Goal: Task Accomplishment & Management: Use online tool/utility

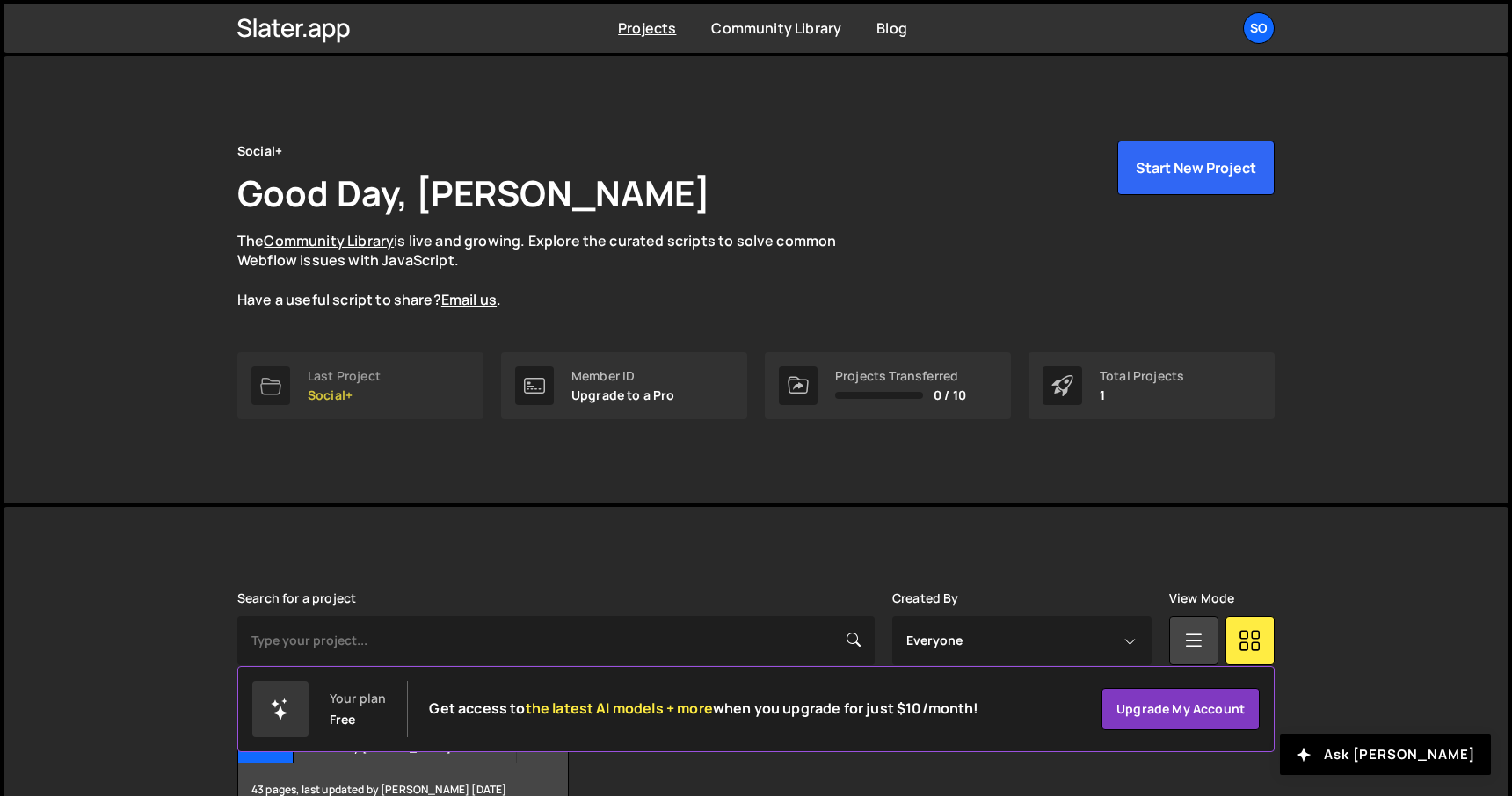
click at [379, 387] on div "Last Project Social+" at bounding box center [345, 386] width 73 height 34
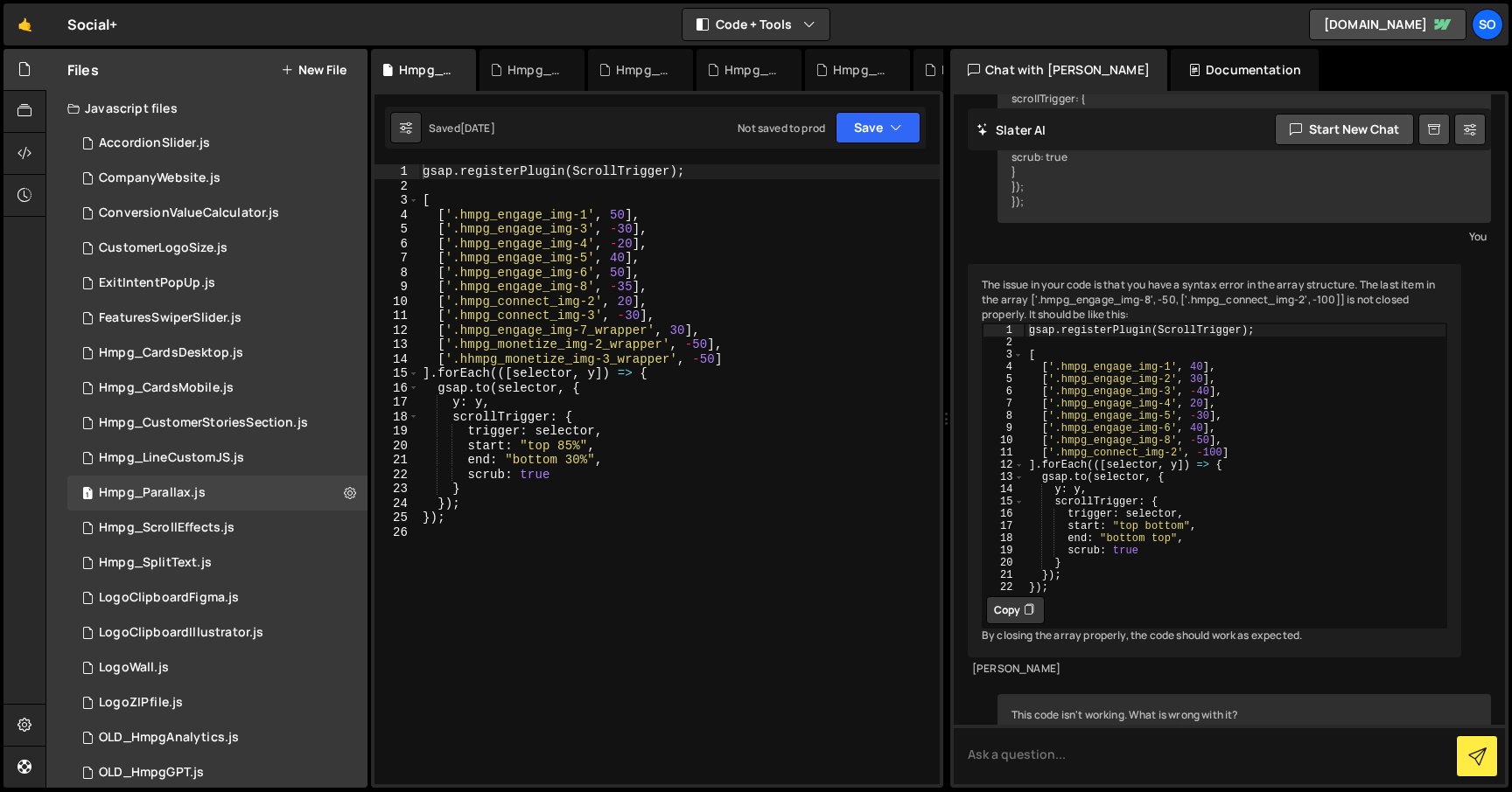
scroll to position [786, 0]
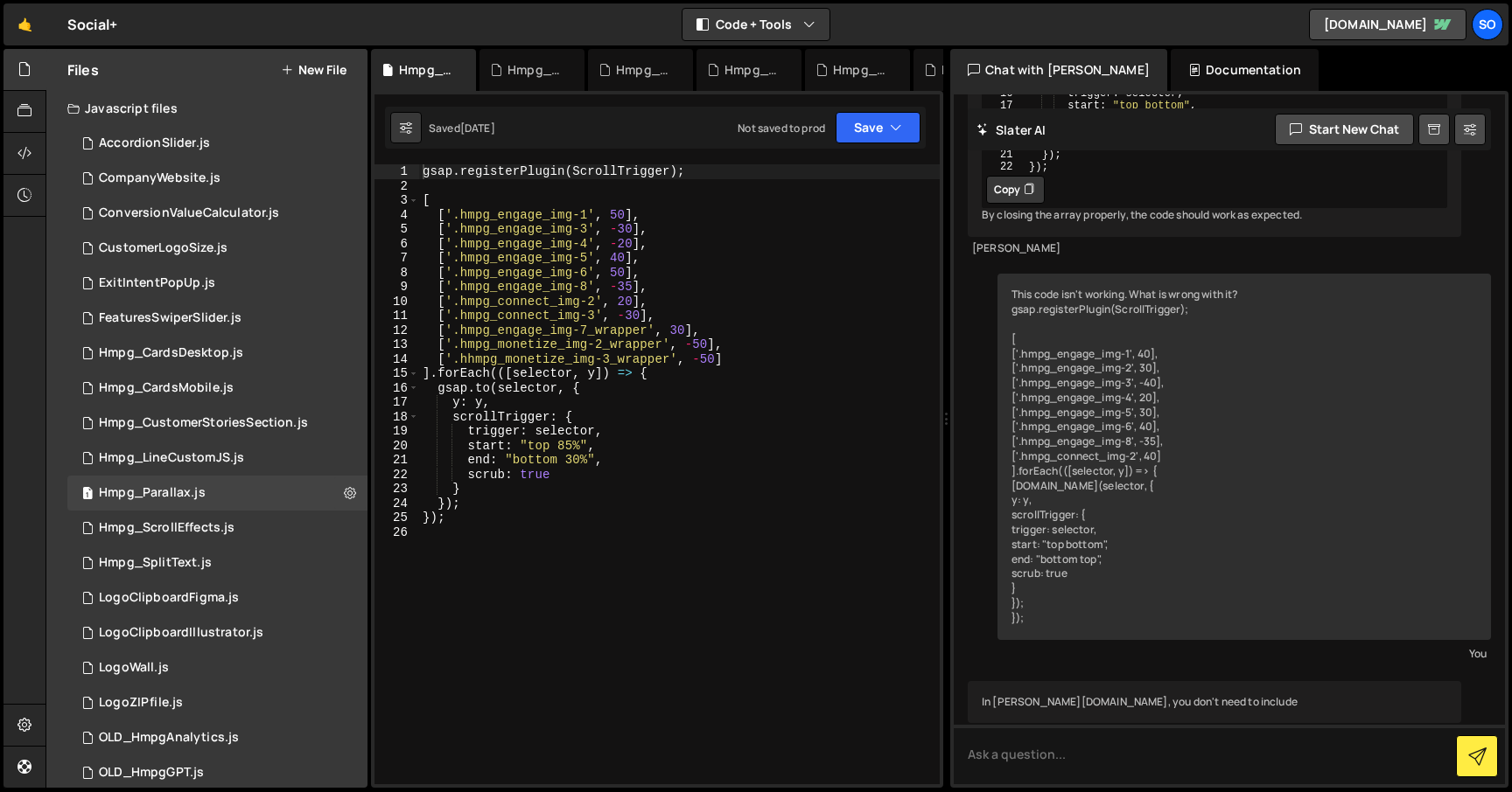
click at [507, 579] on div "gsap . registerPlugin ( ScrollTrigger ) ; [ [ '.hmpg_engage_img-1' , 50 ] , [ '…" at bounding box center [678, 488] width 521 height 649
click at [240, 346] on div "1 Hmpg_CardsDesktop.js 0" at bounding box center [217, 353] width 300 height 35
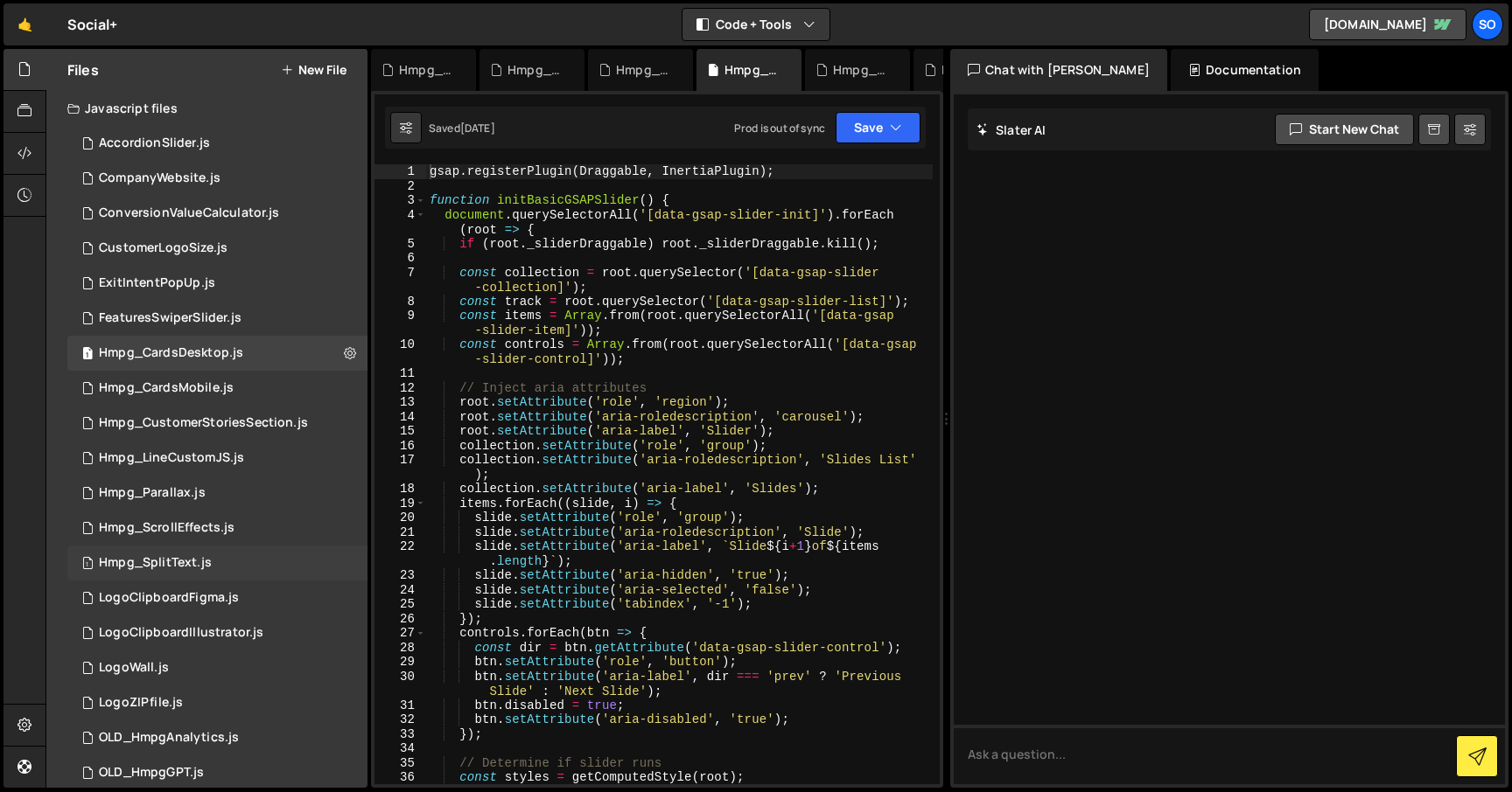
click at [231, 548] on div "1 Hmpg_SplitText.js 0" at bounding box center [217, 562] width 300 height 35
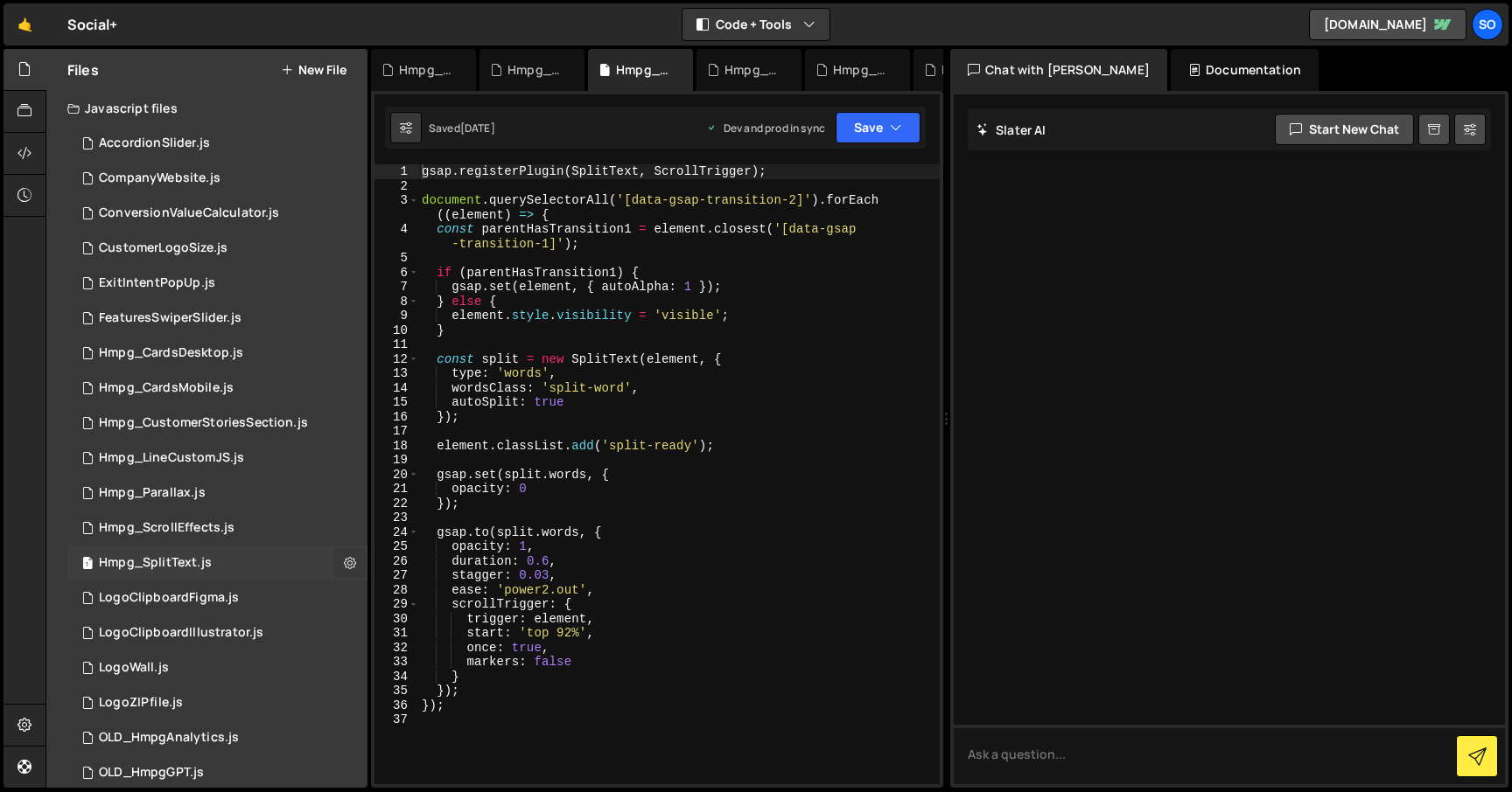
click at [345, 559] on icon at bounding box center [349, 563] width 12 height 17
type input "Hmpg_SplitText"
radio input "true"
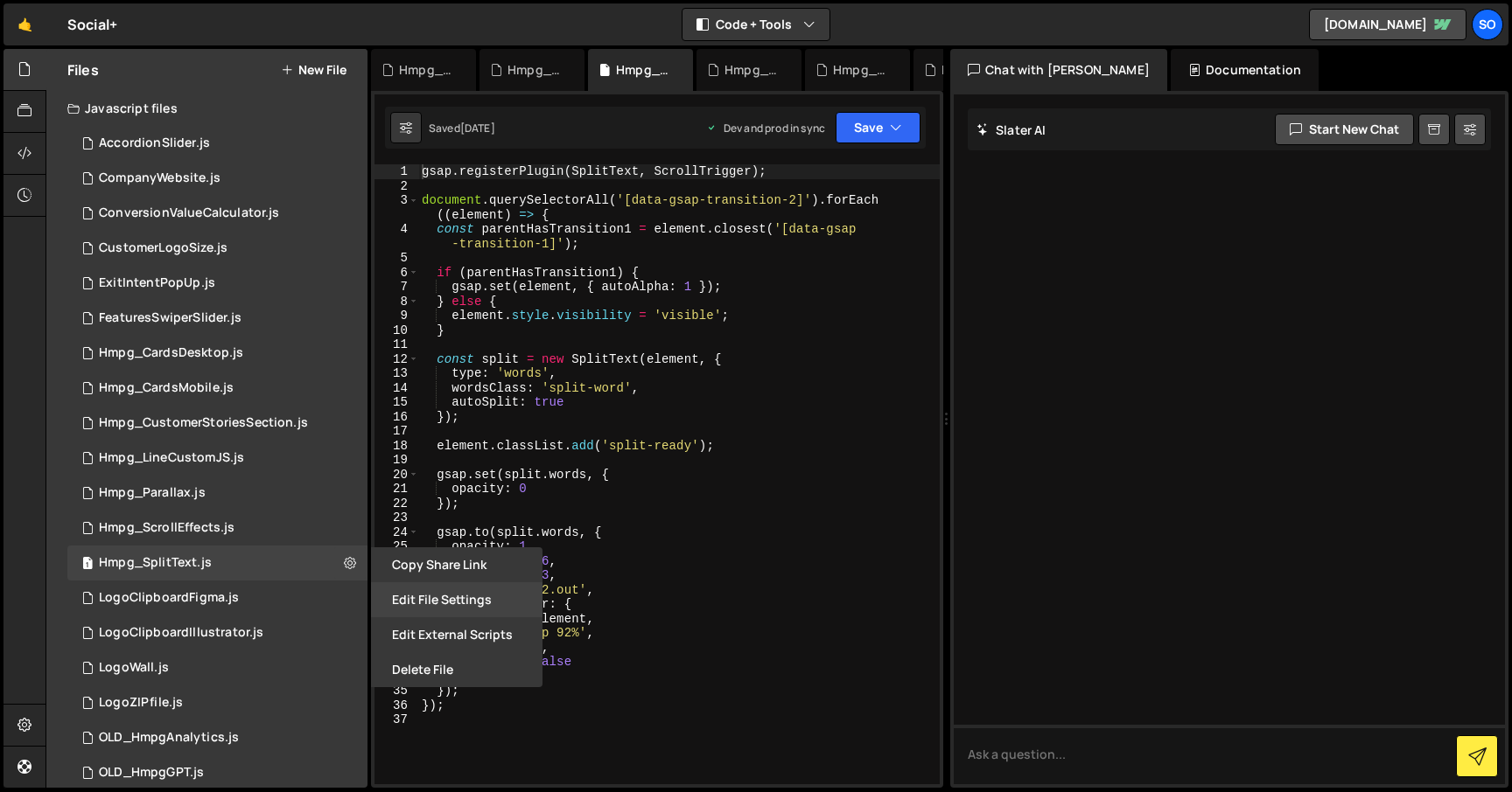
click at [408, 593] on button "Edit File Settings" at bounding box center [457, 600] width 172 height 35
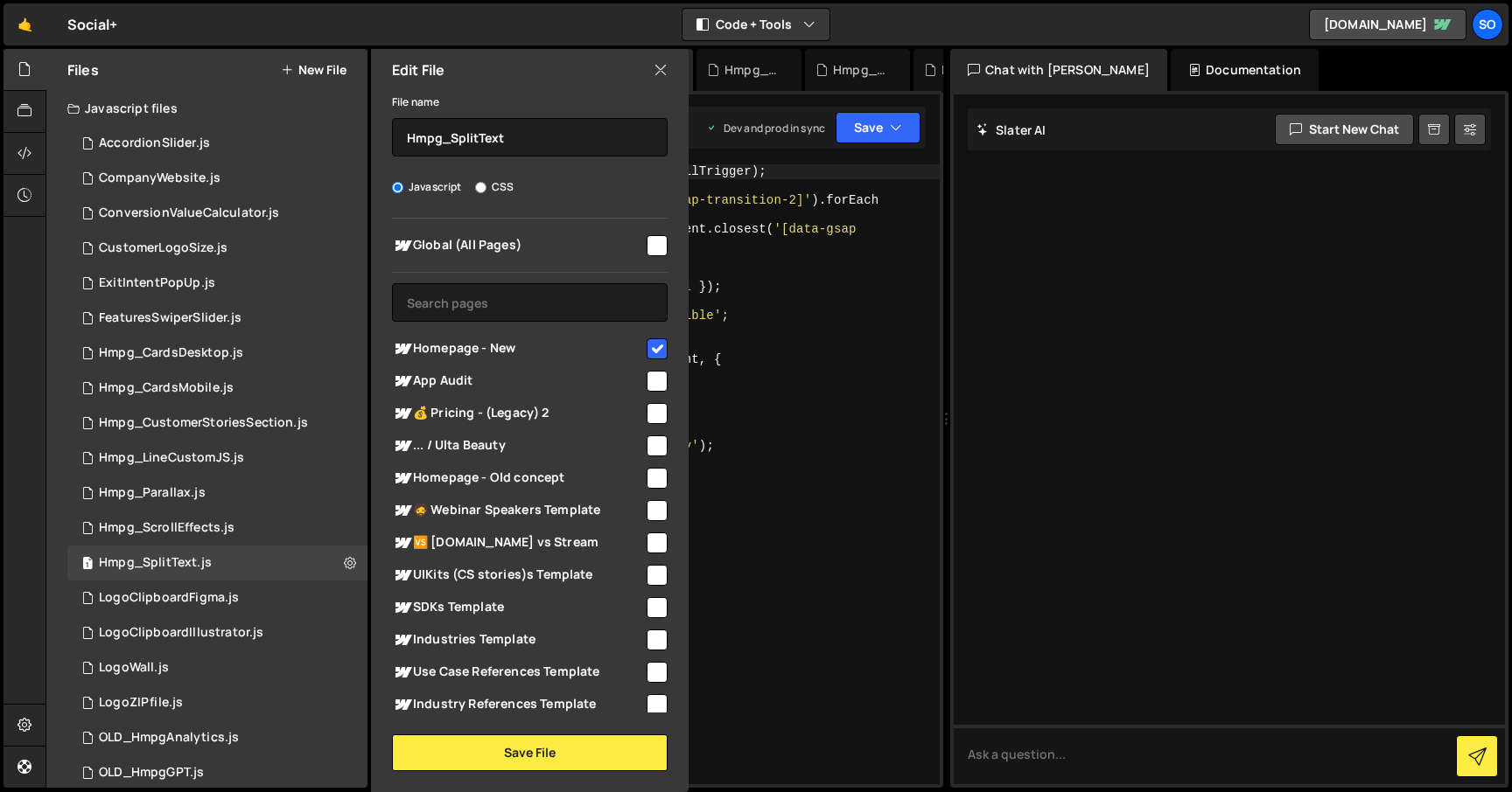
click at [647, 347] on input "checkbox" at bounding box center [657, 348] width 21 height 21
checkbox input "false"
click at [501, 277] on div "Global (All Pages) Homepage - New" at bounding box center [530, 465] width 318 height 494
click at [501, 286] on input "text" at bounding box center [529, 302] width 276 height 38
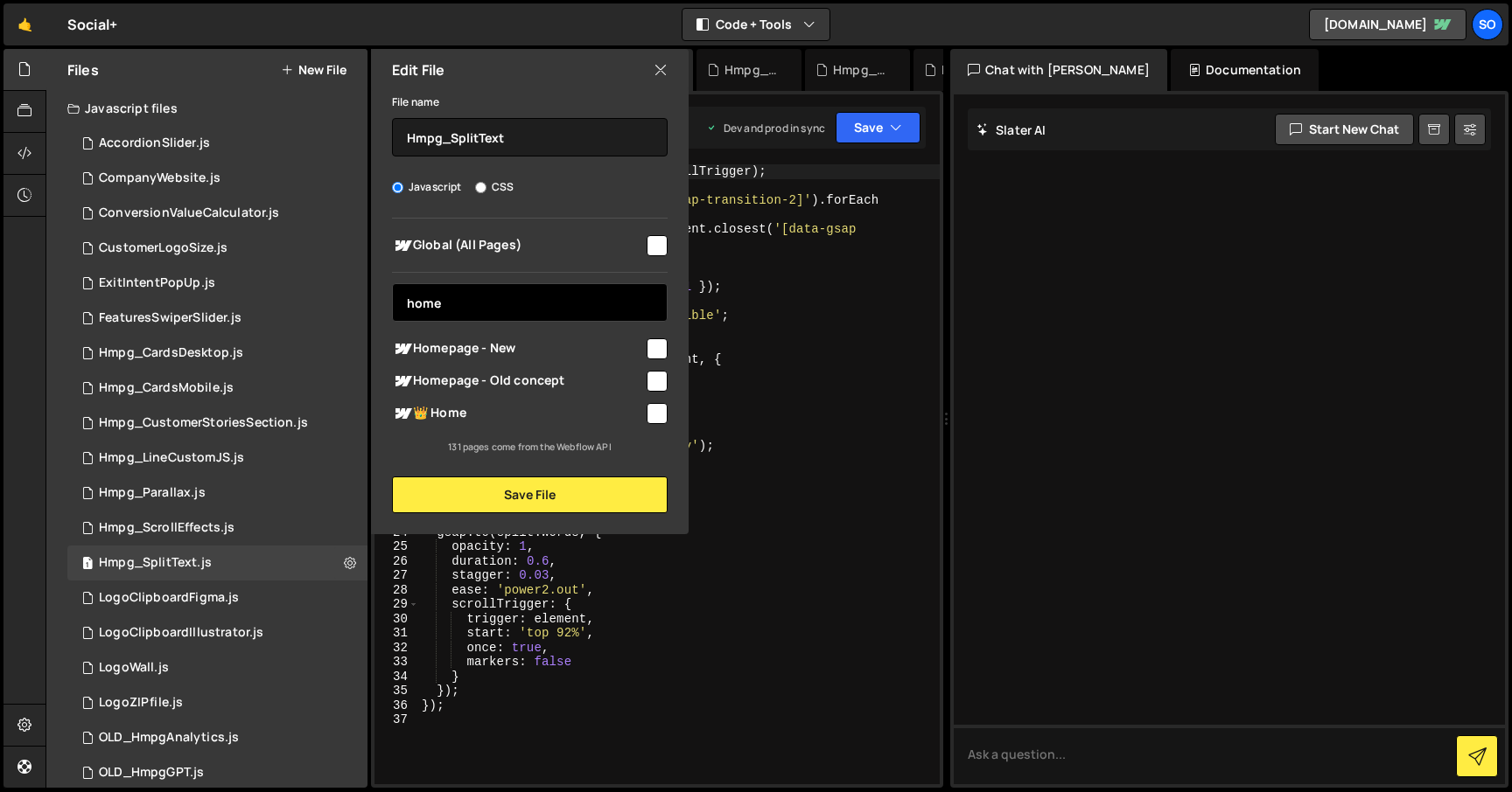
type input "home"
click at [663, 410] on input "checkbox" at bounding box center [657, 414] width 21 height 21
checkbox input "true"
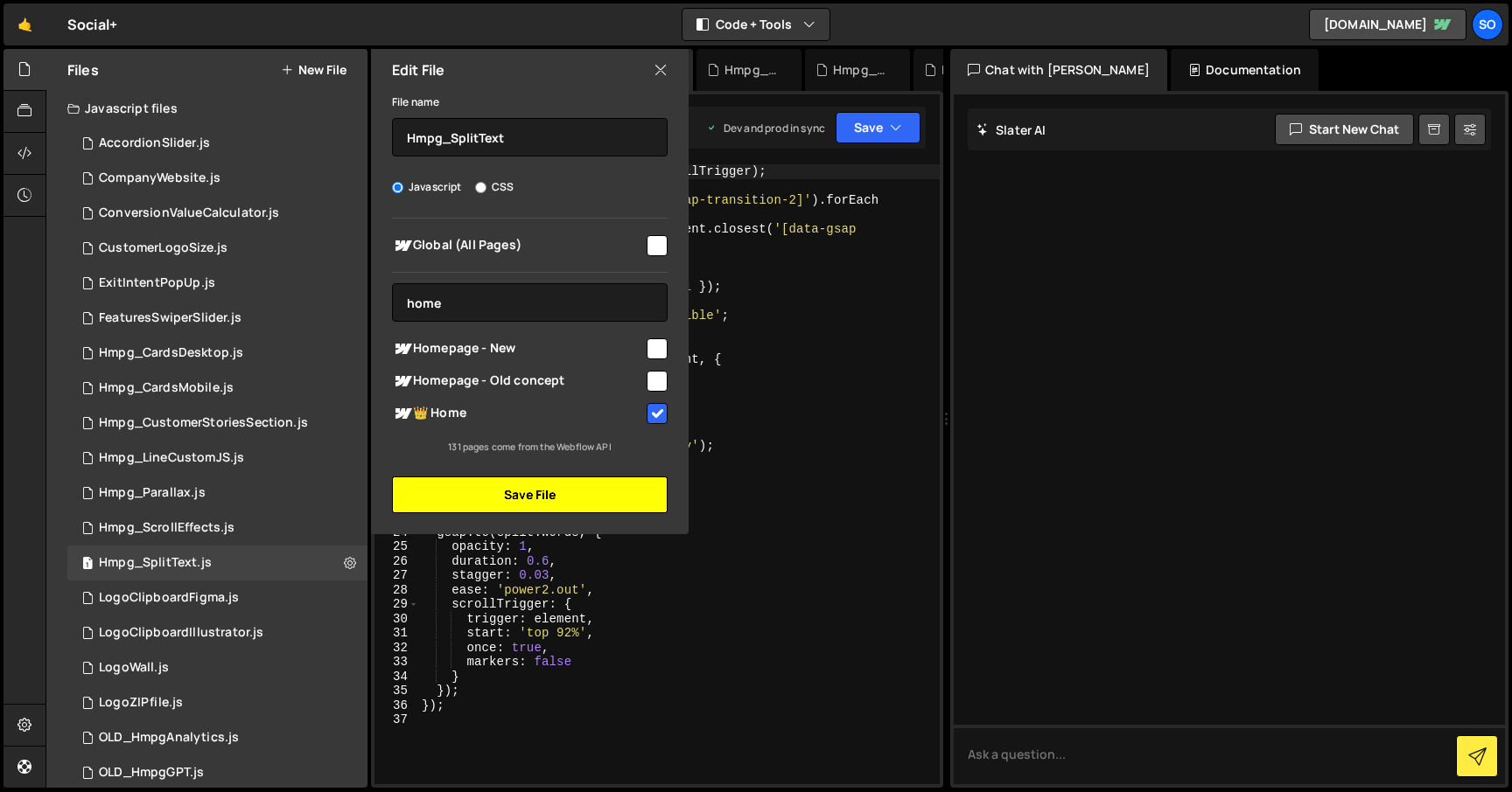
click at [516, 489] on button "Save File" at bounding box center [529, 494] width 276 height 36
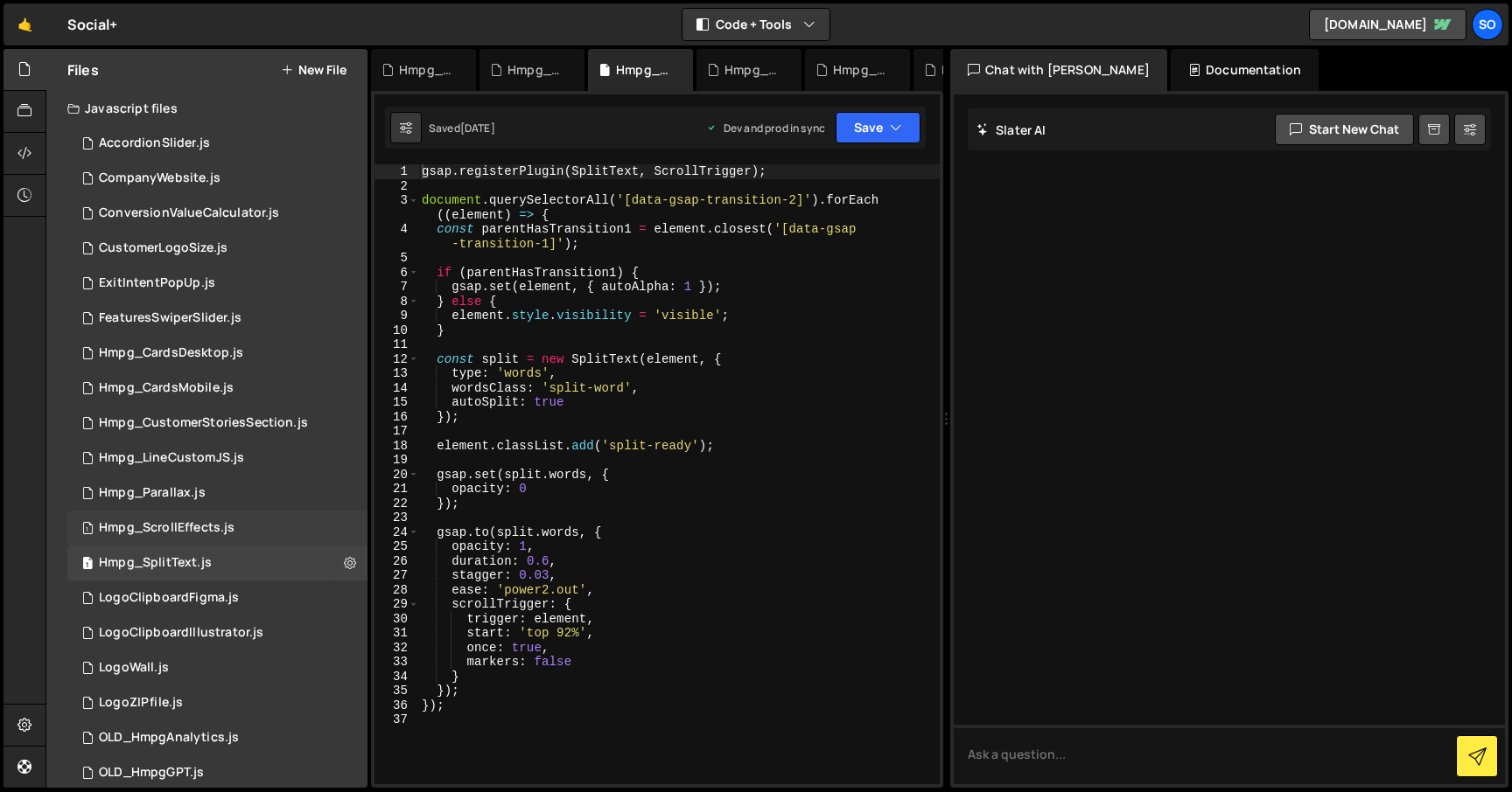
click at [339, 529] on div "1 Hmpg_ScrollEffects.js 0" at bounding box center [217, 528] width 300 height 35
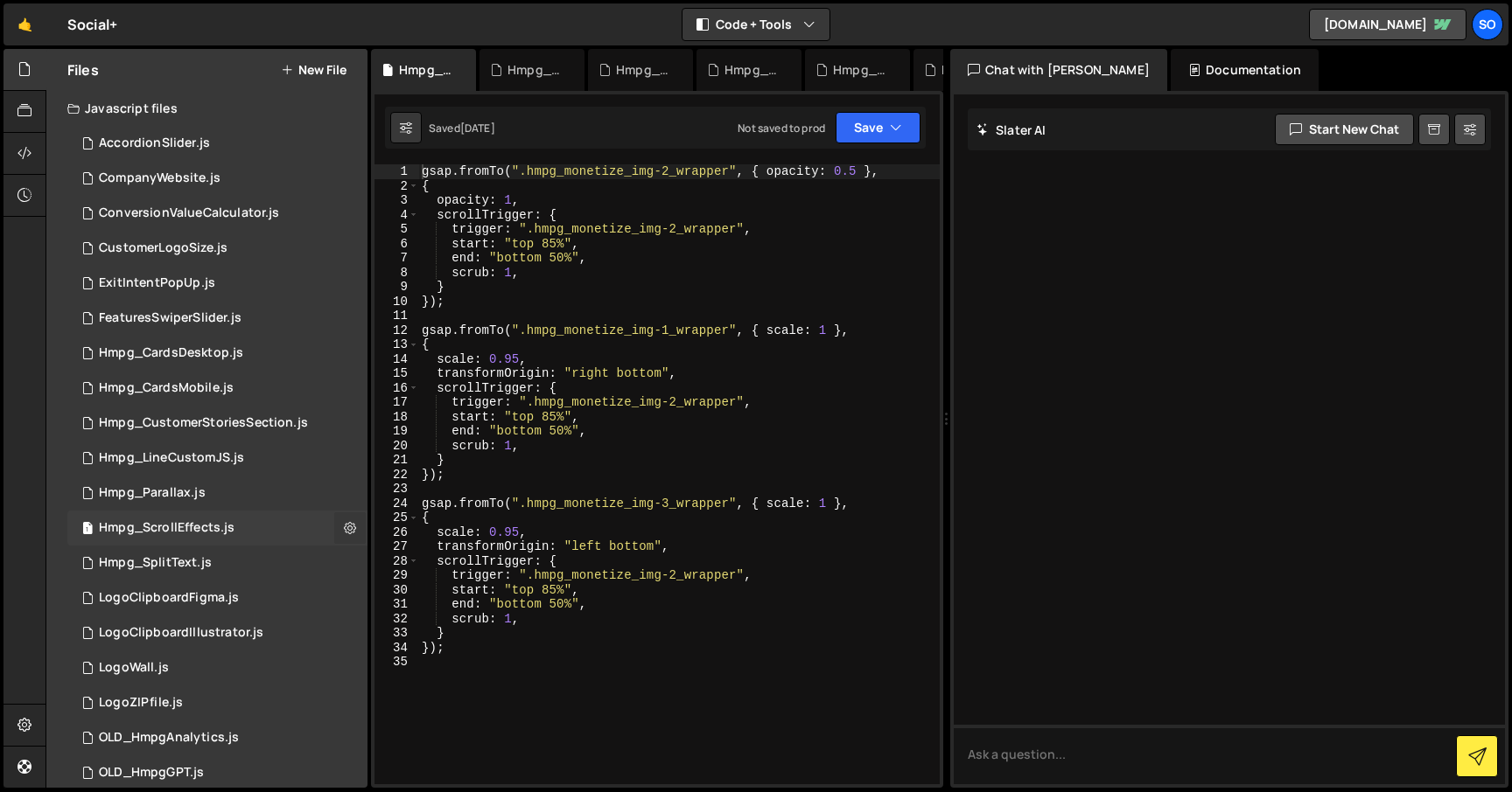
click at [345, 528] on icon at bounding box center [349, 528] width 12 height 17
type input "Hmpg_ScrollEffects"
radio input "true"
checkbox input "true"
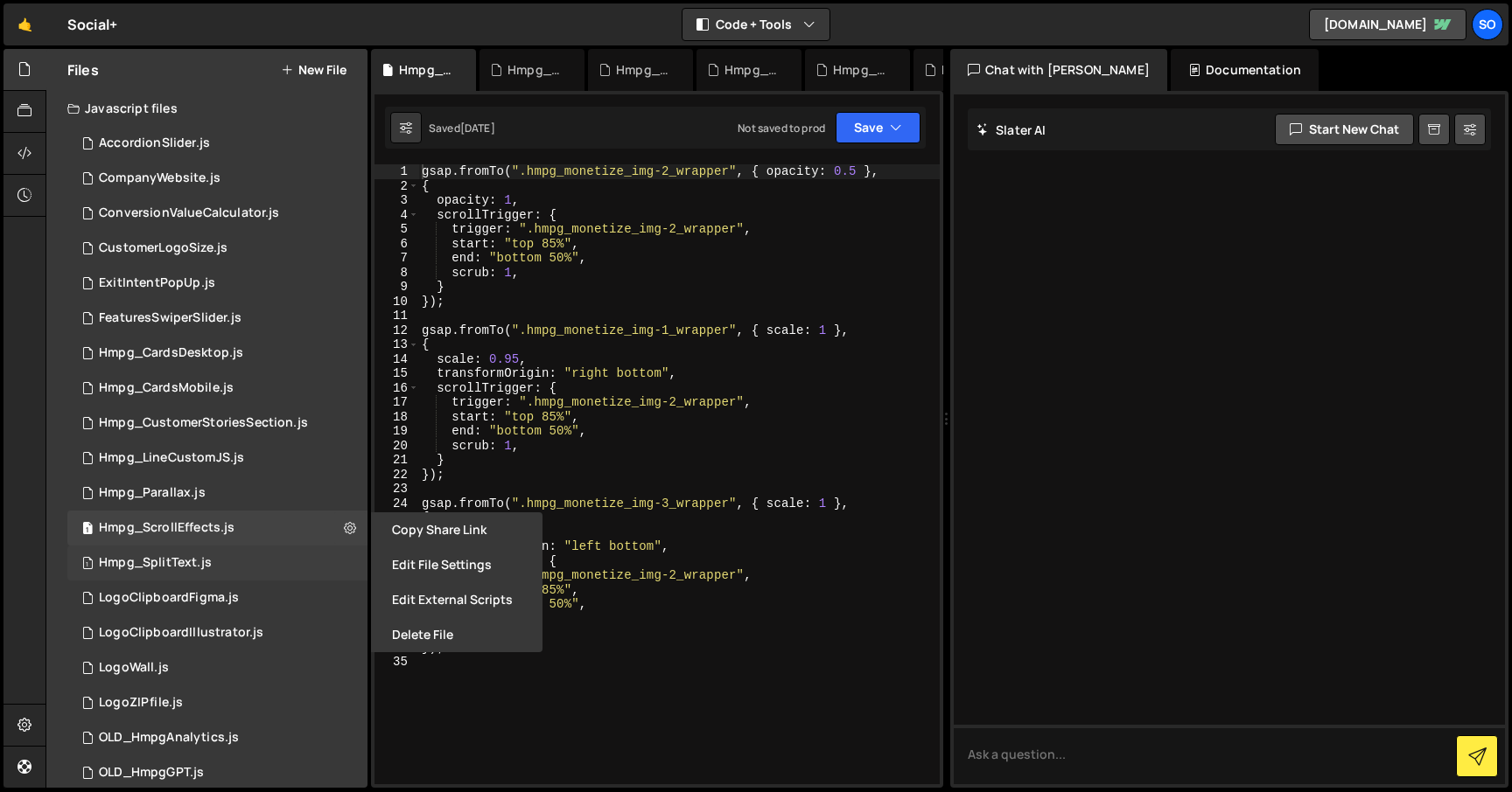
click at [340, 556] on div "1 Hmpg_SplitText.js 0" at bounding box center [217, 562] width 300 height 35
checkbox input "false"
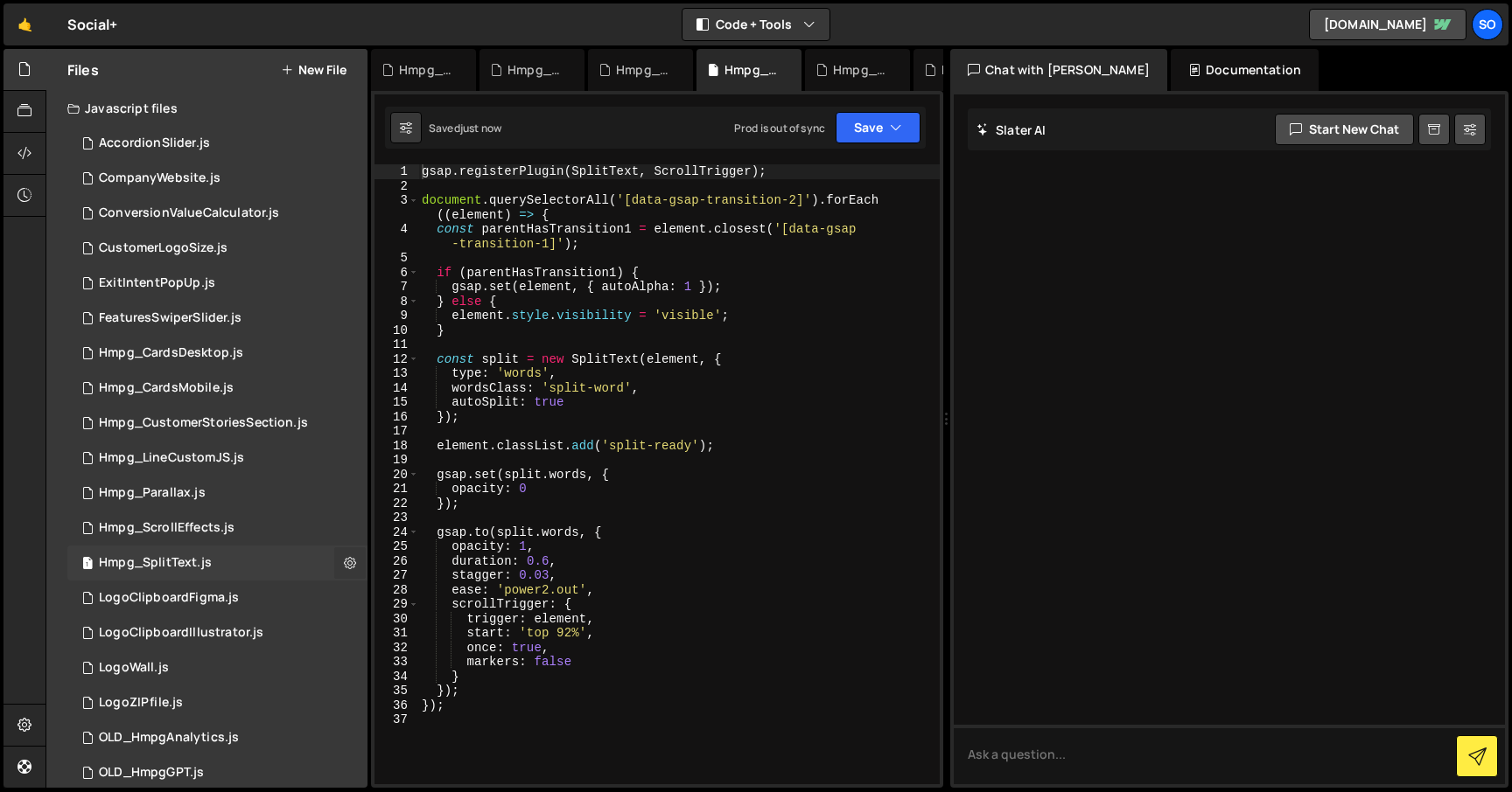
click at [344, 562] on icon at bounding box center [349, 563] width 12 height 17
type input "Hmpg_SplitText"
radio input "true"
checkbox input "true"
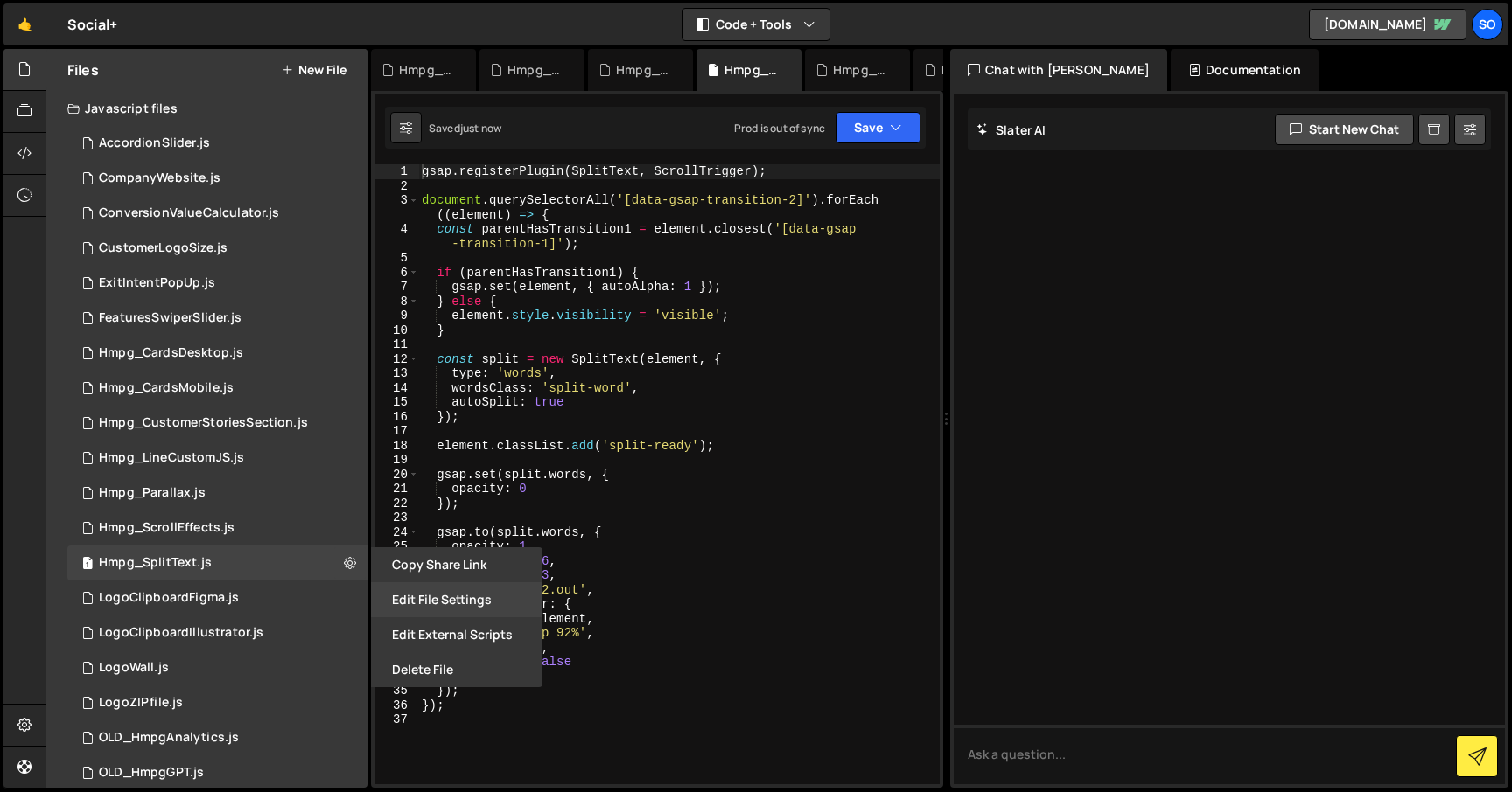
click at [414, 595] on button "Edit File Settings" at bounding box center [457, 600] width 172 height 35
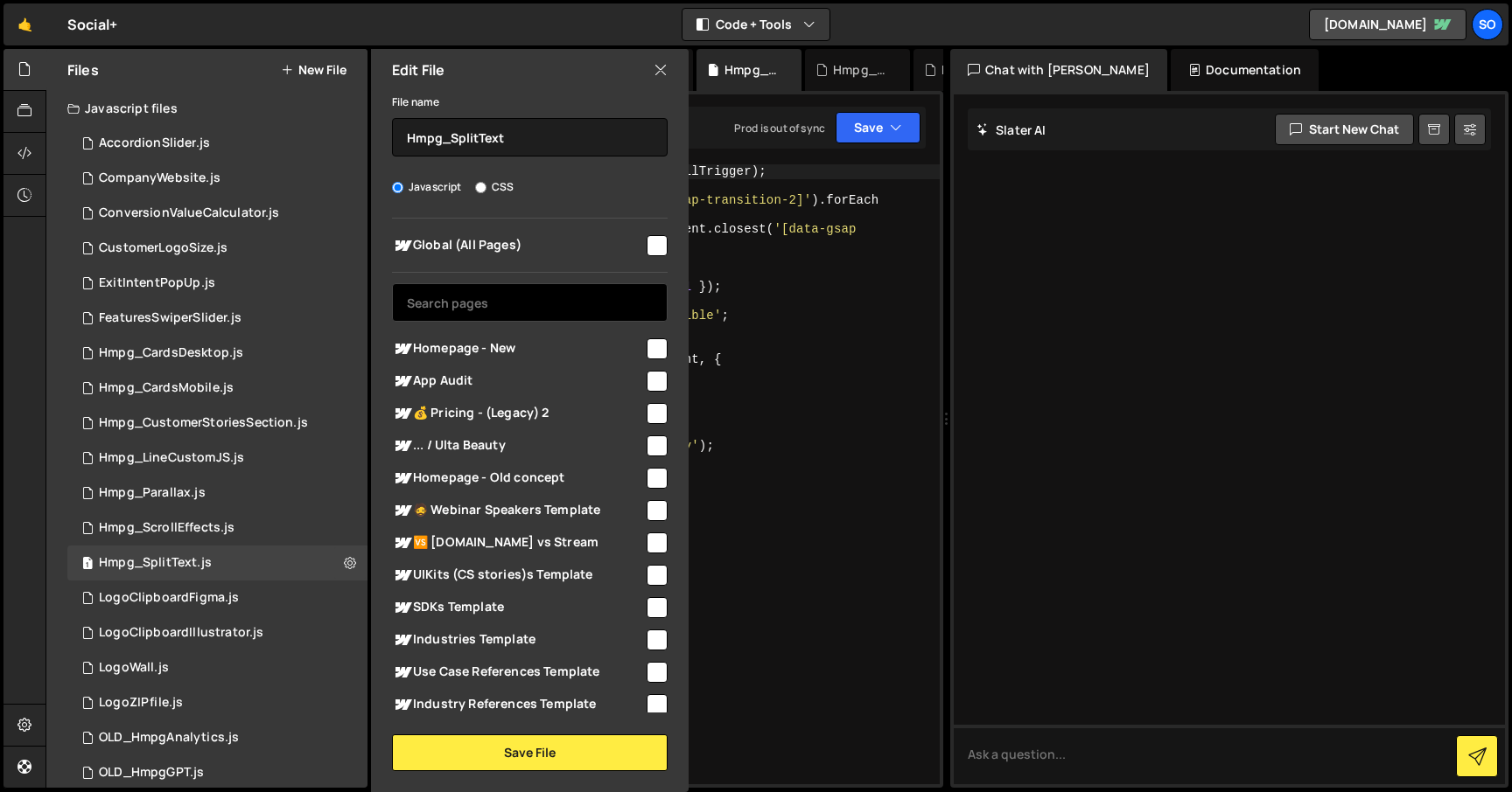
click at [492, 304] on input "text" at bounding box center [529, 302] width 276 height 38
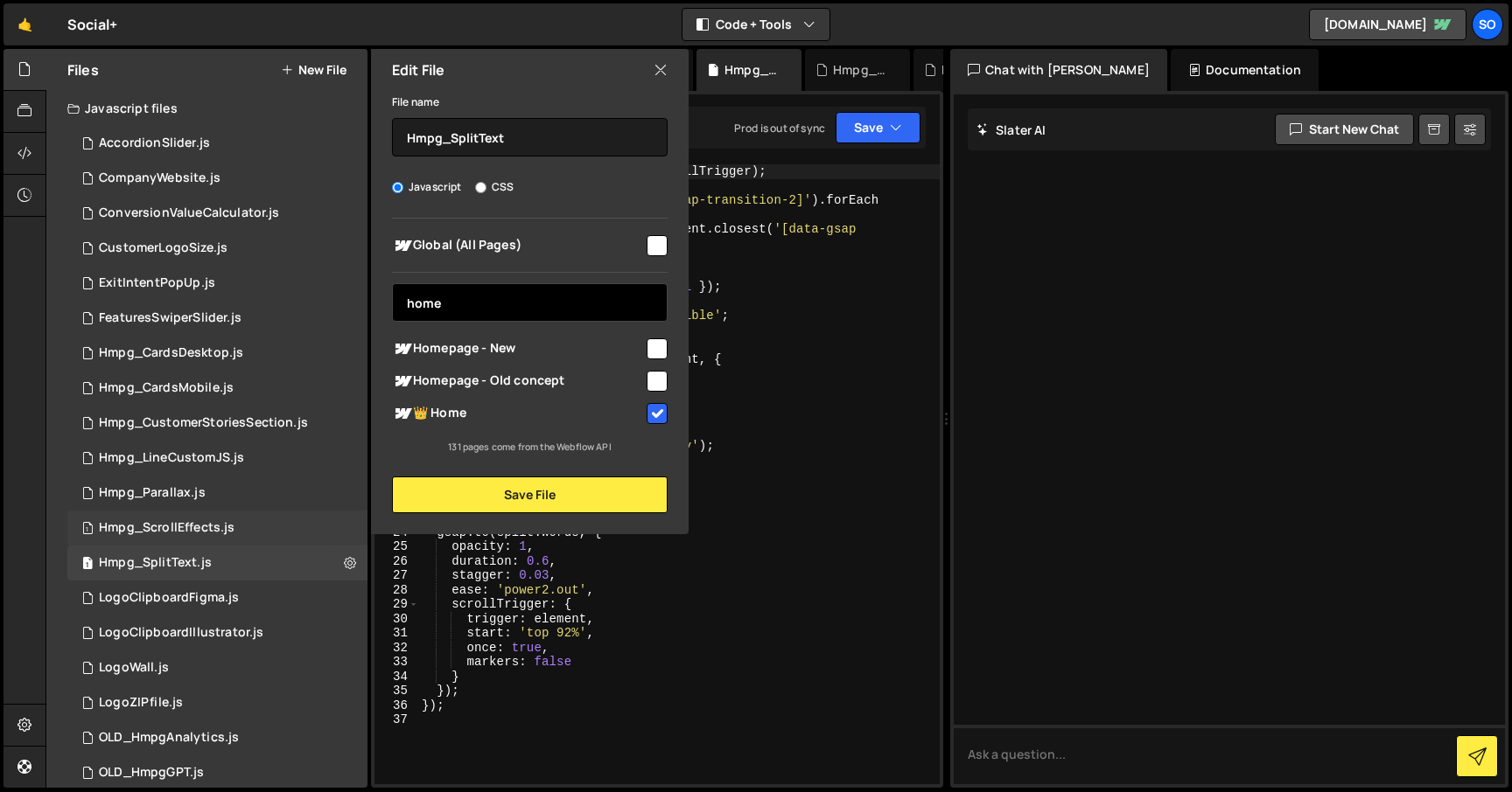
type input "home"
click at [340, 533] on div "1 Hmpg_ScrollEffects.js 0" at bounding box center [217, 528] width 300 height 35
checkbox input "false"
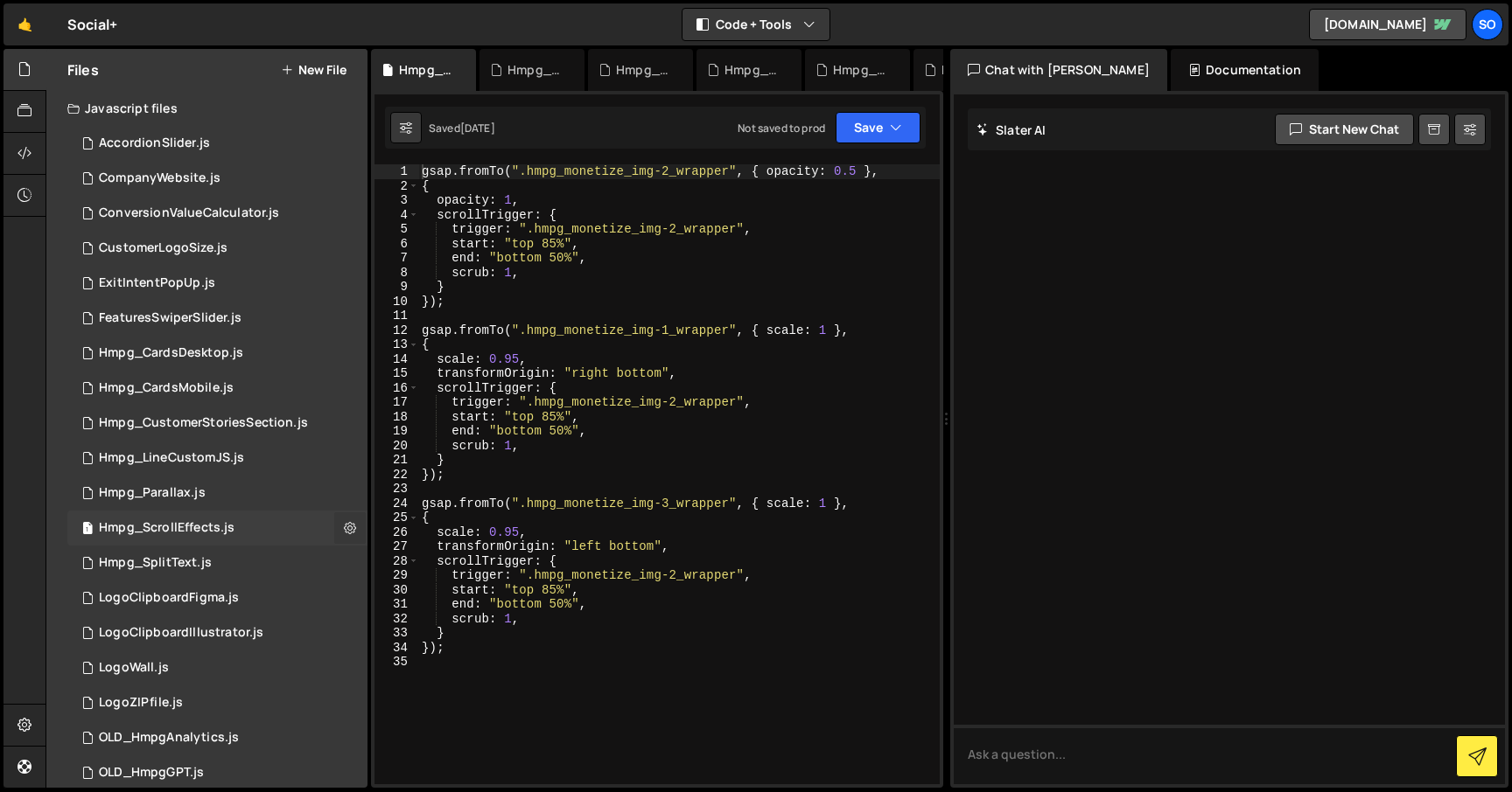
click at [348, 528] on icon at bounding box center [349, 528] width 12 height 17
type input "Hmpg_ScrollEffects"
radio input "true"
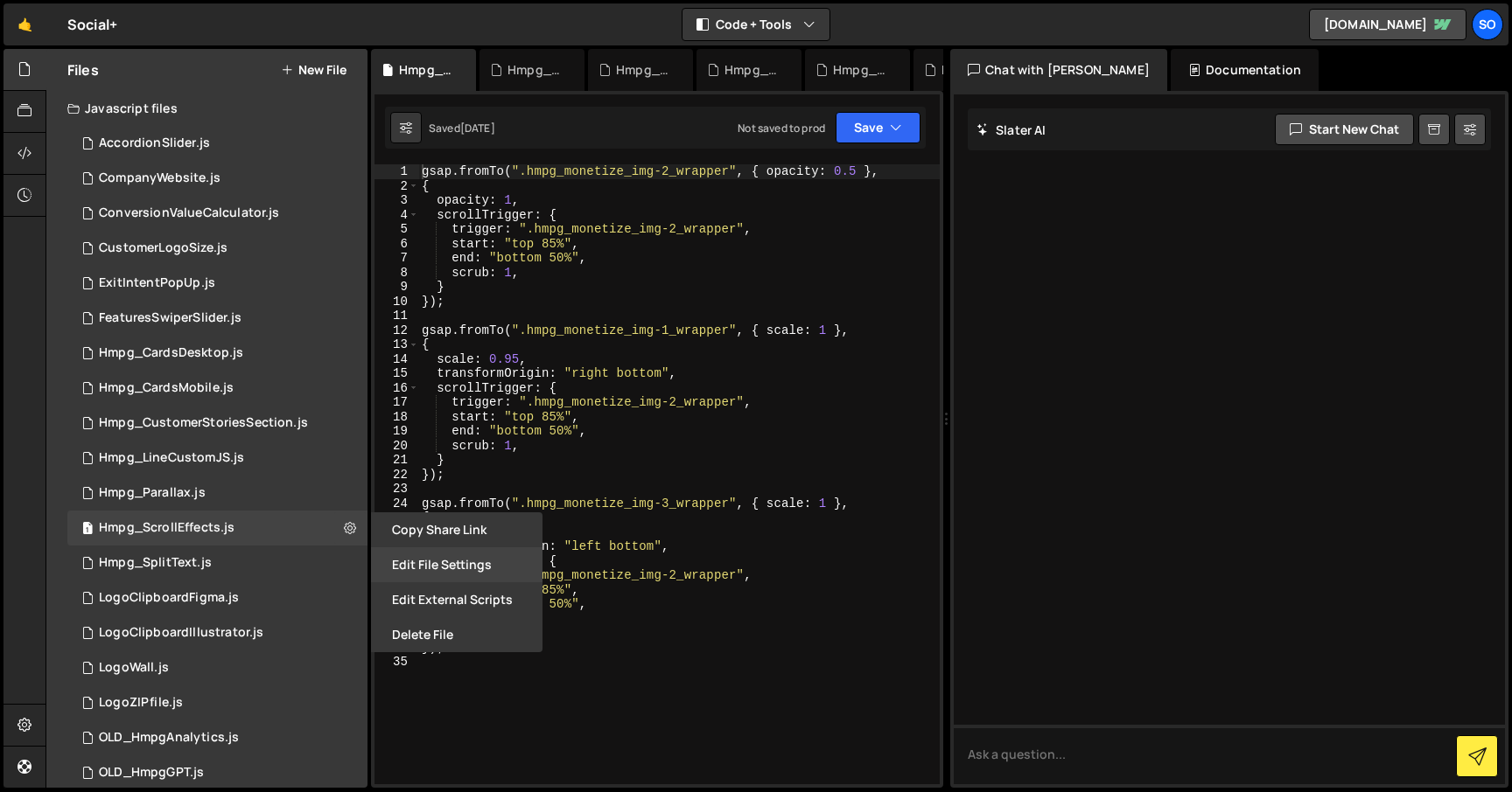
click at [433, 569] on button "Edit File Settings" at bounding box center [457, 564] width 172 height 35
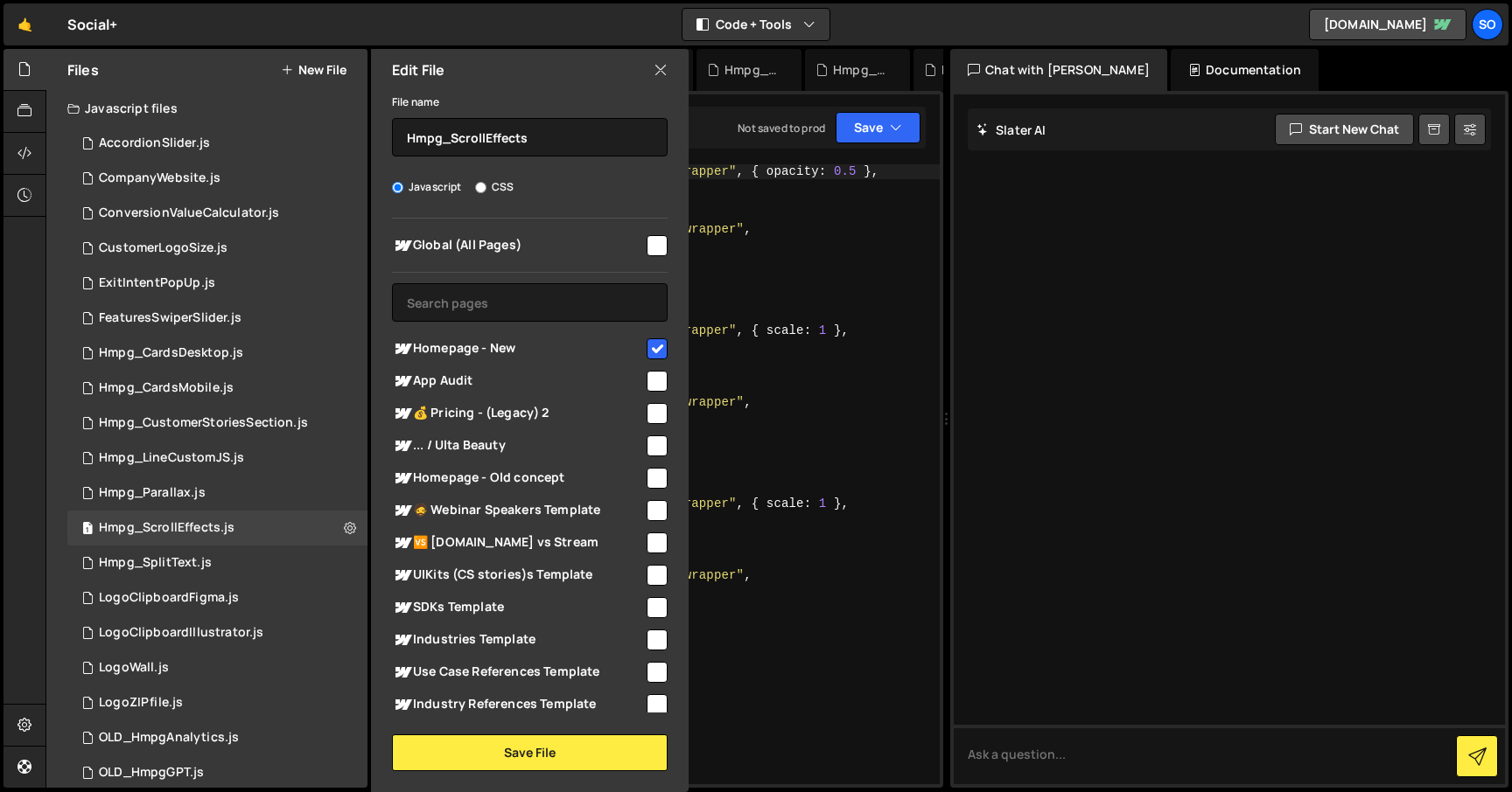
click at [648, 350] on input "checkbox" at bounding box center [657, 348] width 21 height 21
checkbox input "false"
click at [531, 308] on input "text" at bounding box center [529, 302] width 276 height 38
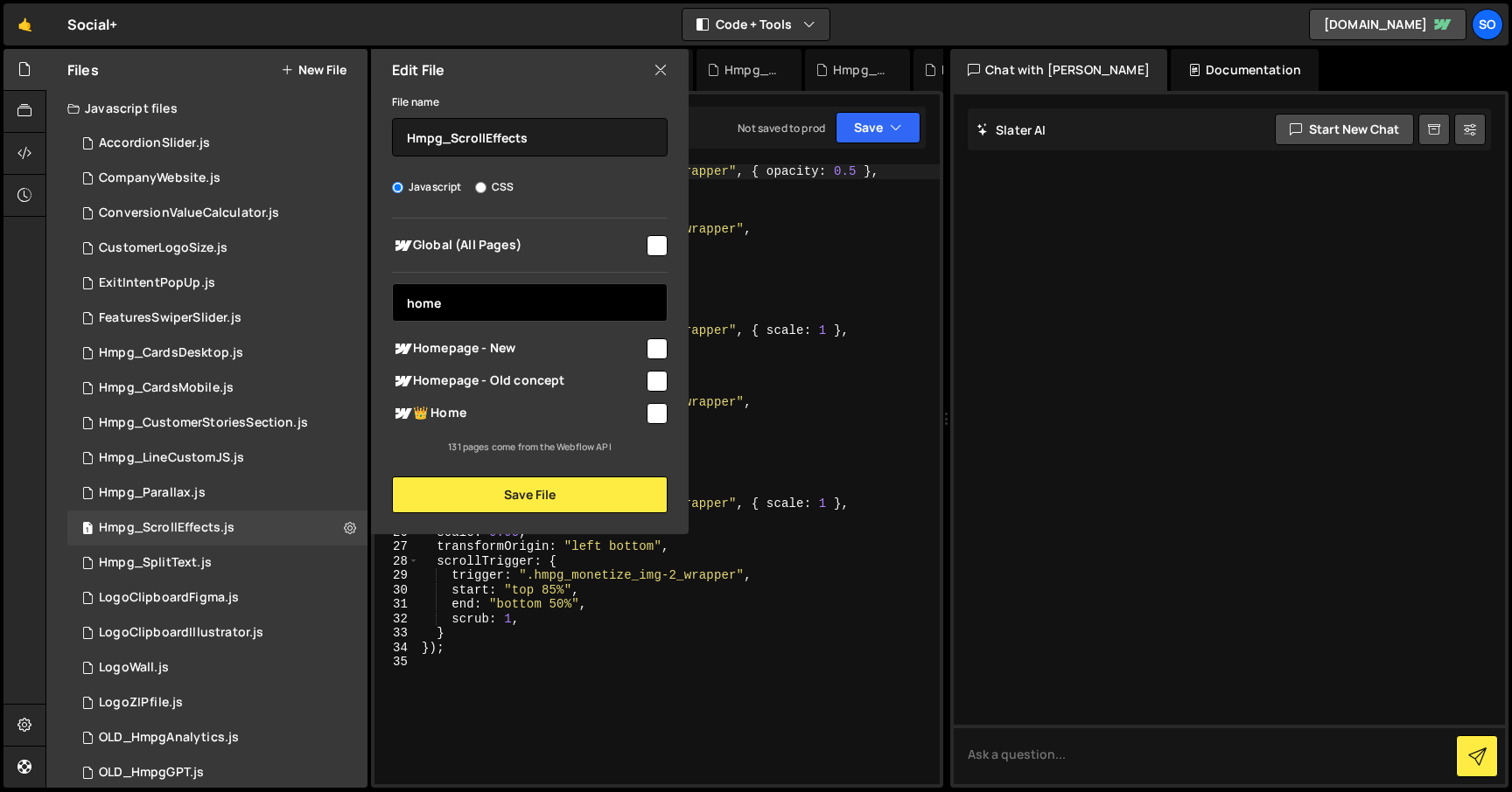
type input "home"
click at [653, 407] on input "checkbox" at bounding box center [657, 414] width 21 height 21
checkbox input "true"
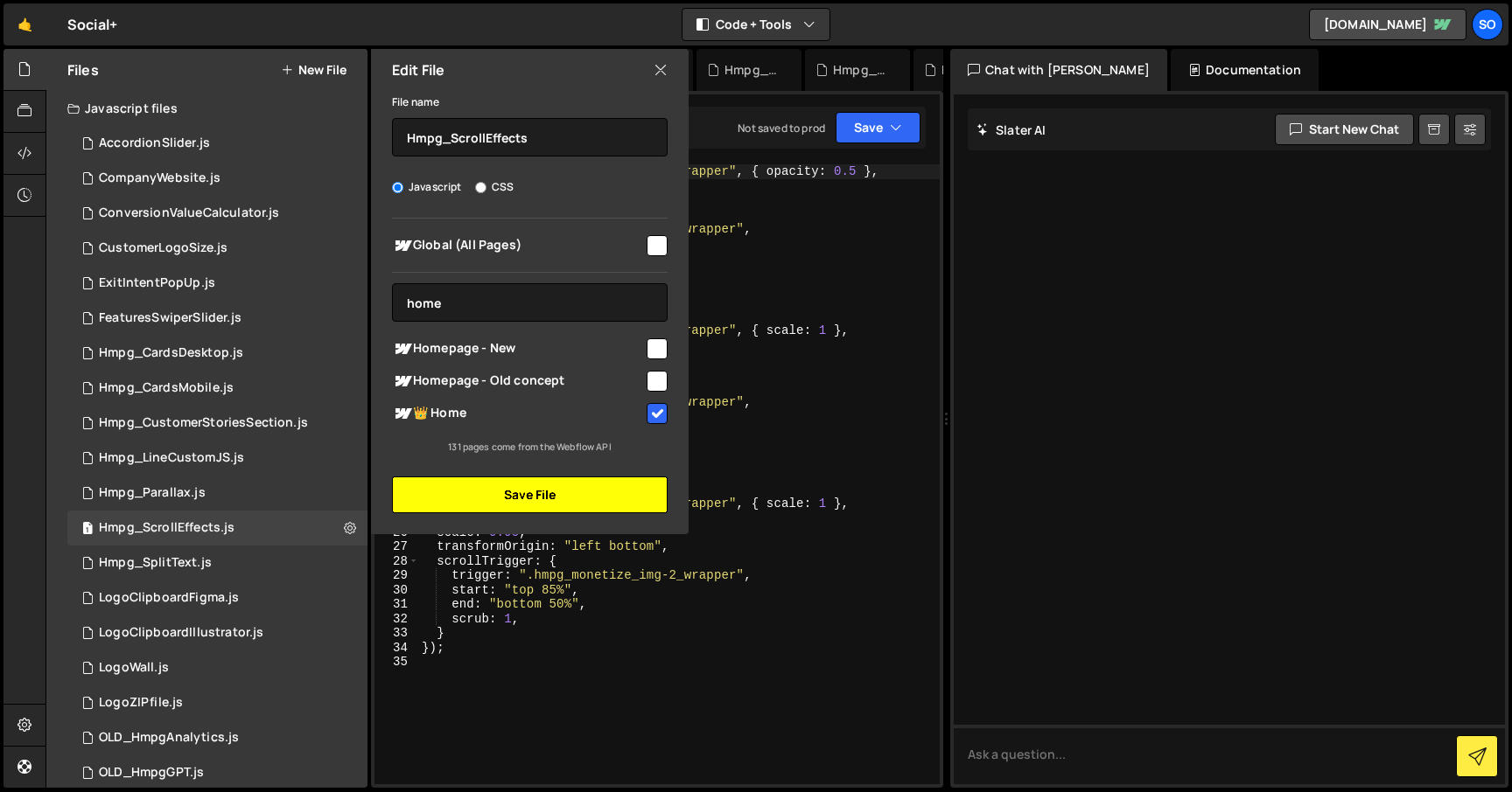
click at [526, 487] on button "Save File" at bounding box center [529, 494] width 276 height 36
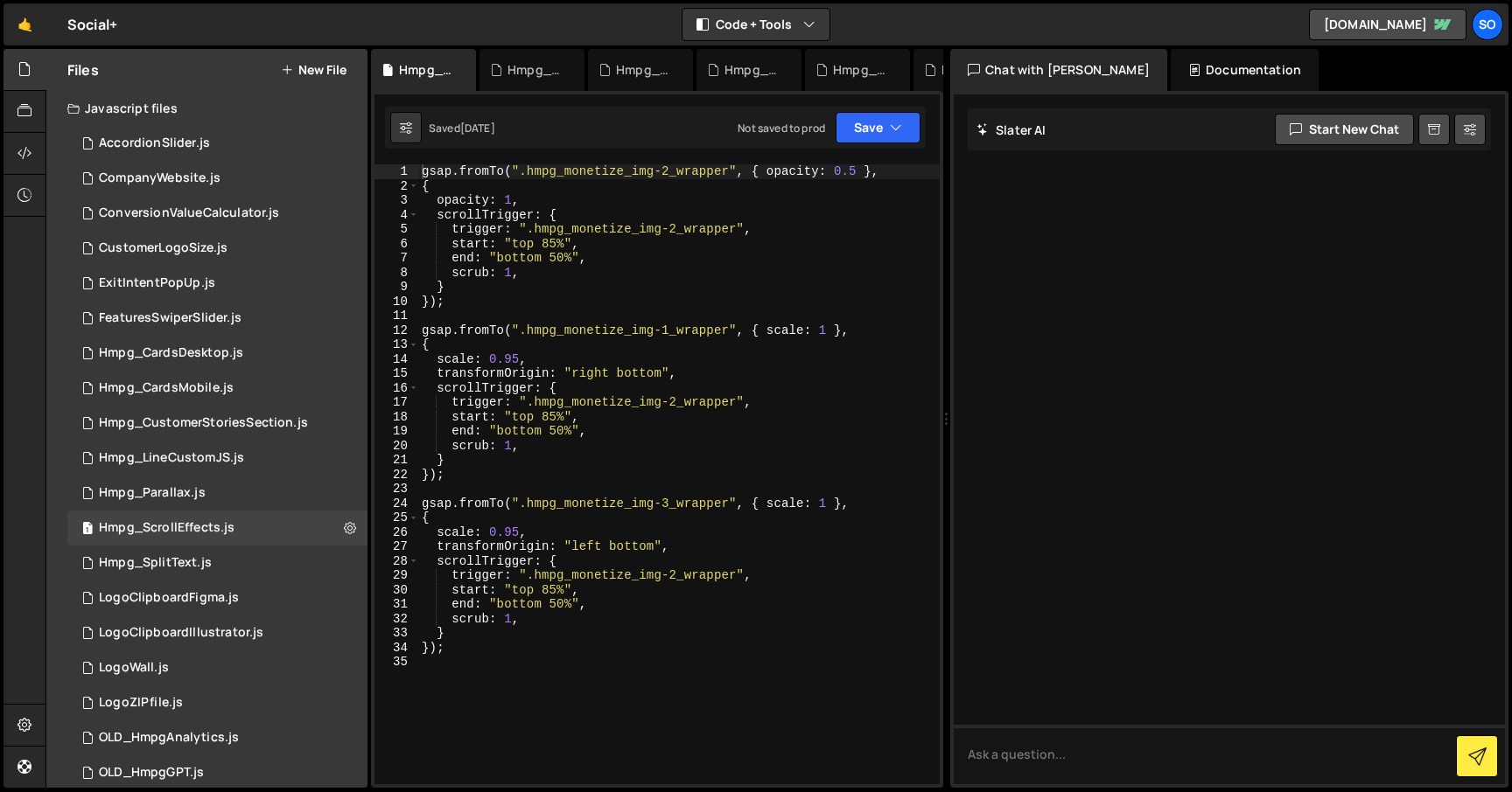
click at [494, 663] on div "gsap . fromTo ( ".hmpg_monetize_img-2_wrapper" , { opacity : 0.5 } , { opacity …" at bounding box center [679, 488] width 521 height 649
click at [222, 492] on div "1 Hmpg_Parallax.js 0" at bounding box center [217, 492] width 300 height 35
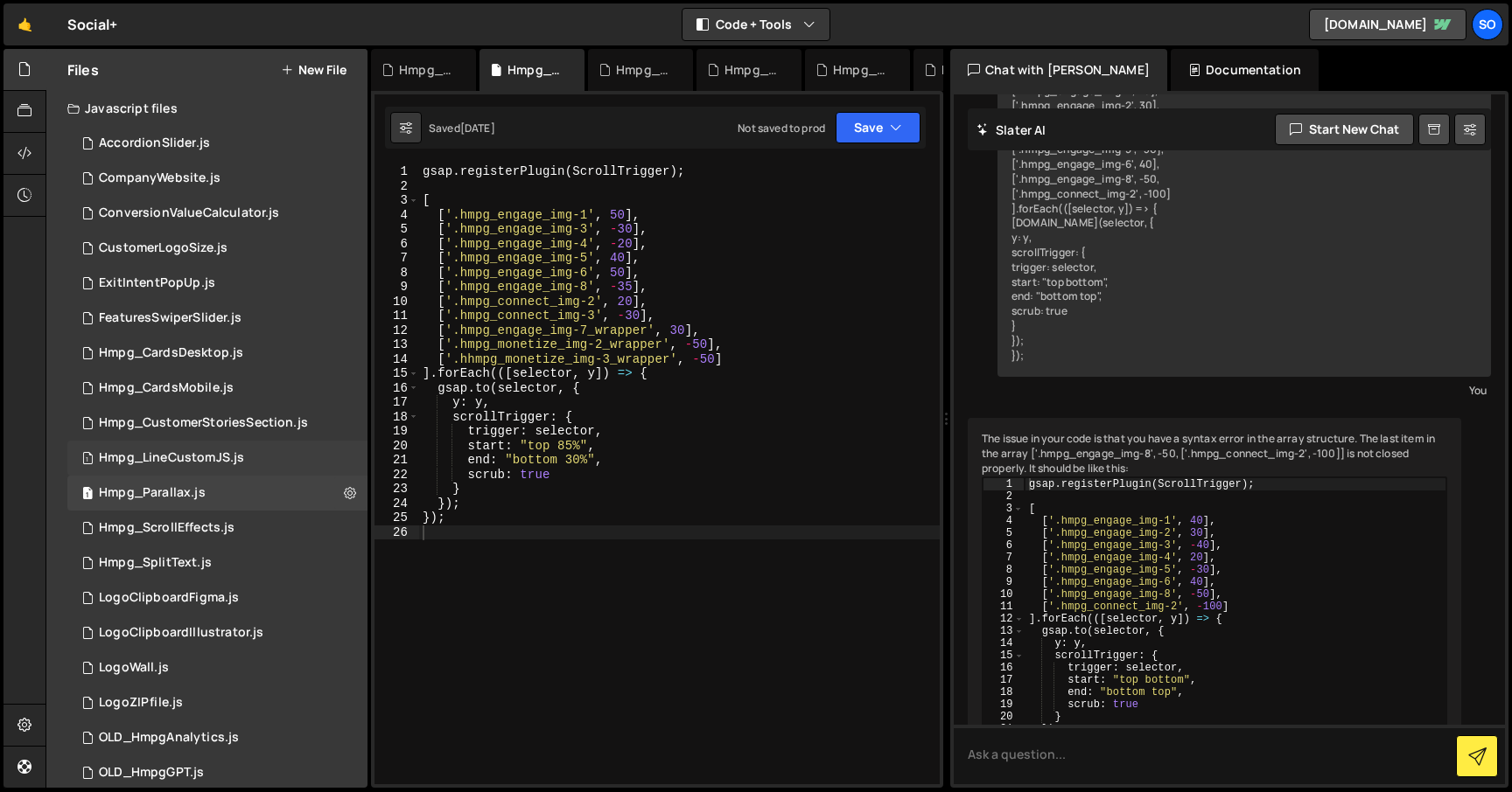
click at [235, 462] on div "Hmpg_LineCustomJS.js" at bounding box center [171, 458] width 145 height 16
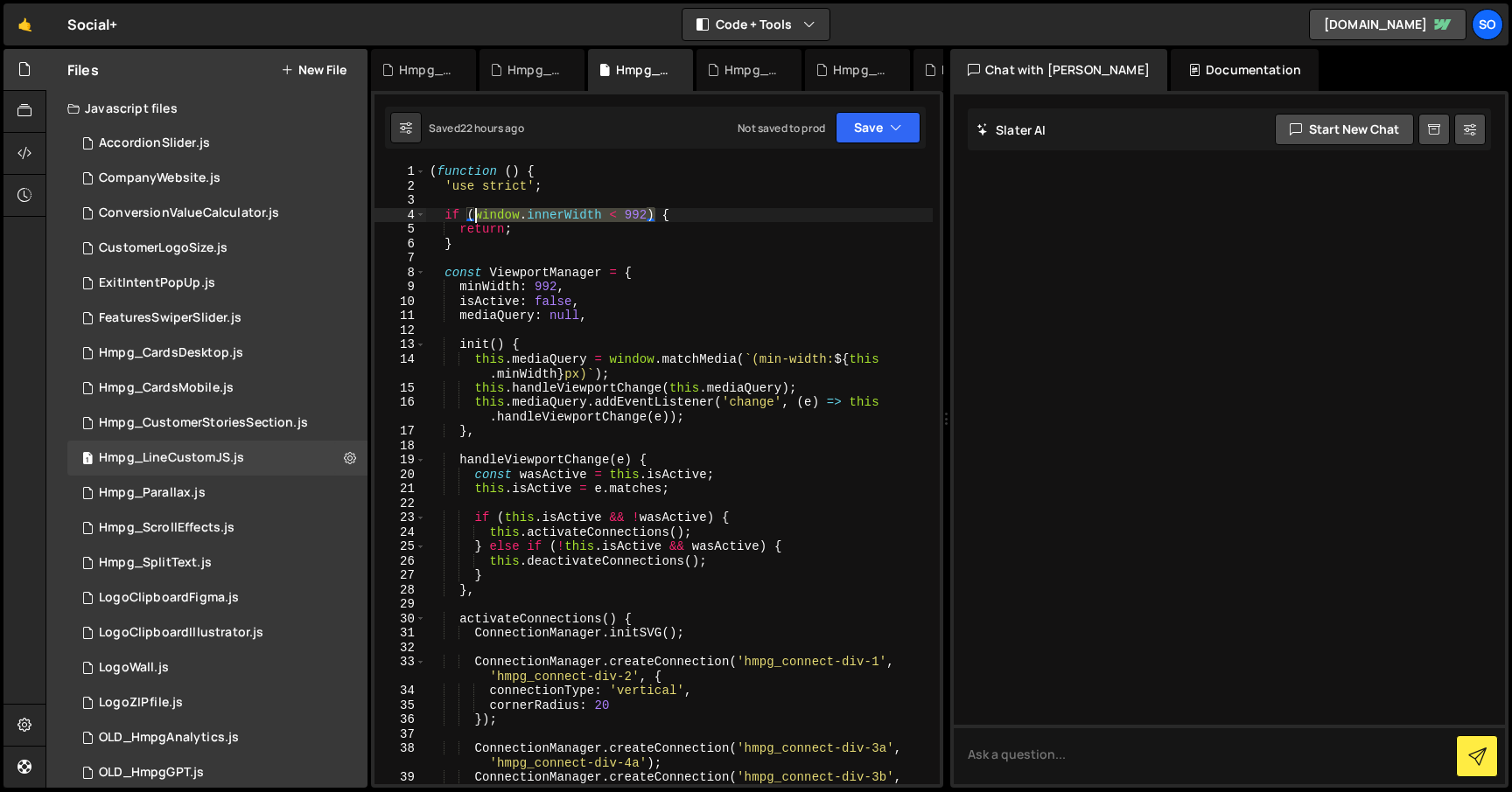
drag, startPoint x: 607, startPoint y: 211, endPoint x: 476, endPoint y: 213, distance: 131.0
click at [476, 213] on div "( function ( ) { 'use strict' ; if ( window . innerWidth < 992 ) { return ; } c…" at bounding box center [679, 496] width 506 height 664
click at [533, 321] on div "( function ( ) { 'use strict' ; if ( window . innerWidth < 992 ) { return ; } c…" at bounding box center [679, 496] width 506 height 664
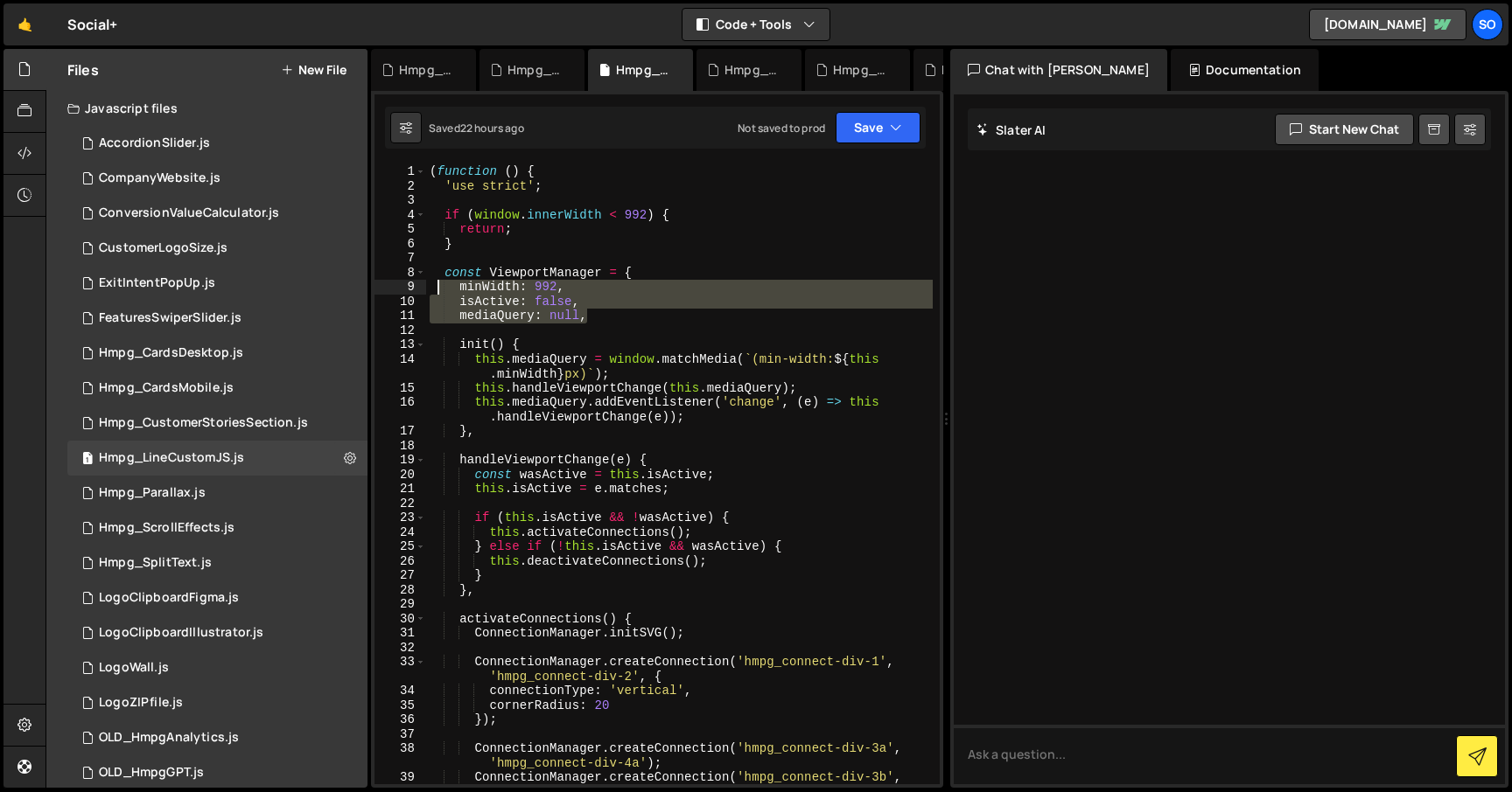
drag, startPoint x: 609, startPoint y: 318, endPoint x: 440, endPoint y: 282, distance: 172.8
click at [440, 282] on div "( function ( ) { 'use strict' ; if ( window . innerWidth < 992 ) { return ; } c…" at bounding box center [679, 496] width 506 height 664
click at [496, 225] on div "( function ( ) { 'use strict' ; if ( window . innerWidth < 992 ) { return ; } c…" at bounding box center [679, 496] width 506 height 664
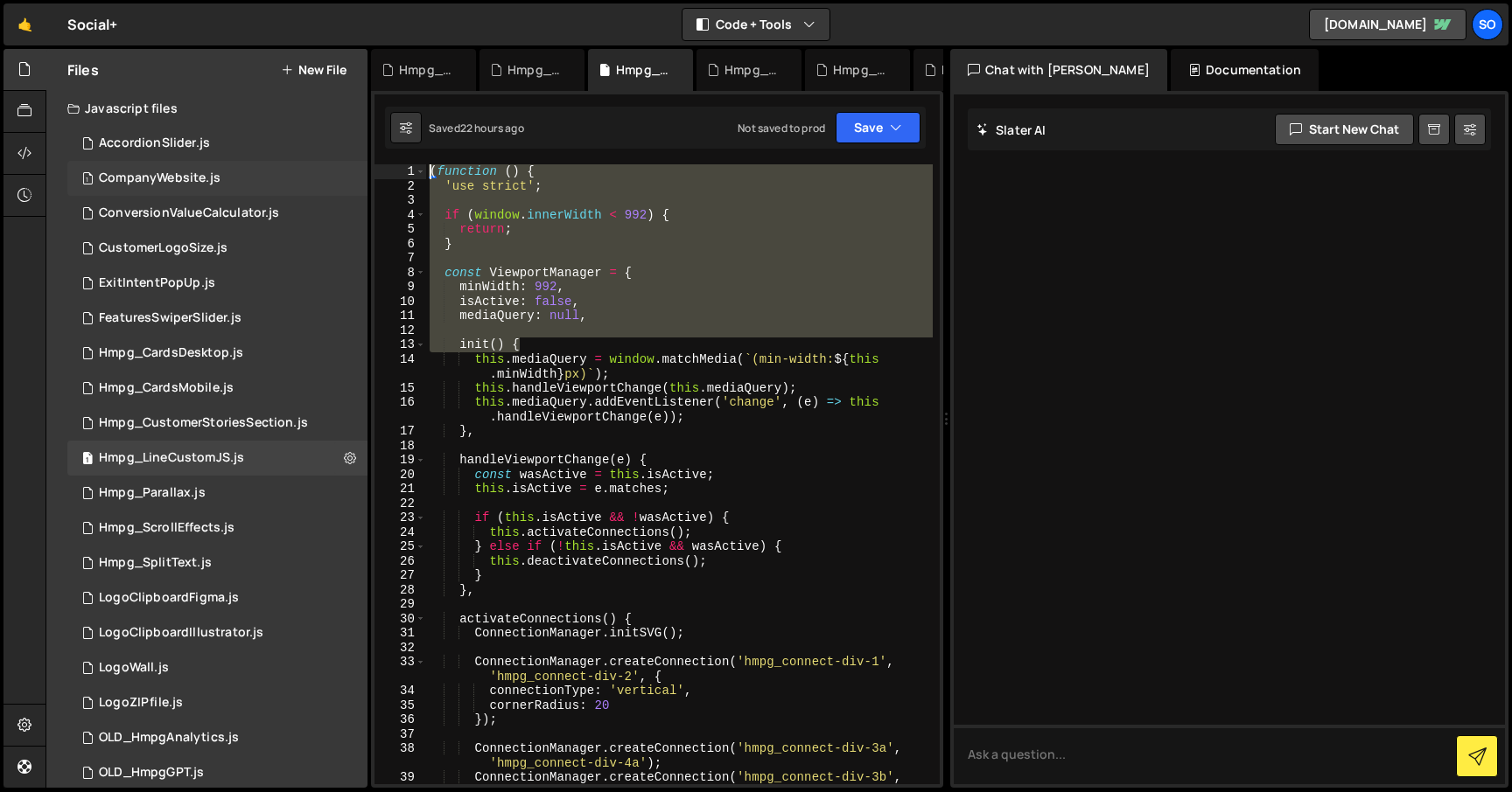
drag, startPoint x: 524, startPoint y: 342, endPoint x: 358, endPoint y: 175, distance: 235.5
click at [358, 175] on div "Files New File Javascript files 2 AccordionSlider.js 0 1 CompanyWebsite.js 0 1 …" at bounding box center [778, 418] width 1466 height 740
type textarea "(function () { 'use strict';"
click at [268, 491] on div "1 Hmpg_Parallax.js 0" at bounding box center [217, 492] width 300 height 35
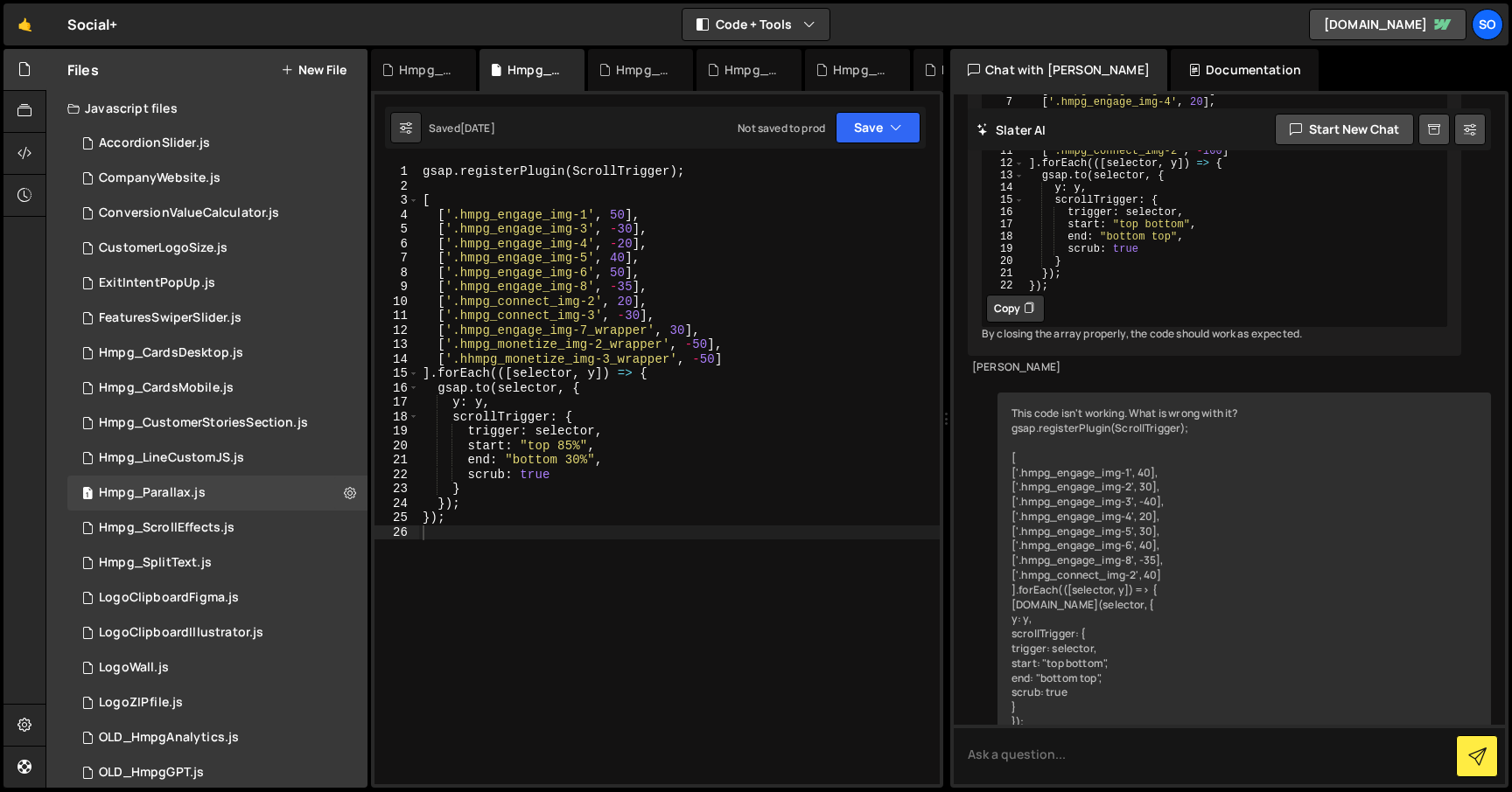
scroll to position [786, 0]
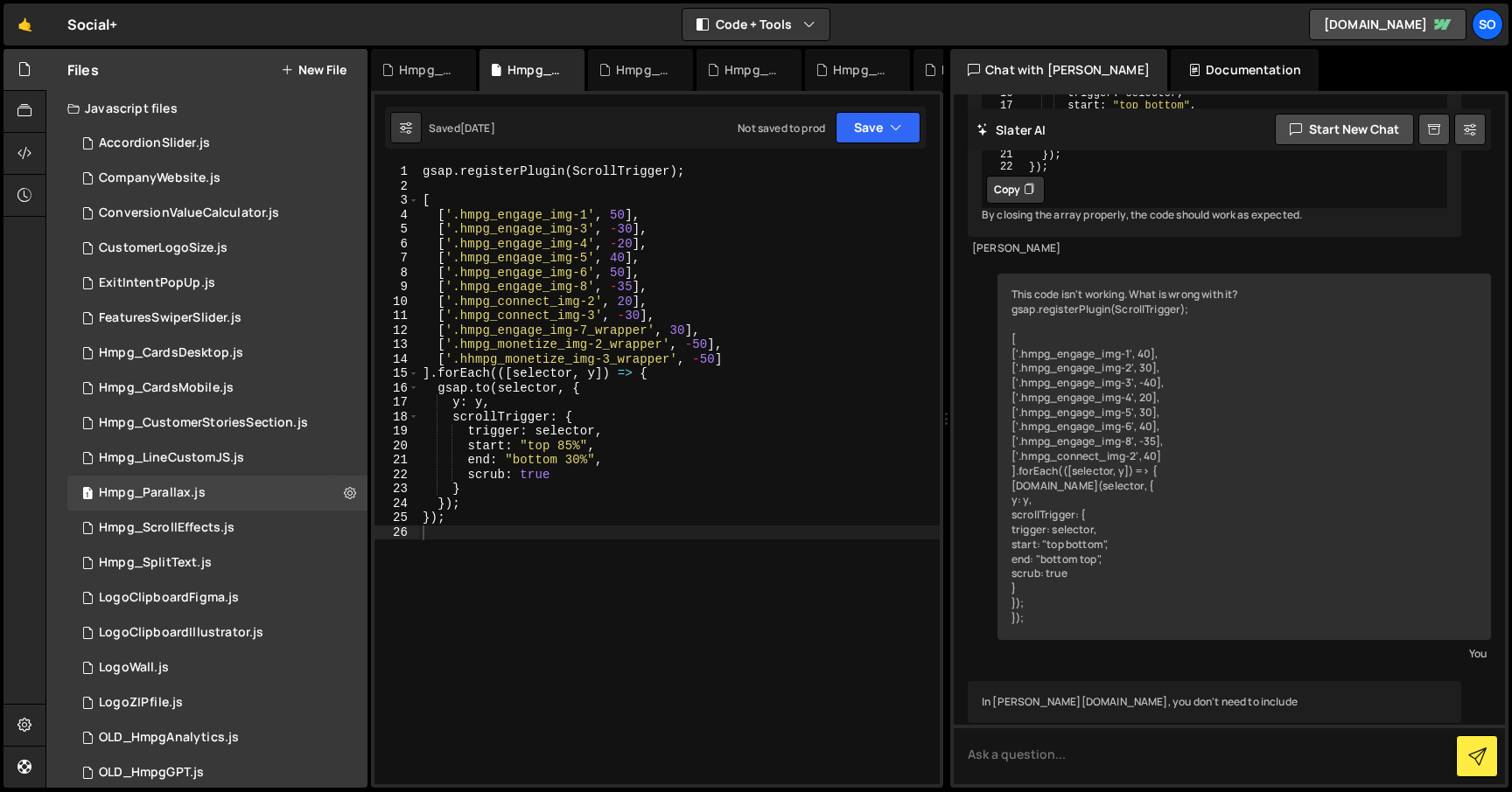
click at [664, 459] on div "gsap . registerPlugin ( ScrollTrigger ) ; [ [ '.hmpg_engage_img-1' , 50 ] , [ '…" at bounding box center [678, 488] width 521 height 649
type textarea "});"
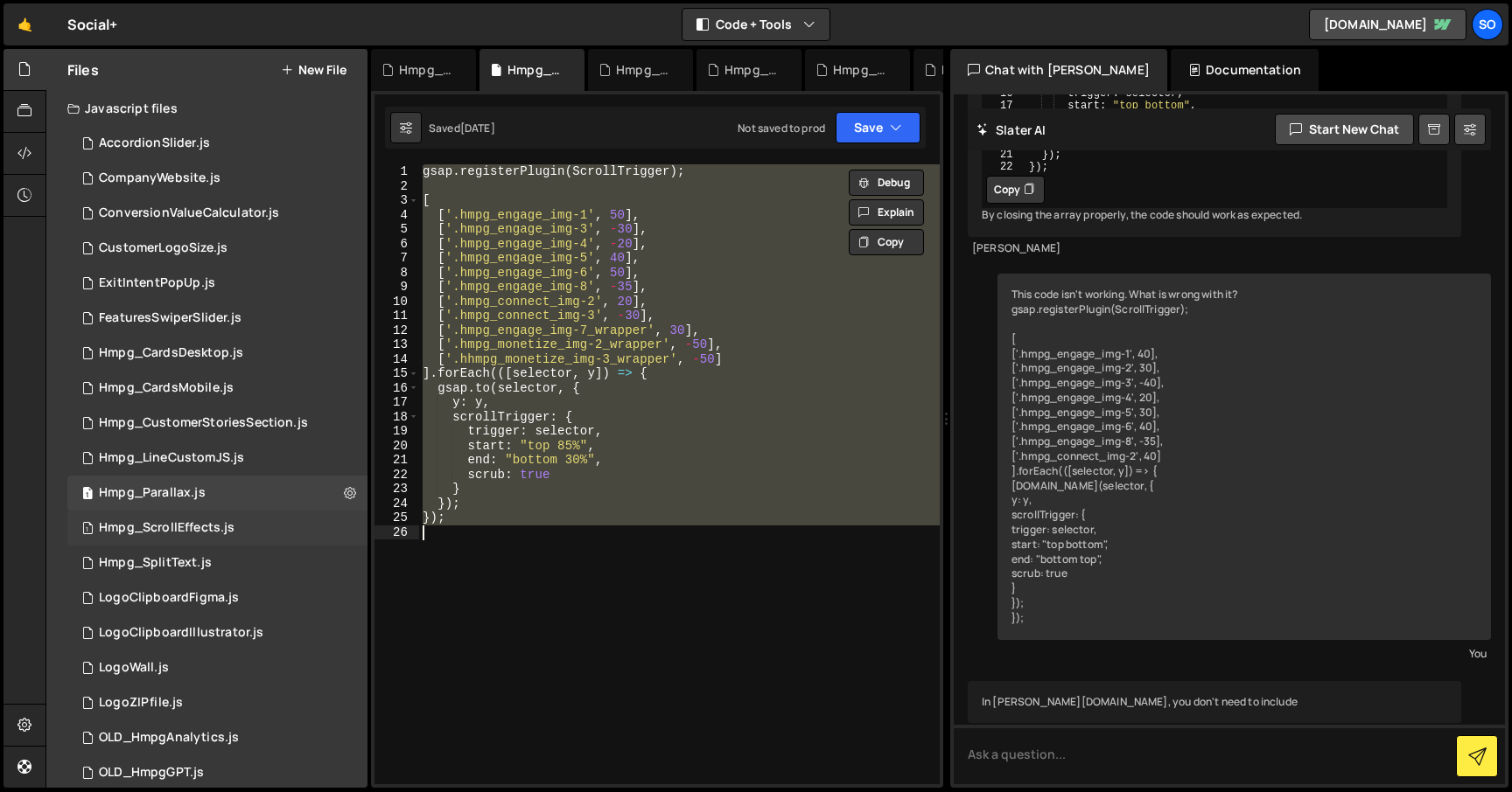
click at [227, 533] on div "Hmpg_ScrollEffects.js" at bounding box center [166, 528] width 136 height 16
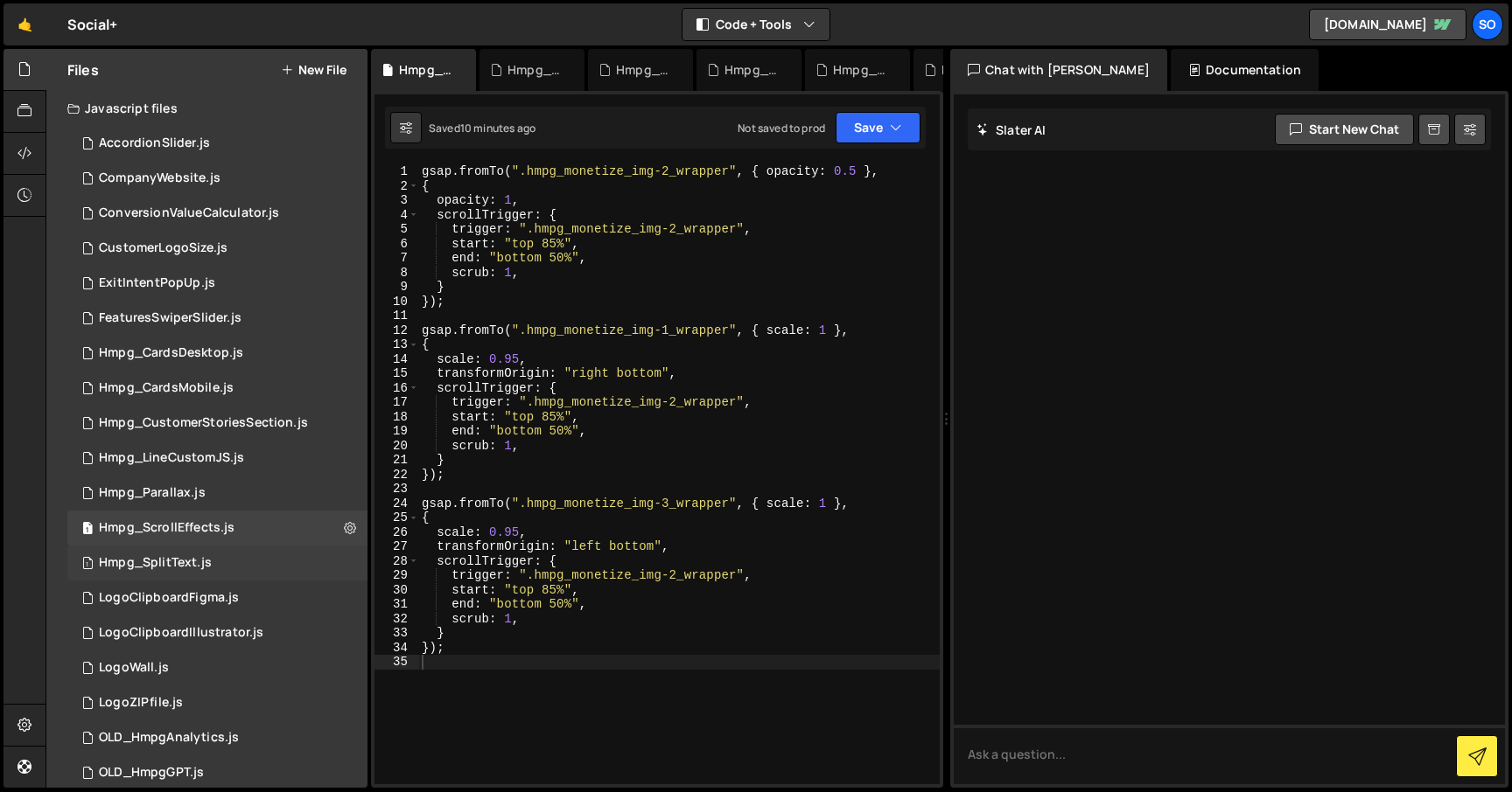
click at [211, 557] on div "1 Hmpg_SplitText.js 0" at bounding box center [217, 562] width 300 height 35
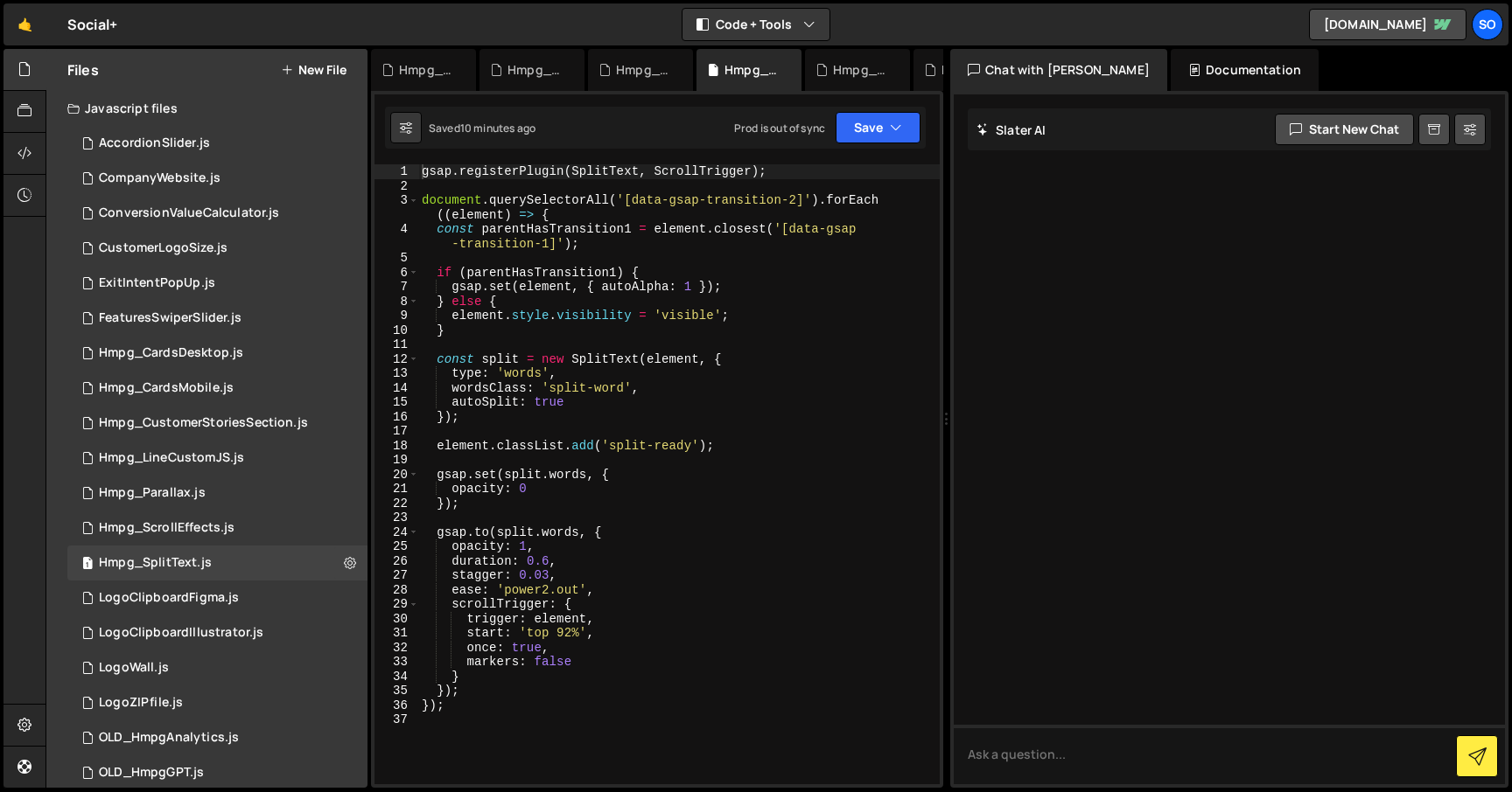
click at [587, 382] on div "gsap . registerPlugin ( SplitText , ScrollTrigger ) ; document . querySelectorA…" at bounding box center [679, 488] width 521 height 649
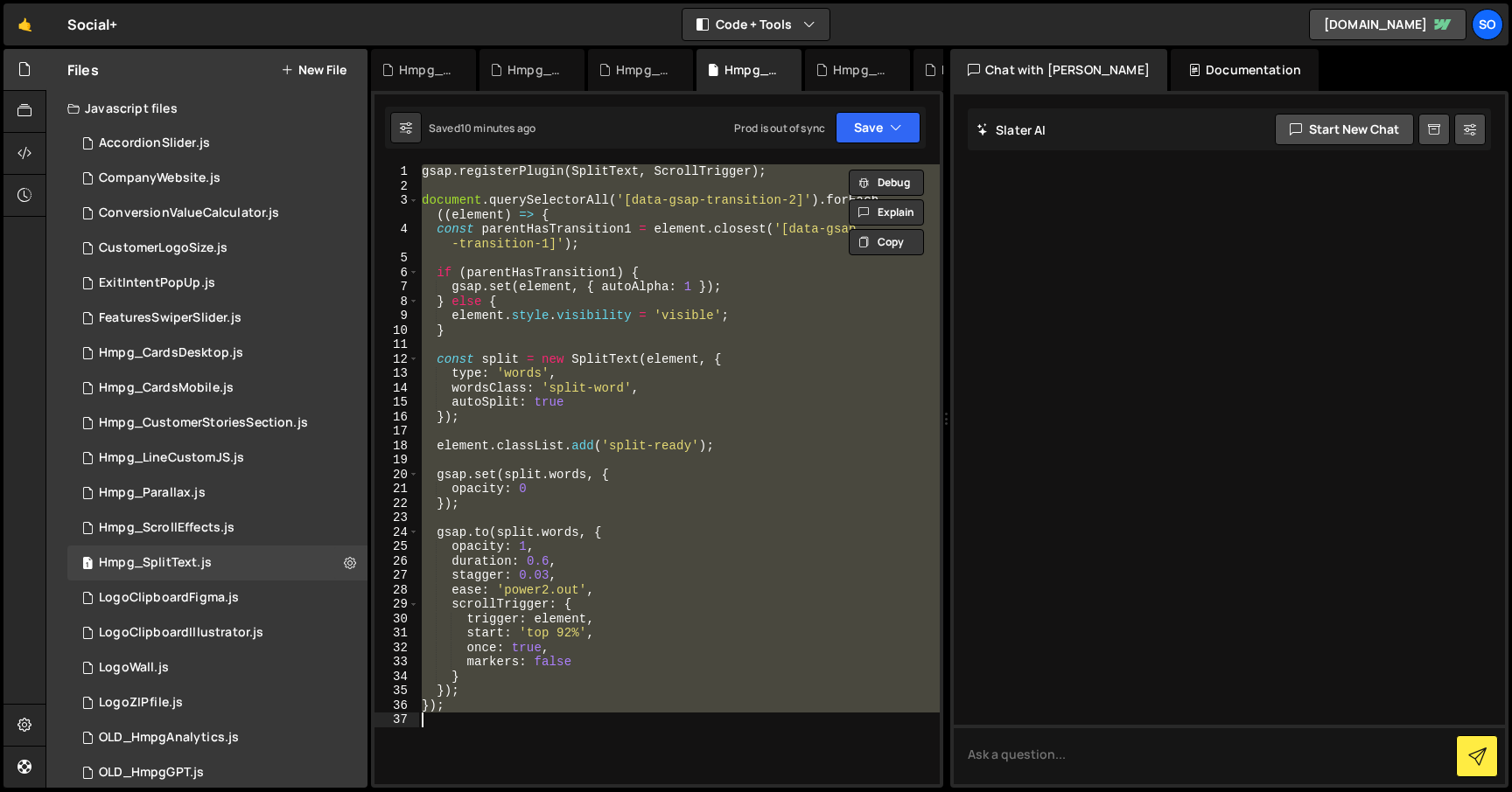
paste textarea
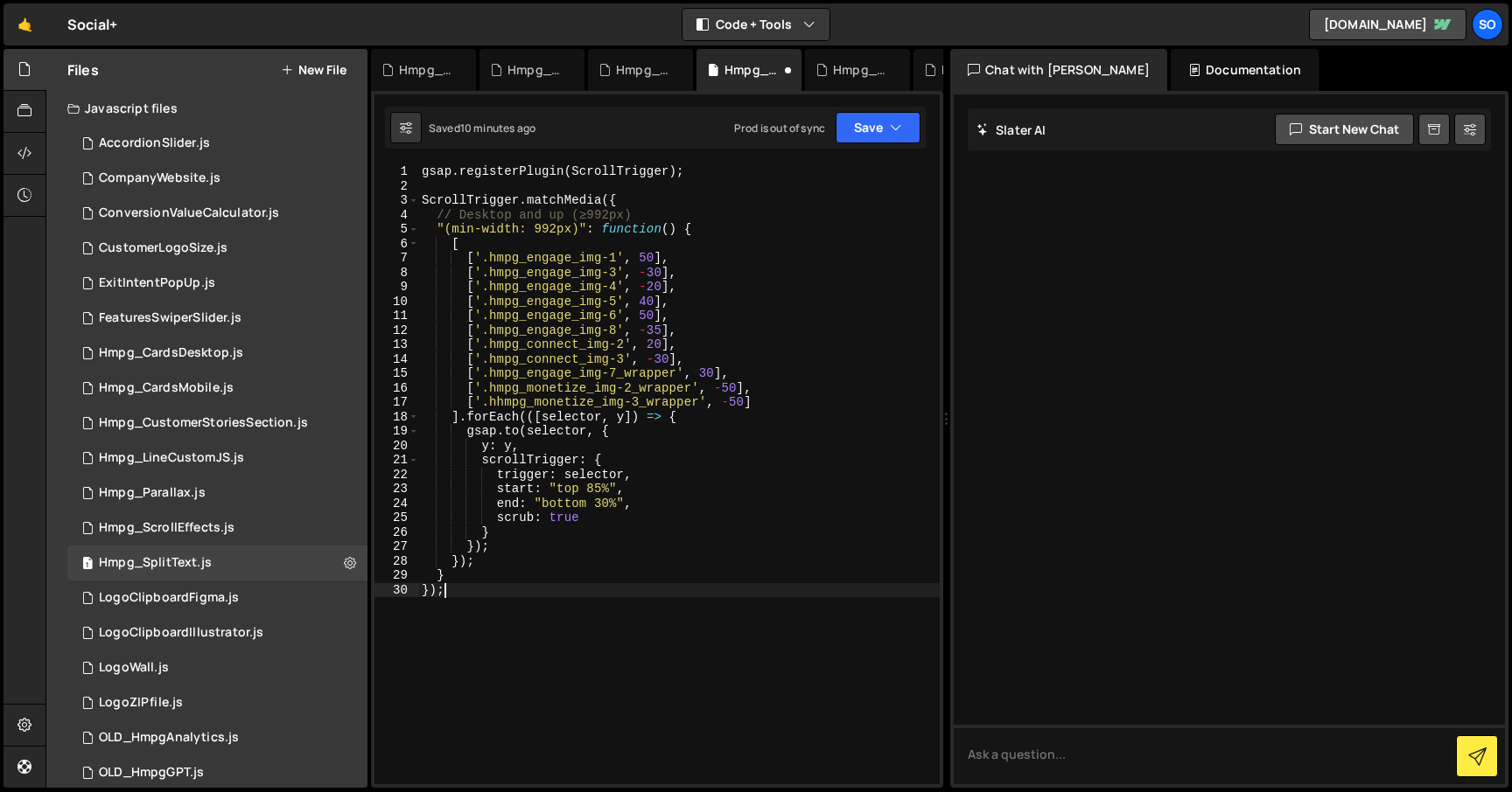
type textarea "});"
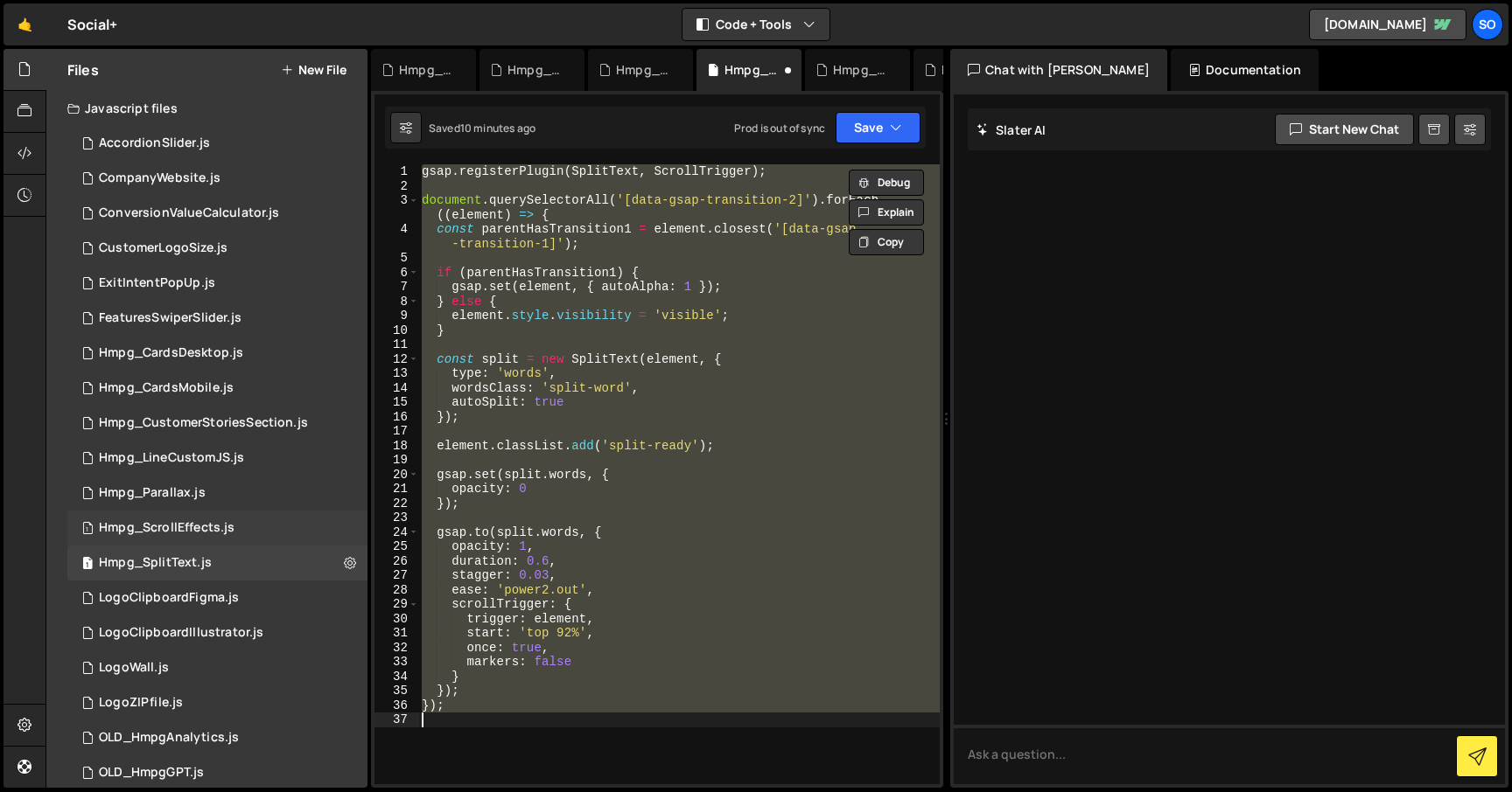
click at [219, 517] on div "1 Hmpg_ScrollEffects.js 0" at bounding box center [217, 528] width 300 height 35
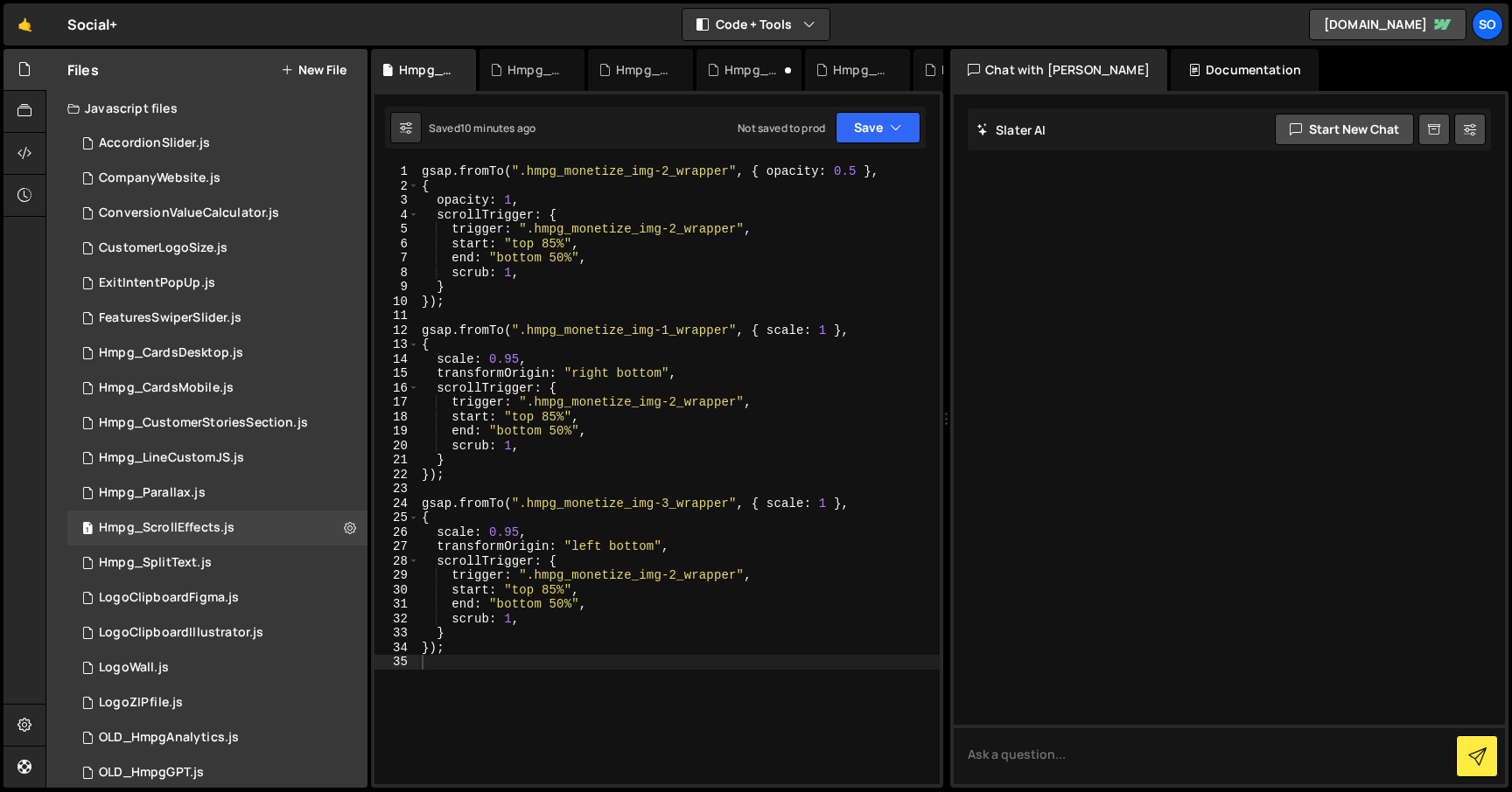
click at [515, 422] on div "gsap . fromTo ( ".hmpg_monetize_img-2_wrapper" , { opacity : 0.5 } , { opacity …" at bounding box center [679, 488] width 521 height 649
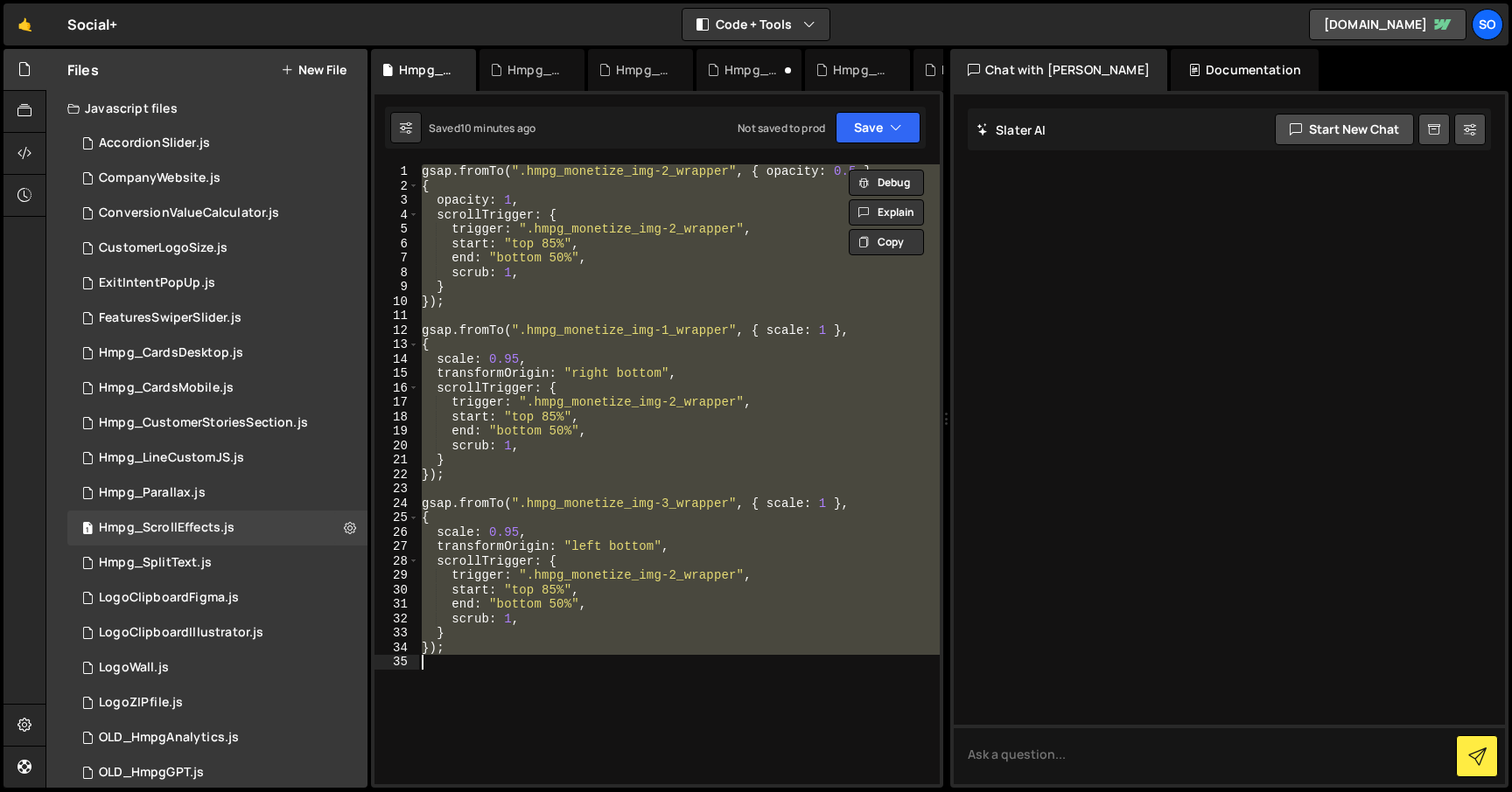
paste textarea
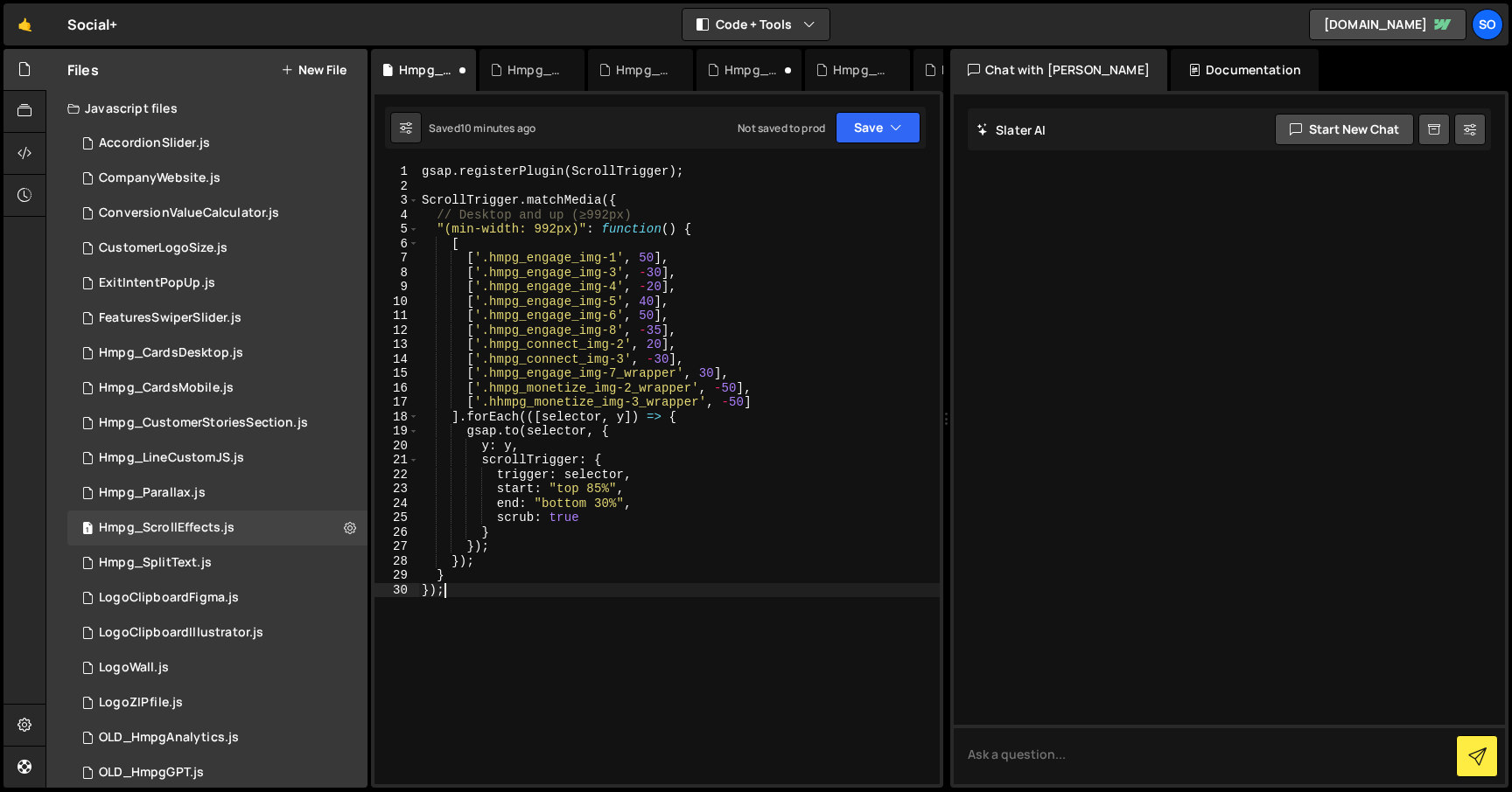
type textarea "});"
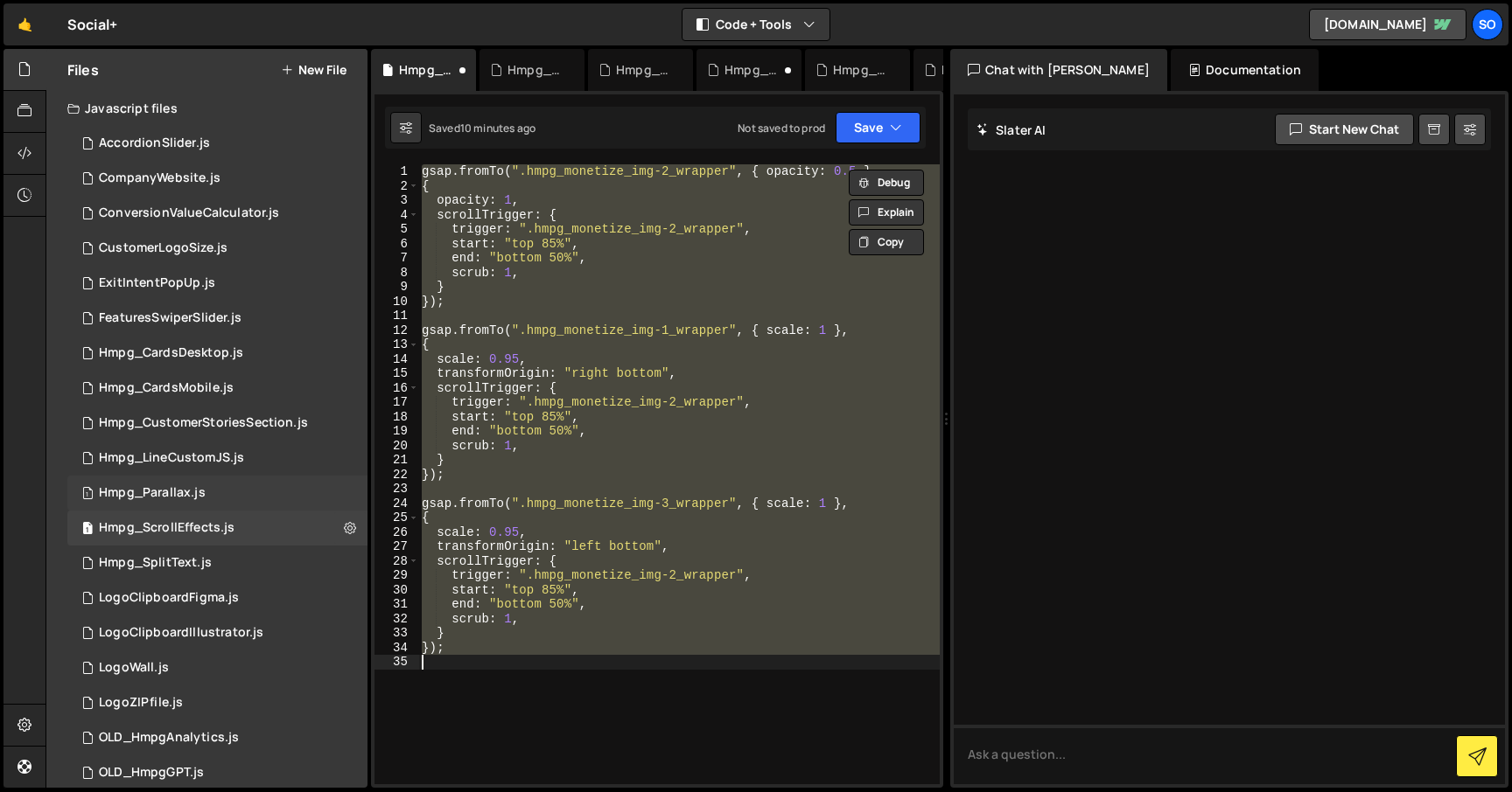
click at [193, 494] on div "Hmpg_Parallax.js" at bounding box center [152, 493] width 107 height 16
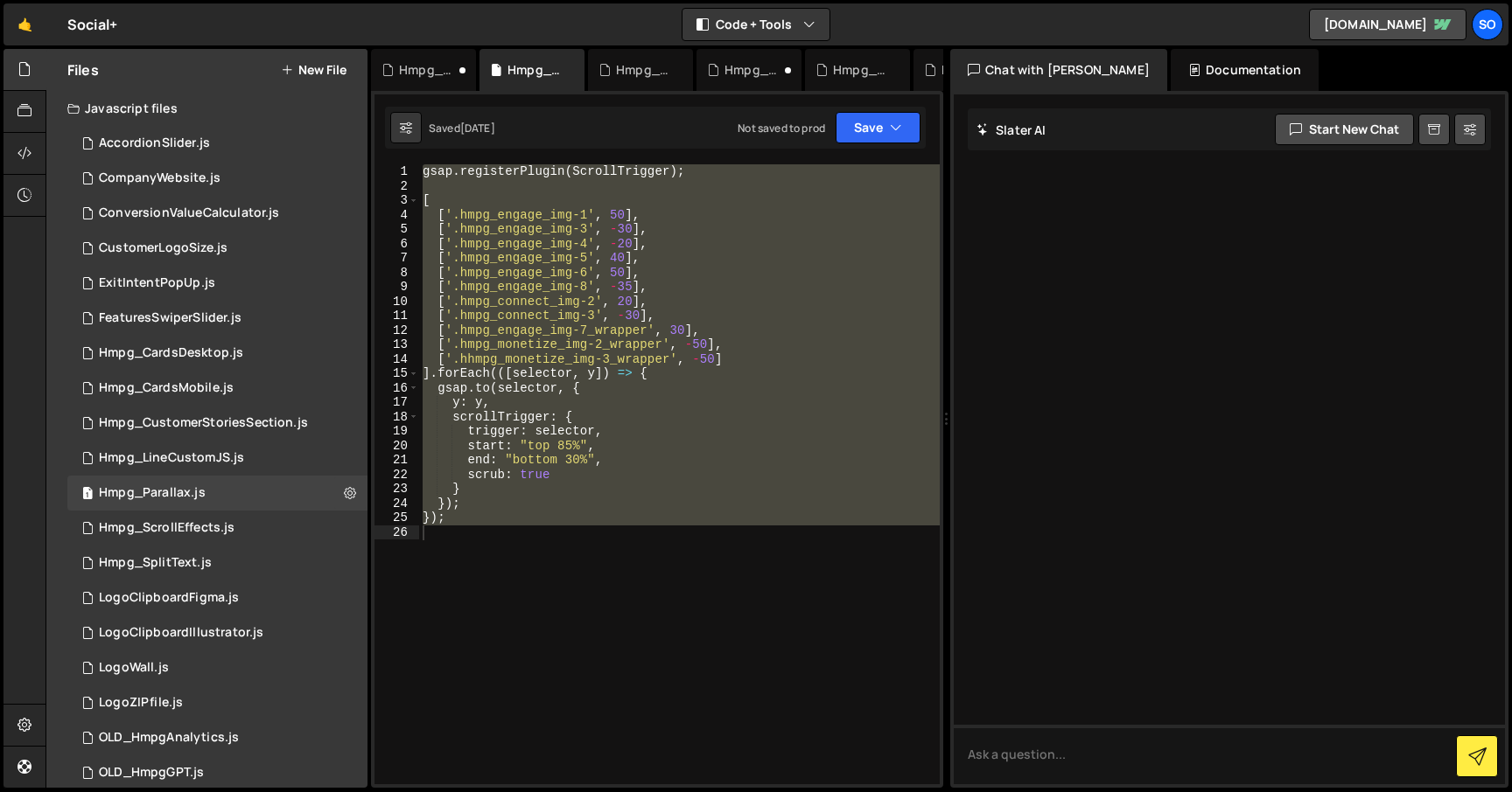
click at [556, 418] on div "gsap . registerPlugin ( ScrollTrigger ) ; [ [ '.hmpg_engage_img-1' , 50 ] , [ '…" at bounding box center [678, 474] width 521 height 620
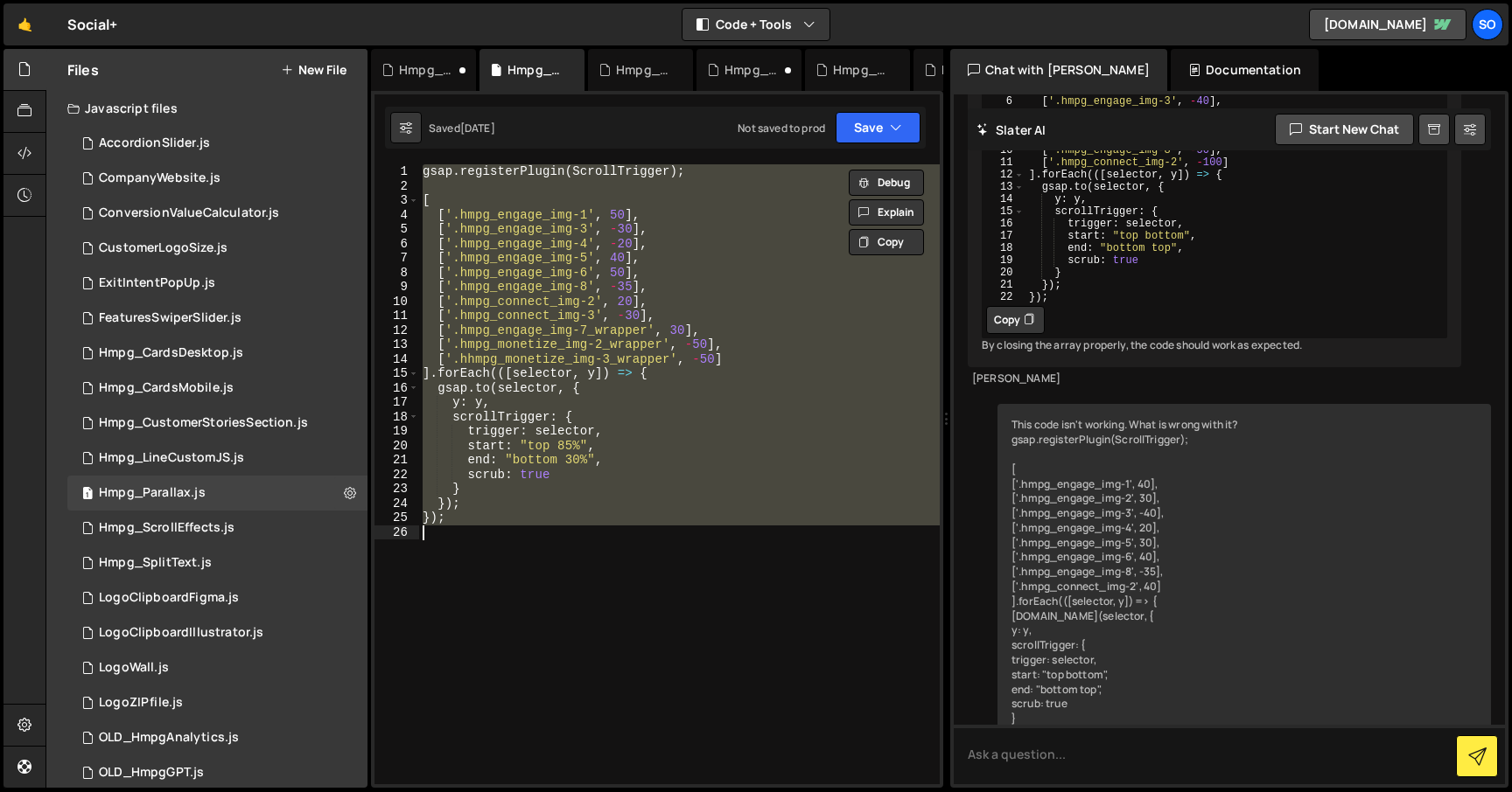
scroll to position [786, 0]
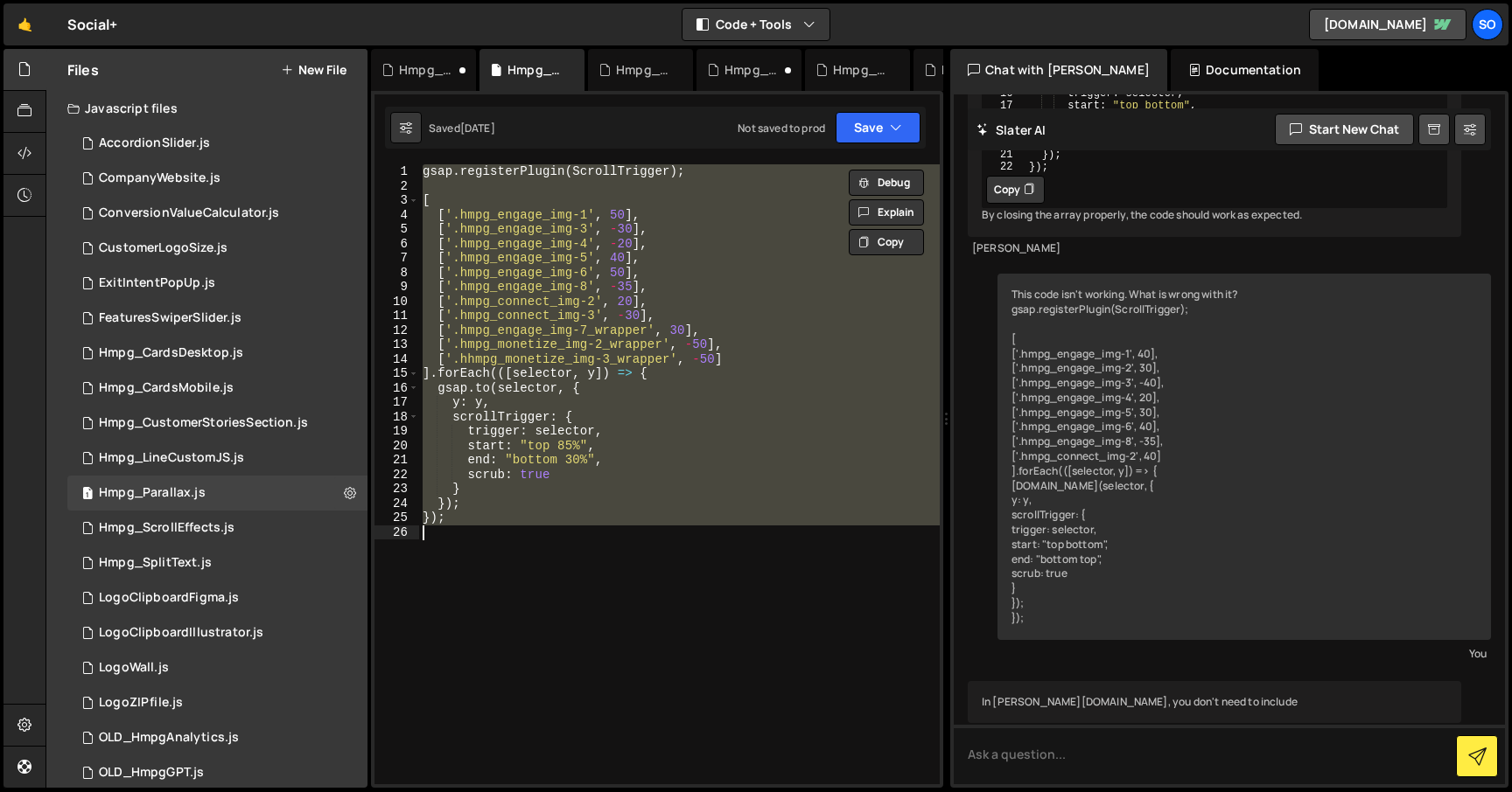
paste textarea
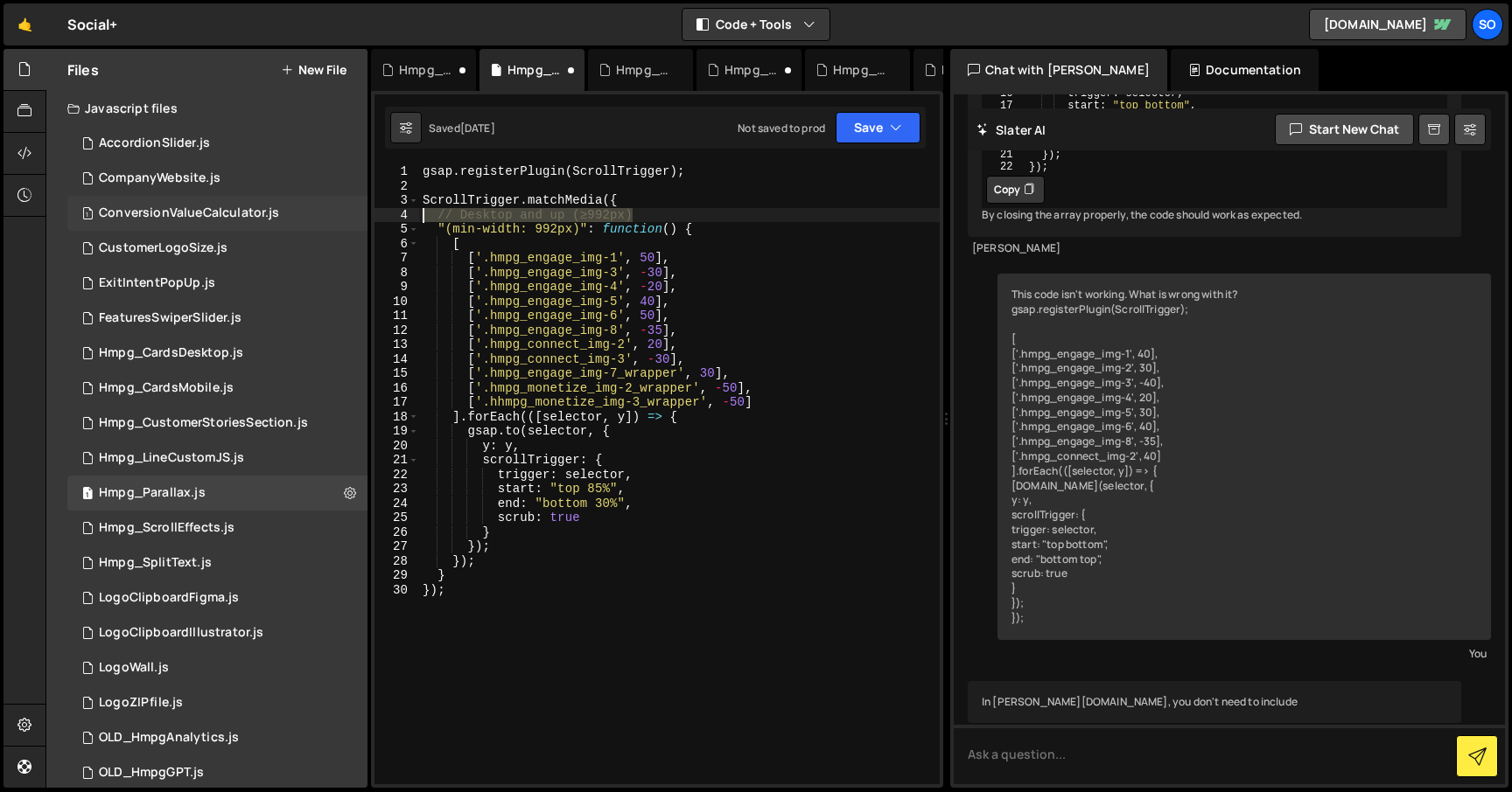
drag, startPoint x: 610, startPoint y: 212, endPoint x: 347, endPoint y: 212, distance: 263.0
click at [348, 212] on div "Files New File Javascript files 2 AccordionSlider.js 0 1 CompanyWebsite.js 0 1 …" at bounding box center [778, 418] width 1466 height 740
type textarea "\"
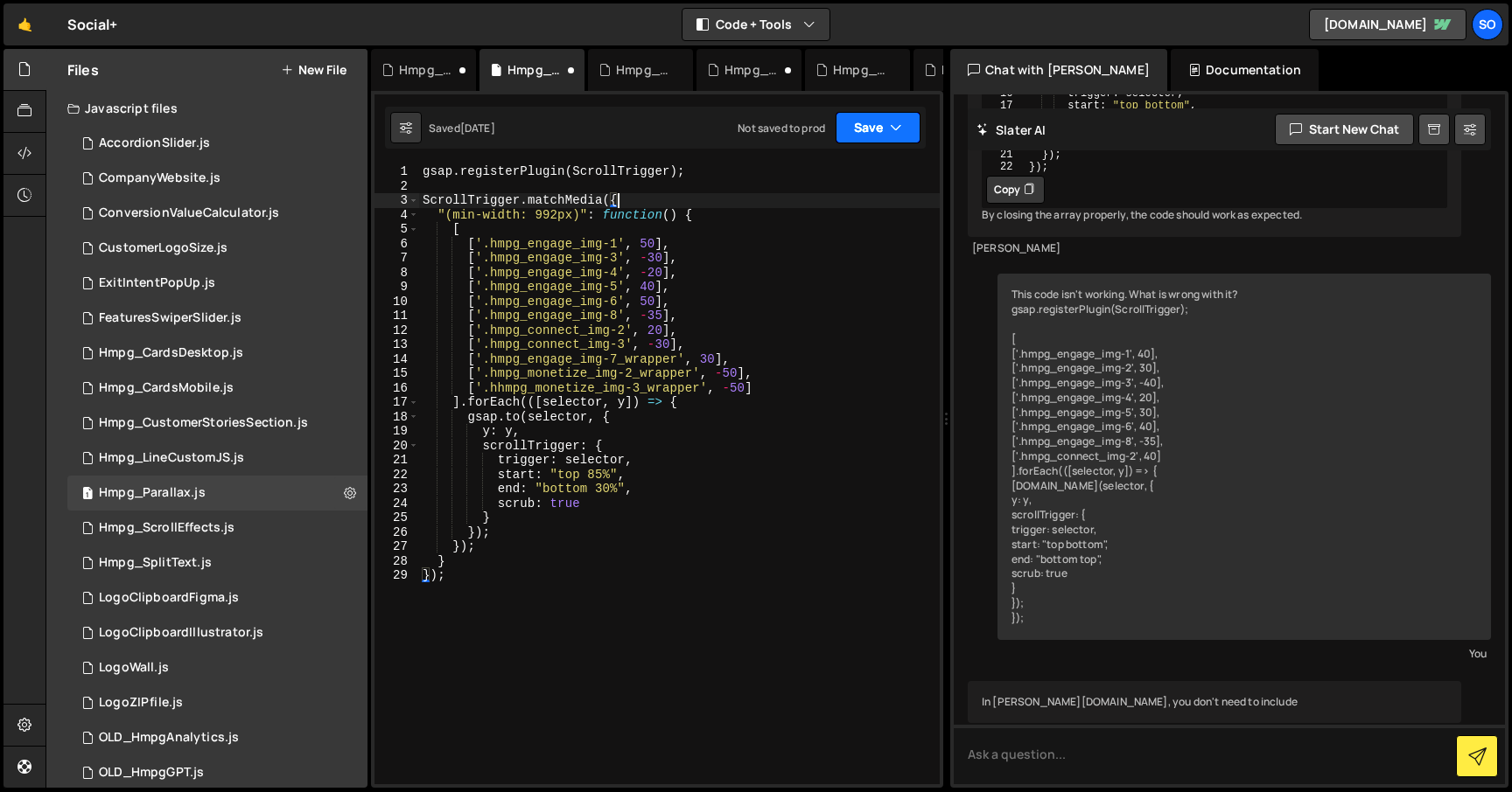
type textarea "ScrollTrigger.matchMedia({"
click at [872, 142] on button "Save" at bounding box center [877, 128] width 85 height 32
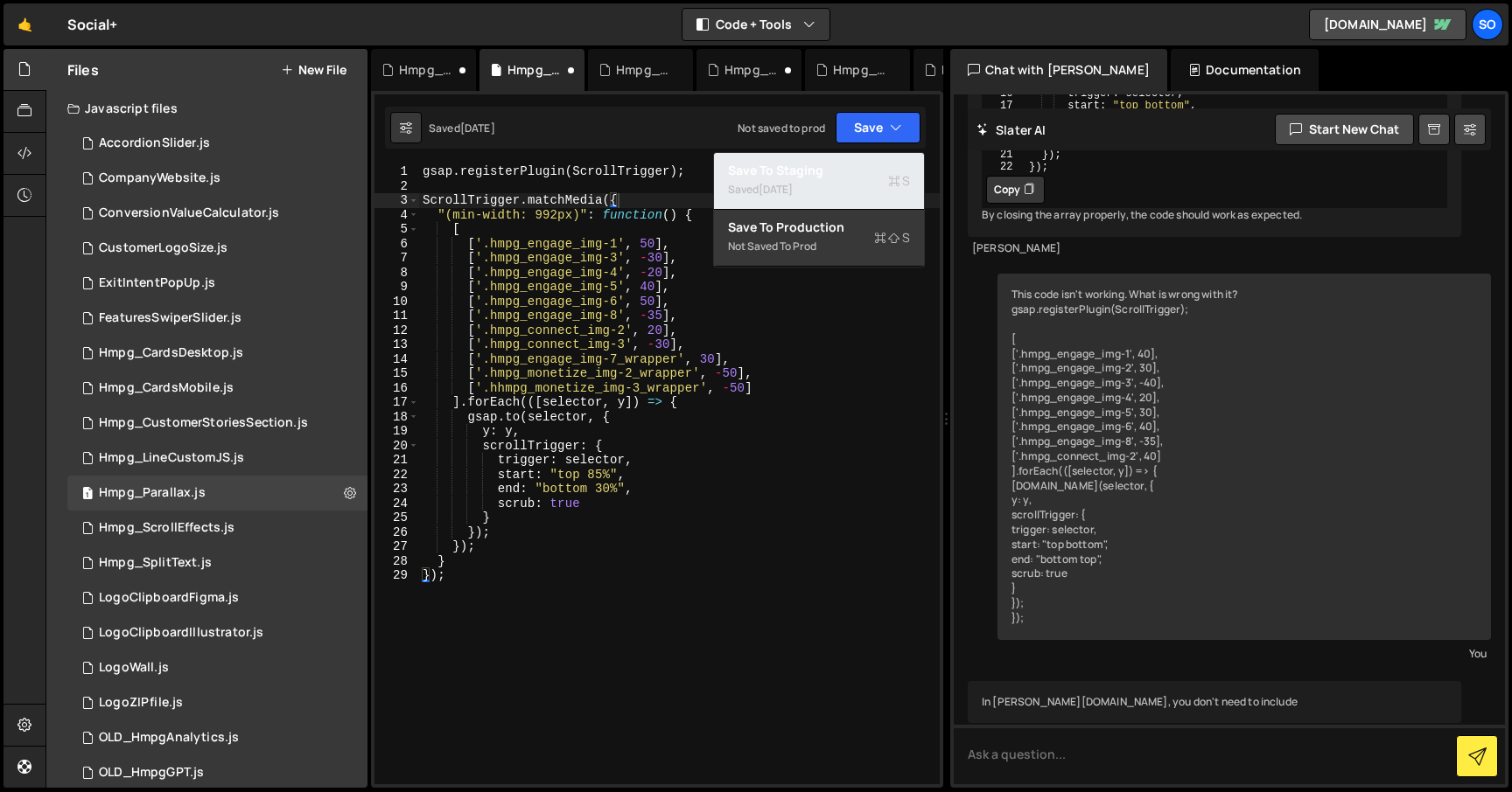
click at [827, 184] on div "Saved [DATE]" at bounding box center [819, 190] width 182 height 21
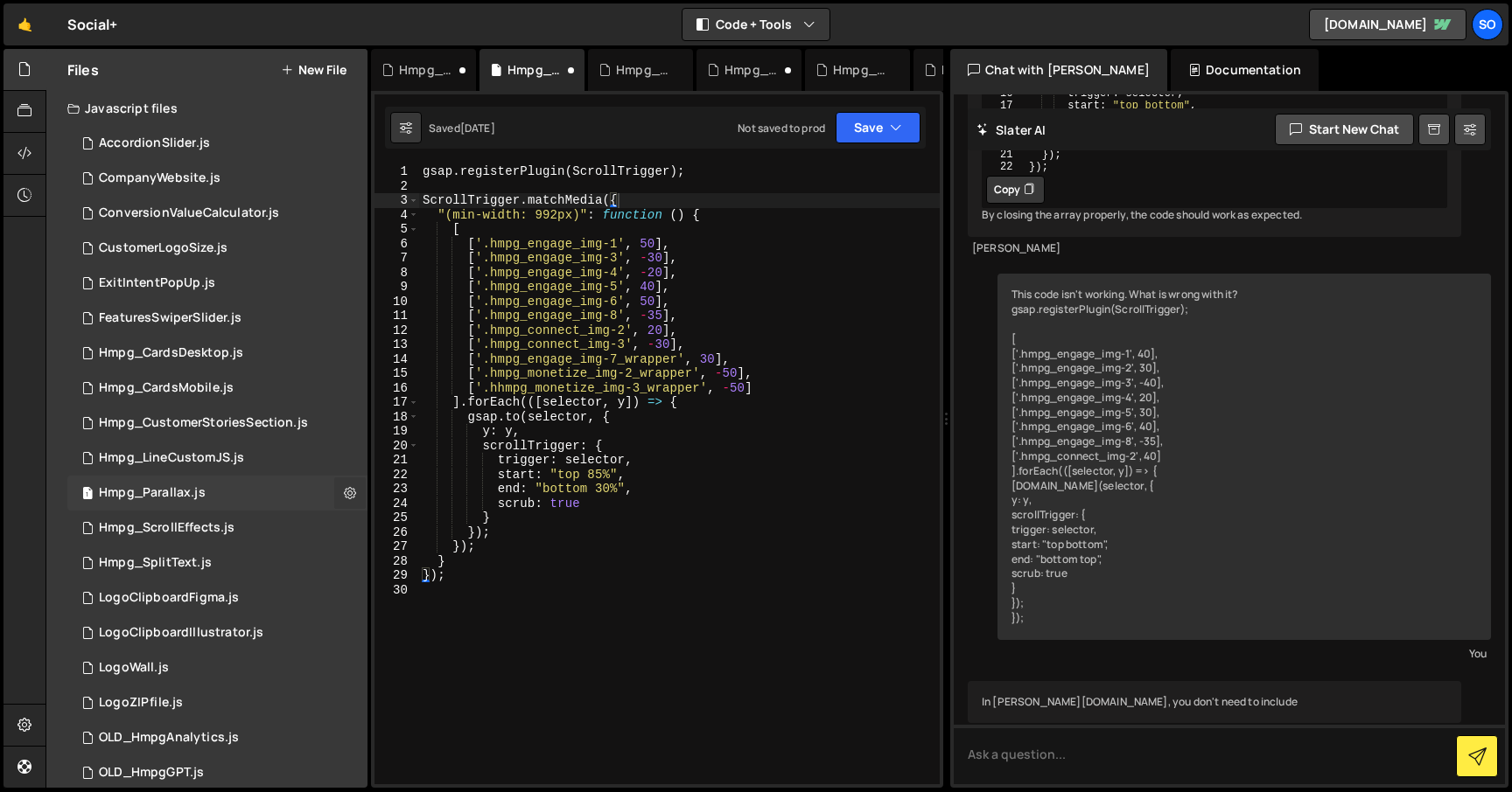
click at [344, 494] on icon at bounding box center [349, 493] width 12 height 17
type input "Hmpg_Parallax"
radio input "true"
checkbox input "true"
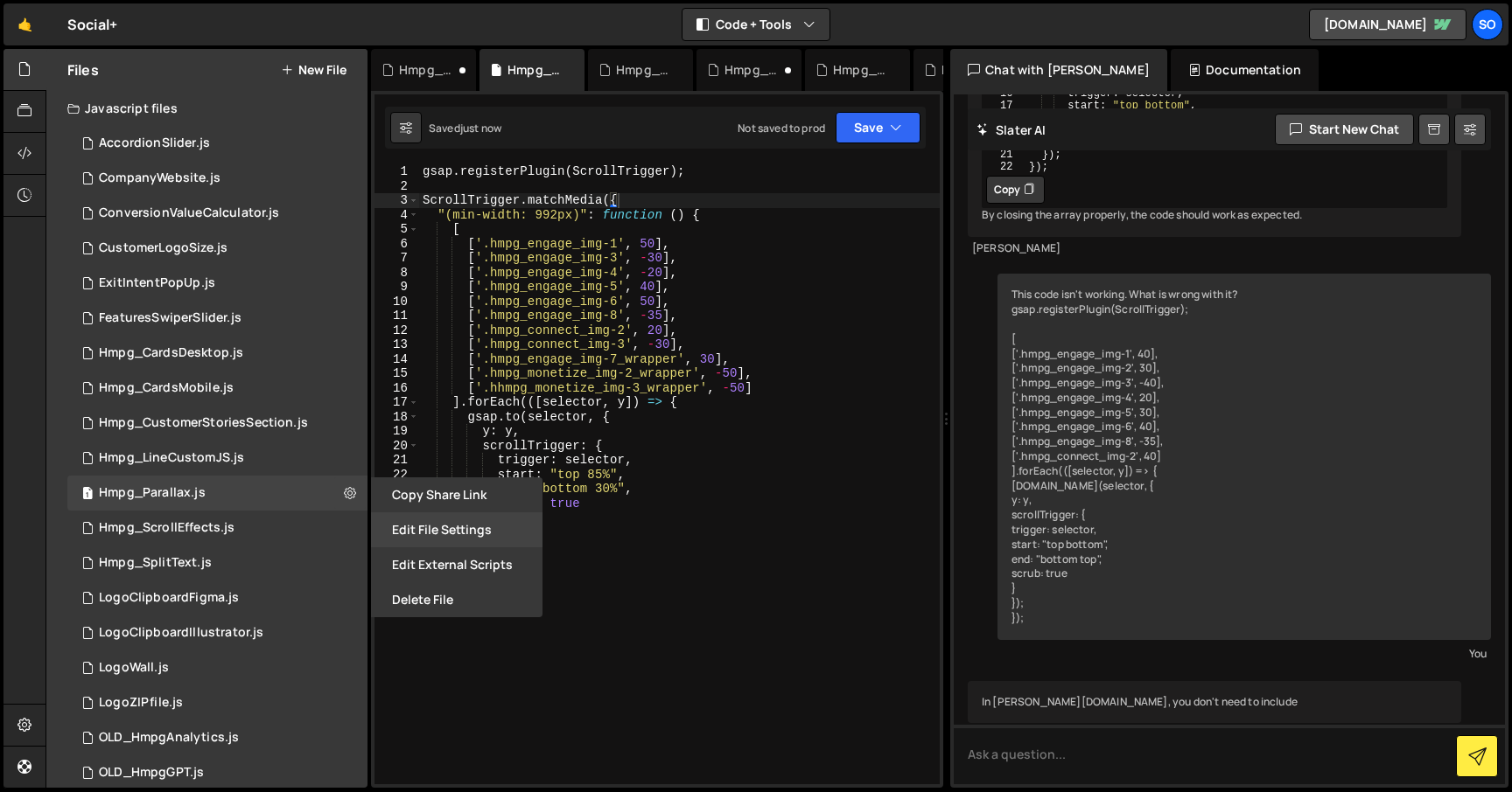
click at [428, 527] on button "Edit File Settings" at bounding box center [457, 530] width 172 height 35
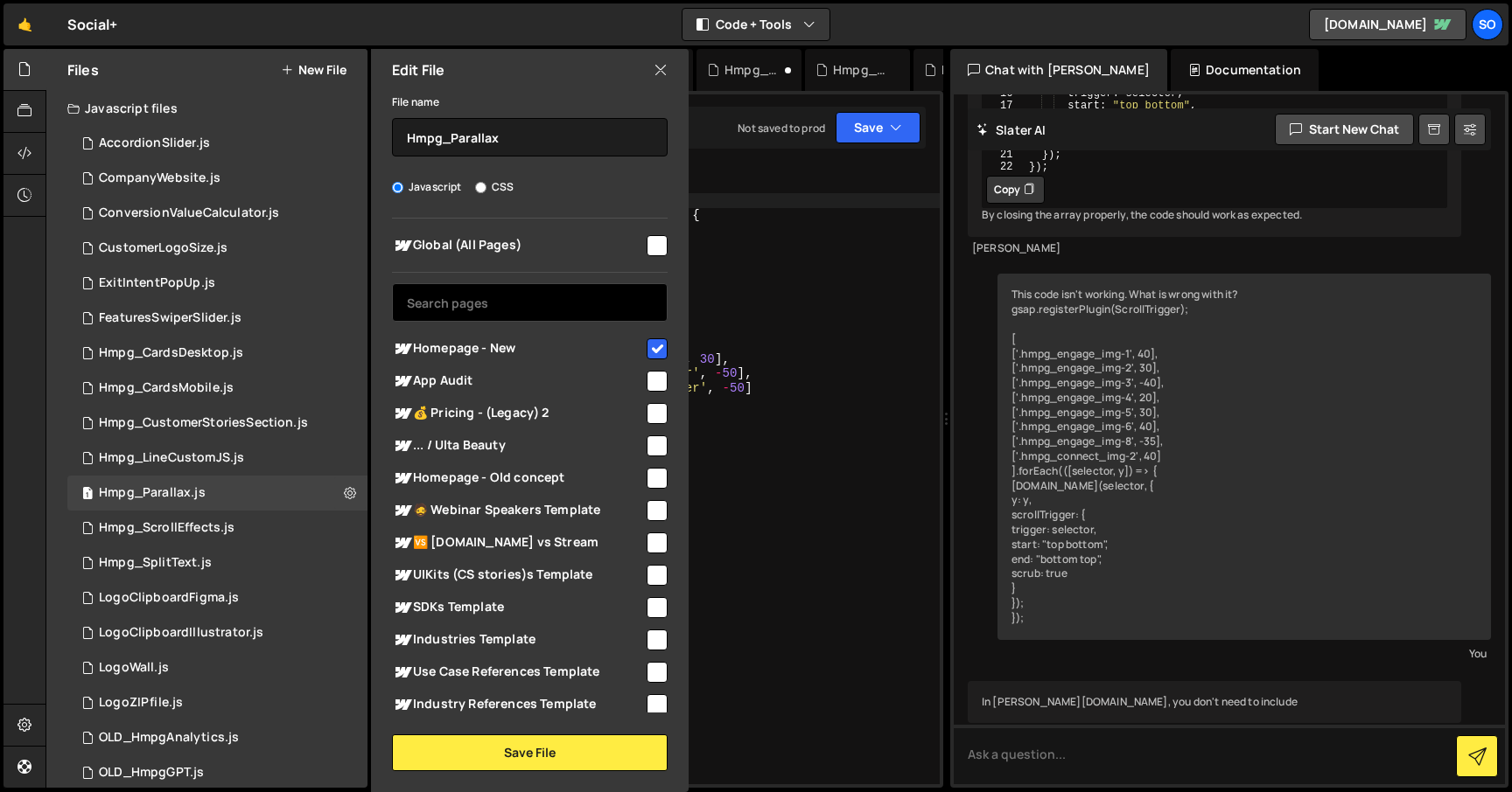
click at [478, 304] on input "text" at bounding box center [529, 302] width 276 height 38
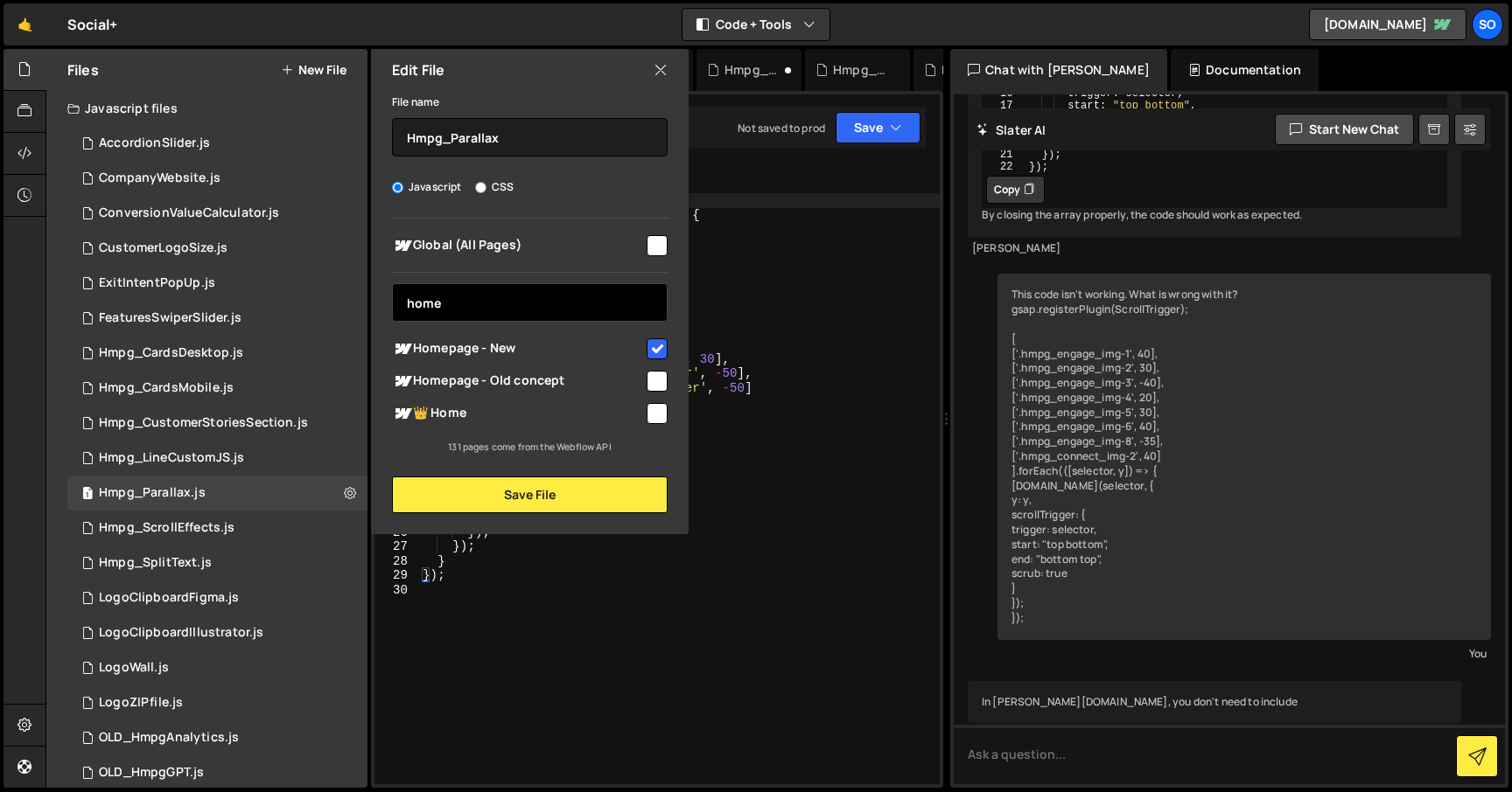
type input "home"
click at [654, 405] on input "checkbox" at bounding box center [657, 414] width 21 height 21
checkbox input "true"
click at [663, 346] on input "checkbox" at bounding box center [657, 348] width 21 height 21
checkbox input "false"
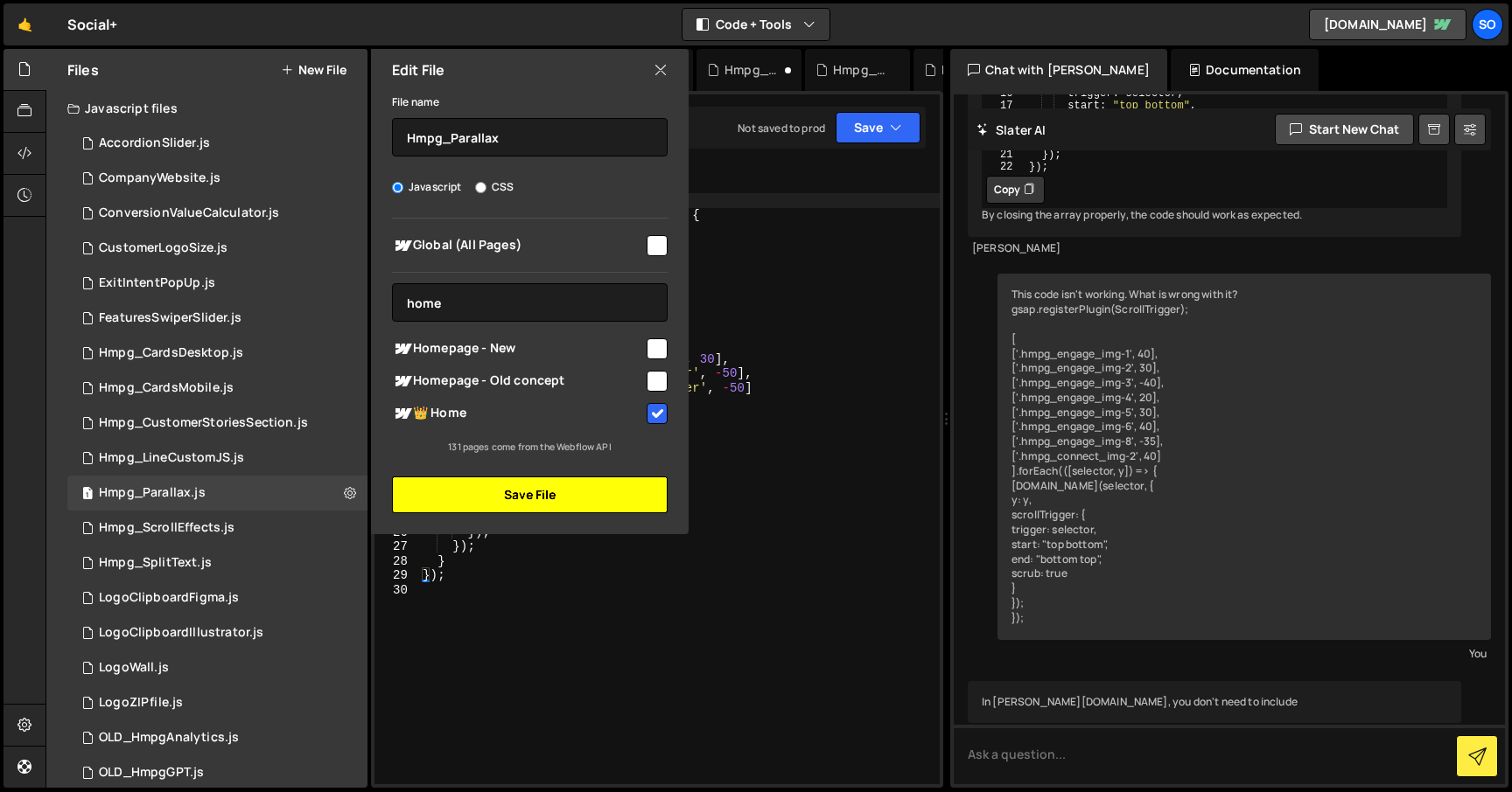
click at [560, 496] on button "Save File" at bounding box center [529, 494] width 276 height 36
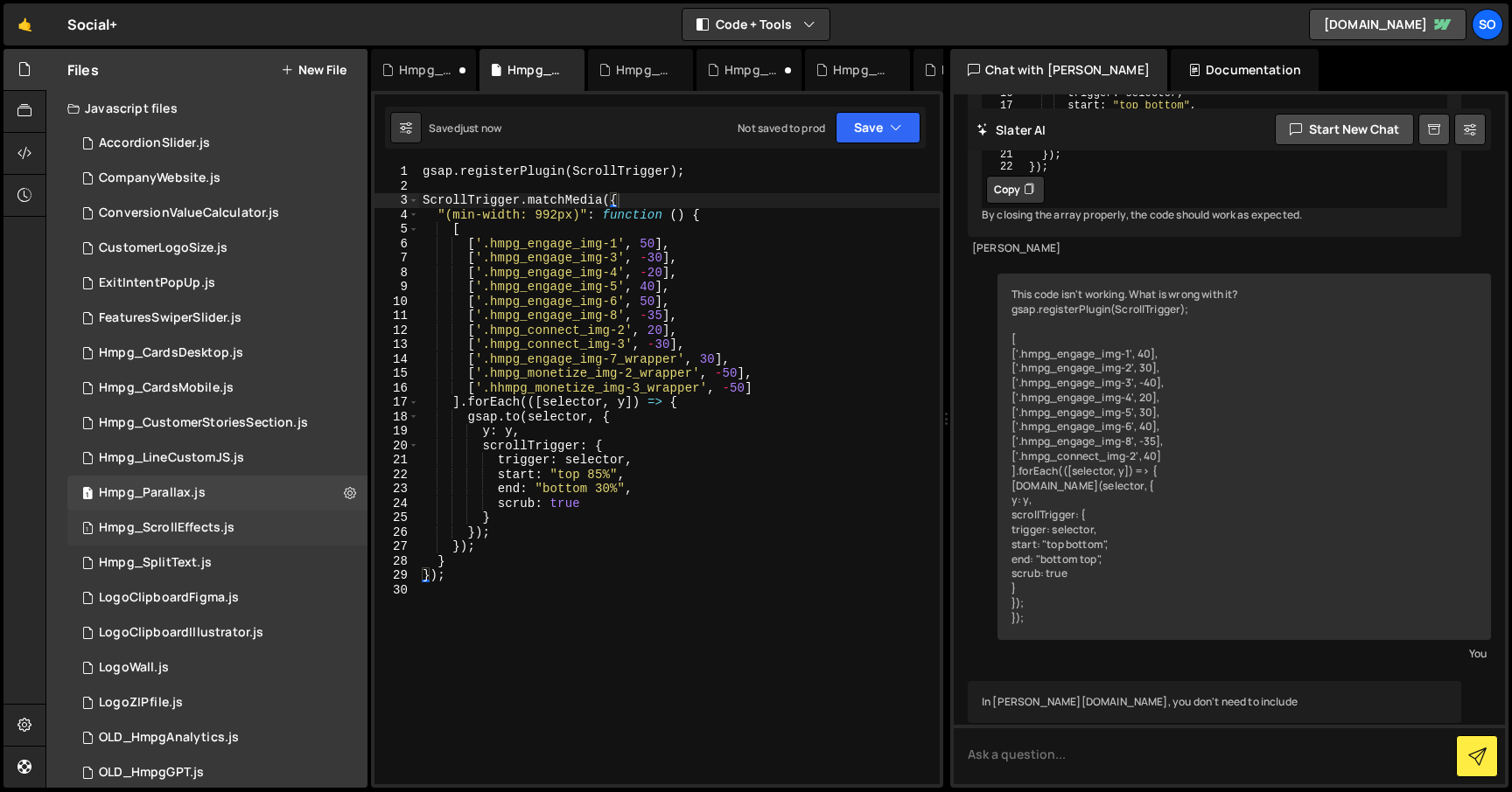
click at [347, 528] on div "1 Hmpg_ScrollEffects.js 0" at bounding box center [217, 528] width 300 height 35
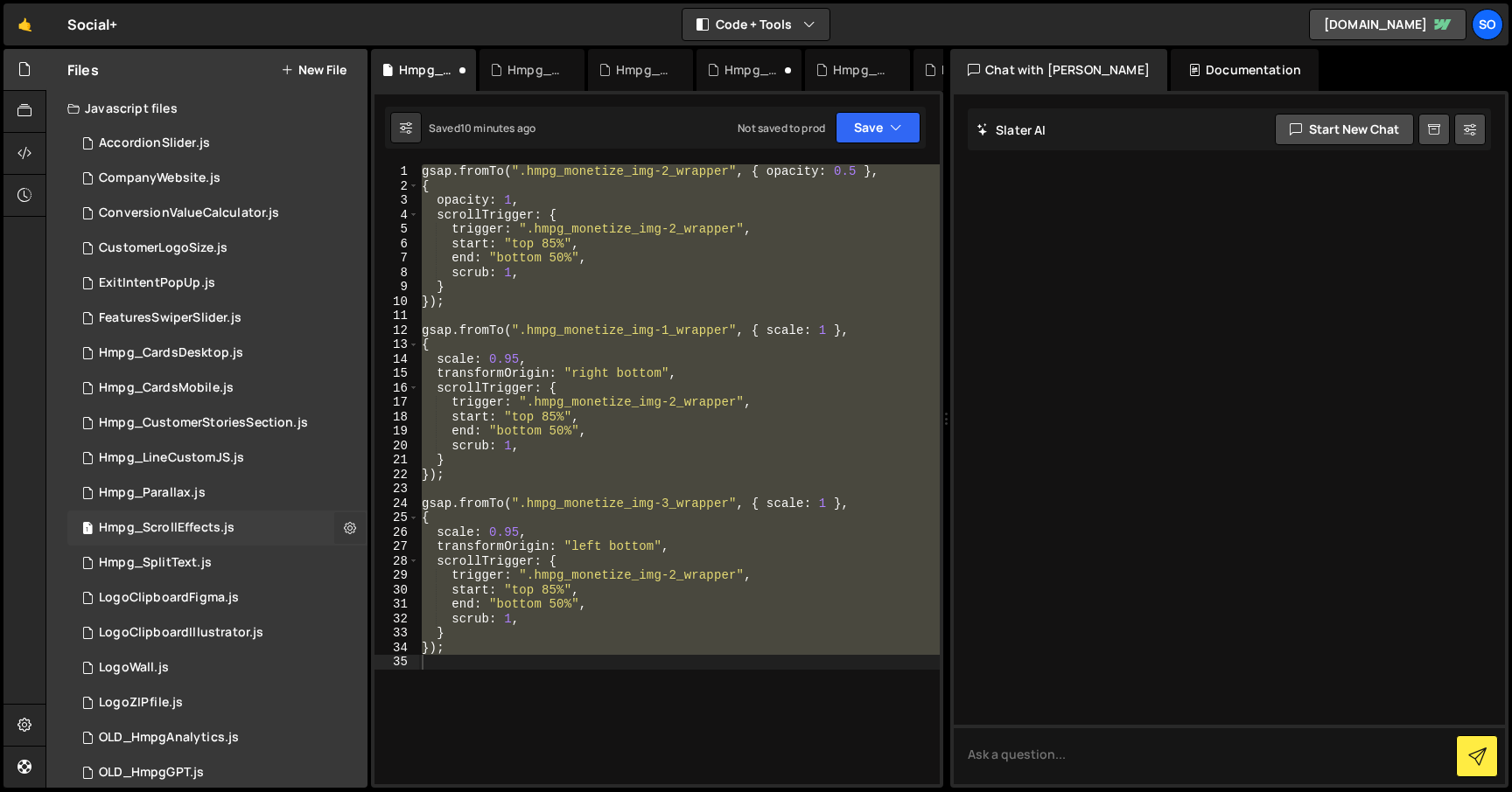
click at [344, 528] on icon at bounding box center [349, 528] width 12 height 17
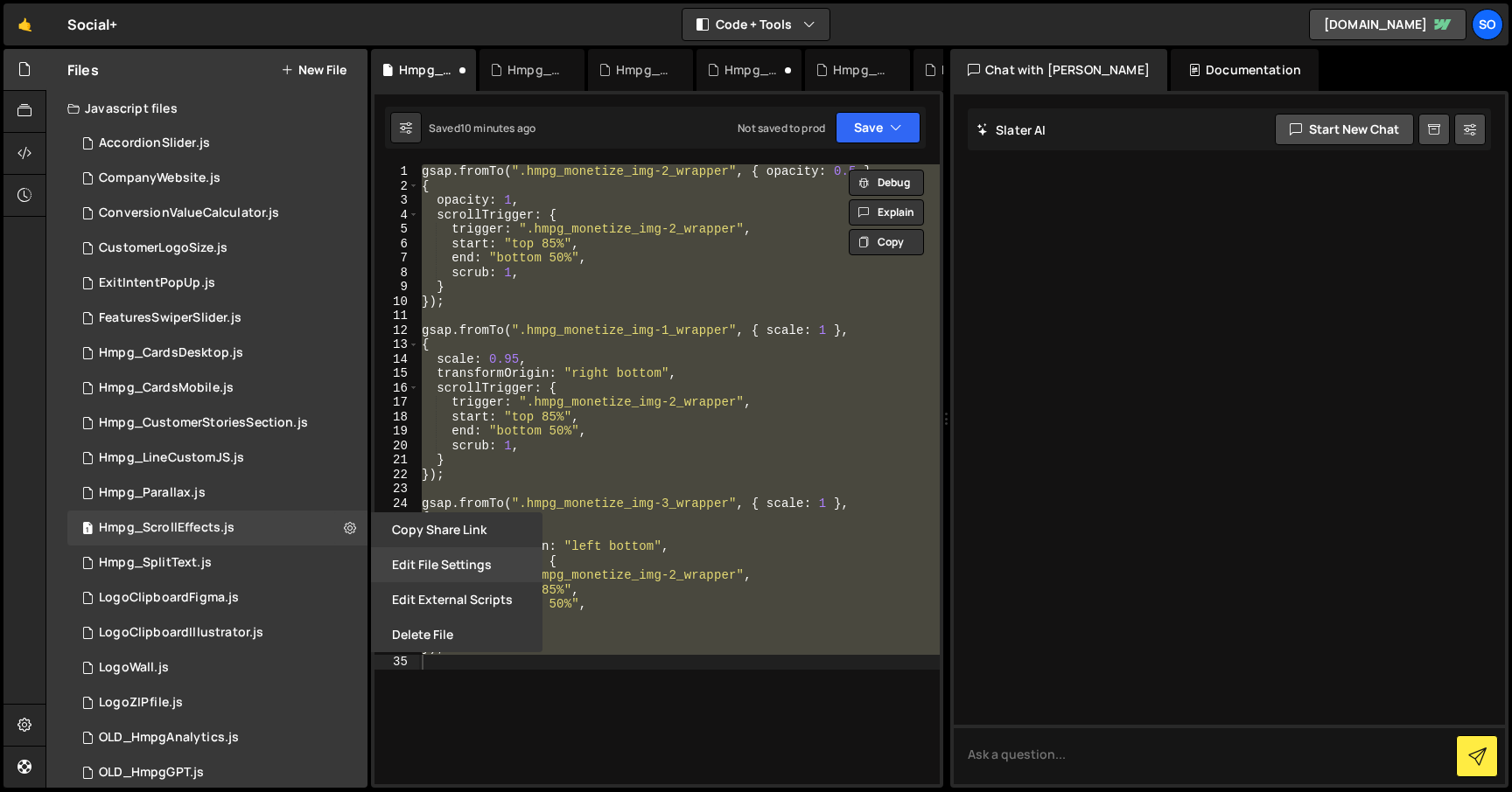
click at [435, 561] on button "Edit File Settings" at bounding box center [457, 564] width 172 height 35
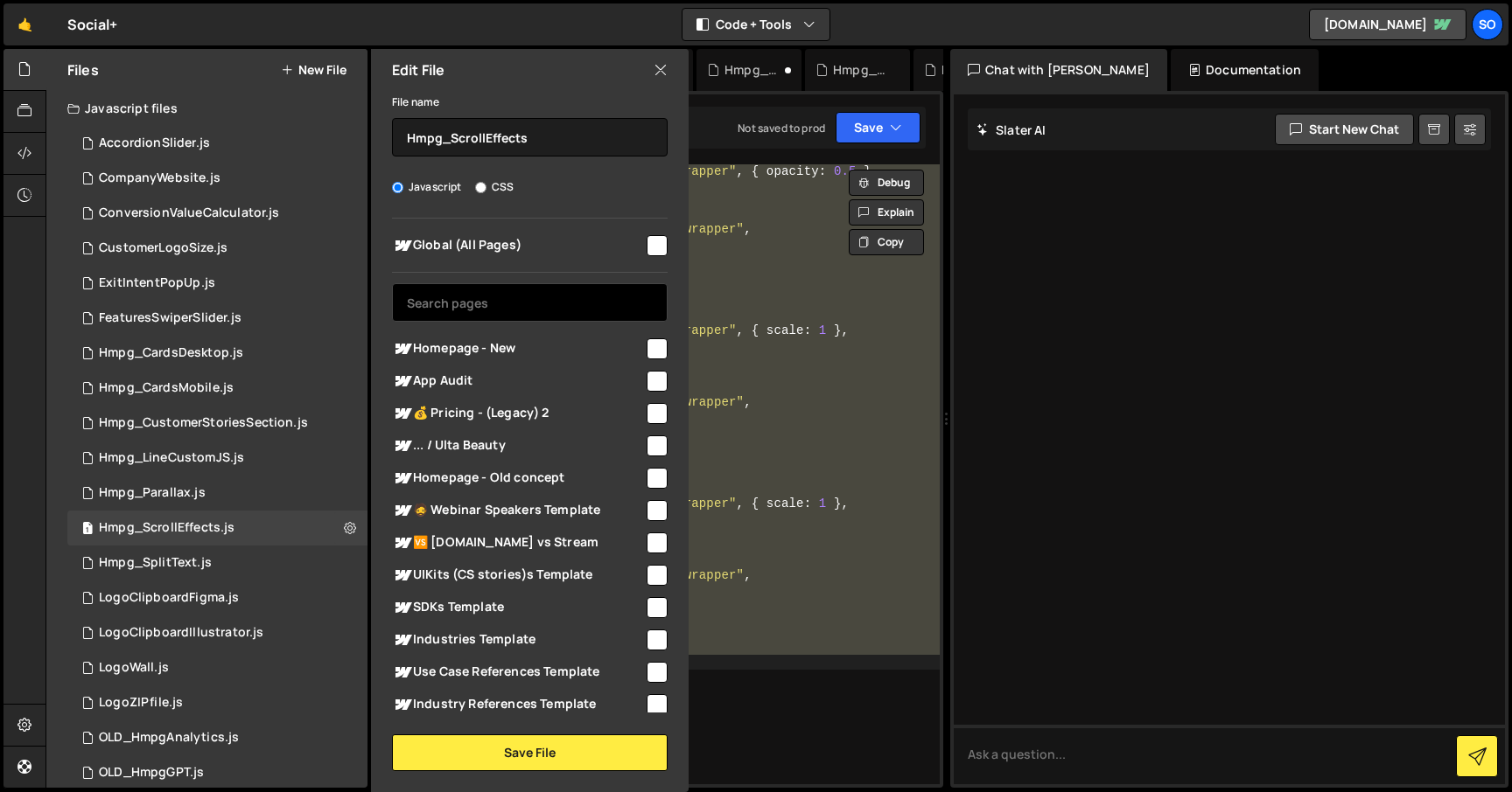
click at [464, 306] on input "text" at bounding box center [529, 302] width 276 height 38
paste input "home"
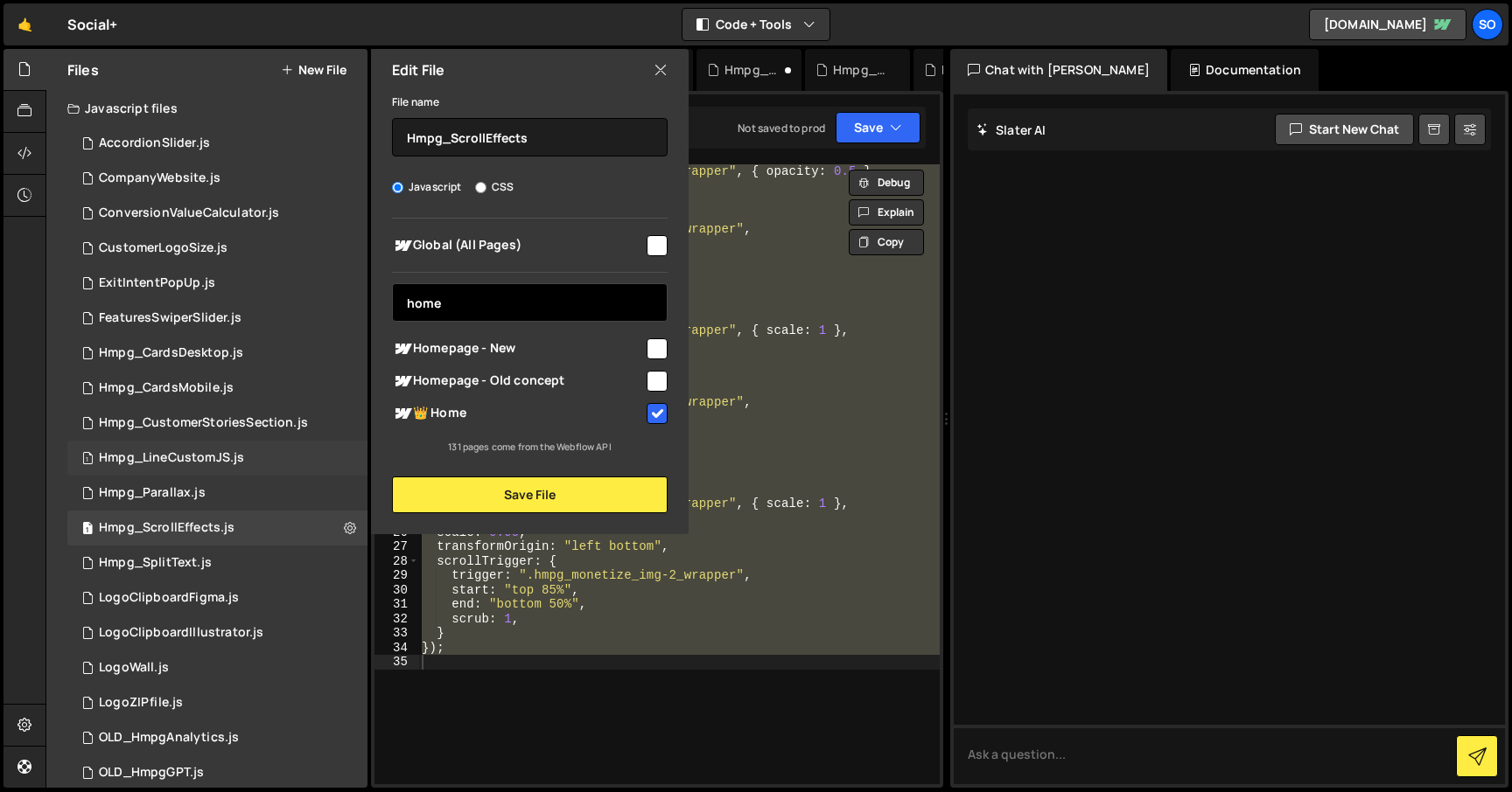
type input "home"
click at [337, 460] on div "1 Hmpg_LineCustomJS.js 0" at bounding box center [217, 458] width 300 height 35
click at [344, 459] on icon at bounding box center [349, 458] width 12 height 17
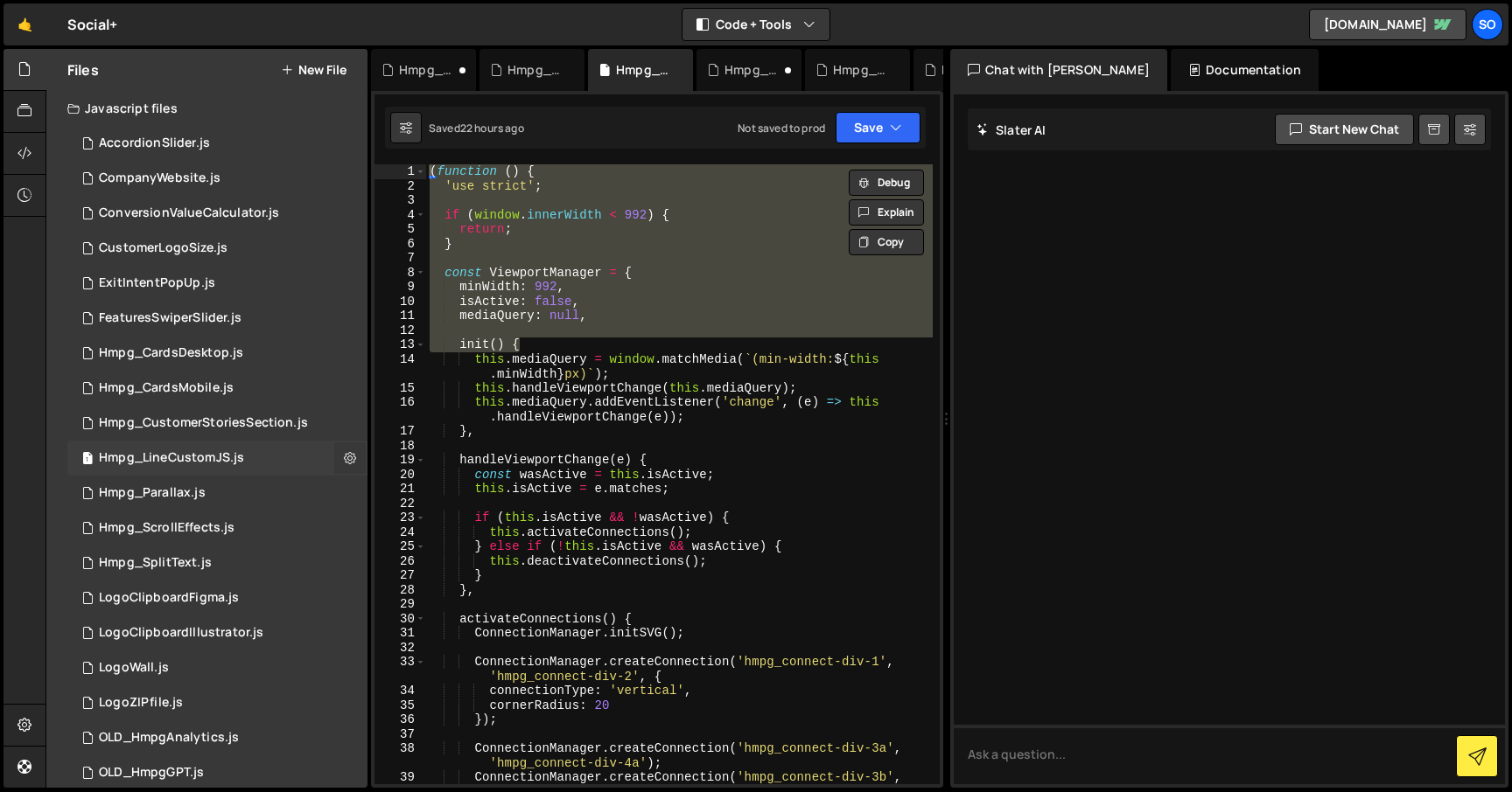
click at [344, 459] on icon at bounding box center [349, 458] width 12 height 17
type input "Hmpg_LineCustomJS"
radio input "true"
checkbox input "true"
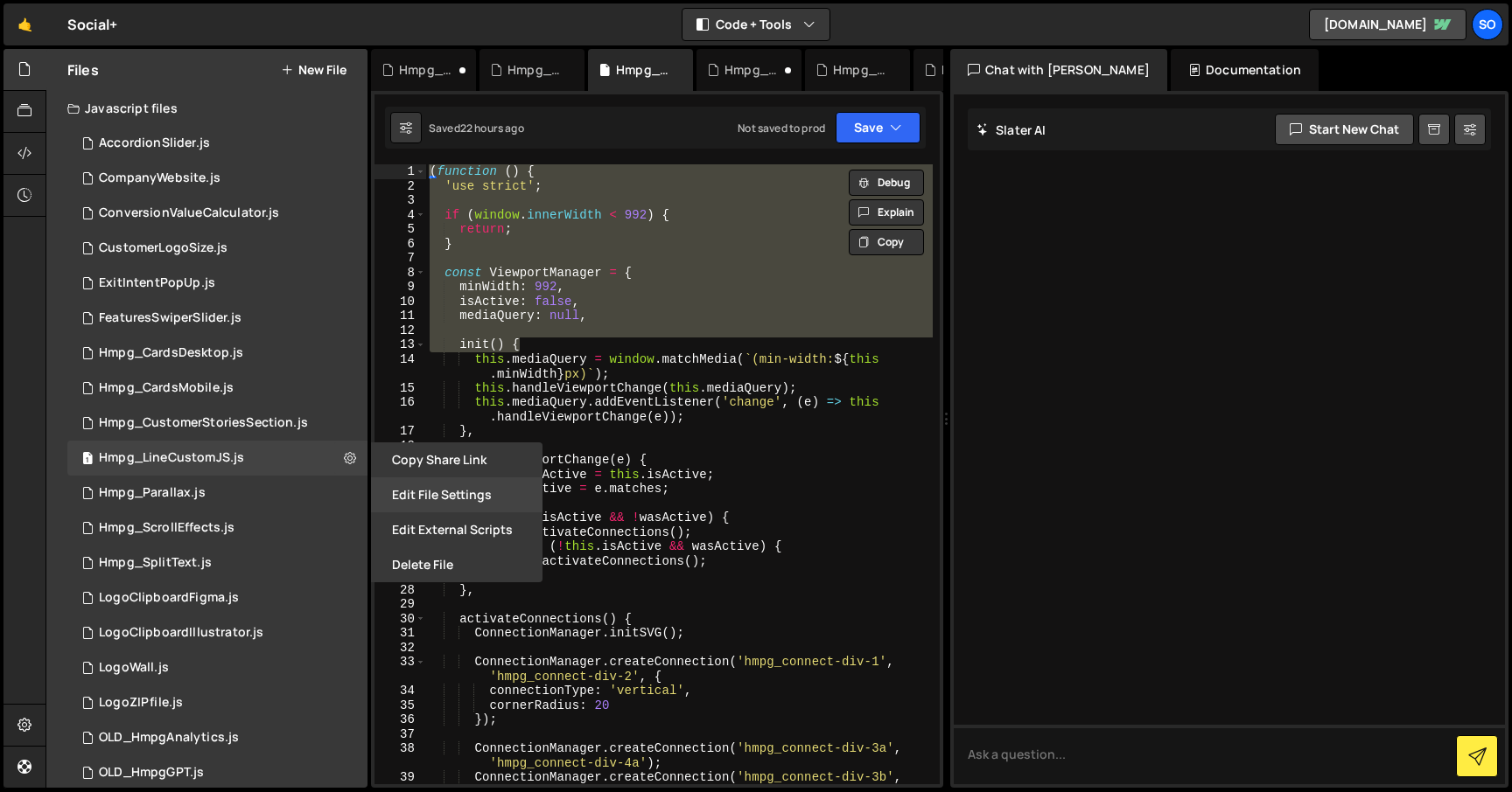
click at [425, 503] on button "Edit File Settings" at bounding box center [457, 494] width 172 height 35
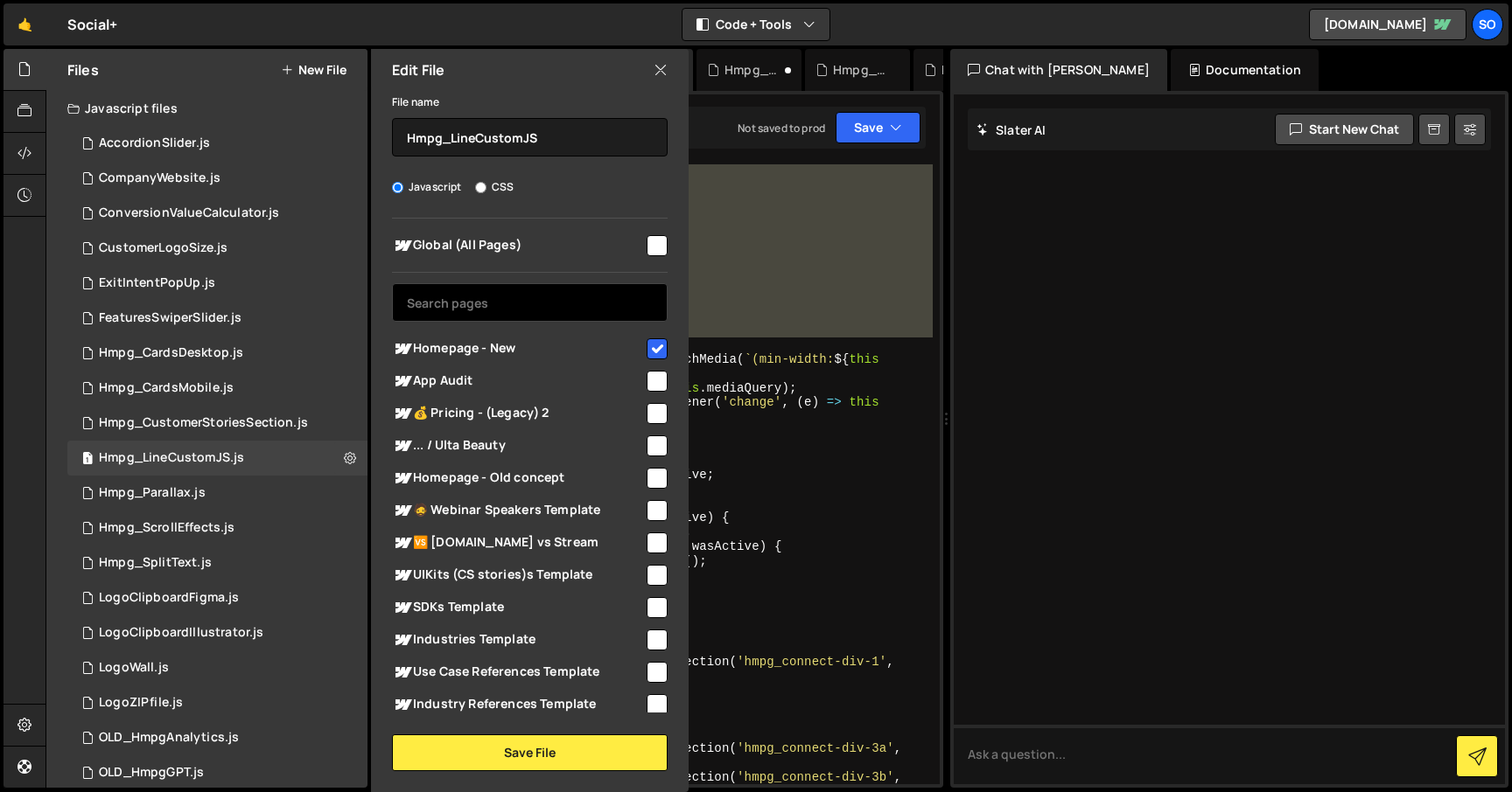
click at [532, 301] on input "text" at bounding box center [529, 302] width 276 height 38
paste input "home"
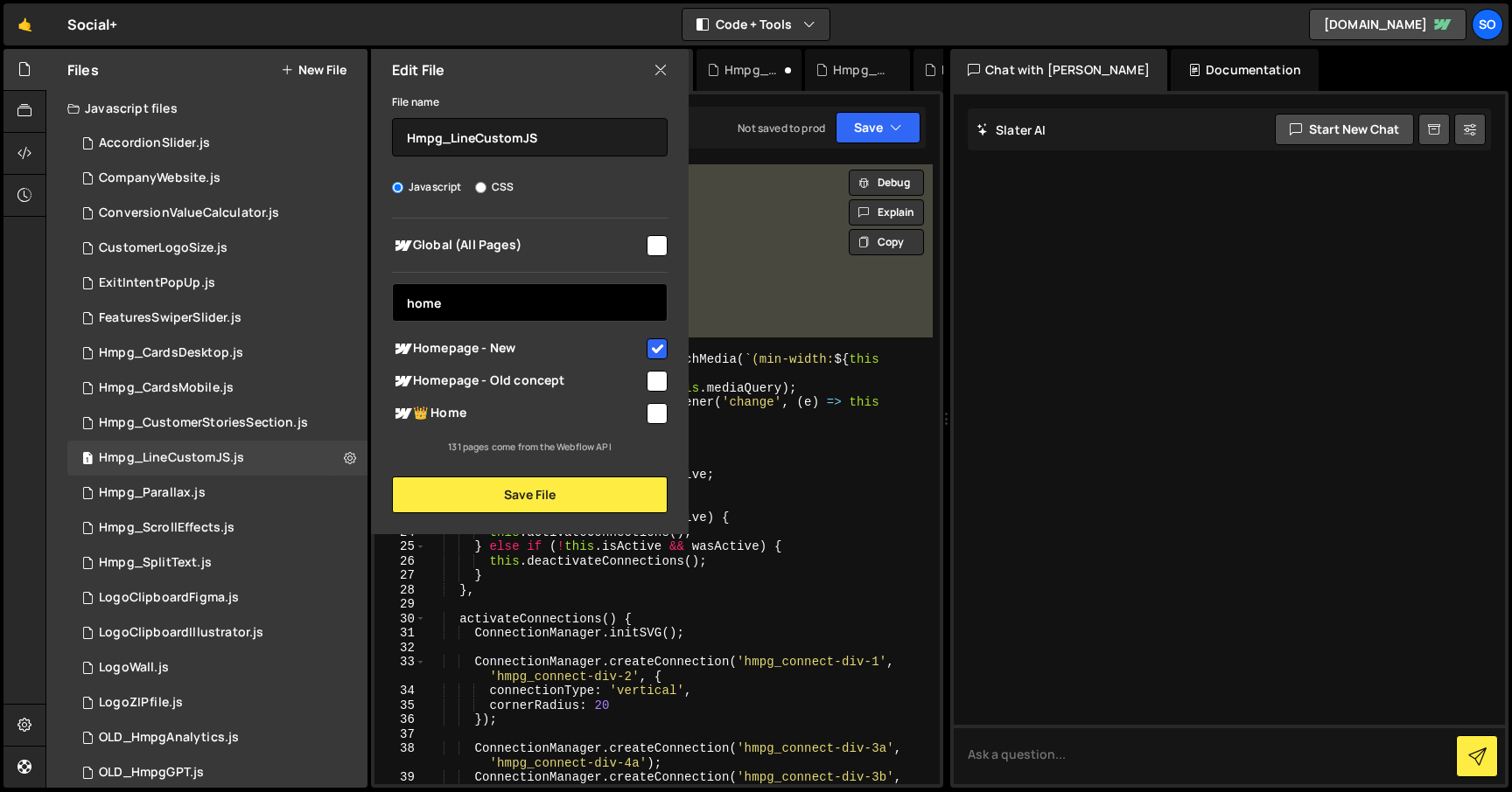
type input "home"
click at [649, 344] on input "checkbox" at bounding box center [657, 348] width 21 height 21
checkbox input "false"
click at [655, 410] on input "checkbox" at bounding box center [657, 414] width 21 height 21
checkbox input "true"
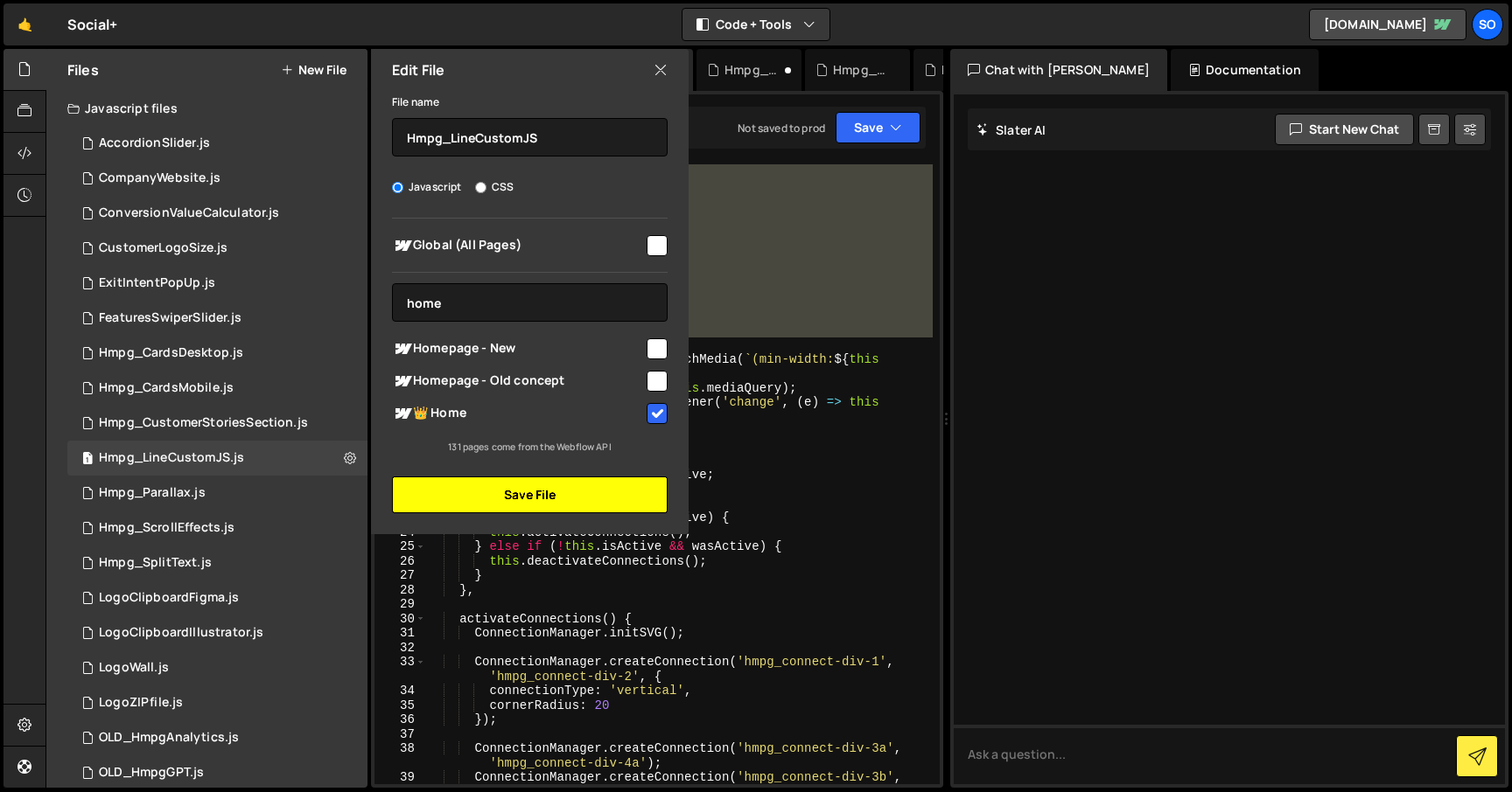
click at [556, 500] on button "Save File" at bounding box center [529, 494] width 276 height 36
checkbox input "false"
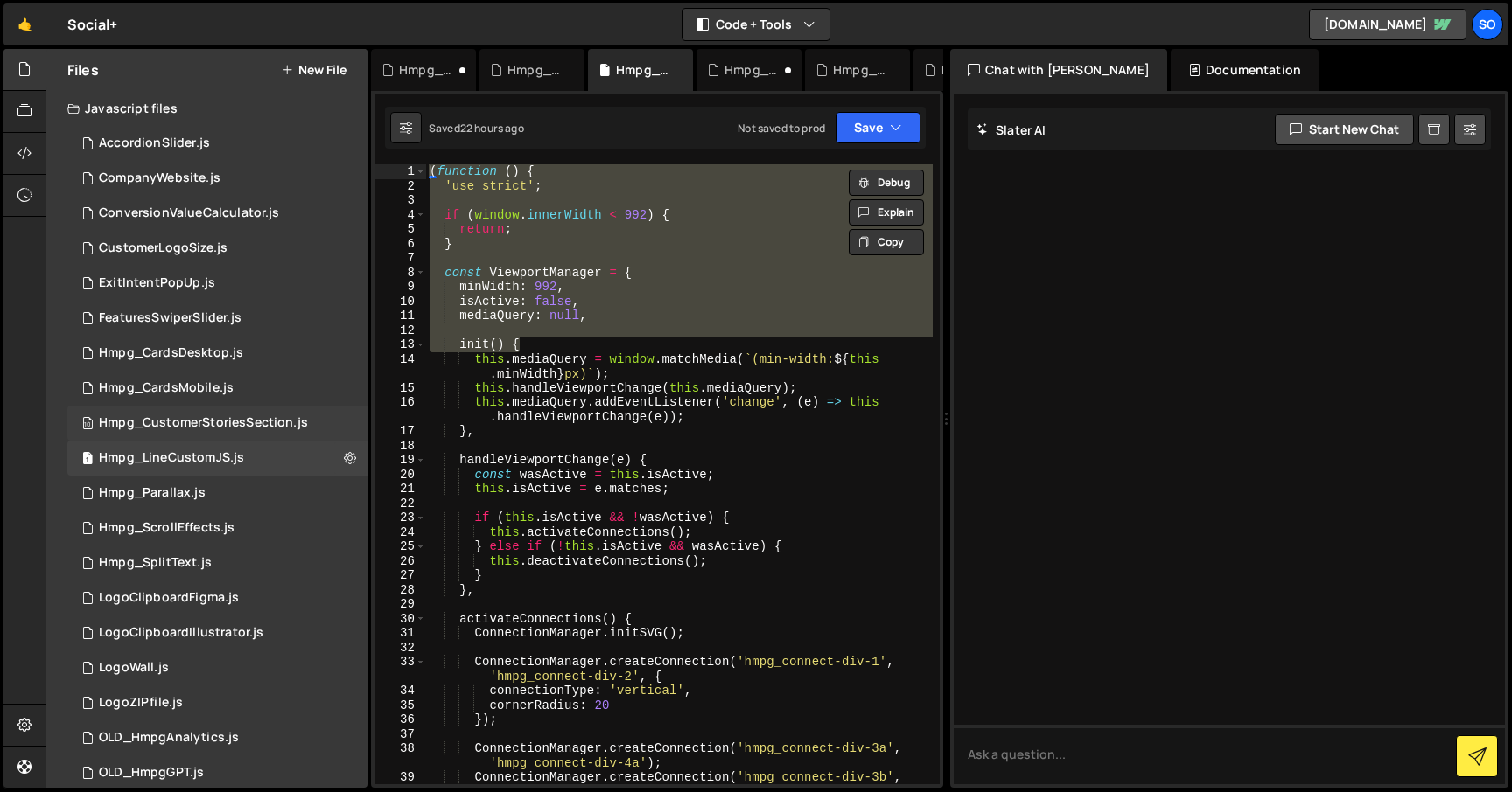
click at [337, 423] on div "10 Hmpg_CustomerStoriesSection.js 0" at bounding box center [217, 422] width 300 height 35
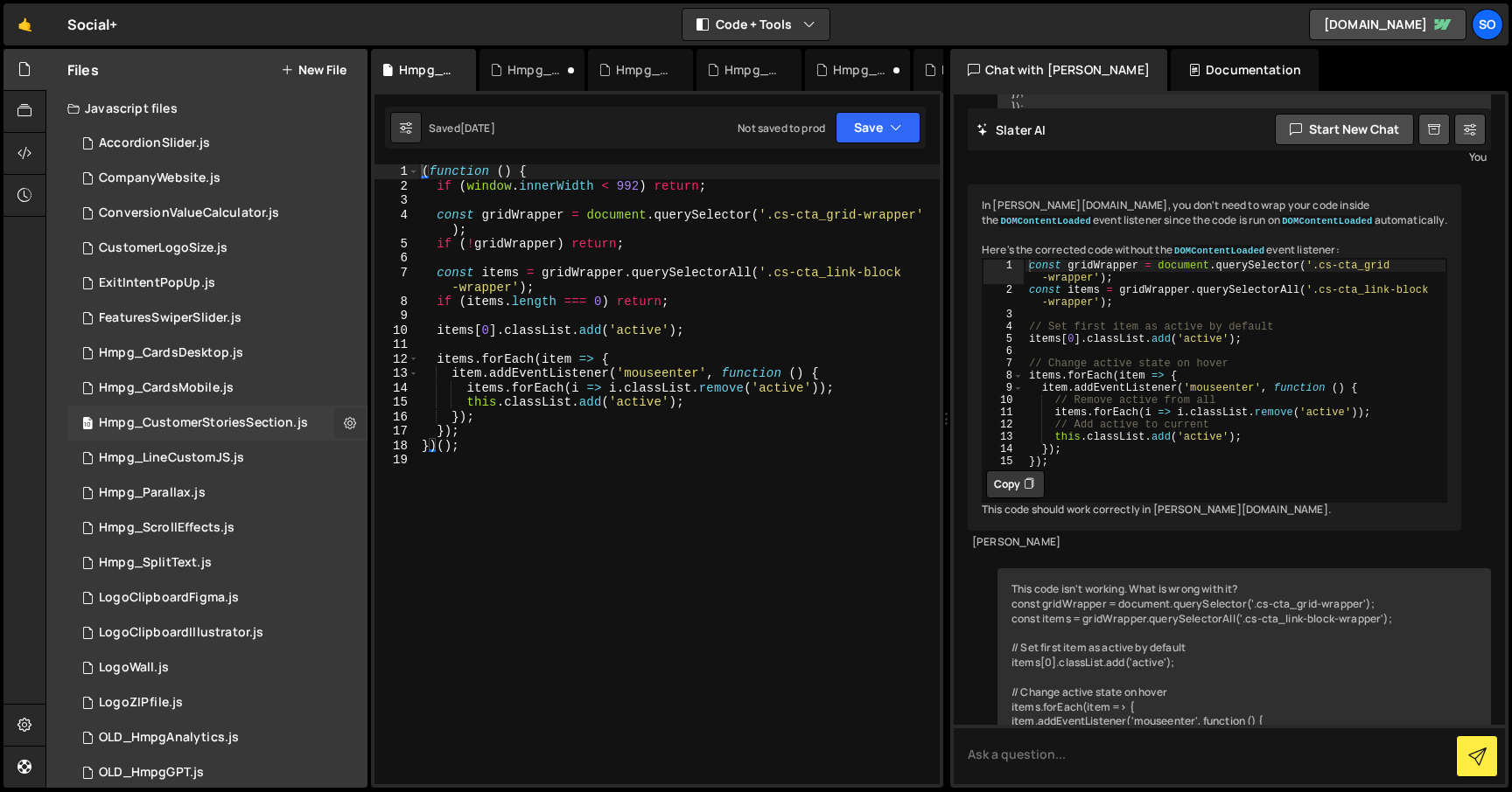
scroll to position [882, 0]
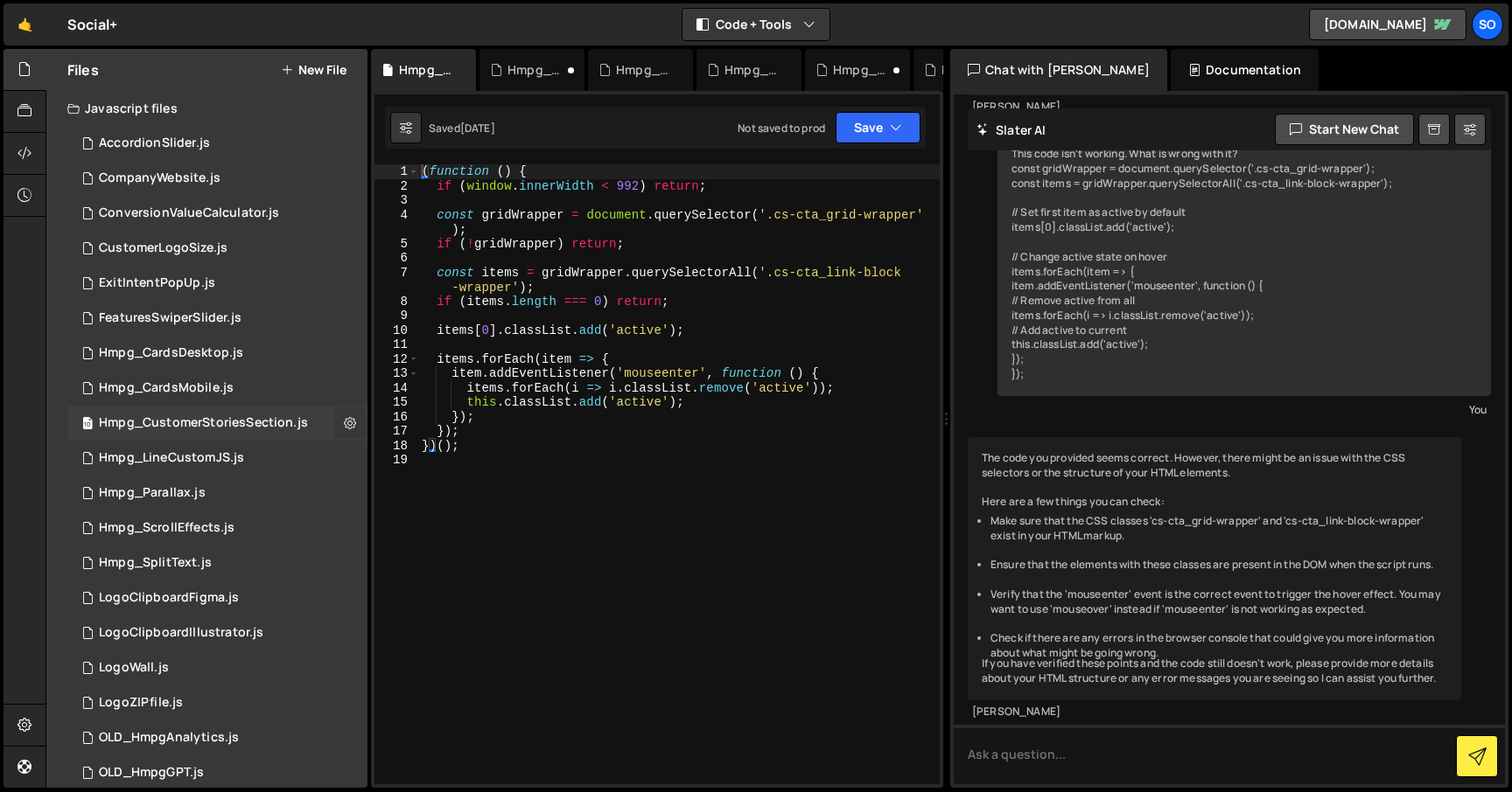
click at [344, 423] on icon at bounding box center [349, 423] width 12 height 17
type input "Hmpg_CustomerStoriesSection"
radio input "true"
checkbox input "true"
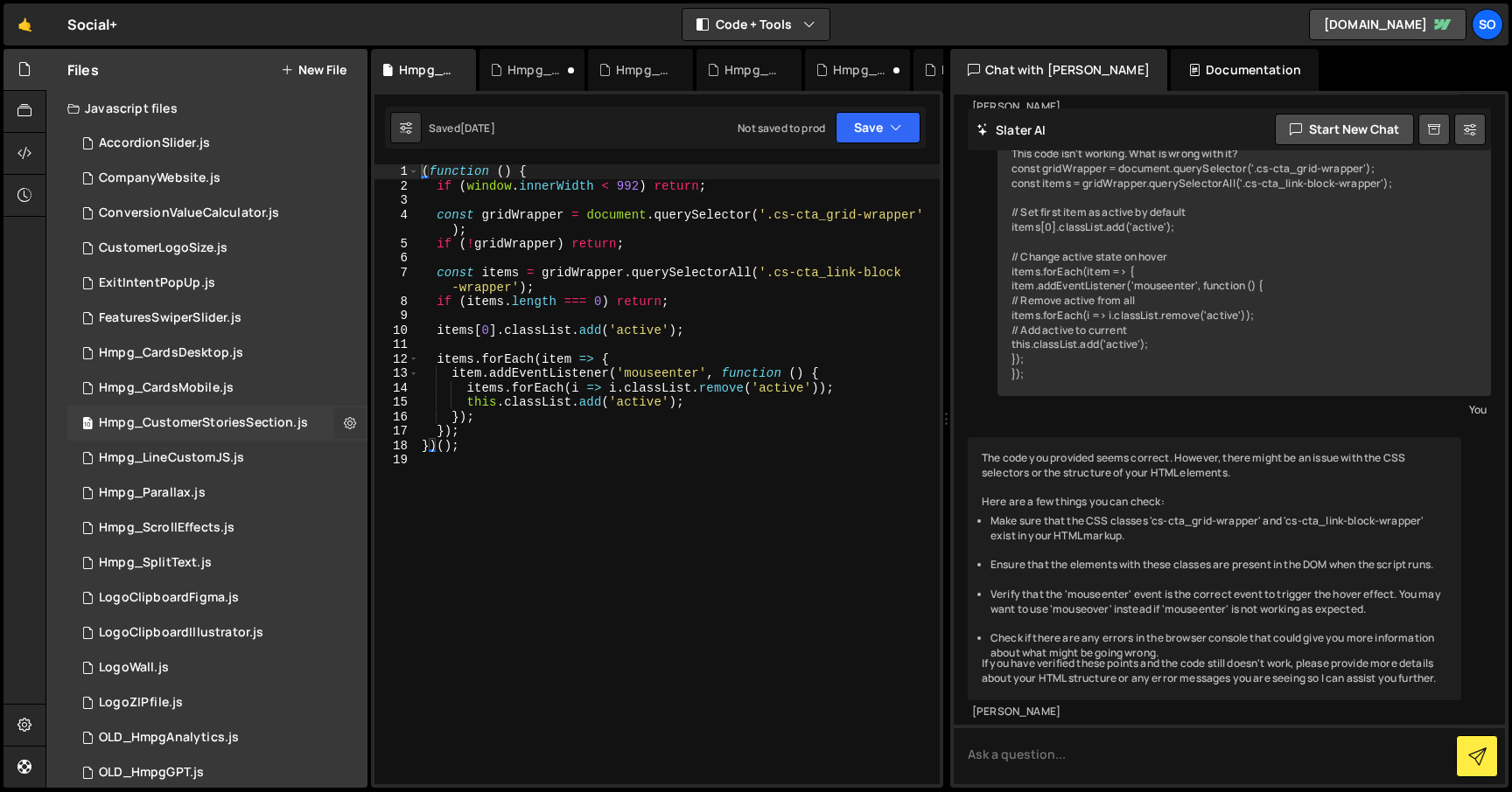
checkbox input "true"
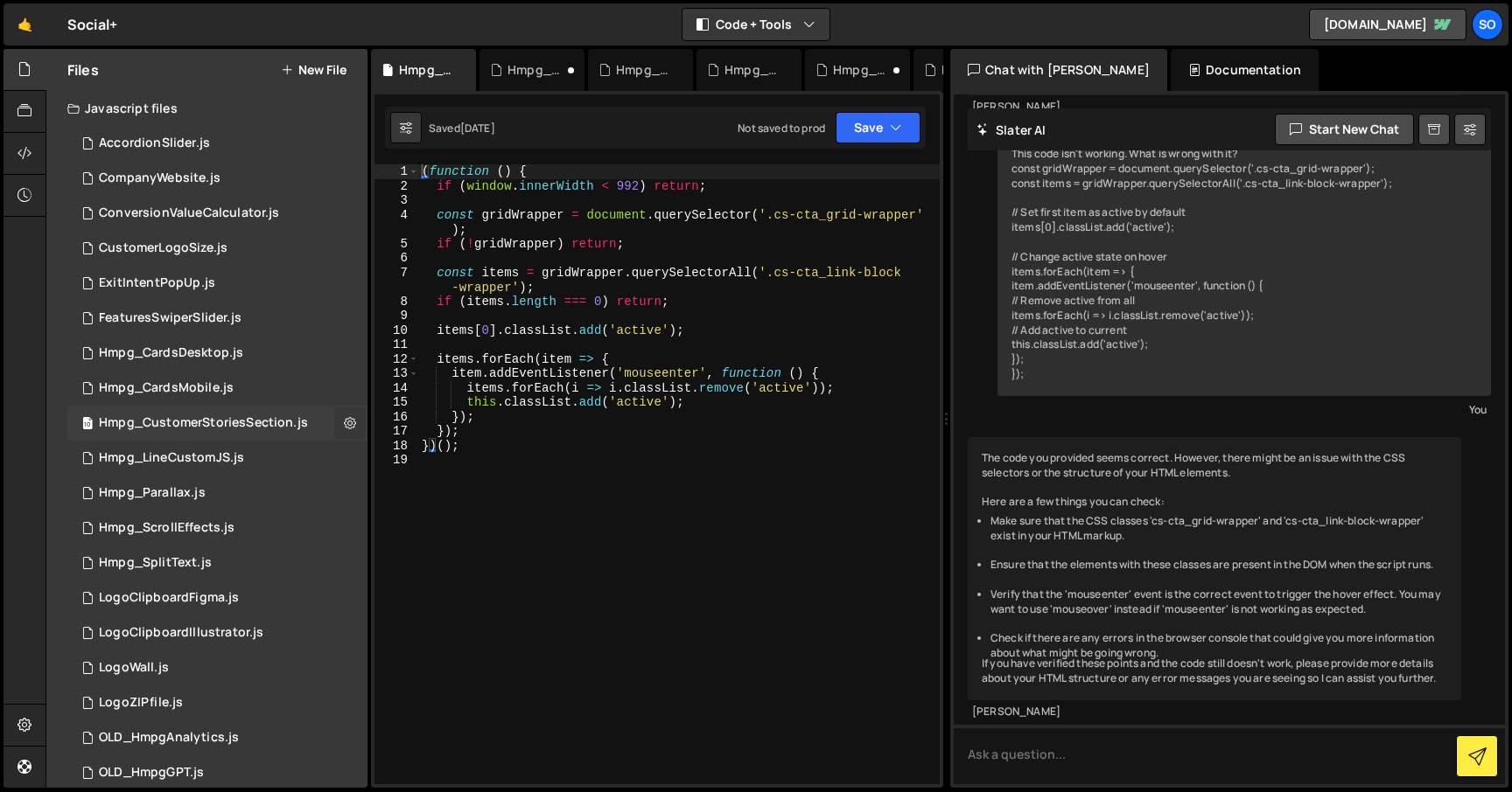
checkbox input "true"
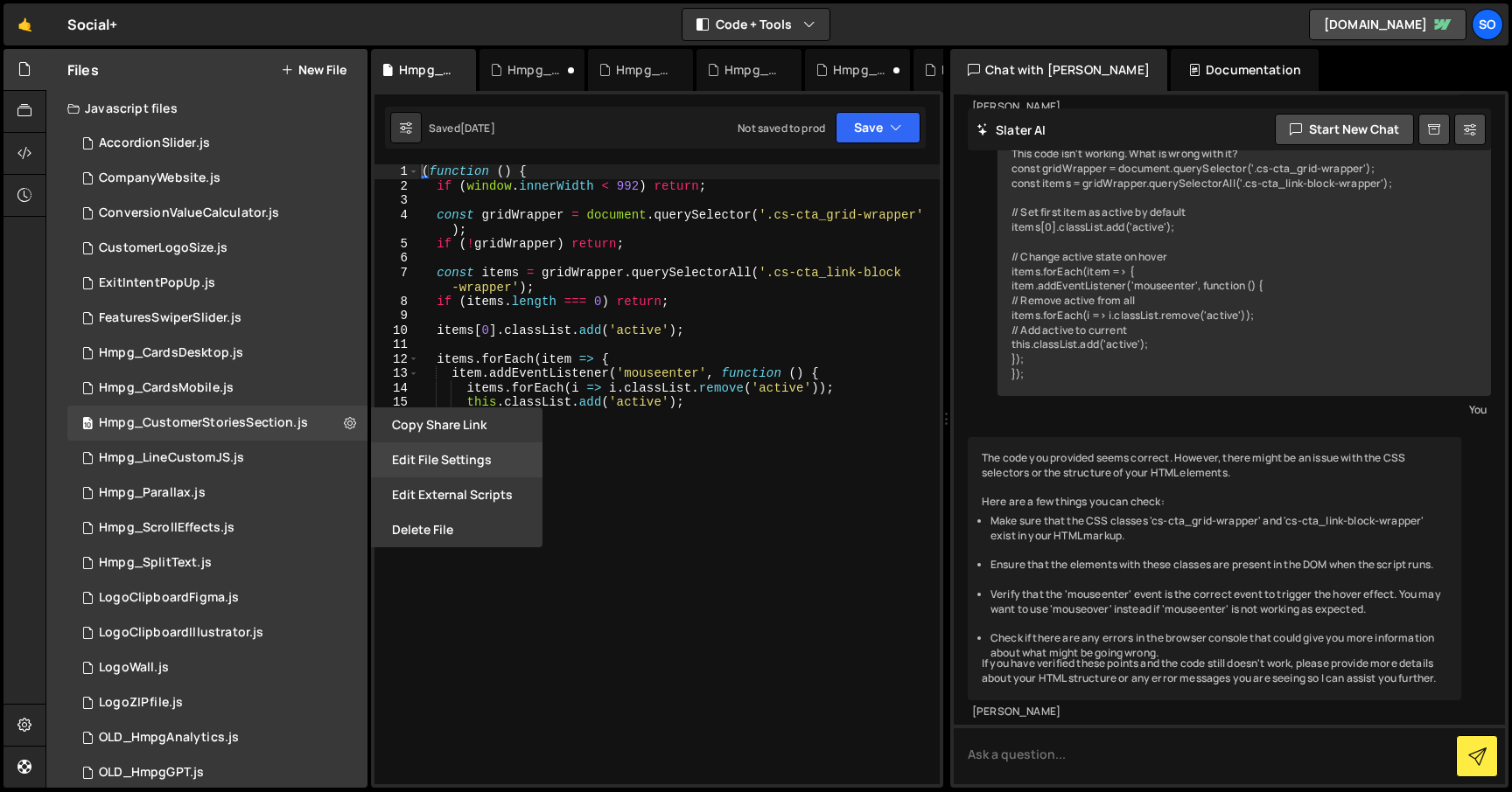
click at [442, 464] on button "Edit File Settings" at bounding box center [457, 460] width 172 height 35
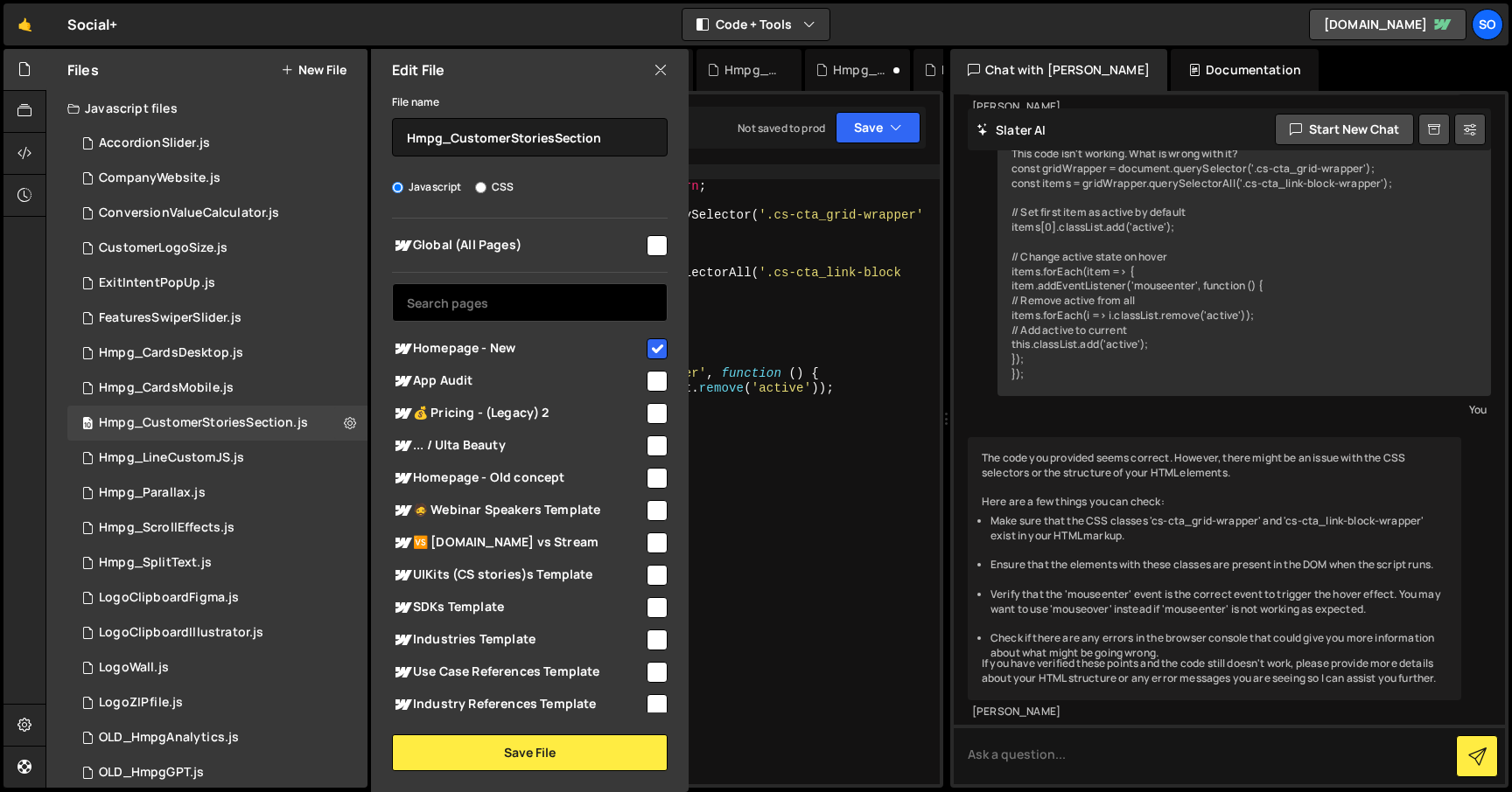
click at [551, 302] on input "text" at bounding box center [529, 302] width 276 height 38
paste input "home"
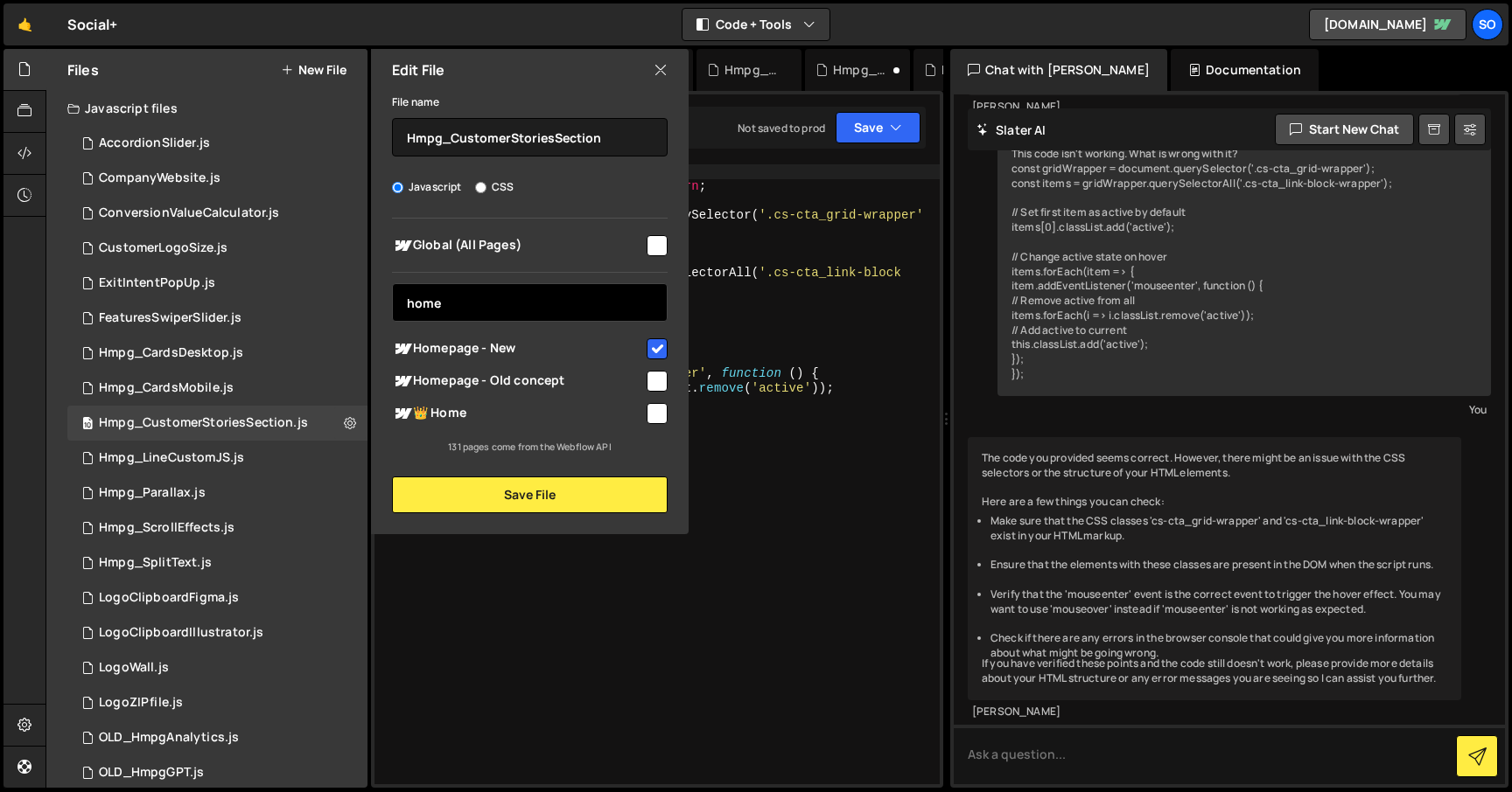
type input "home"
click at [661, 344] on input "checkbox" at bounding box center [657, 348] width 21 height 21
checkbox input "false"
click at [651, 412] on input "checkbox" at bounding box center [657, 414] width 21 height 21
checkbox input "true"
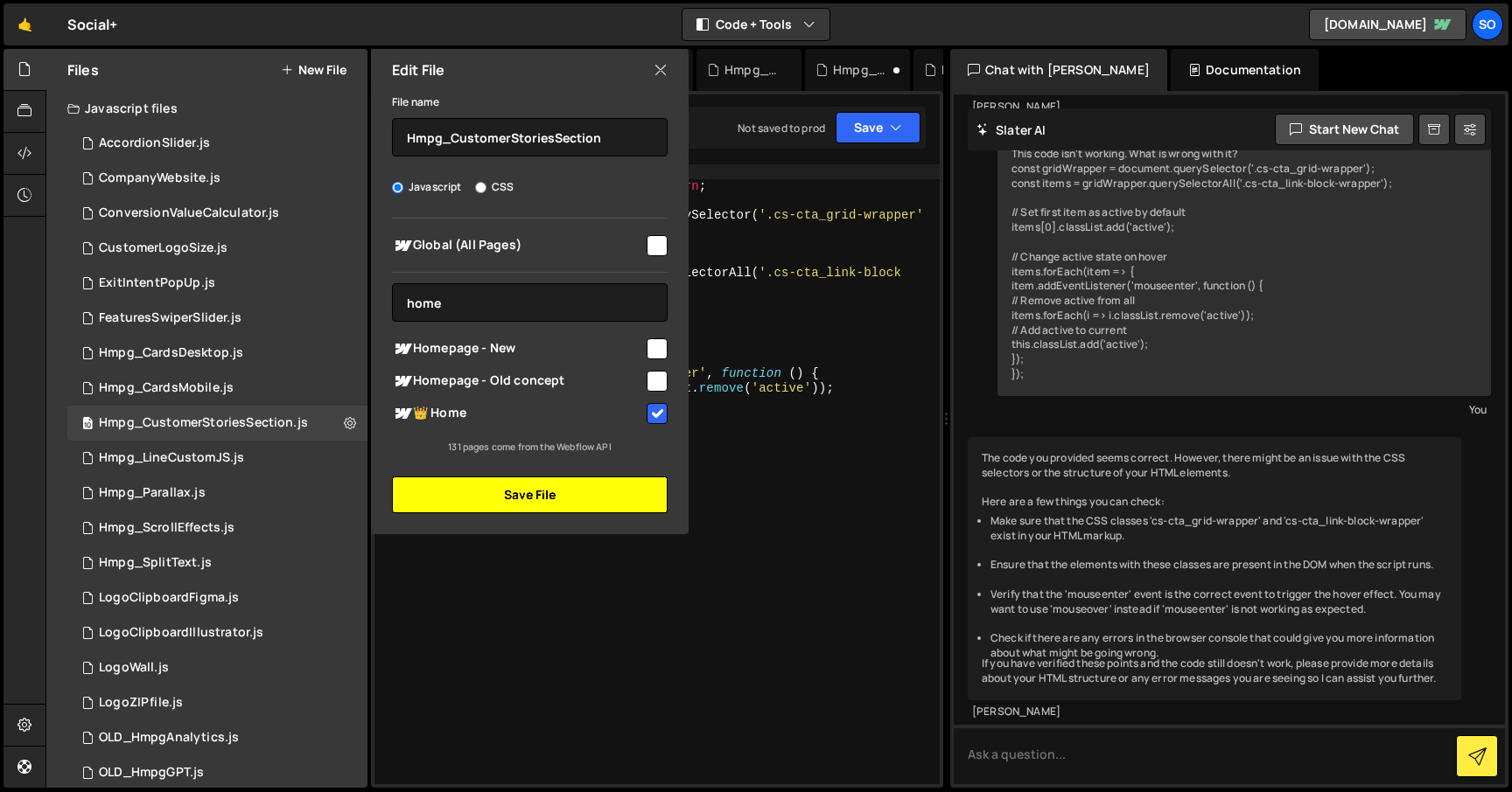
click at [565, 499] on button "Save File" at bounding box center [529, 494] width 276 height 36
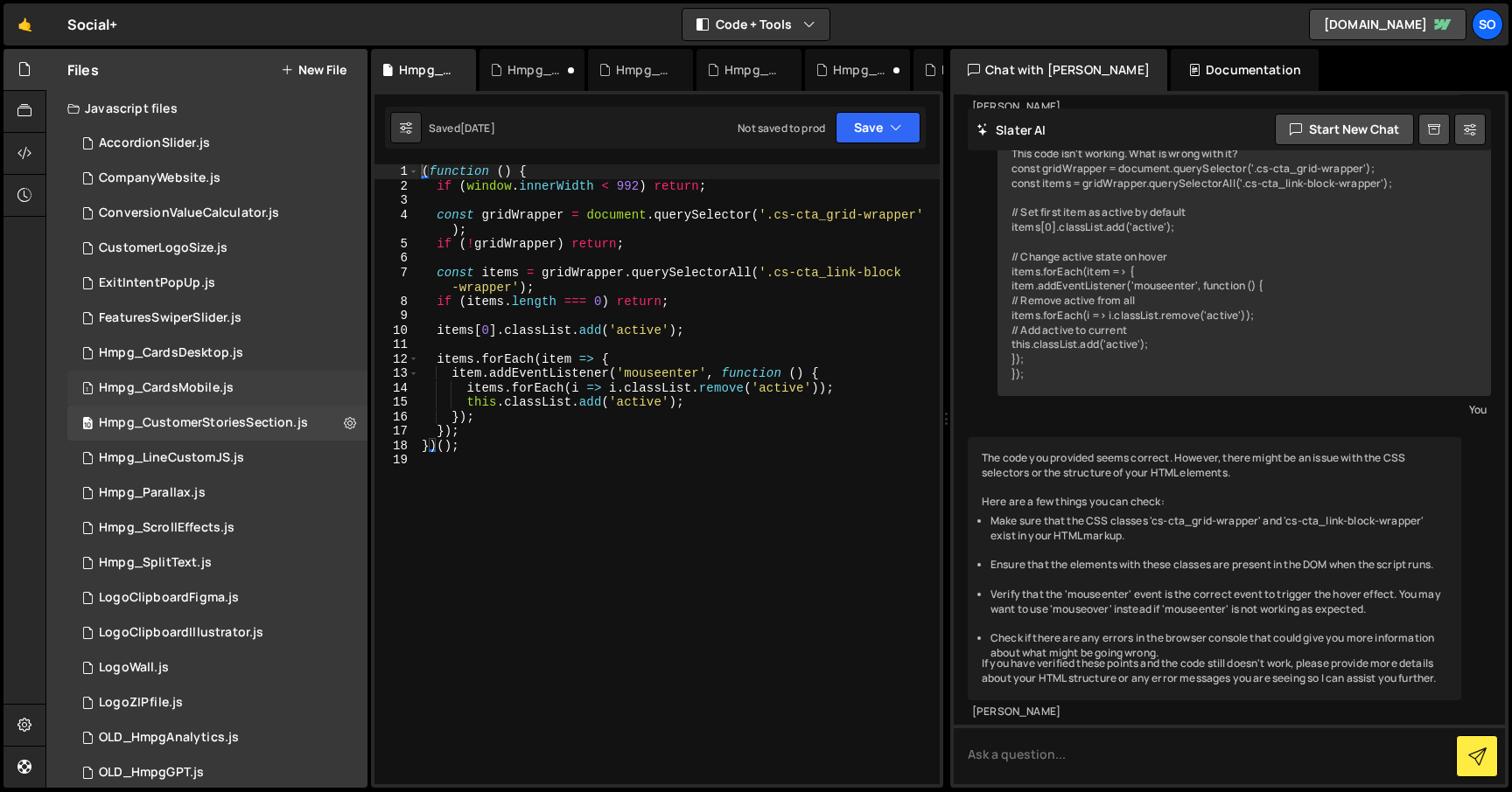
click at [342, 389] on div "1 Hmpg_CardsMobile.js 0" at bounding box center [217, 388] width 300 height 35
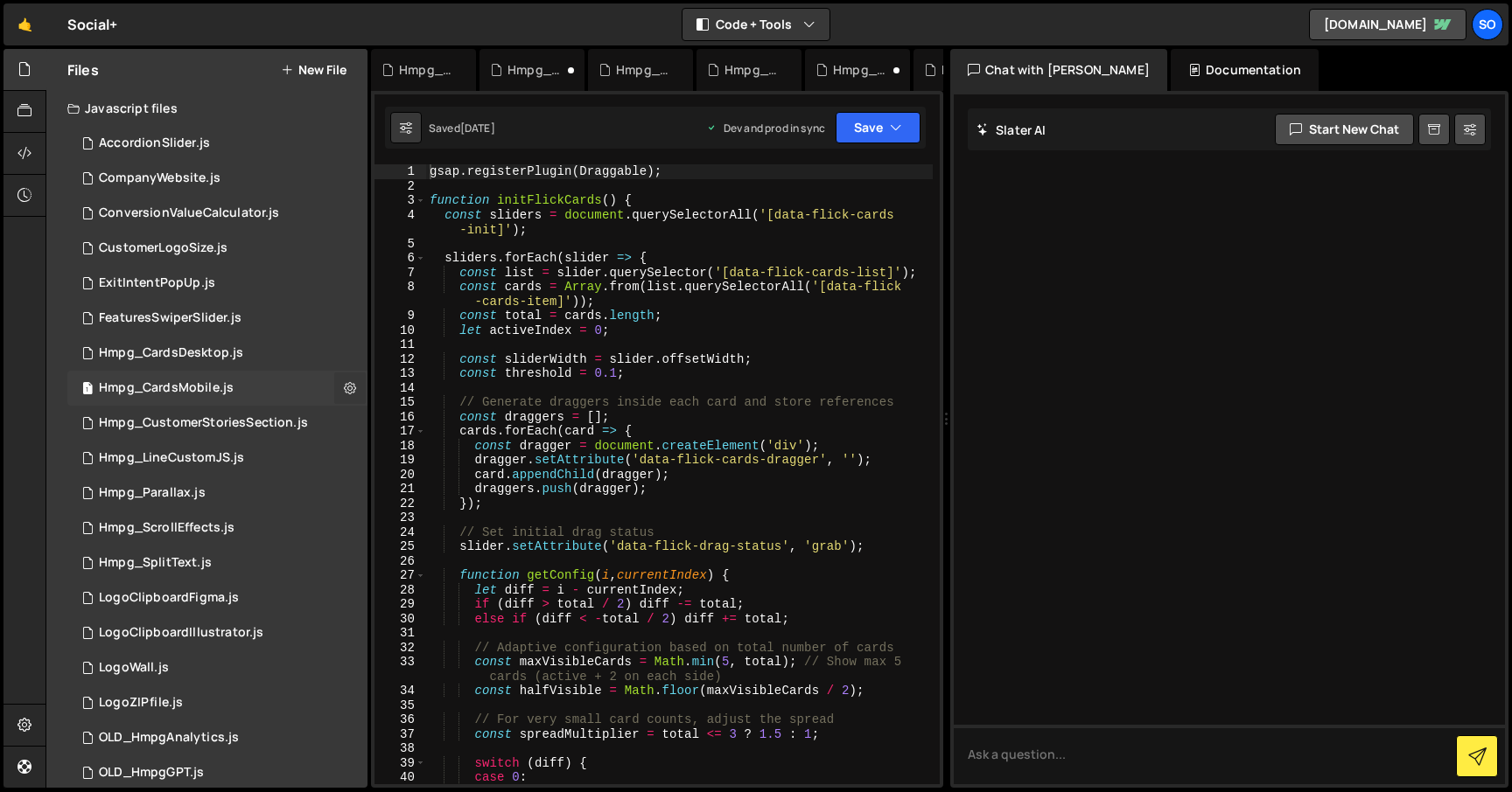
click at [344, 387] on icon at bounding box center [349, 388] width 12 height 17
type input "Hmpg_CardsMobile"
radio input "true"
checkbox input "true"
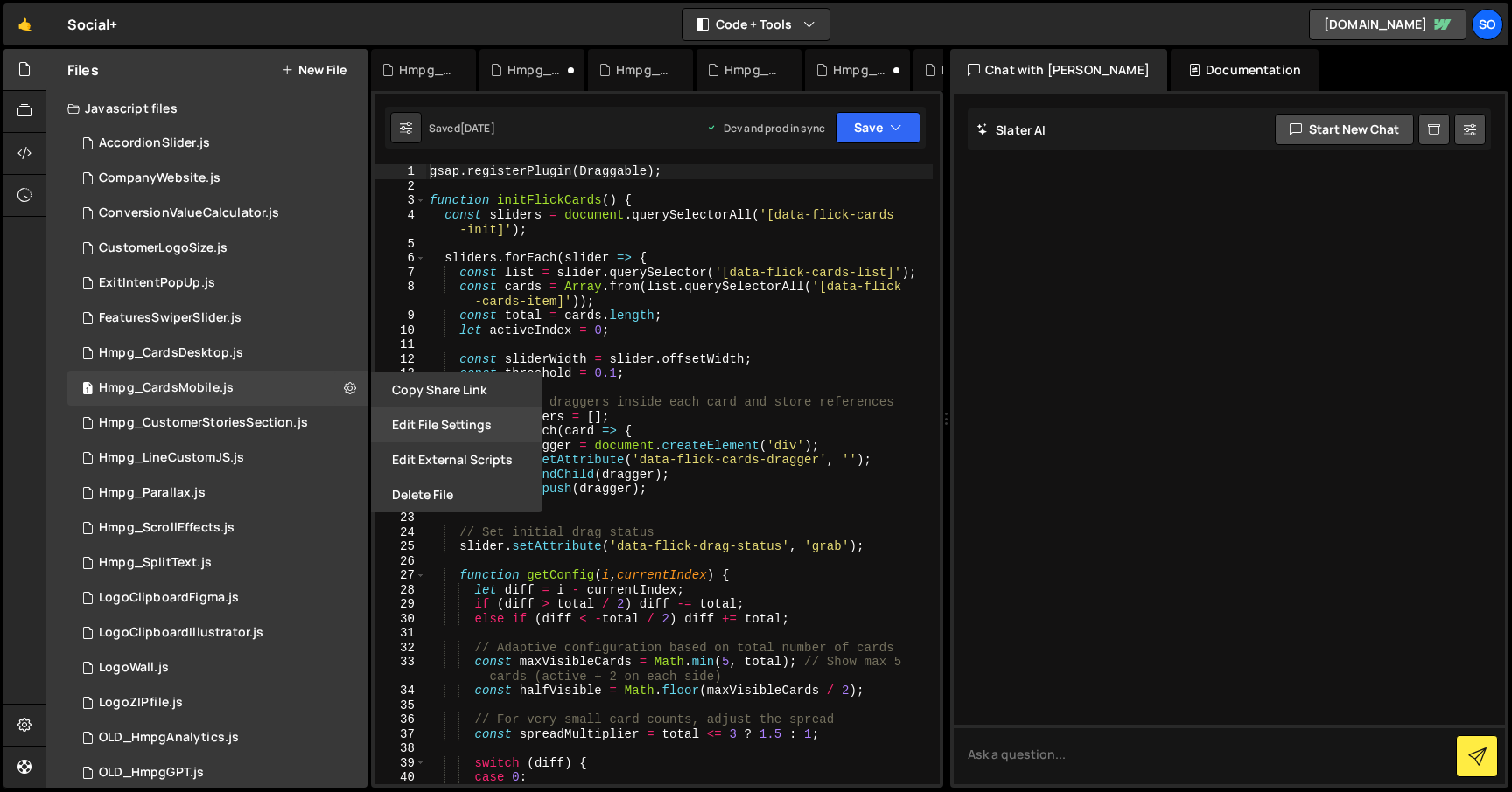
click at [436, 428] on button "Edit File Settings" at bounding box center [457, 424] width 172 height 35
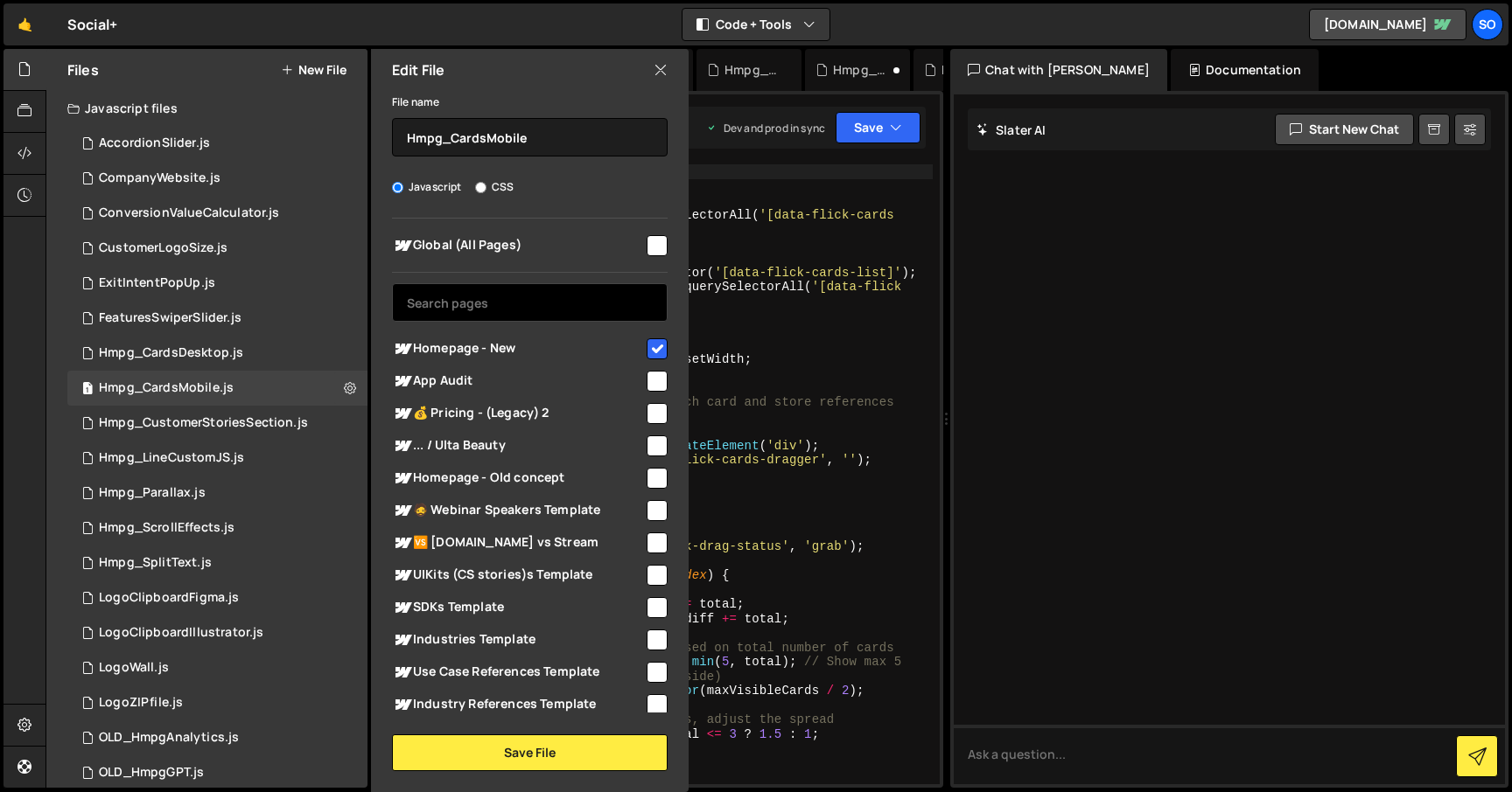
click at [575, 301] on input "text" at bounding box center [529, 302] width 276 height 38
paste input "home"
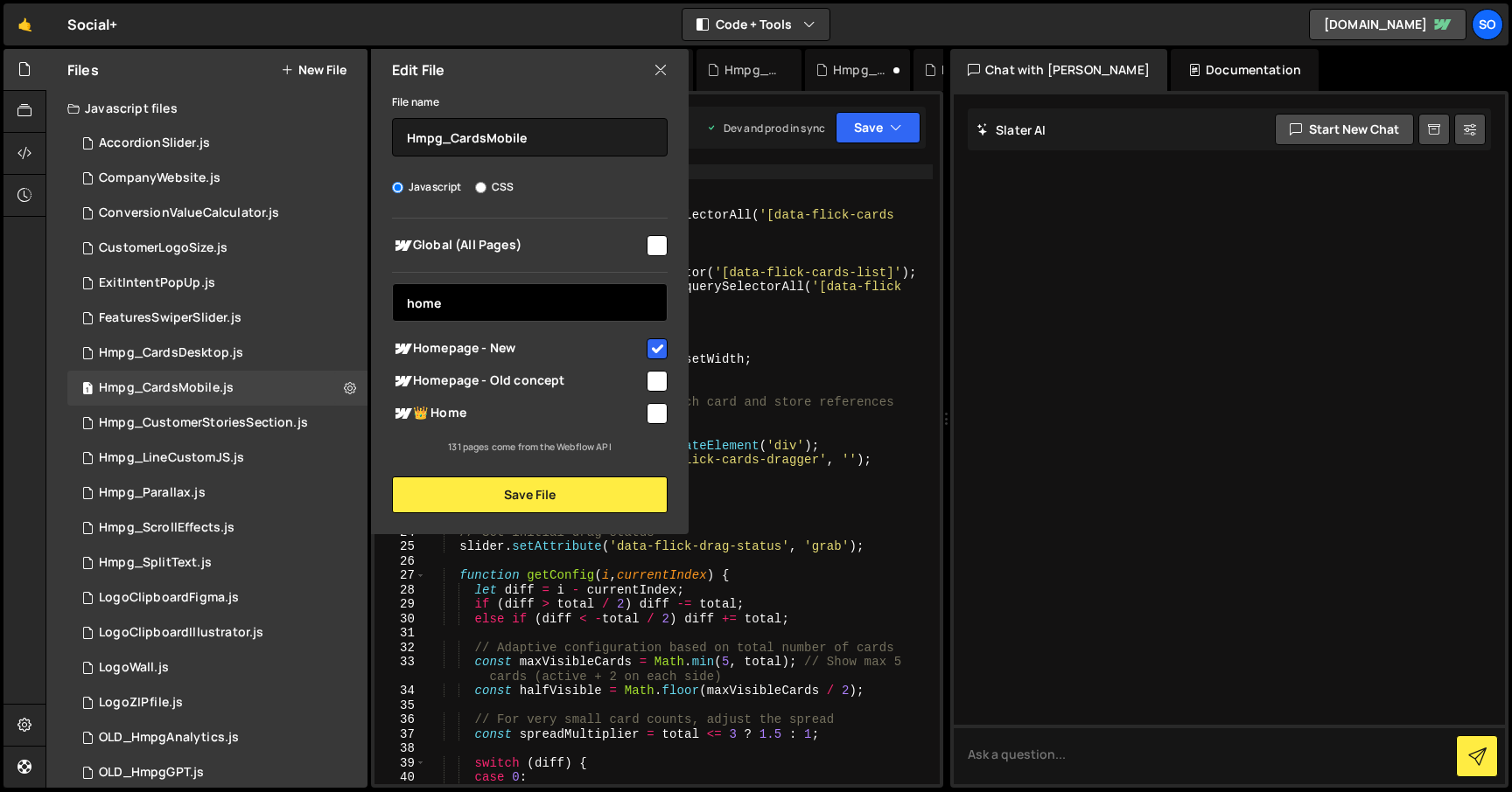
type input "home"
click at [654, 347] on input "checkbox" at bounding box center [657, 348] width 21 height 21
checkbox input "false"
click at [657, 404] on input "checkbox" at bounding box center [657, 414] width 21 height 21
checkbox input "true"
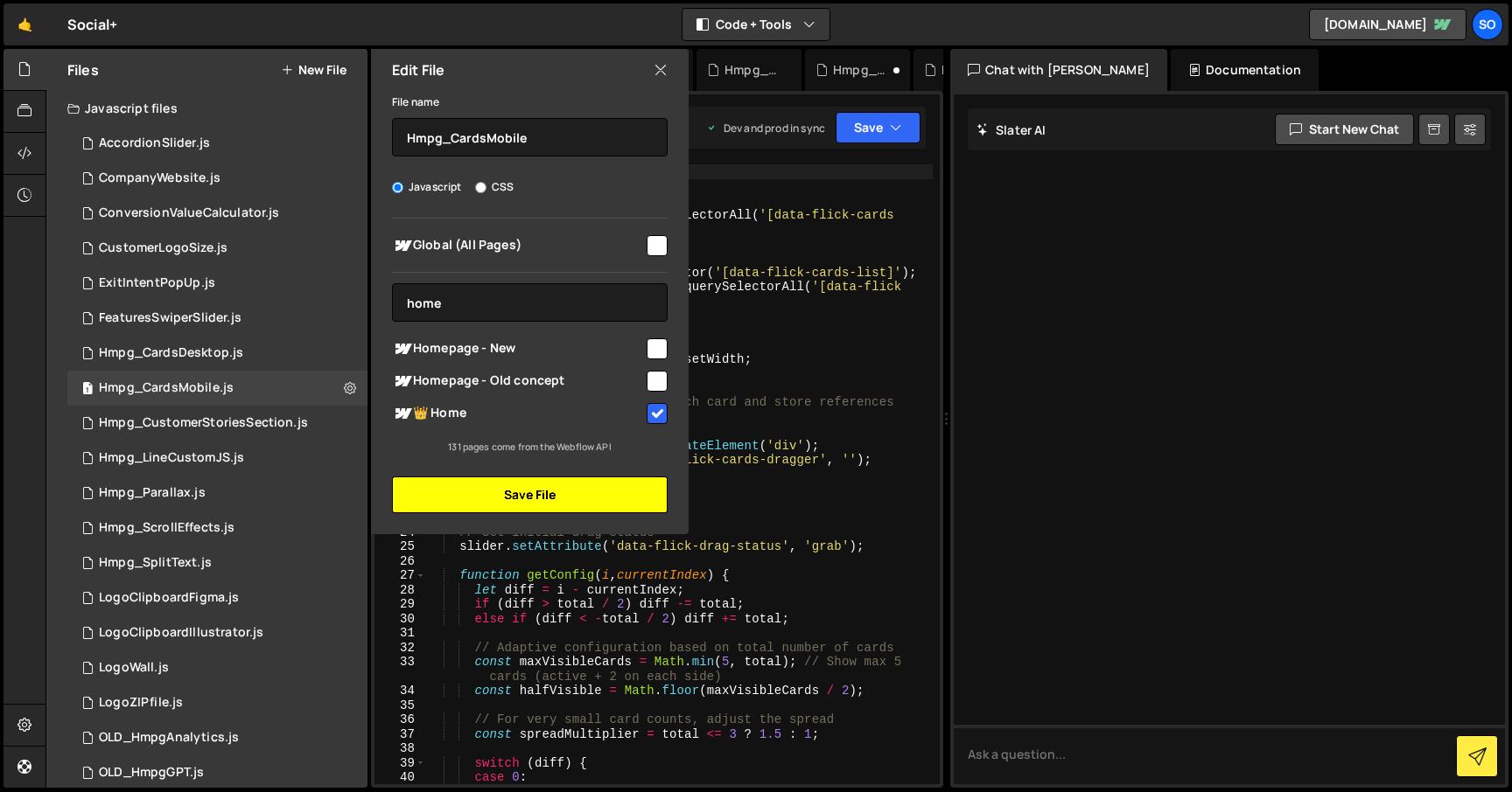
click at [560, 500] on button "Save File" at bounding box center [529, 494] width 276 height 36
checkbox input "false"
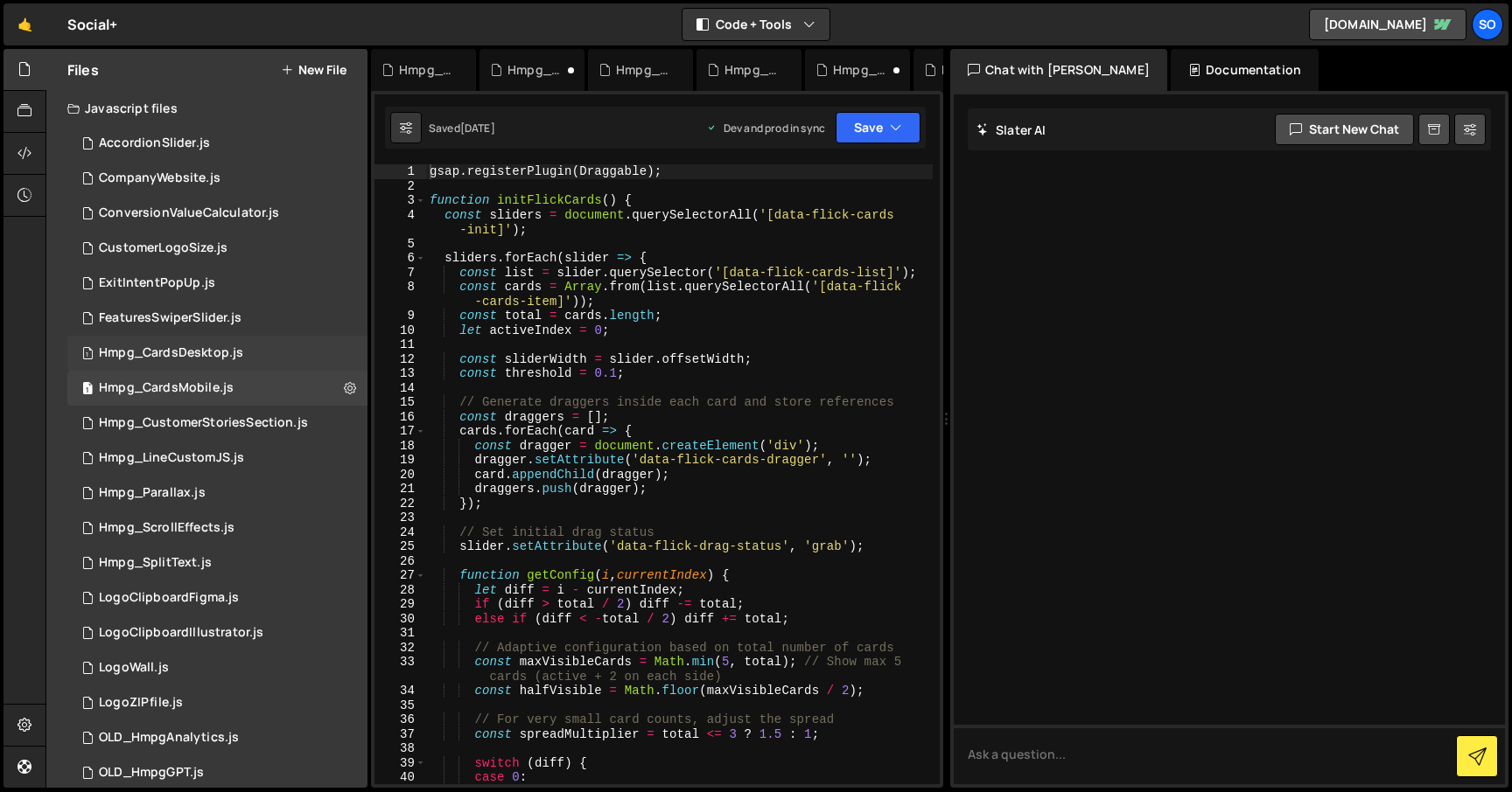
click at [340, 352] on div "1 Hmpg_CardsDesktop.js 0" at bounding box center [217, 353] width 300 height 35
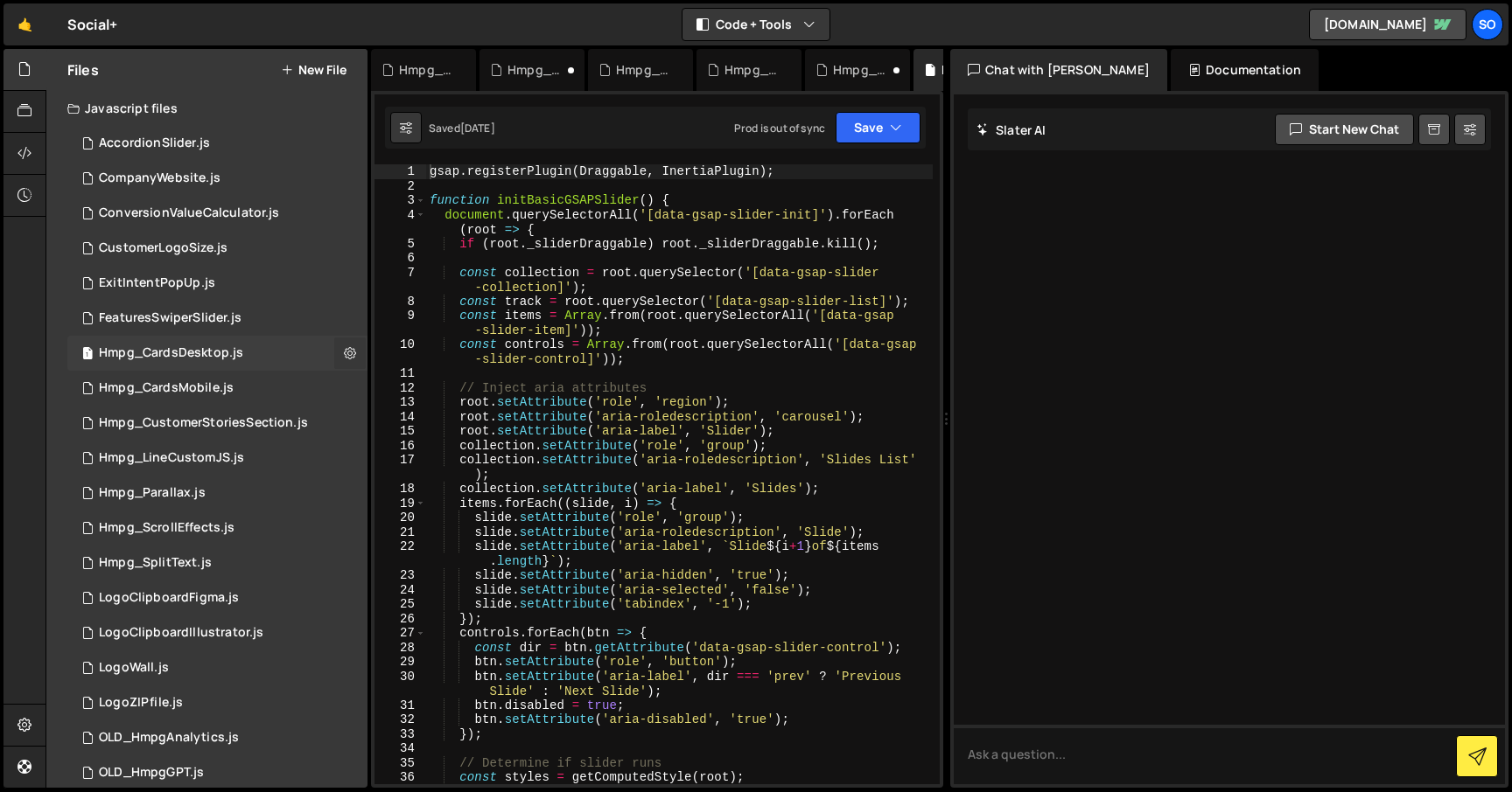
click at [344, 352] on icon at bounding box center [349, 353] width 12 height 17
type input "Hmpg_CardsDesktop"
radio input "true"
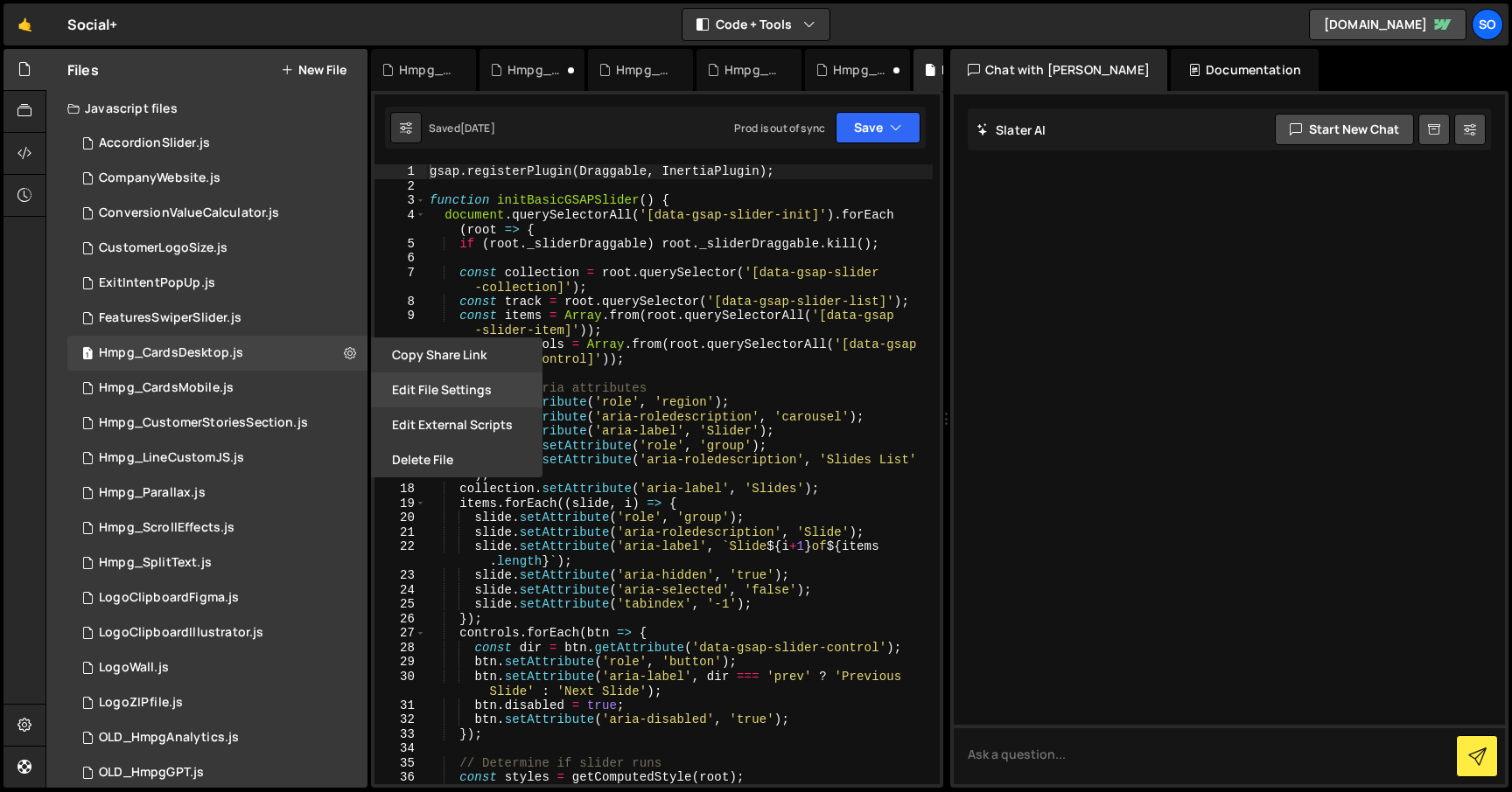
click at [423, 391] on button "Edit File Settings" at bounding box center [457, 389] width 172 height 35
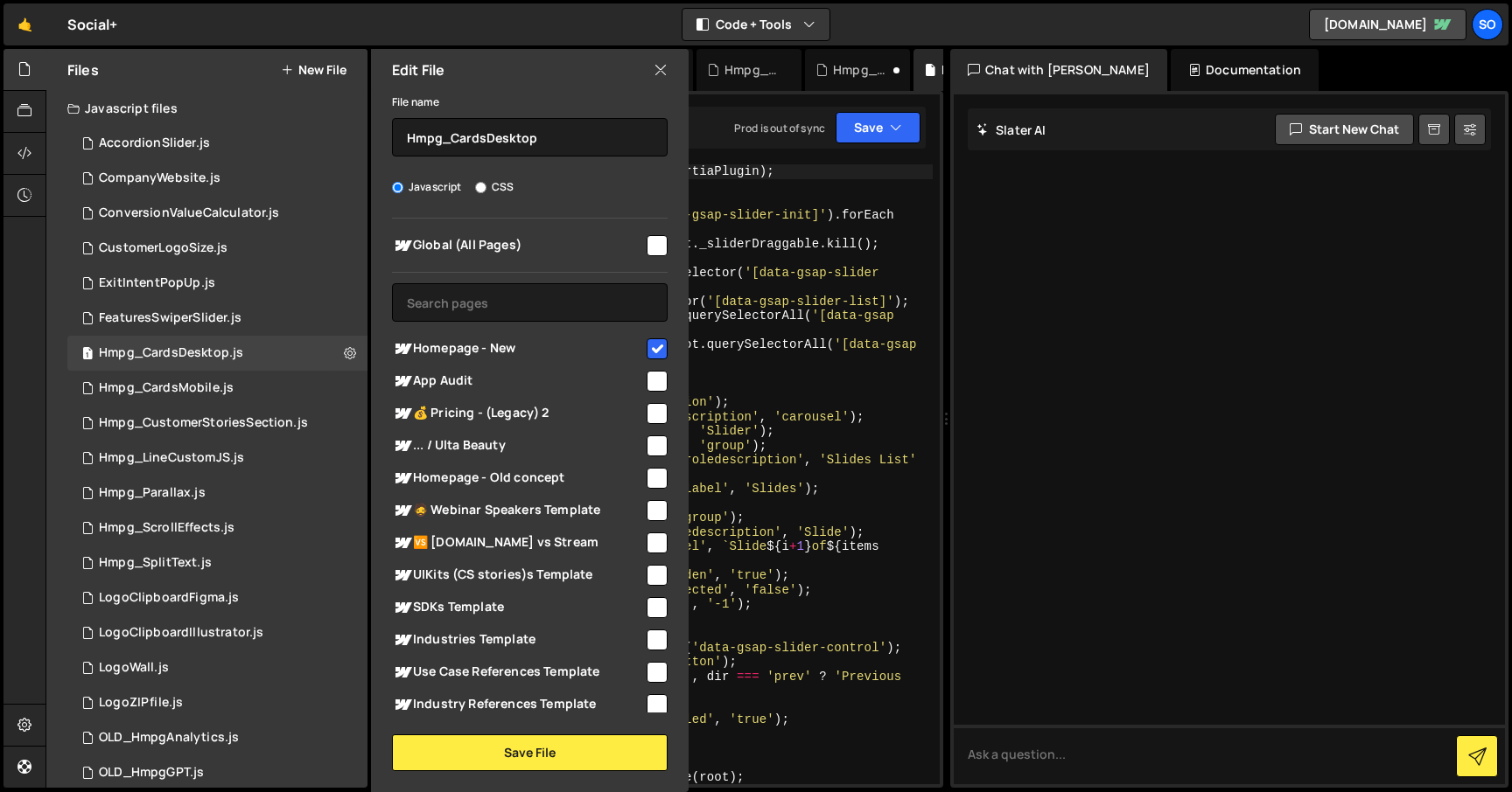
click at [649, 347] on input "checkbox" at bounding box center [657, 348] width 21 height 21
checkbox input "false"
click at [521, 305] on input "text" at bounding box center [529, 302] width 276 height 38
paste input "home"
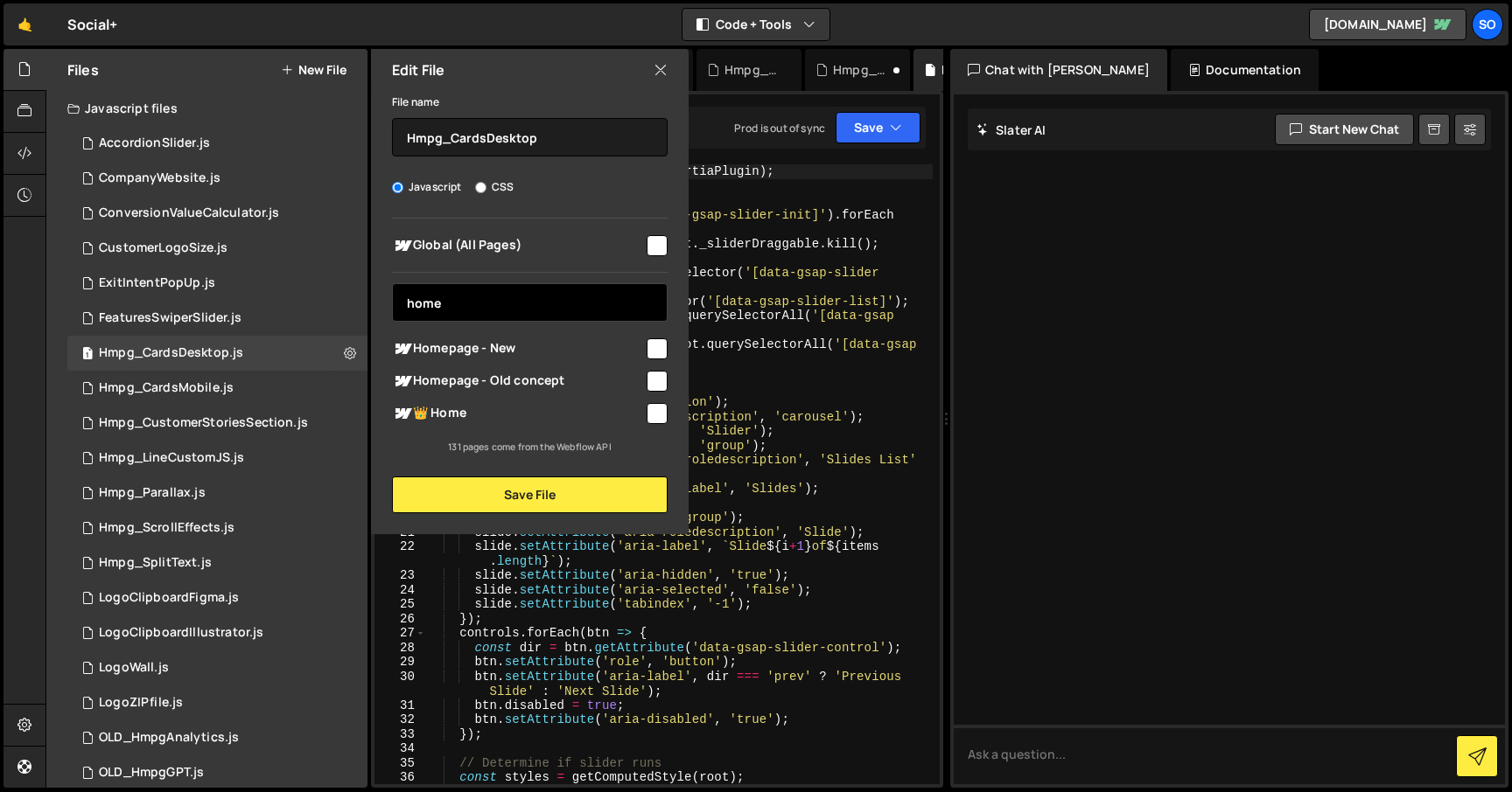
type input "home"
click at [656, 415] on input "checkbox" at bounding box center [657, 414] width 21 height 21
checkbox input "true"
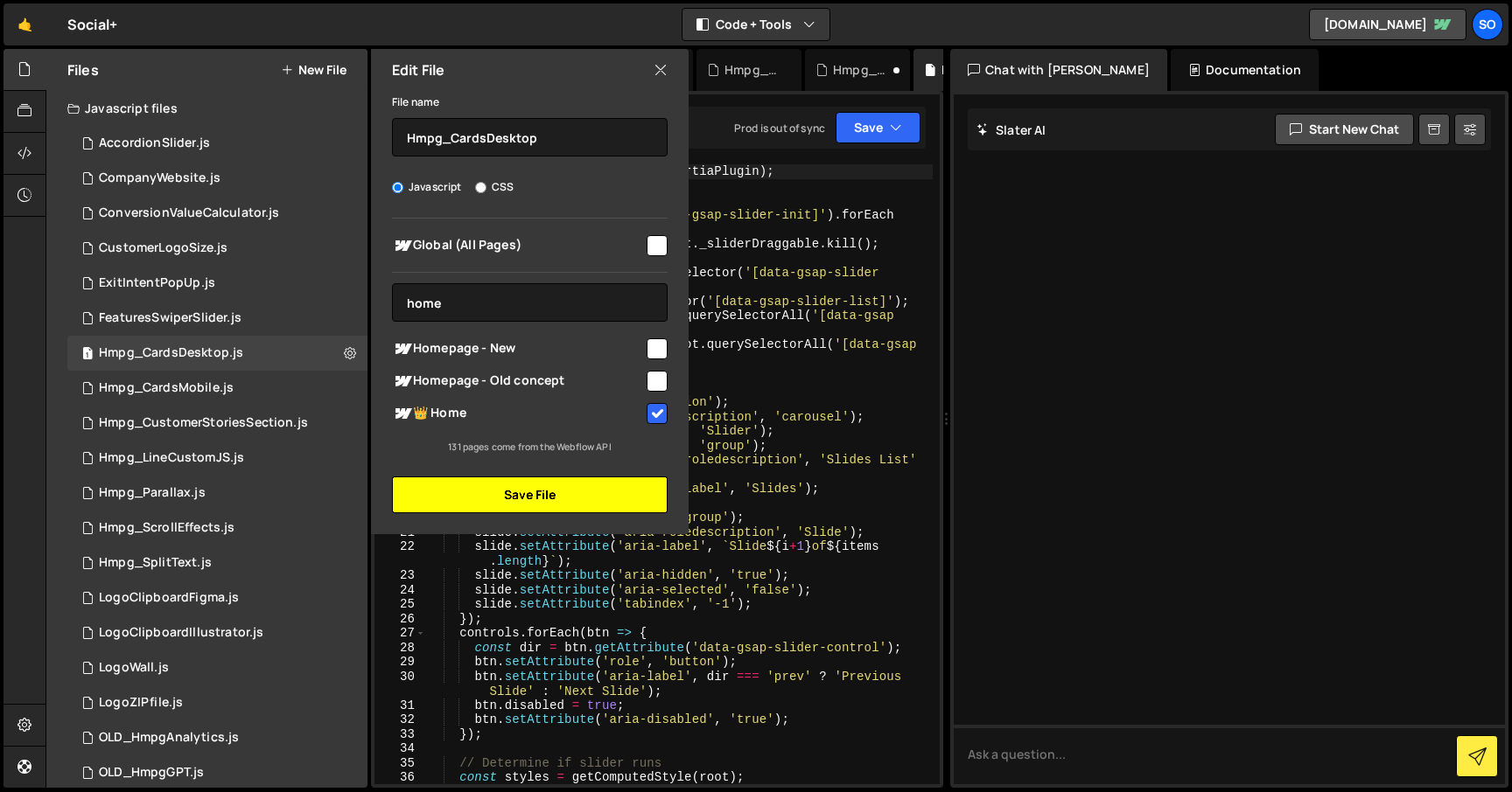
click at [535, 488] on button "Save File" at bounding box center [529, 494] width 276 height 36
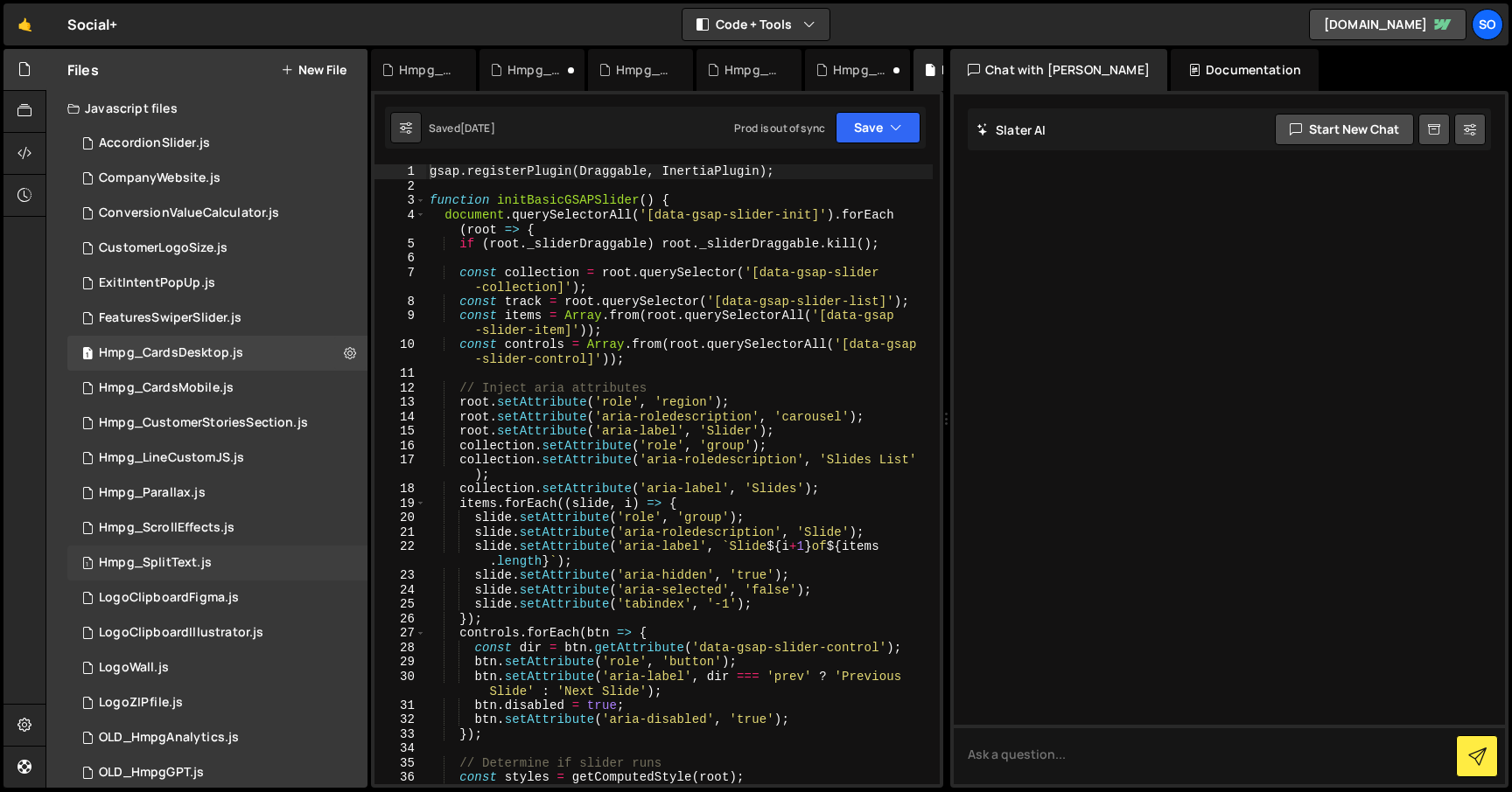
click at [262, 559] on div "1 Hmpg_SplitText.js 0" at bounding box center [217, 562] width 300 height 35
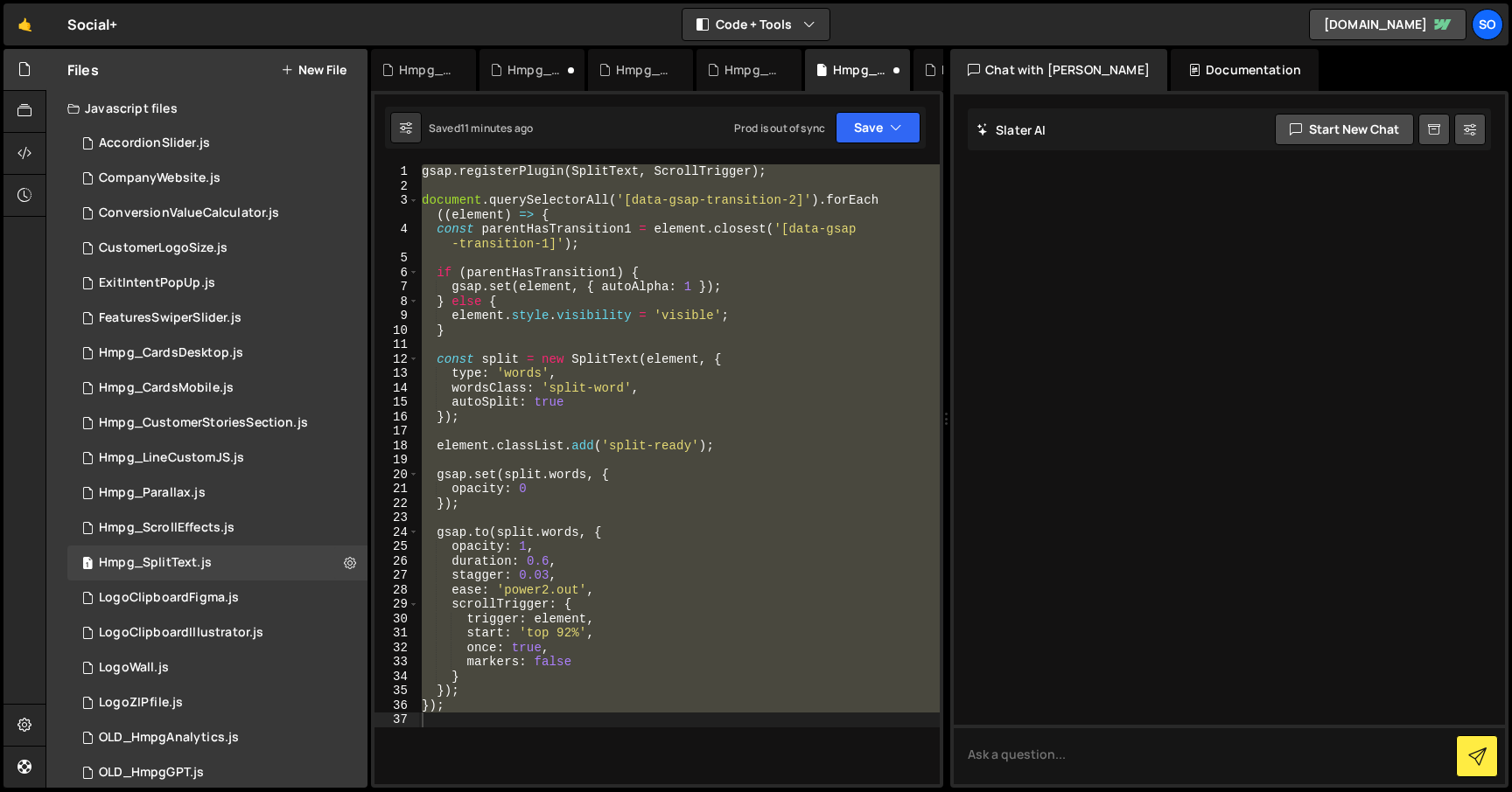
click at [550, 346] on div "gsap . registerPlugin ( SplitText , ScrollTrigger ) ; document . querySelectorA…" at bounding box center [679, 474] width 521 height 620
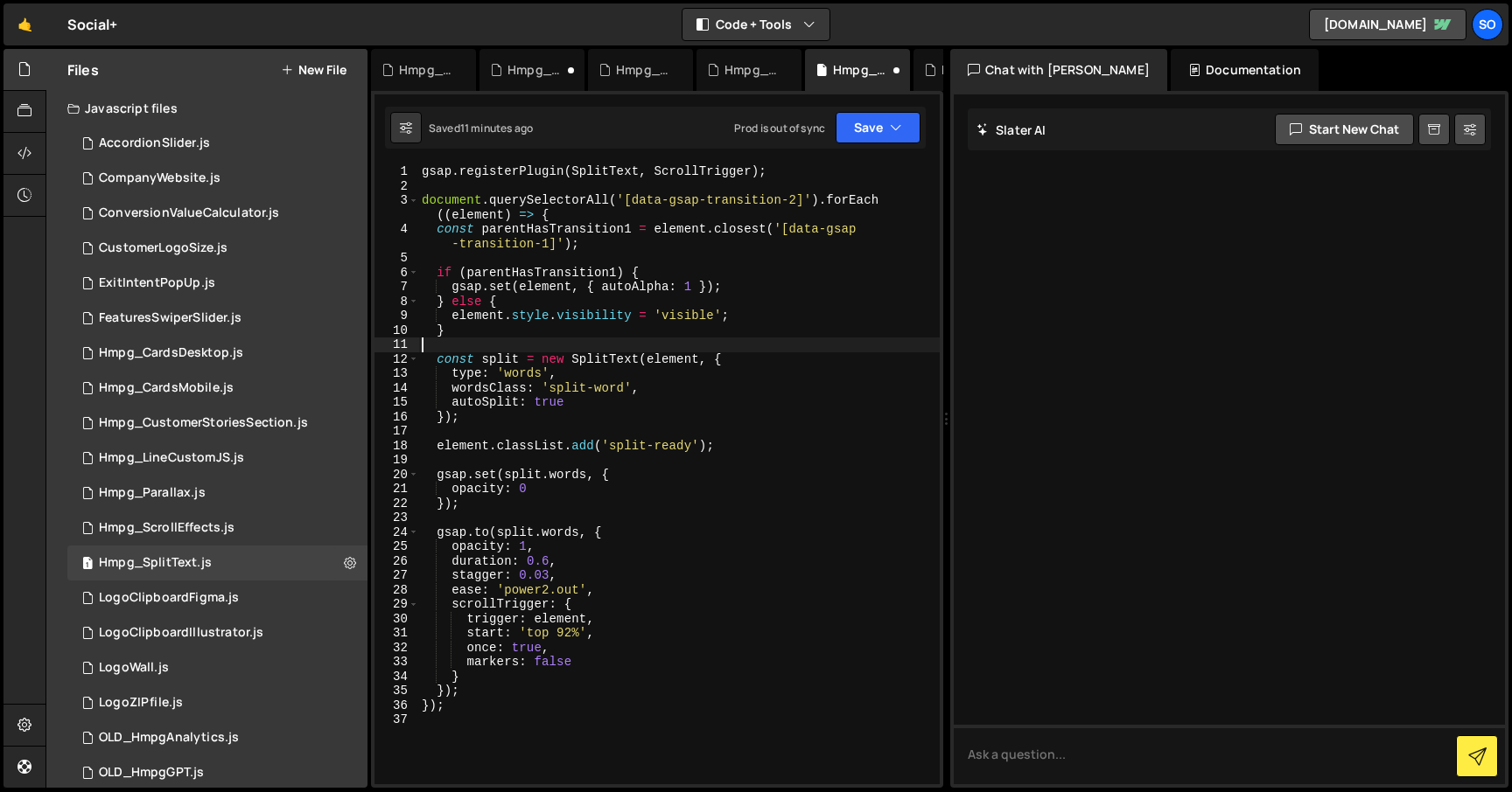
type textarea "});"
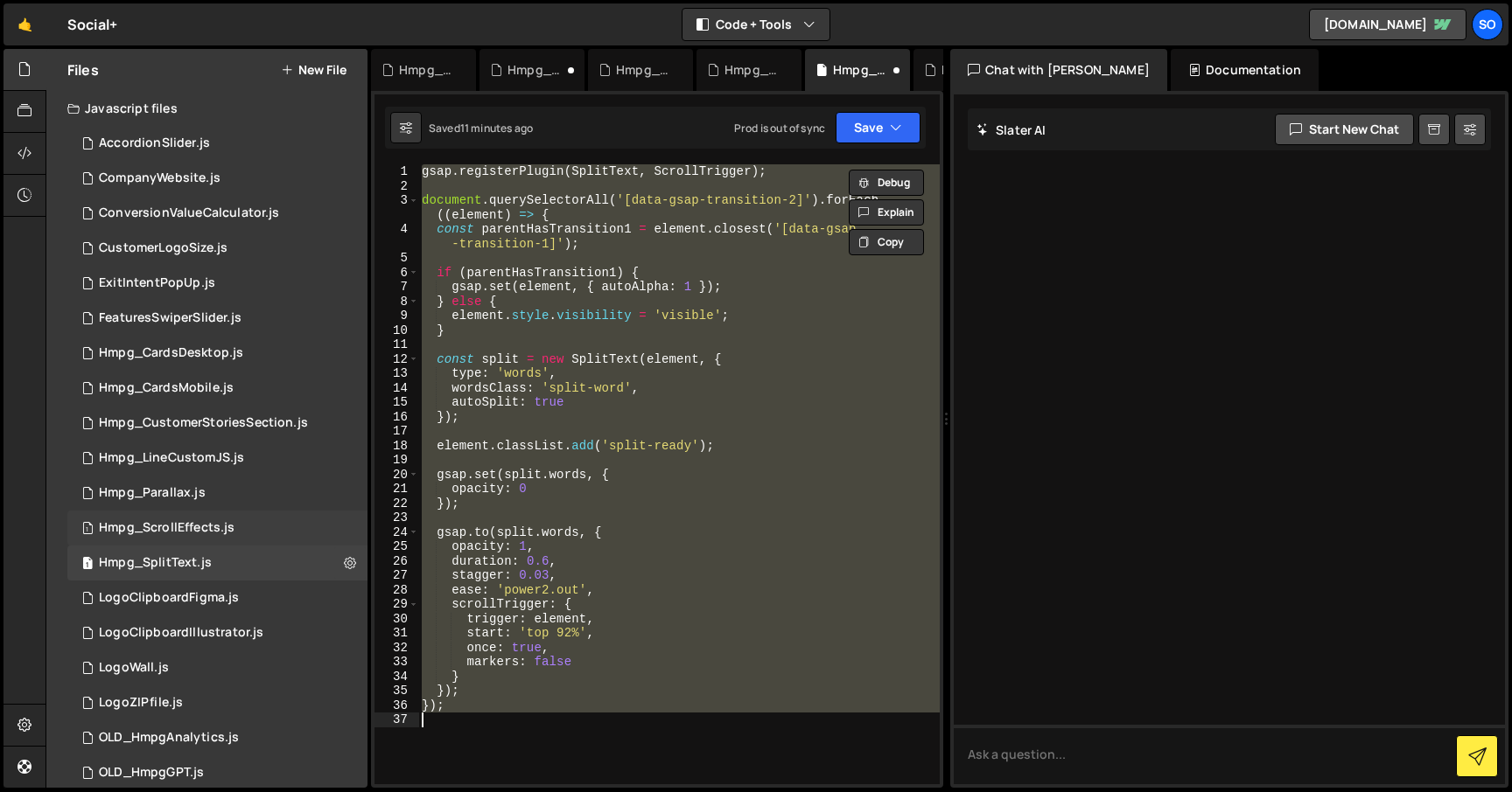
click at [272, 524] on div "1 Hmpg_ScrollEffects.js 0" at bounding box center [217, 528] width 300 height 35
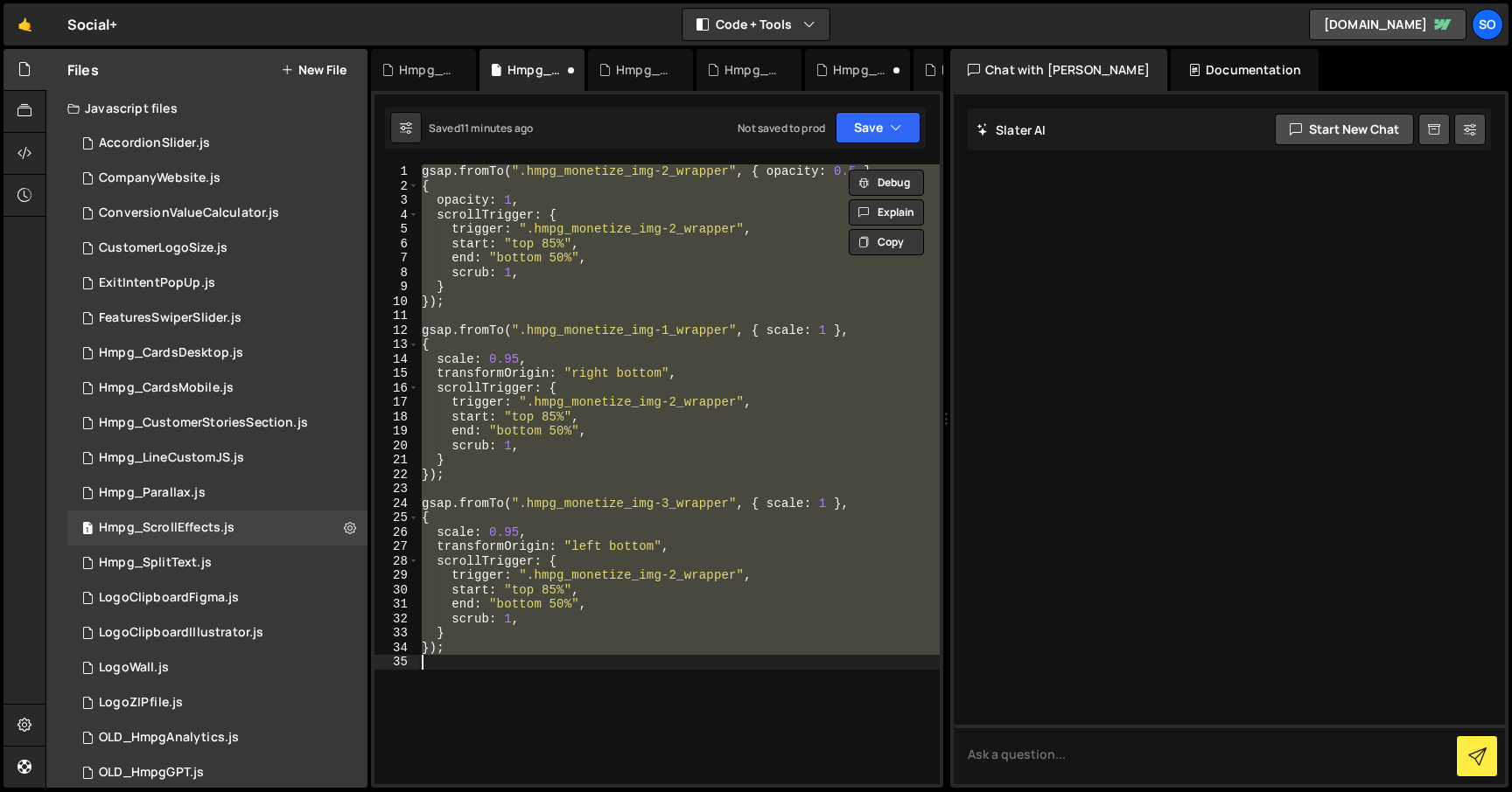
click at [578, 470] on div "gsap . fromTo ( ".hmpg_monetize_img-2_wrapper" , { opacity : 0.5 } , { opacity …" at bounding box center [679, 474] width 521 height 620
type textarea "});"
click at [579, 483] on div "gsap . fromTo ( ".hmpg_monetize_img-2_wrapper" , { opacity : 0.5 } , { opacity …" at bounding box center [679, 474] width 521 height 620
paste textarea
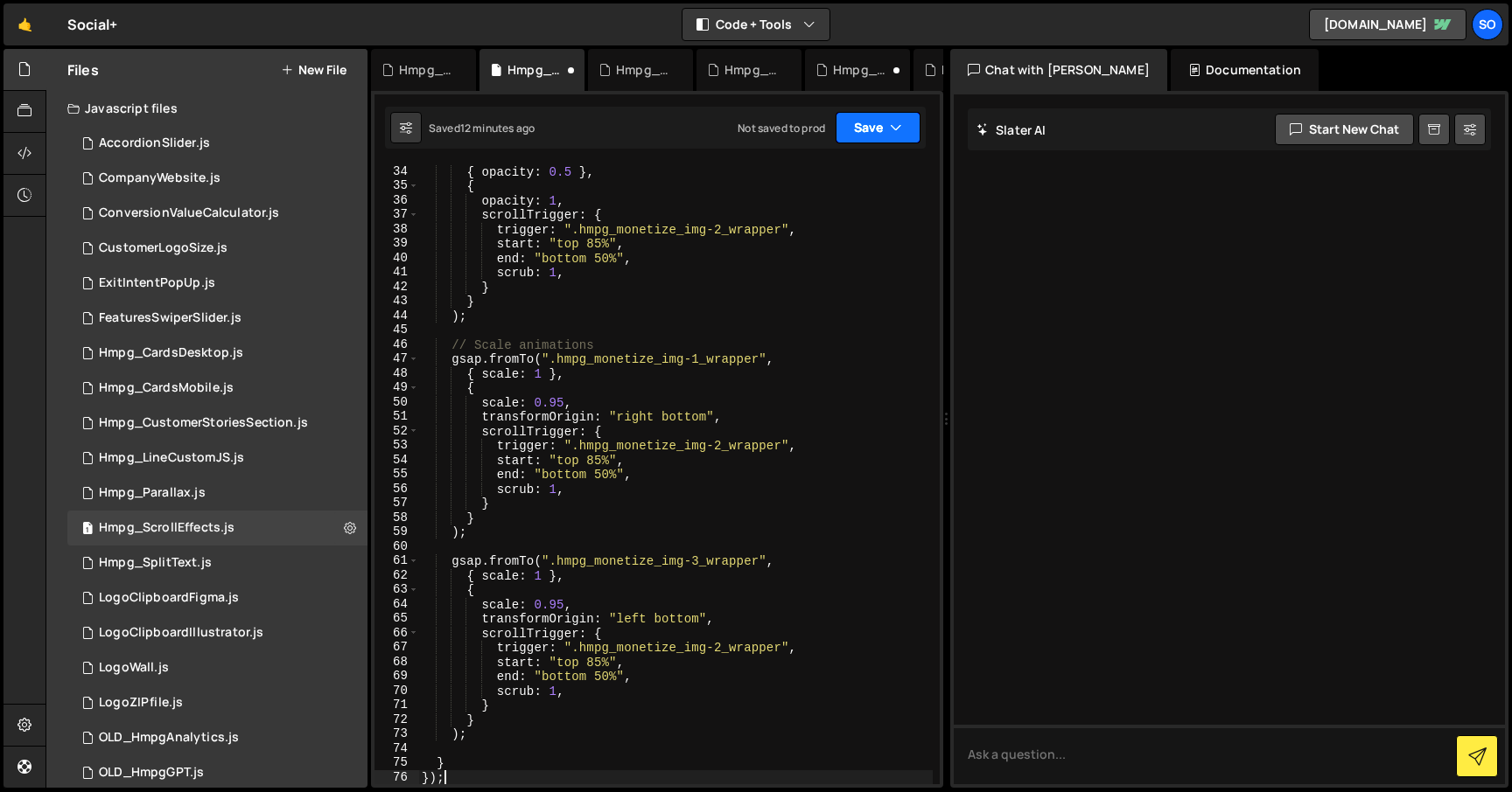
click at [891, 125] on icon "button" at bounding box center [895, 127] width 12 height 18
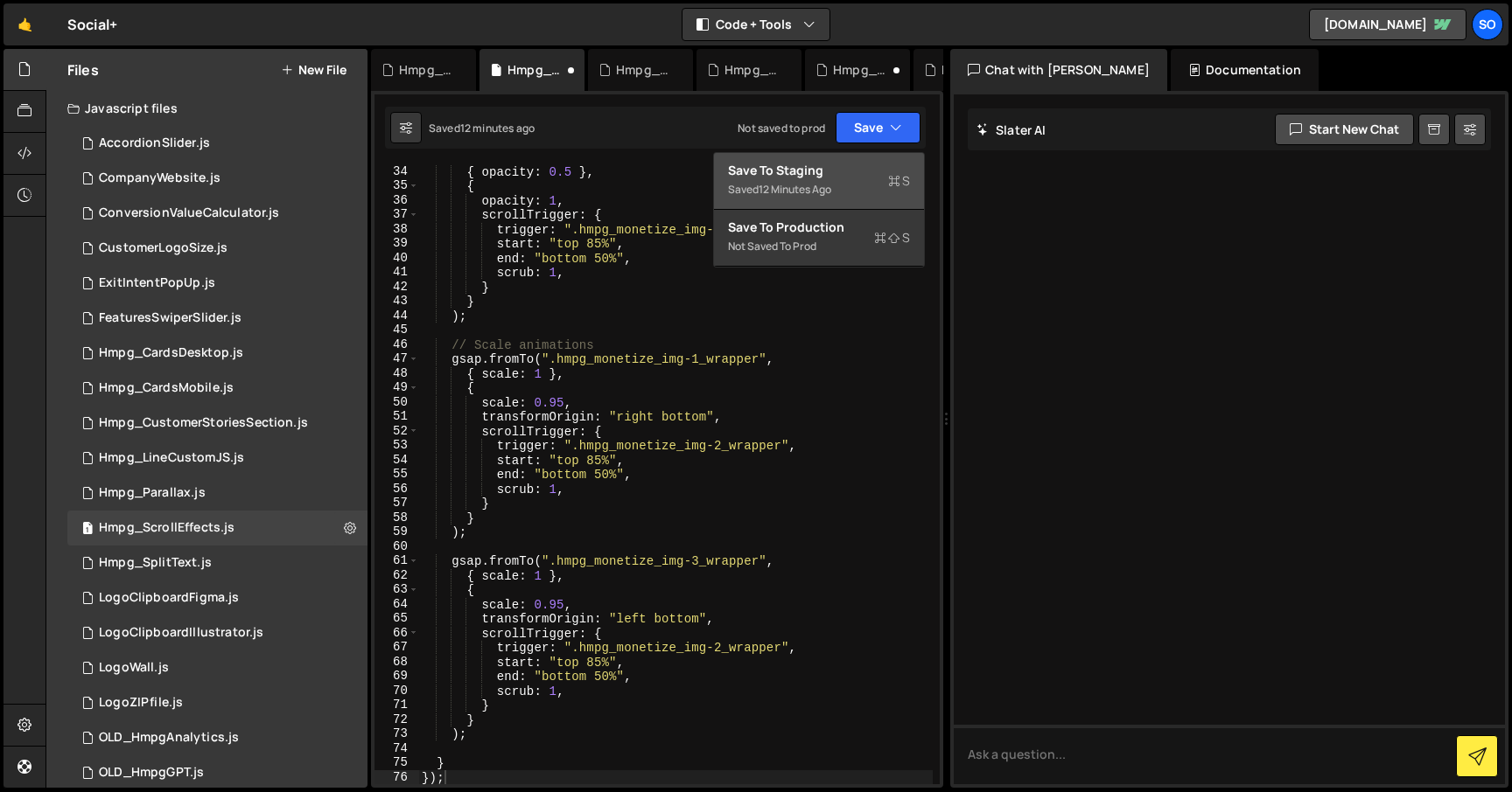
click at [794, 180] on div "Saved 12 minutes ago" at bounding box center [819, 190] width 182 height 21
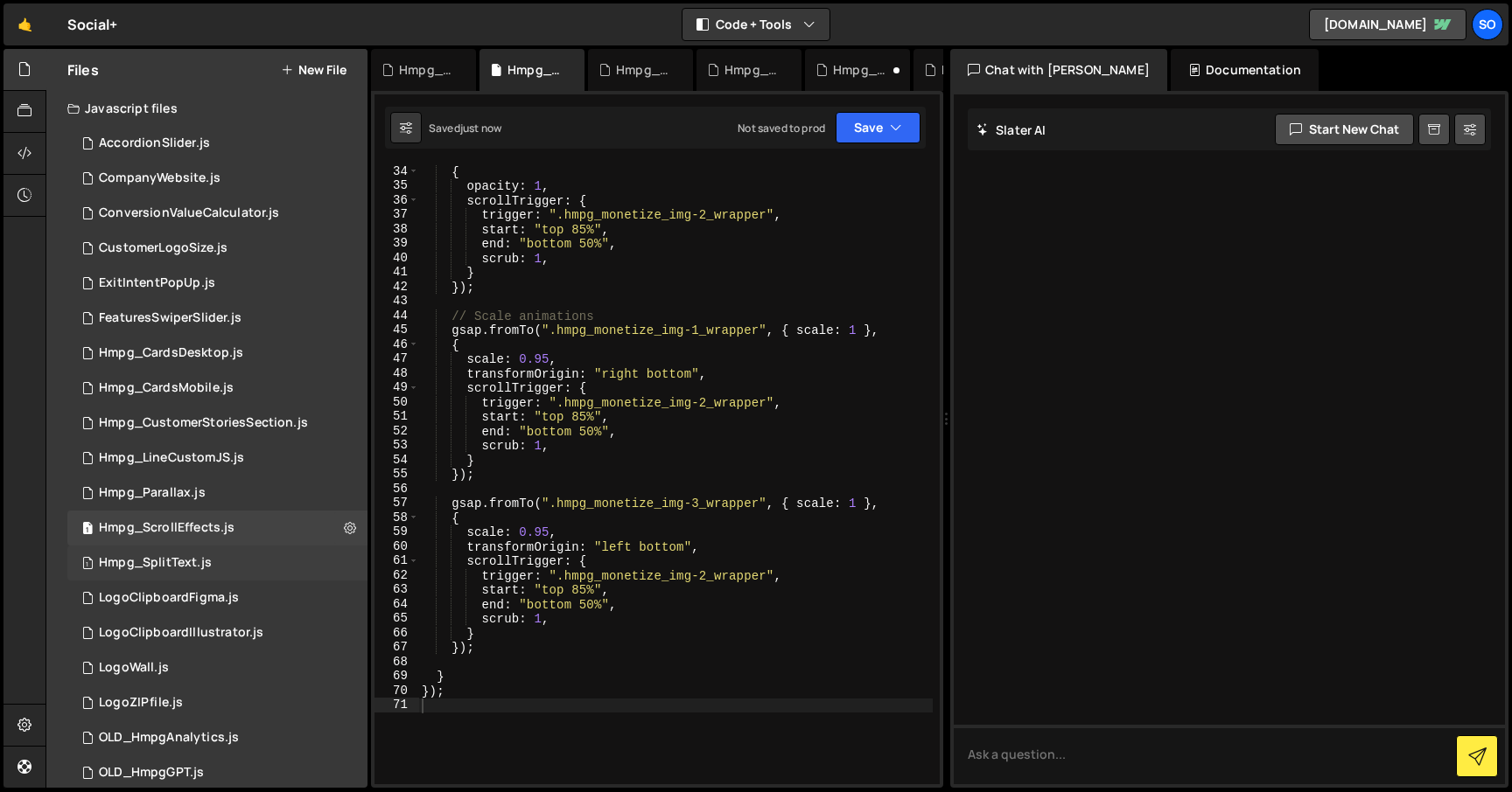
click at [334, 556] on div "1 Hmpg_SplitText.js 0" at bounding box center [217, 562] width 300 height 35
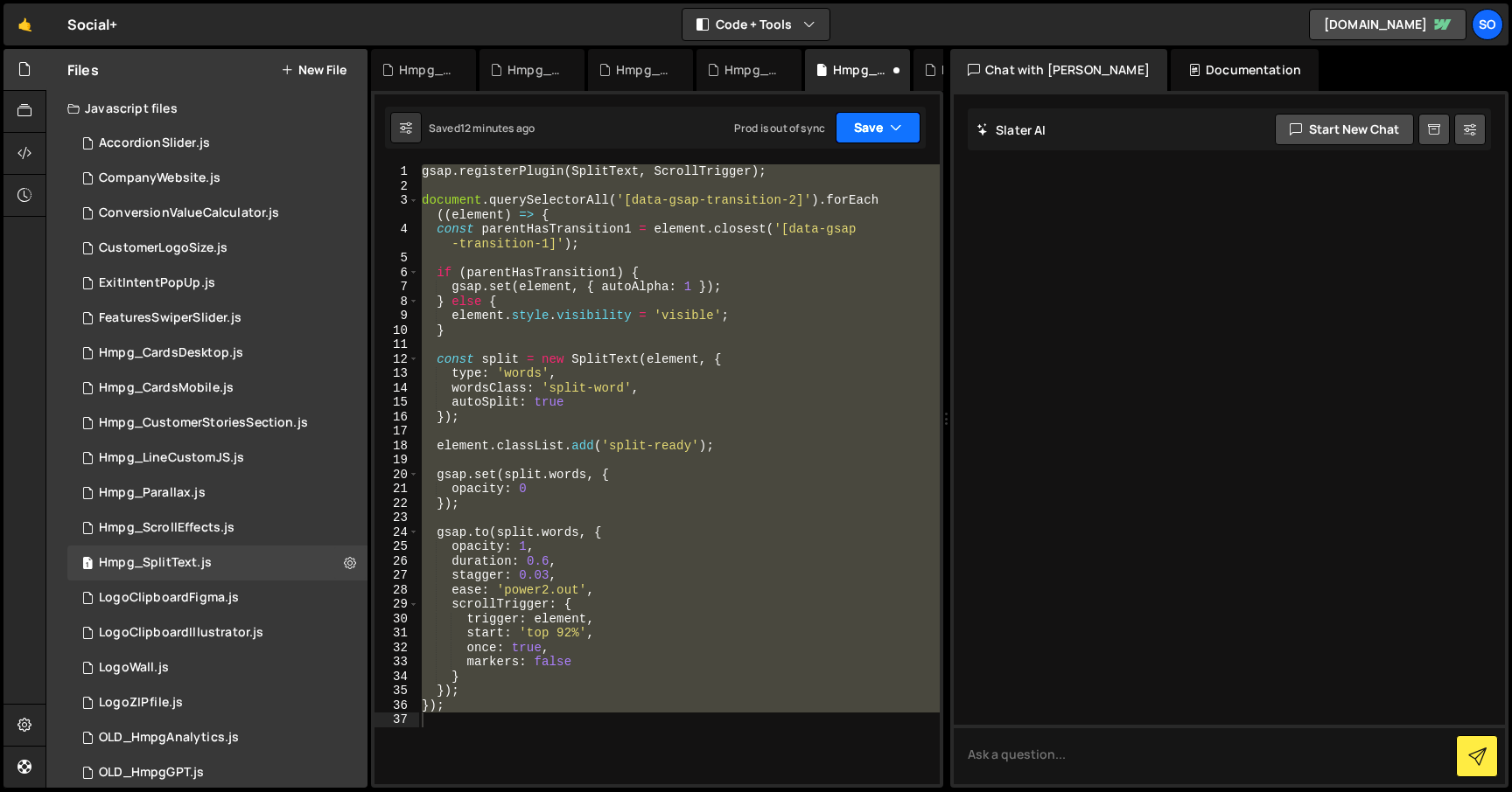
click at [877, 134] on button "Save" at bounding box center [877, 128] width 85 height 32
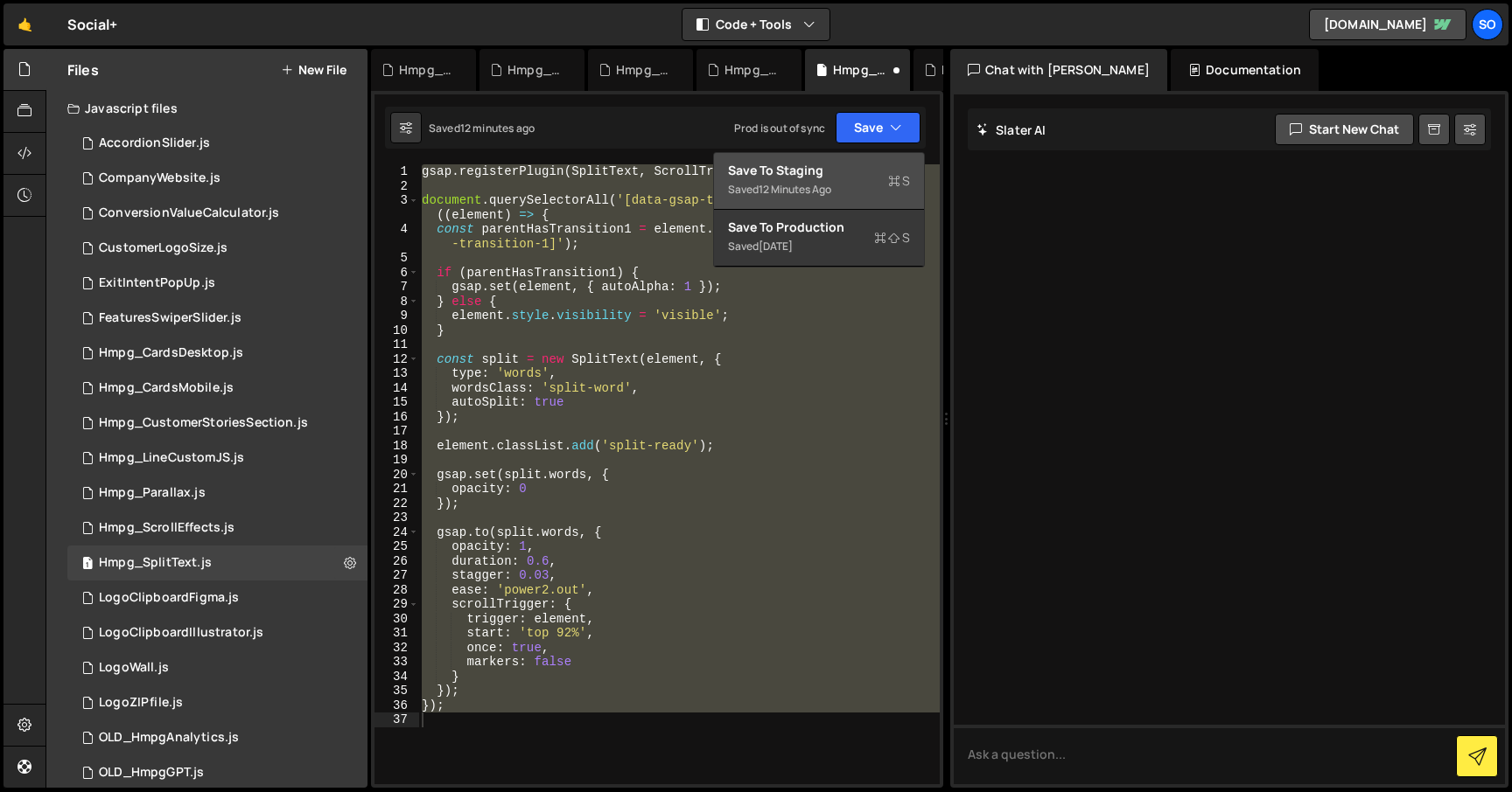
click at [805, 178] on div "Save to Staging S" at bounding box center [819, 170] width 182 height 18
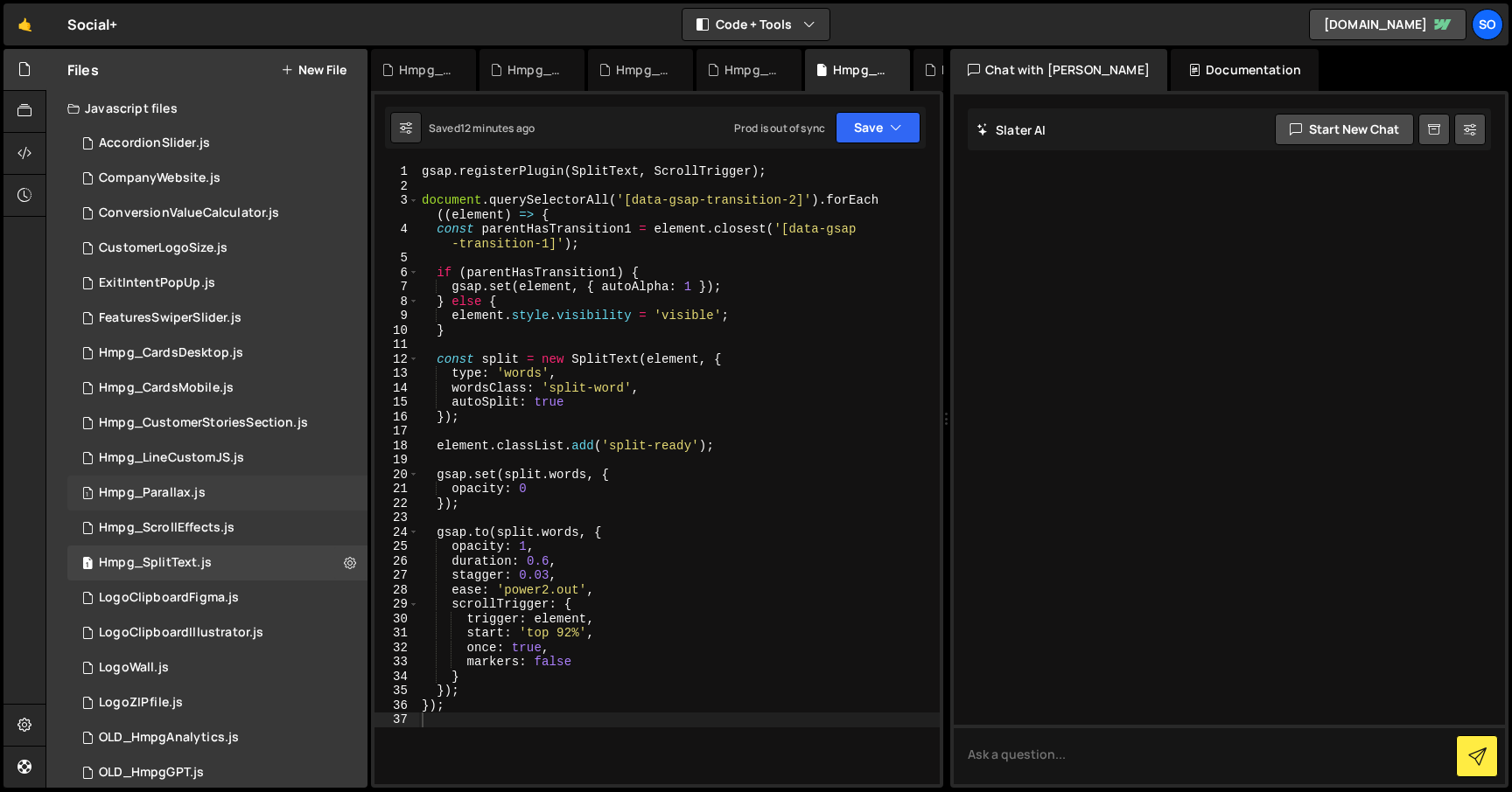
click at [346, 501] on div "1 Hmpg_Parallax.js 0" at bounding box center [217, 492] width 300 height 35
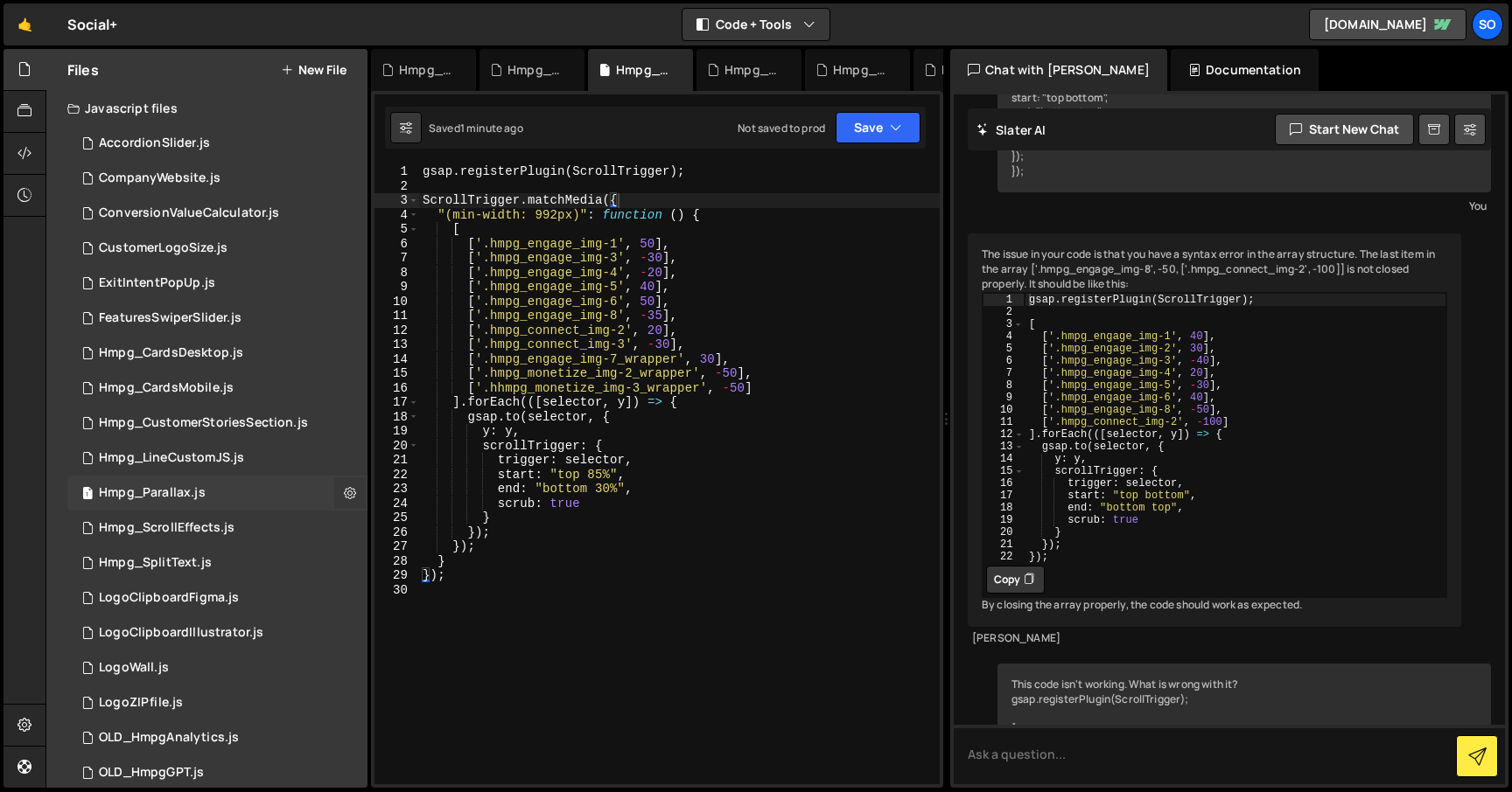
scroll to position [786, 0]
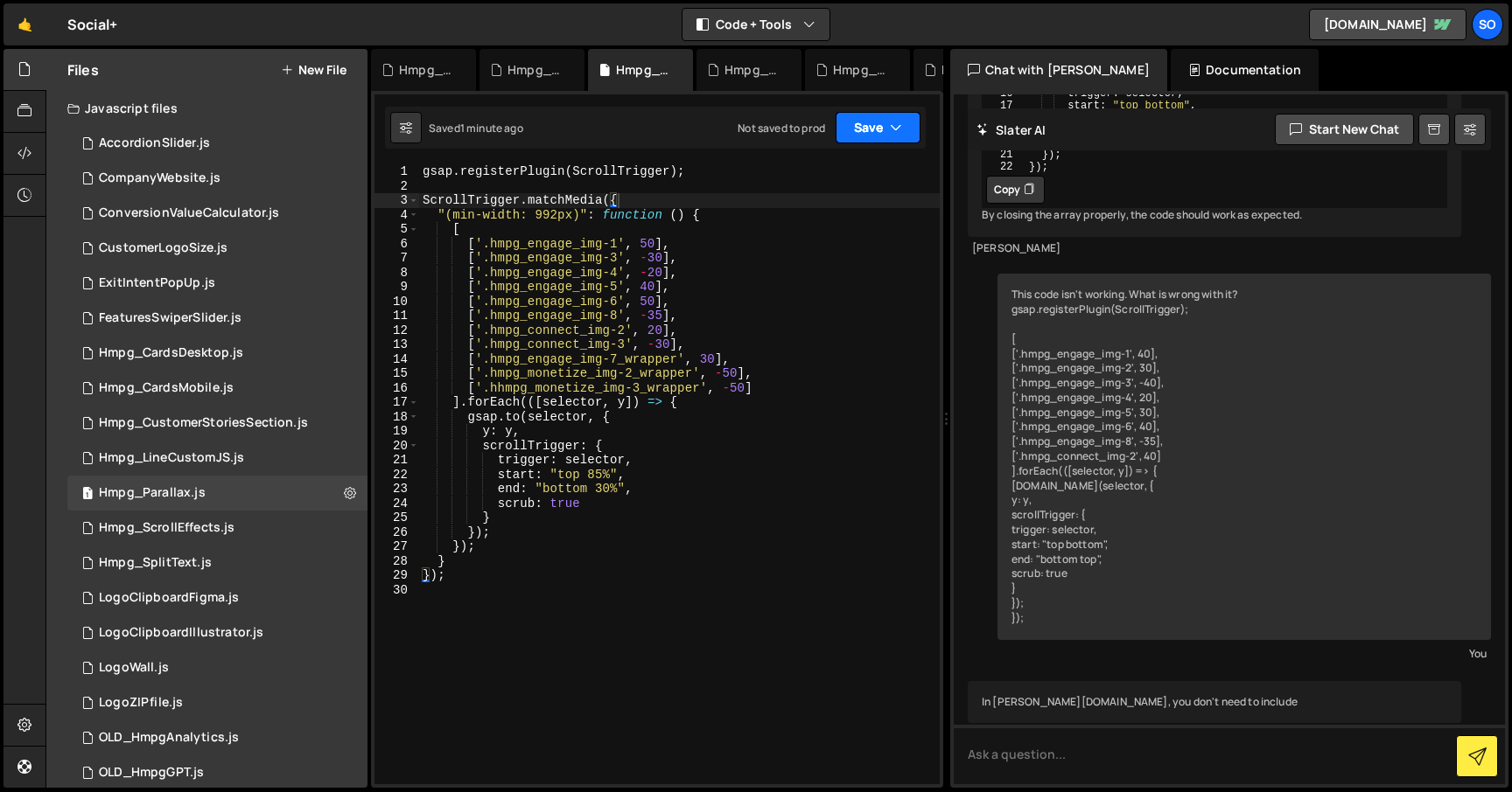
click at [872, 124] on button "Save" at bounding box center [877, 128] width 85 height 32
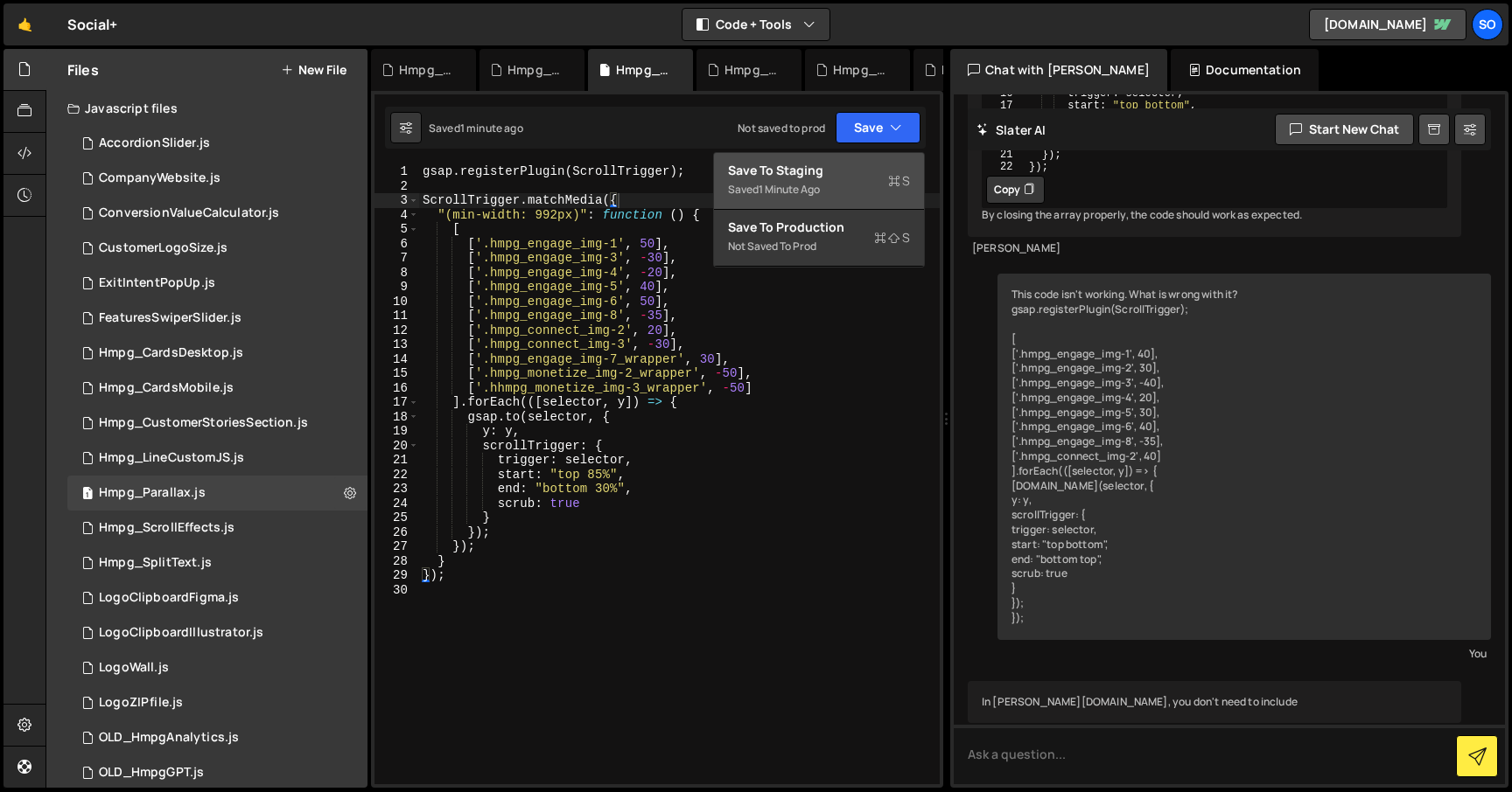
click at [833, 179] on div "Saved 1 minute ago" at bounding box center [819, 190] width 182 height 21
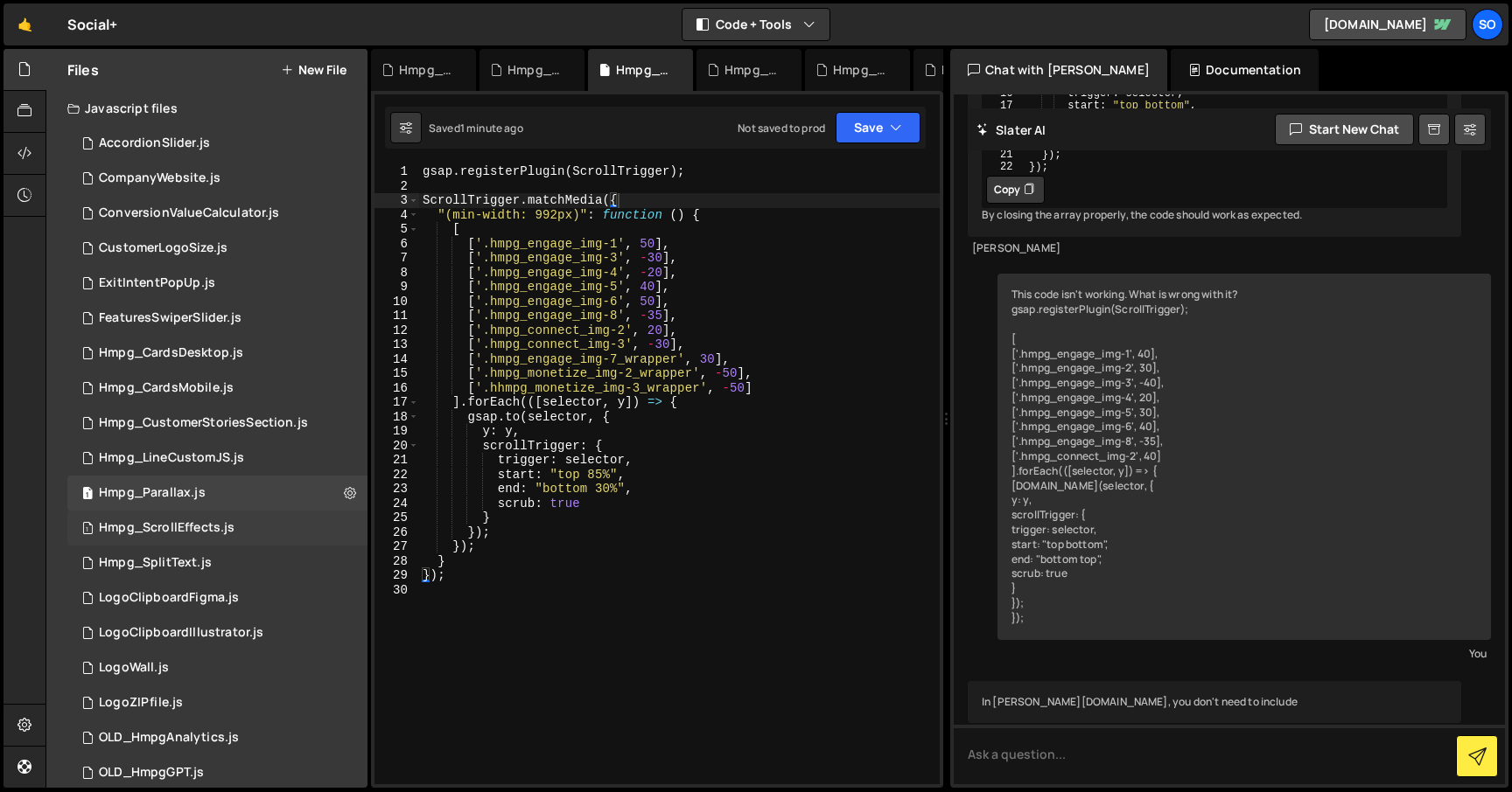
click at [341, 527] on div "1 Hmpg_ScrollEffects.js 0" at bounding box center [217, 528] width 300 height 35
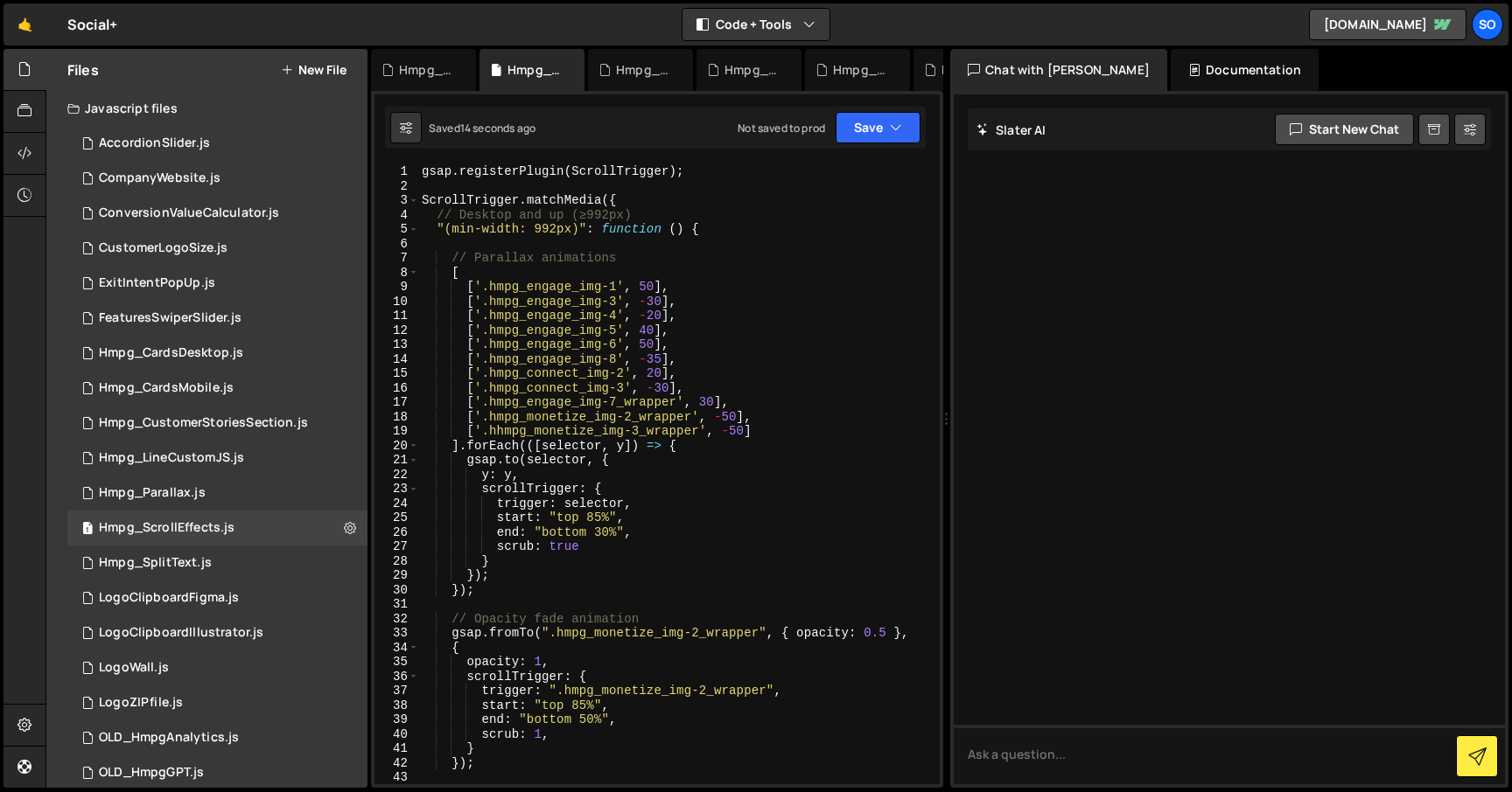
scroll to position [0, 0]
type textarea "// Desktop and up (≥992px)"
drag, startPoint x: 553, startPoint y: 217, endPoint x: 396, endPoint y: 221, distance: 157.1
click at [394, 220] on div "// Desktop and up (≥992px) 1 2 3 4 5 6 7 8 9 10 11 12 13 14 15 16 17 18 19 20 2…" at bounding box center [657, 474] width 565 height 620
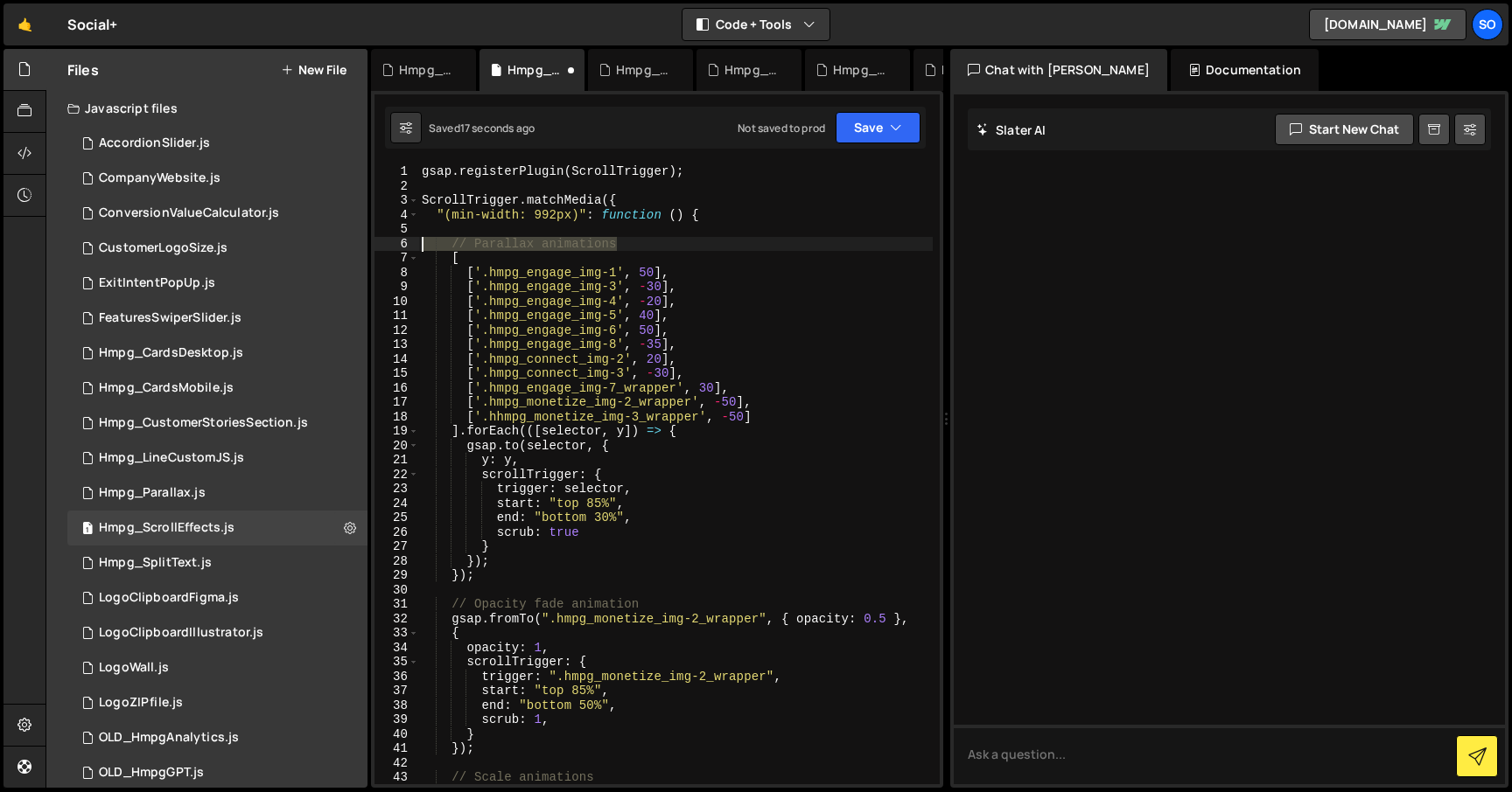
drag, startPoint x: 667, startPoint y: 242, endPoint x: 380, endPoint y: 243, distance: 287.0
click at [380, 243] on div "ScrollTrigger.matchMedia({ 1 2 3 4 5 6 7 8 9 10 11 12 13 14 15 16 17 18 19 20 2…" at bounding box center [657, 474] width 565 height 620
type textarea "// Parallax animations"
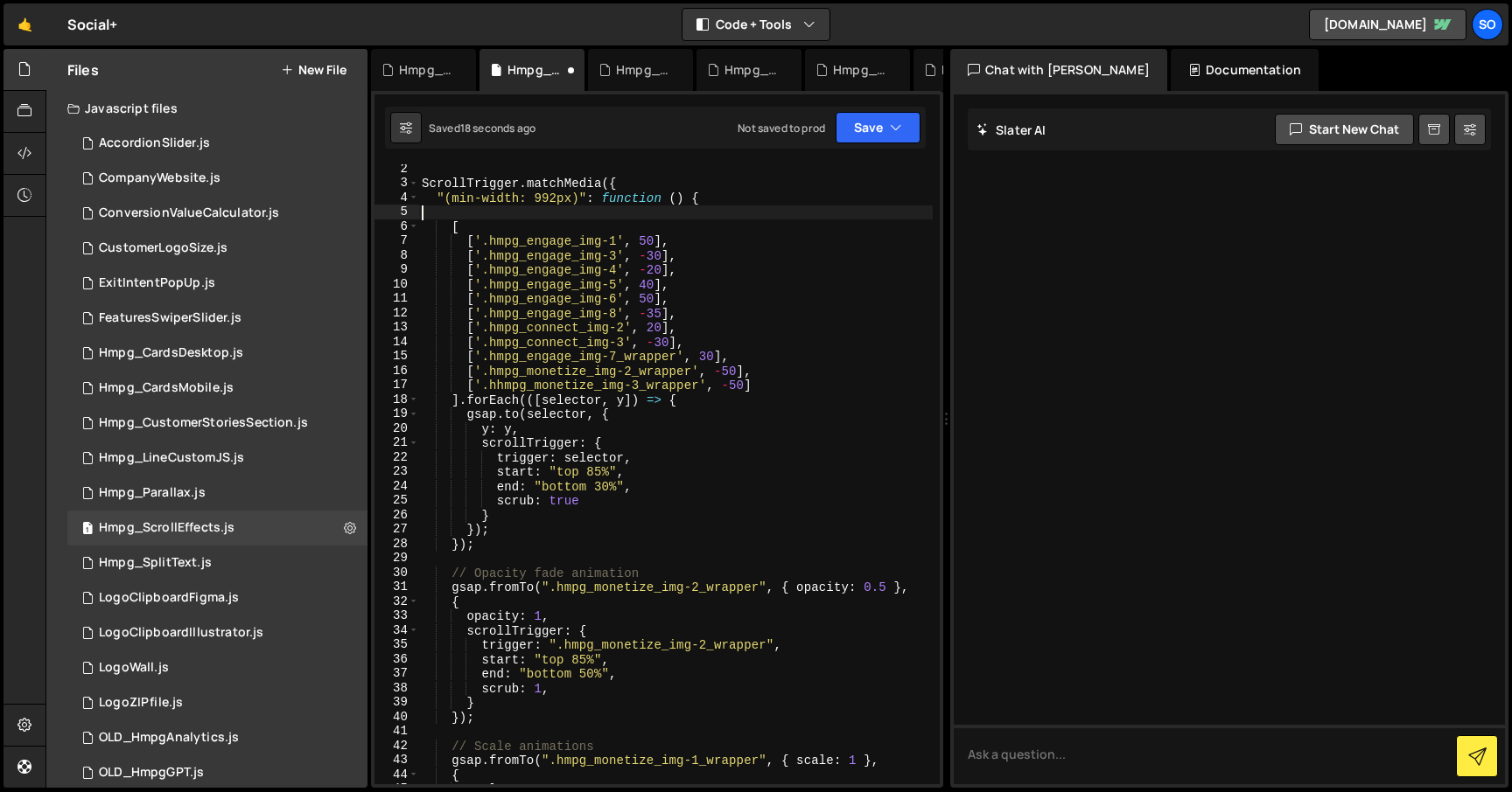
scroll to position [311, 0]
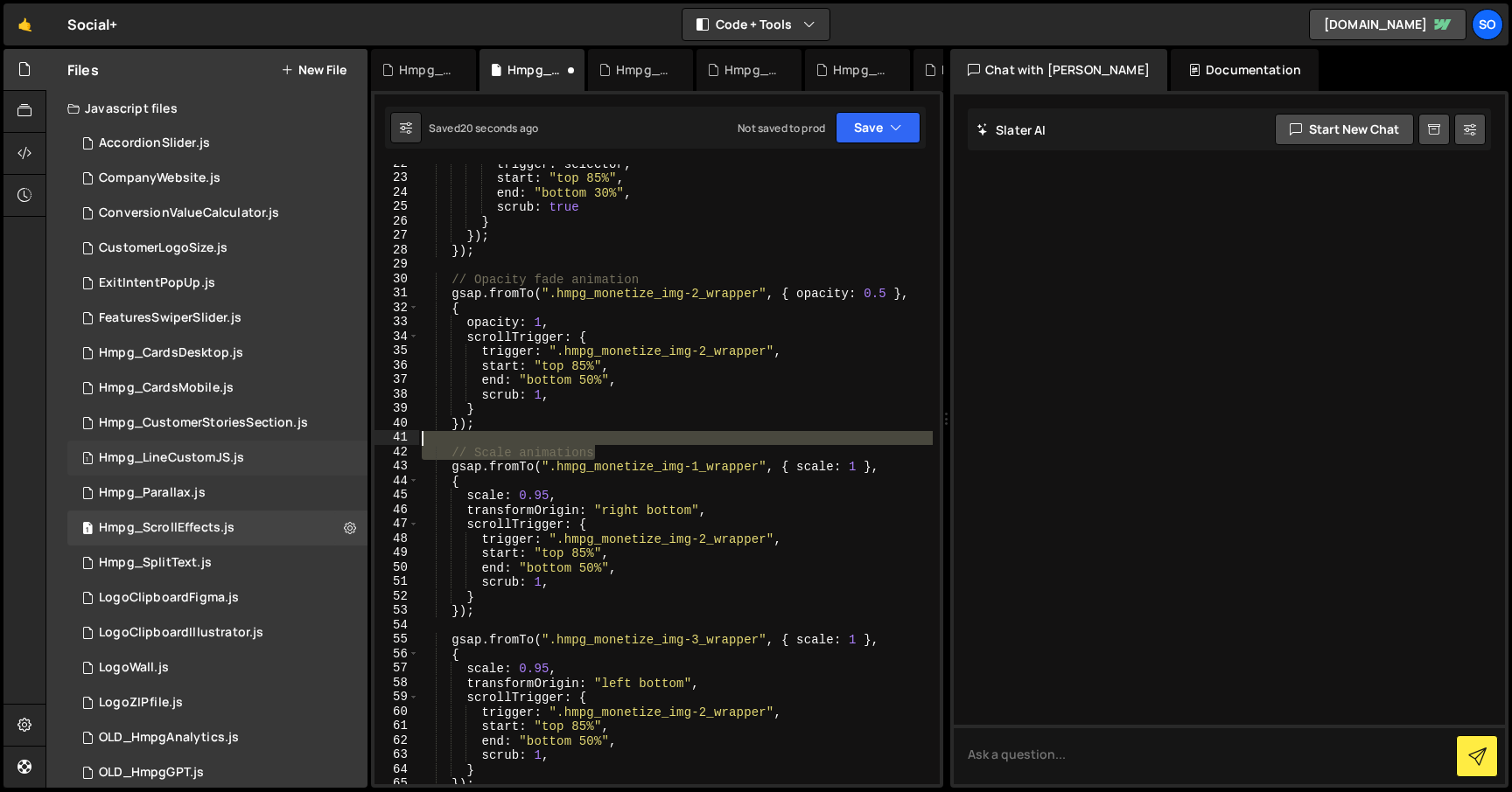
drag, startPoint x: 614, startPoint y: 446, endPoint x: 351, endPoint y: 440, distance: 263.1
click at [350, 440] on div "Files New File Javascript files 2 AccordionSlider.js 0 1 CompanyWebsite.js 0 1 …" at bounding box center [778, 418] width 1466 height 740
type textarea "// Scale animations"
click at [553, 443] on div "trigger : selector , start : "top 85%" , end : "bottom 30%" , scrub : true } })…" at bounding box center [676, 474] width 515 height 620
drag, startPoint x: 615, startPoint y: 453, endPoint x: 436, endPoint y: 439, distance: 179.5
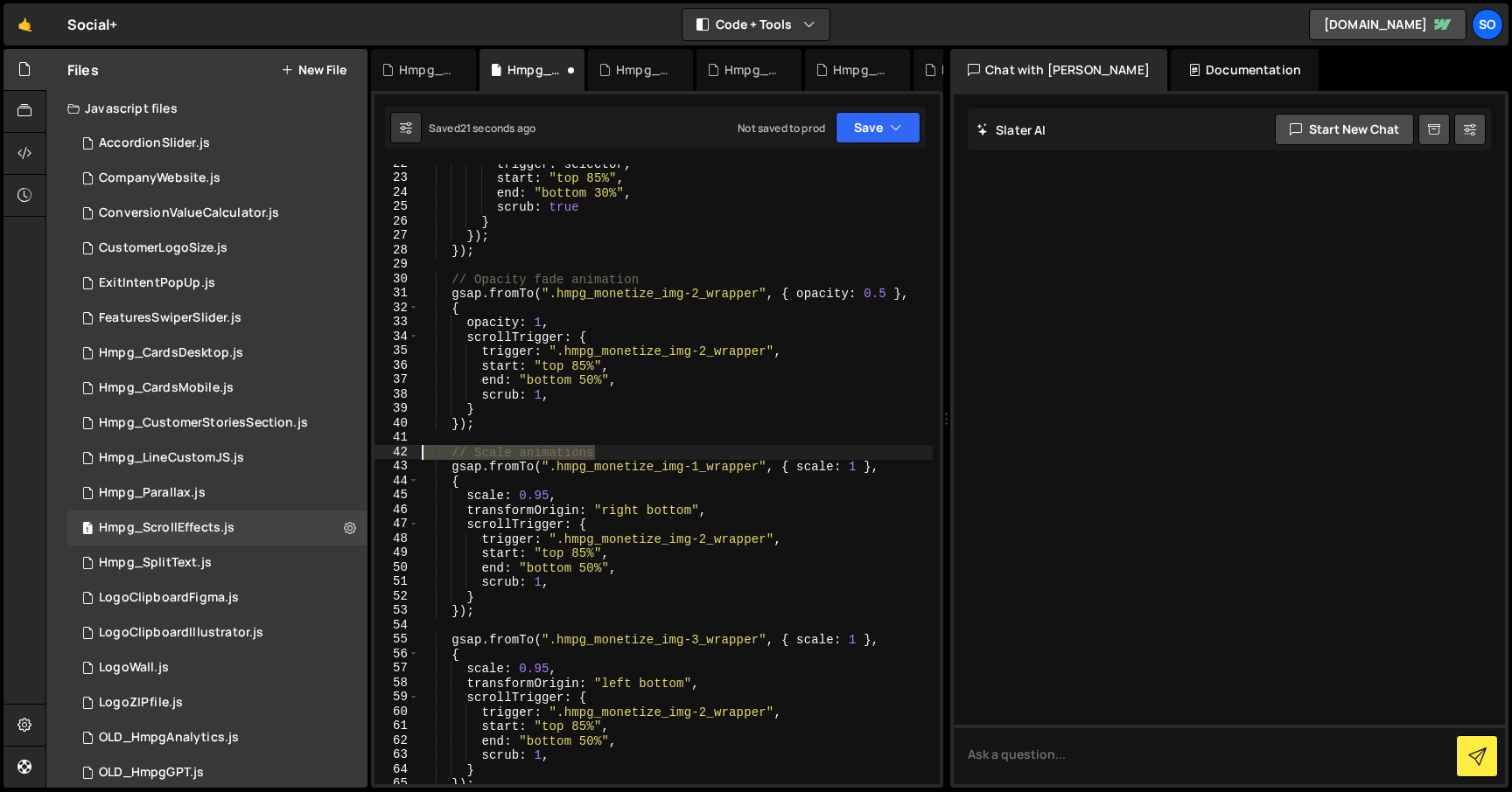
click at [390, 457] on div "22 23 24 25 26 27 28 29 30 31 32 33 34 35 36 37 38 39 40 41 42 43 44 45 46 47 4…" at bounding box center [657, 474] width 565 height 620
type textarea "// Scale animations"
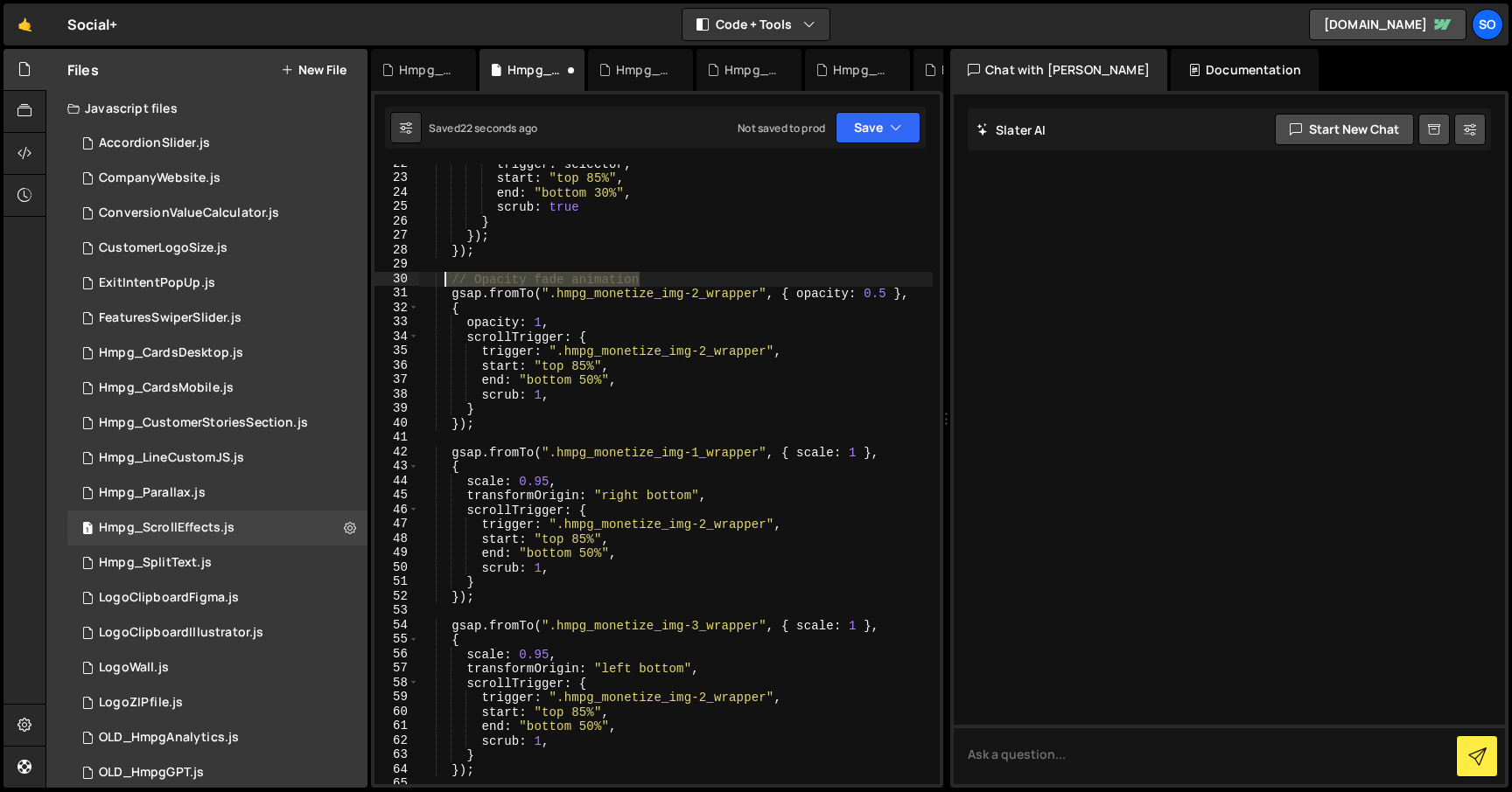
drag, startPoint x: 670, startPoint y: 280, endPoint x: 415, endPoint y: 281, distance: 255.0
click at [415, 281] on div "22 23 24 25 26 27 28 29 30 31 32 33 34 35 36 37 38 39 40 41 42 43 44 45 46 47 4…" at bounding box center [657, 474] width 565 height 620
type textarea "// Opacity fade animation"
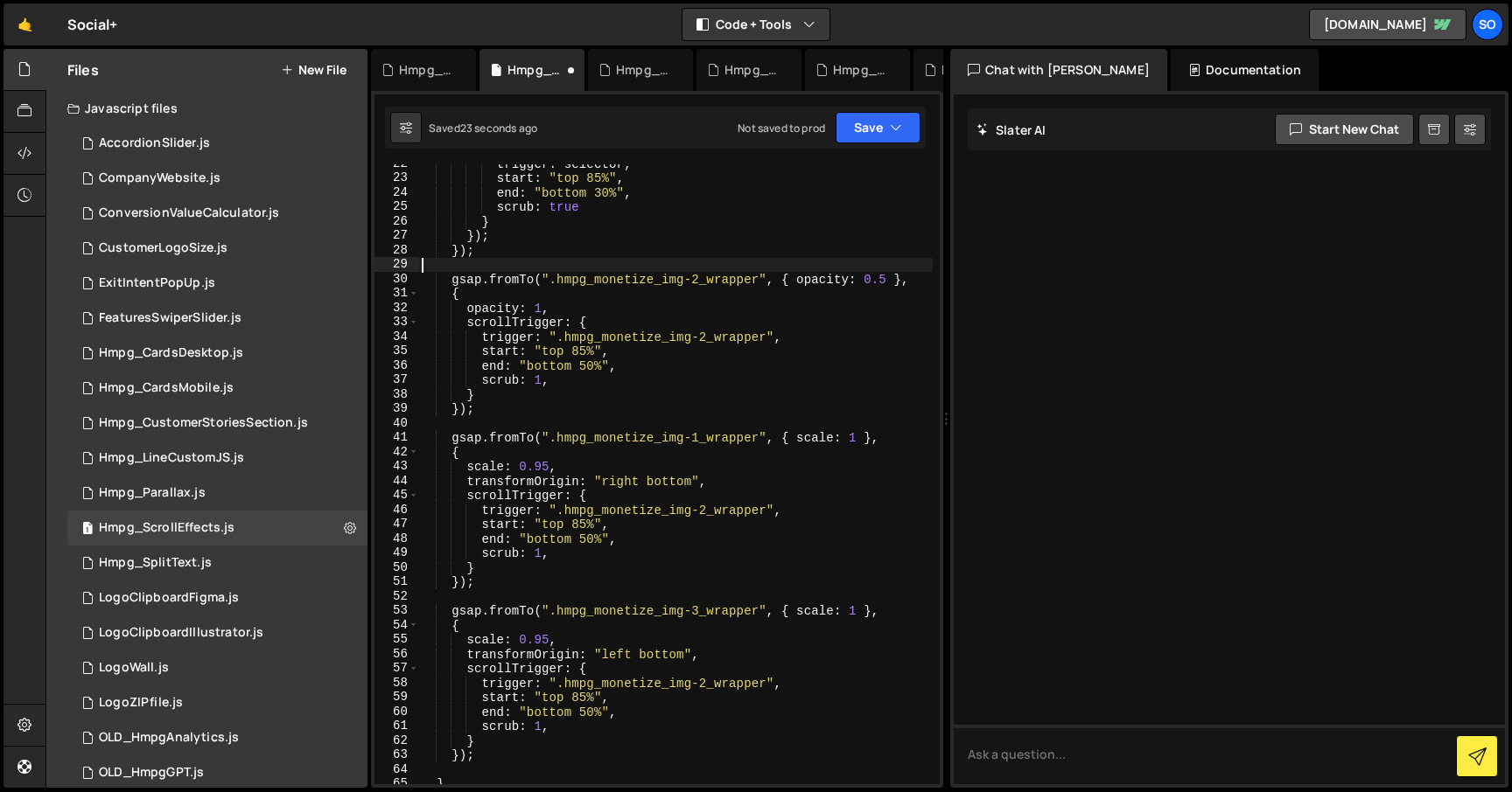
scroll to position [650, 0]
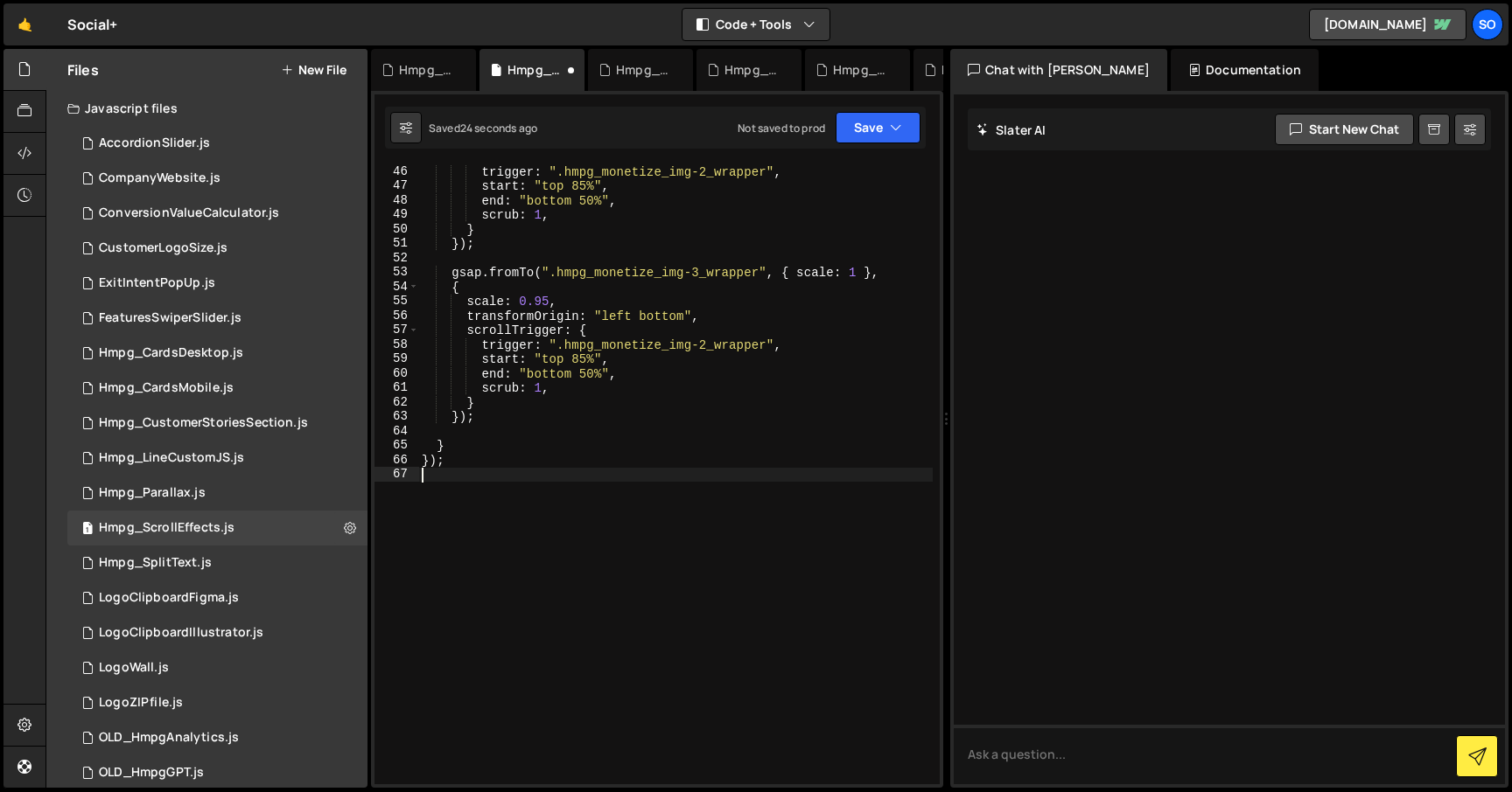
click at [474, 584] on div "trigger : ".hmpg_monetize_img-2_wrapper" , start : "top 85%" , end : "bottom 50…" at bounding box center [676, 488] width 515 height 649
type textarea "});"
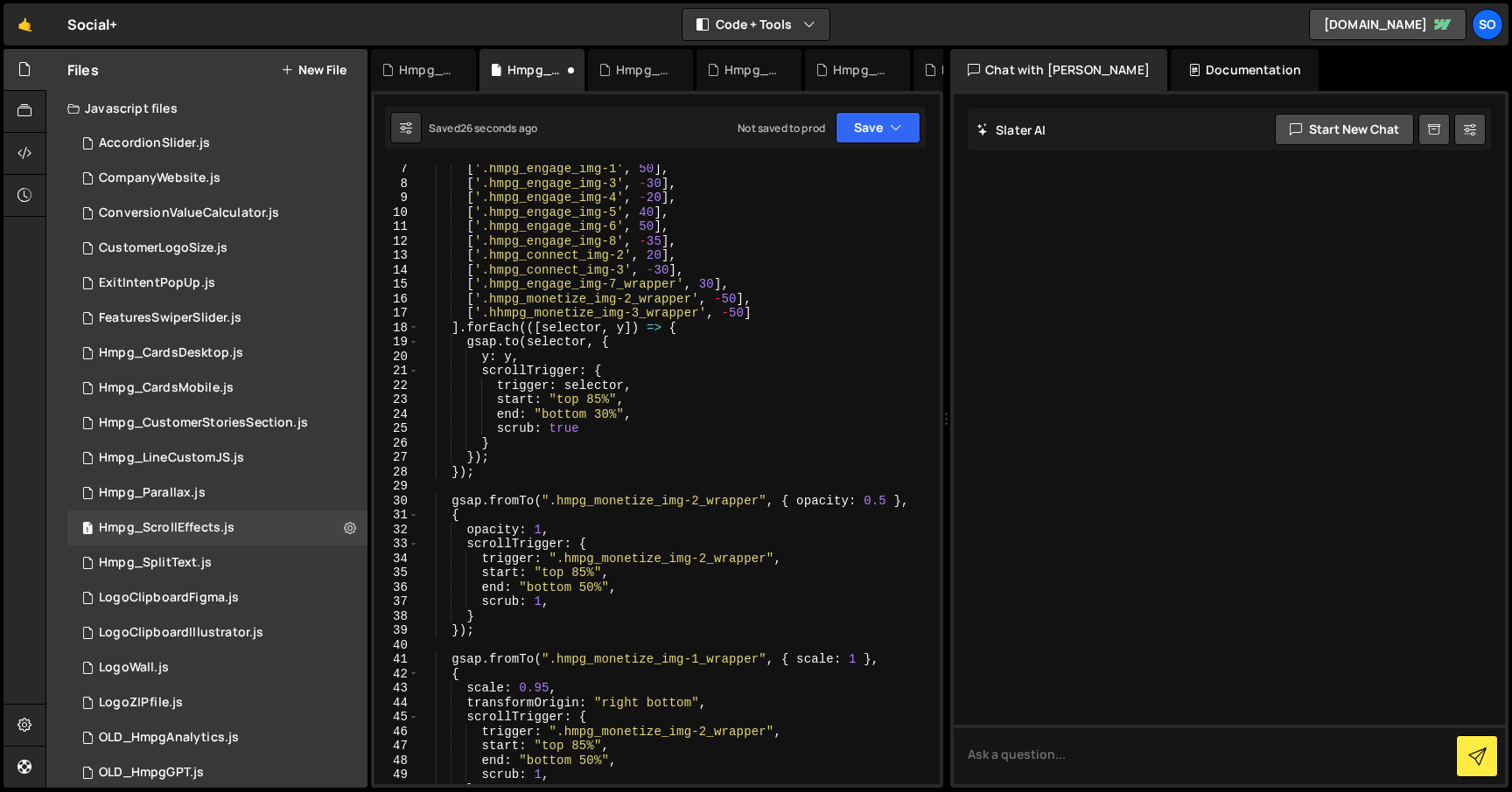
scroll to position [0, 0]
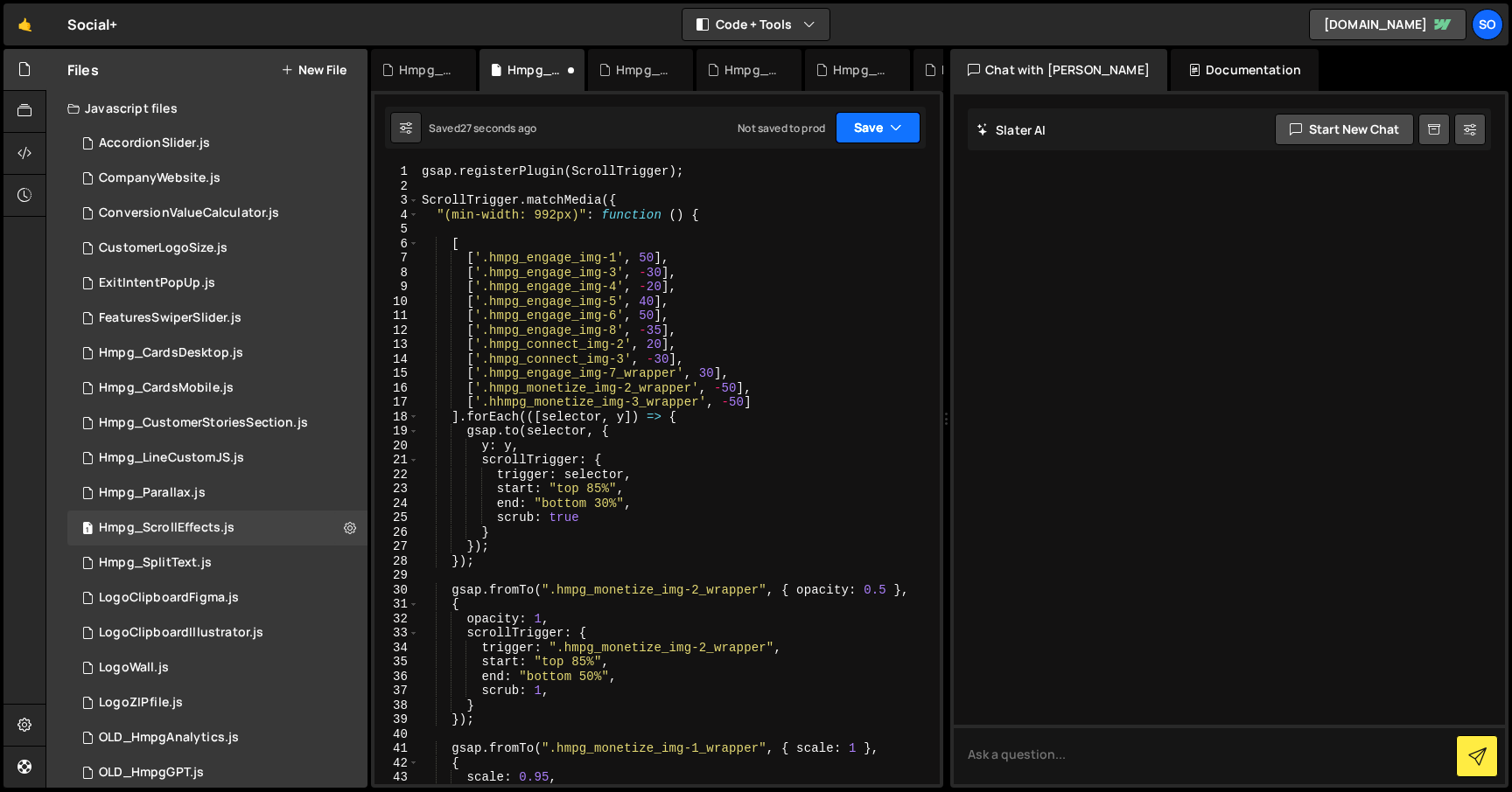
click at [912, 122] on button "Save" at bounding box center [877, 128] width 85 height 32
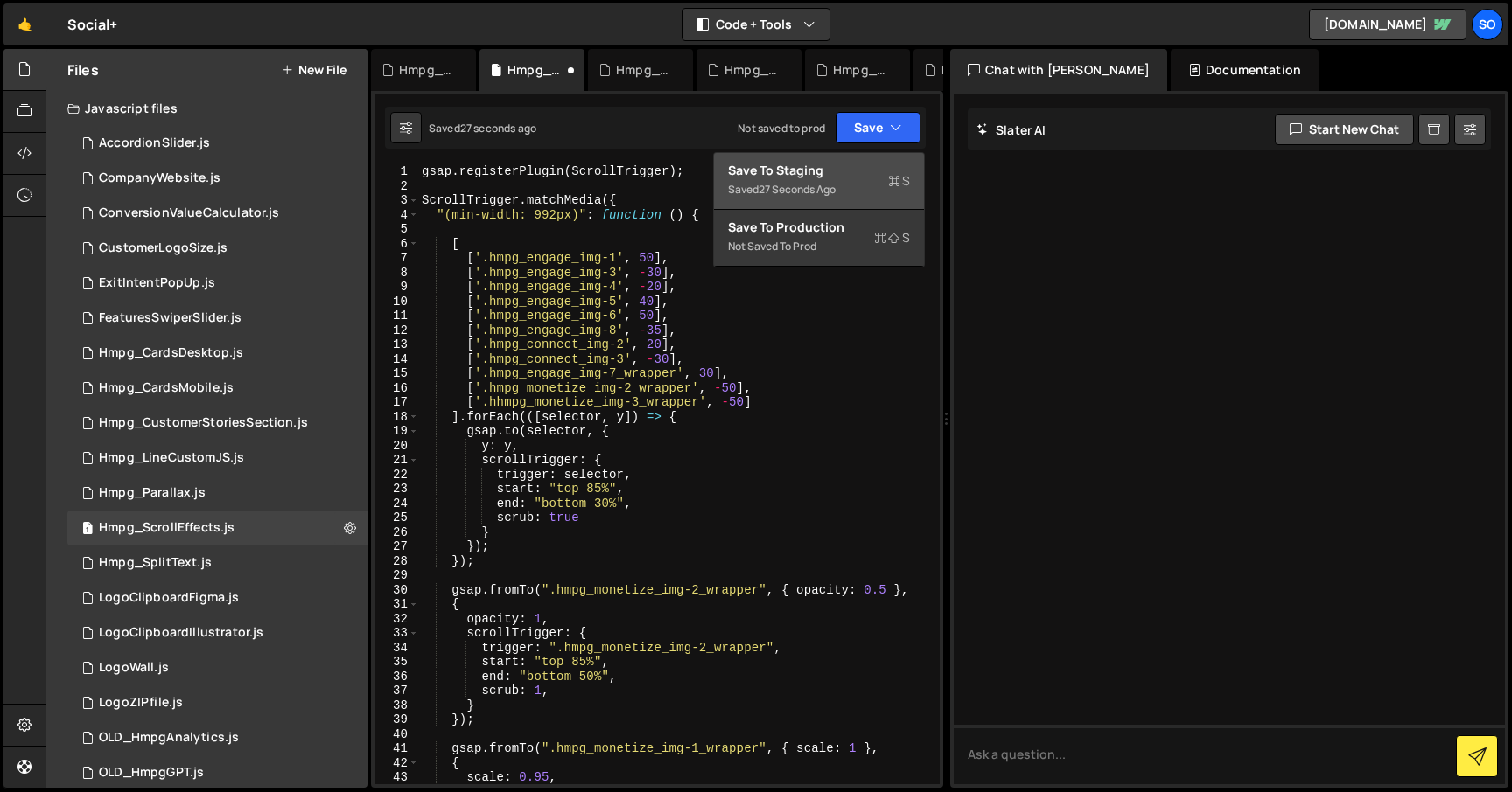
click at [839, 174] on div "Save to Staging S" at bounding box center [819, 170] width 182 height 18
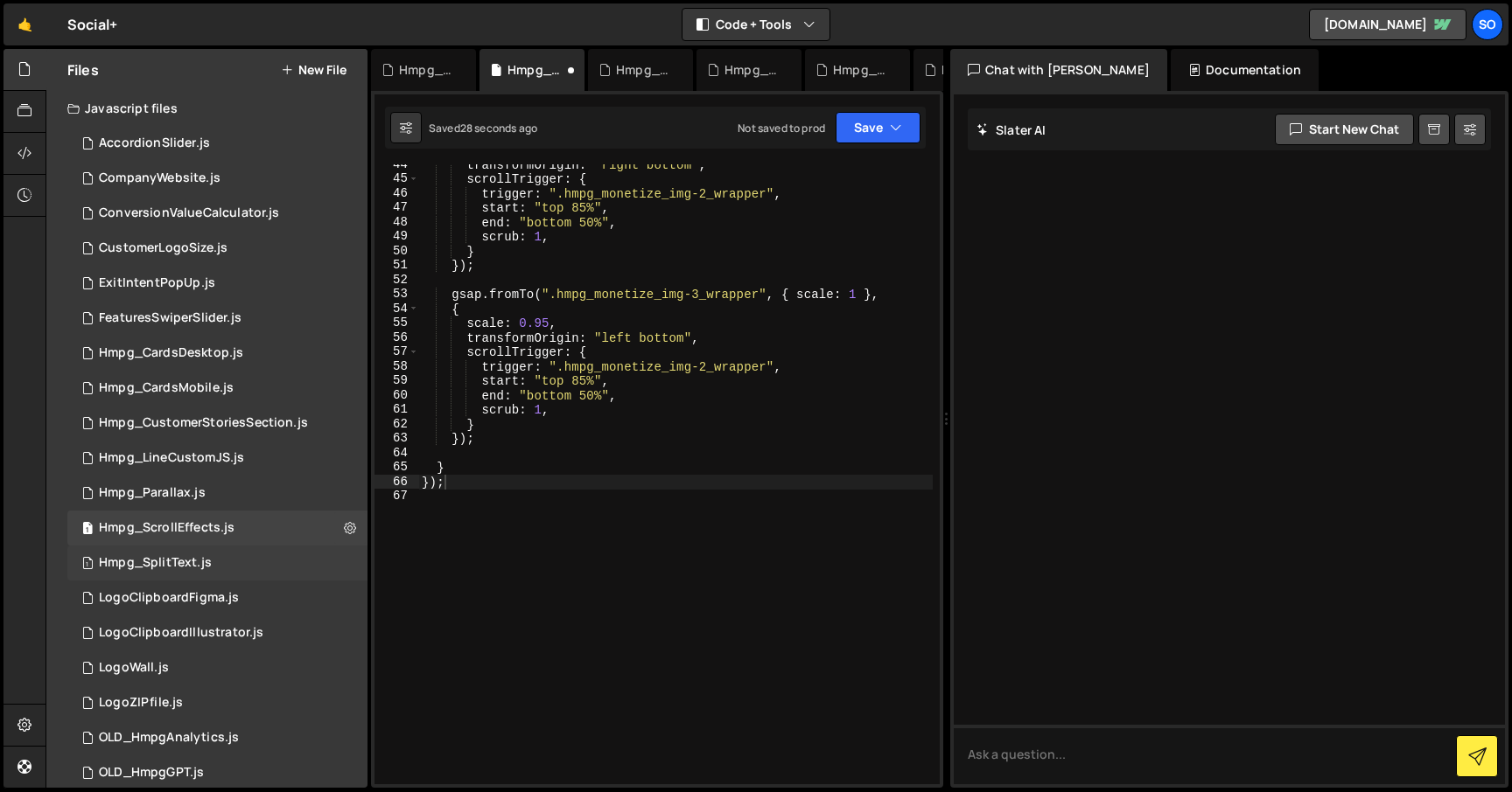
click at [269, 556] on div "1 Hmpg_SplitText.js 0" at bounding box center [217, 562] width 300 height 35
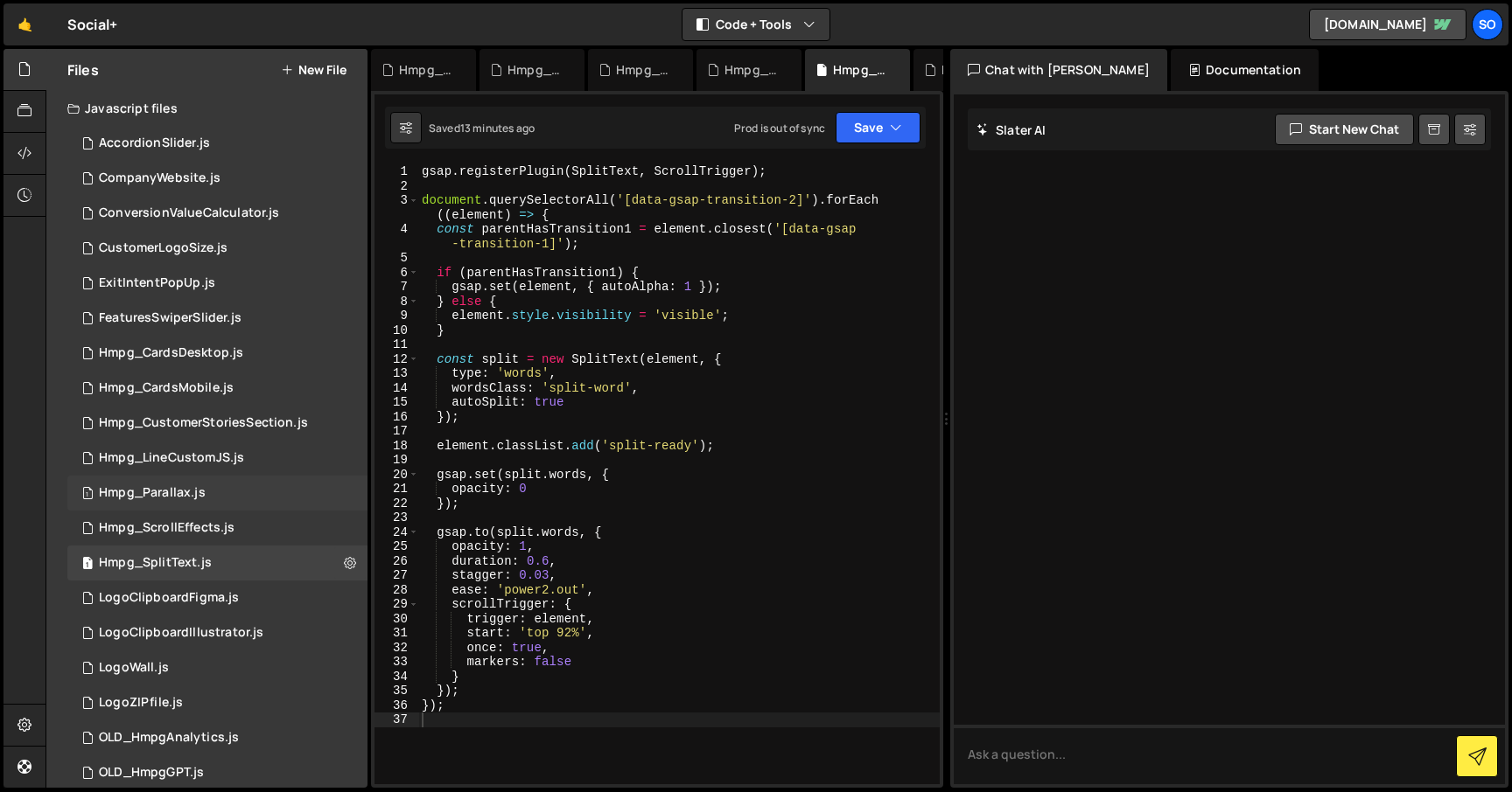
click at [239, 496] on div "1 Hmpg_Parallax.js 0" at bounding box center [217, 492] width 300 height 35
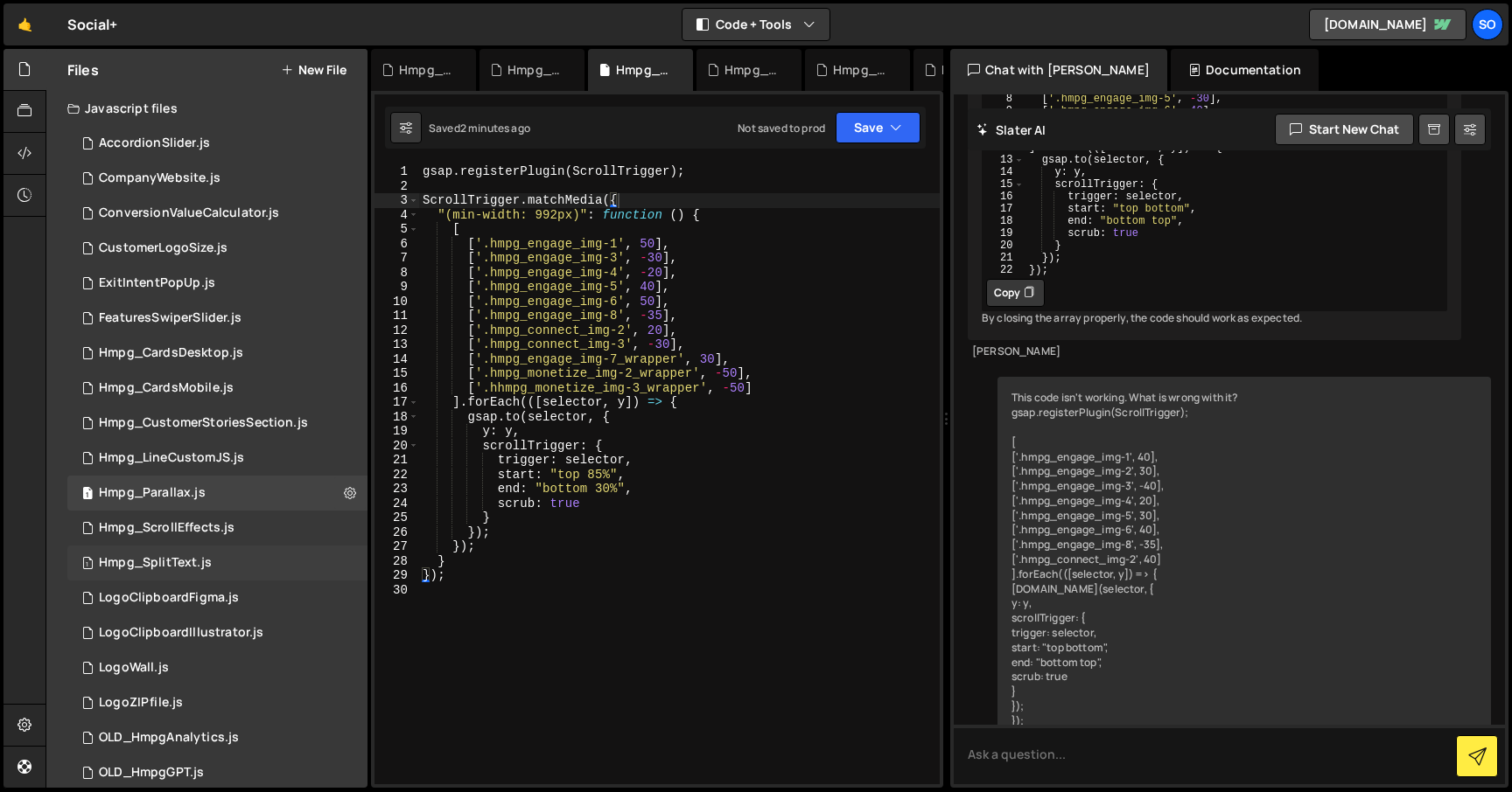
scroll to position [786, 0]
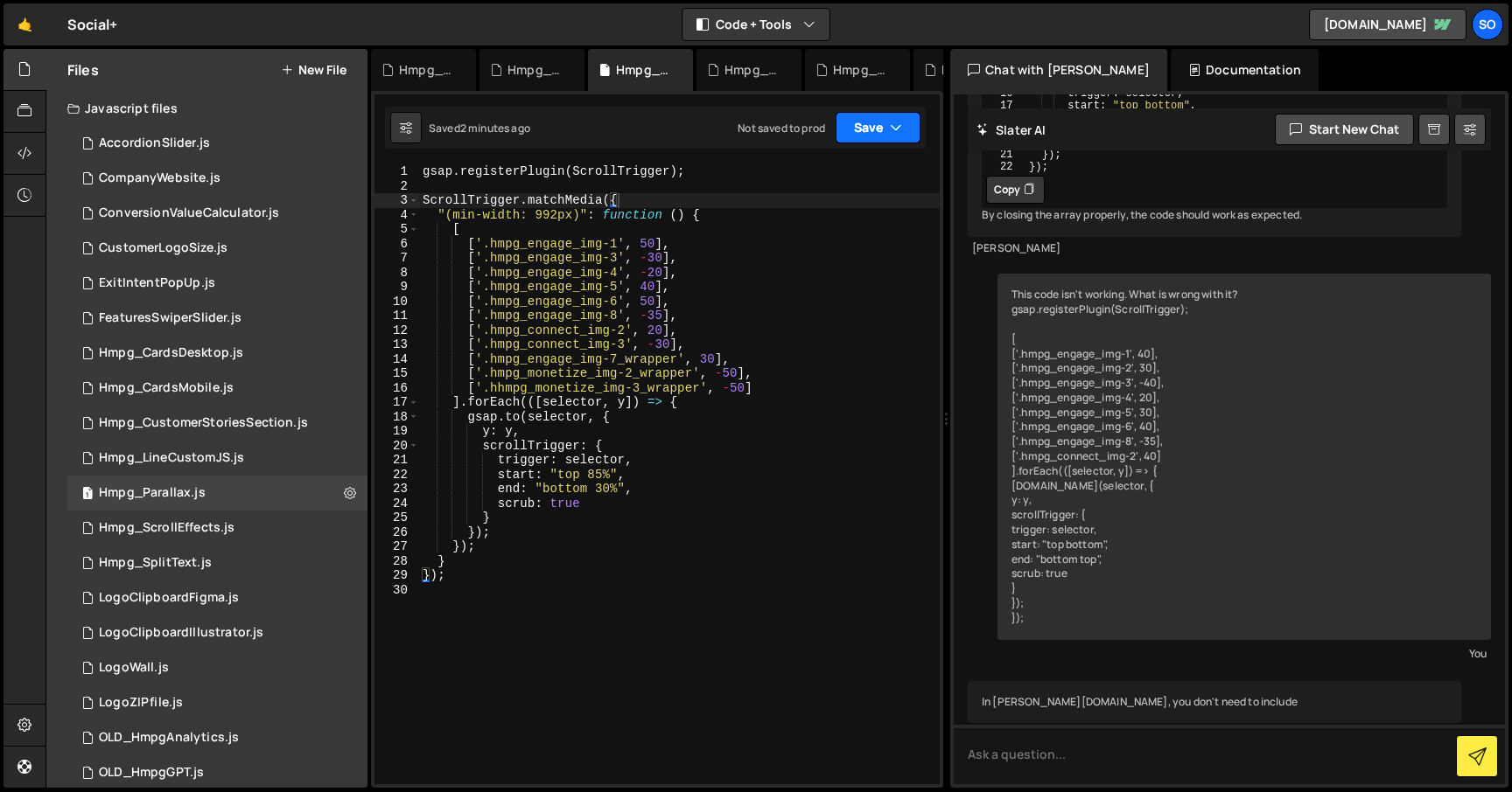
click at [892, 122] on icon "button" at bounding box center [895, 127] width 12 height 18
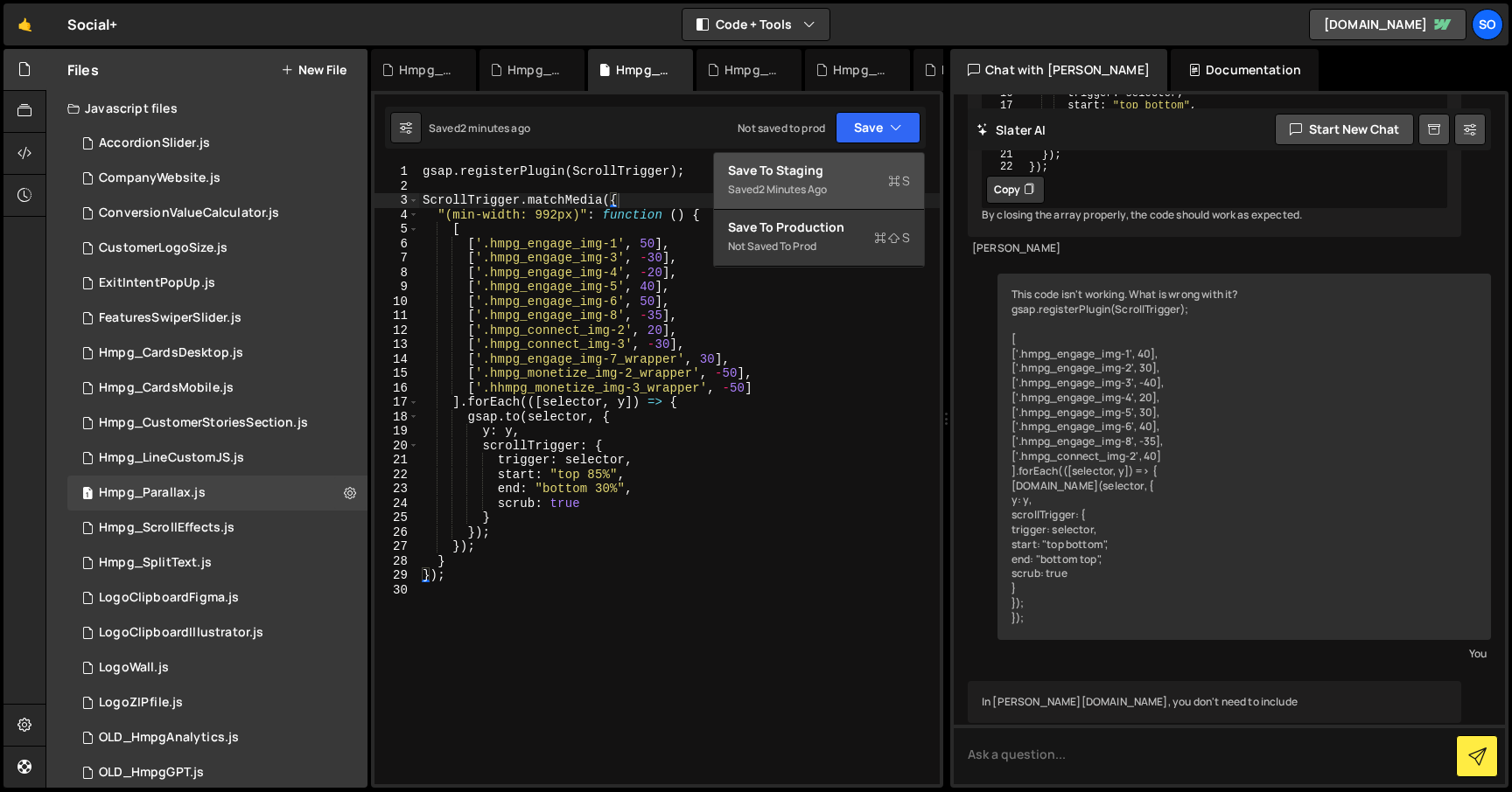
click at [863, 162] on div "Save to Staging S" at bounding box center [819, 170] width 182 height 18
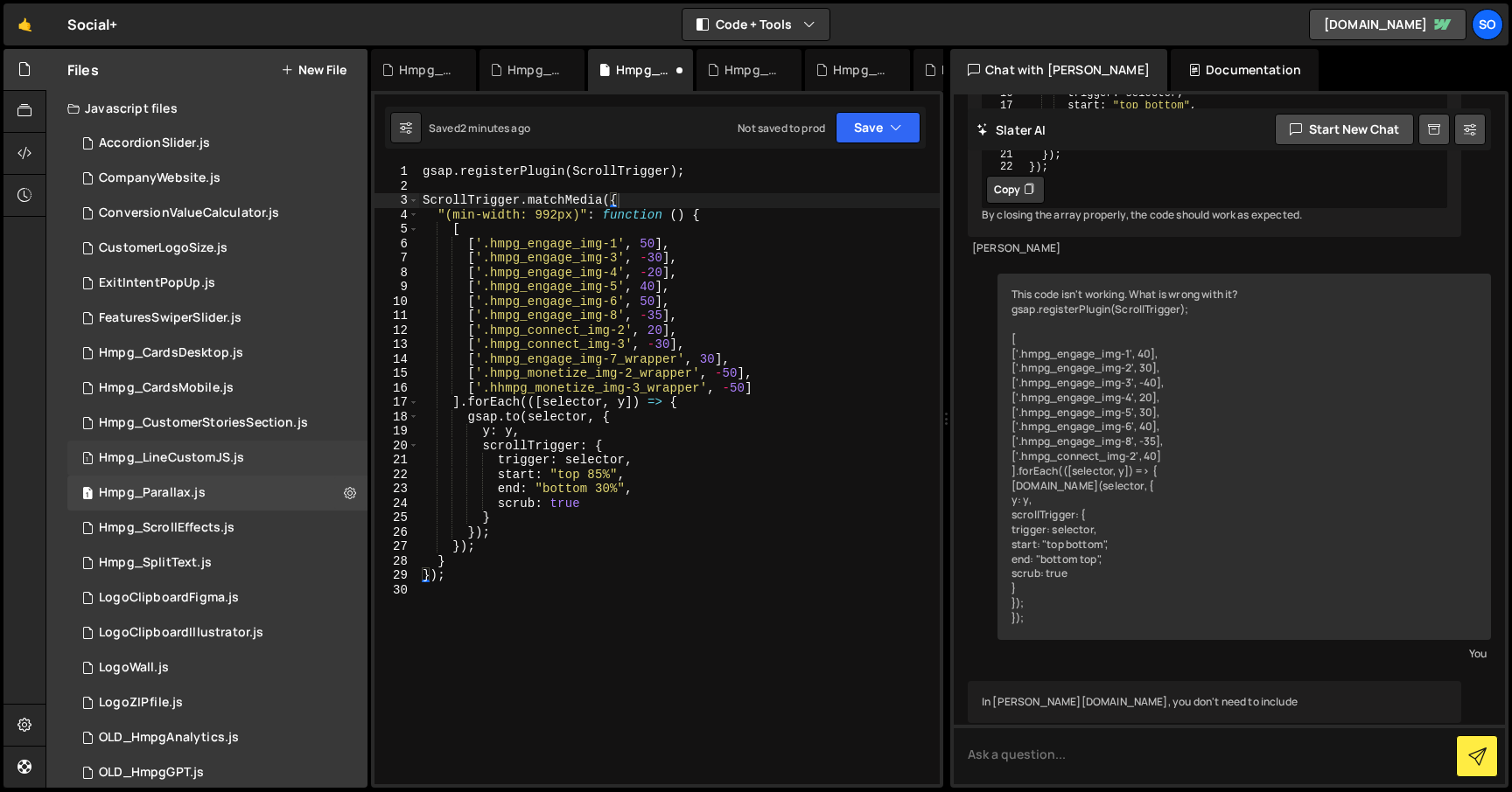
click at [257, 452] on div "1 Hmpg_LineCustomJS.js 0" at bounding box center [217, 458] width 300 height 35
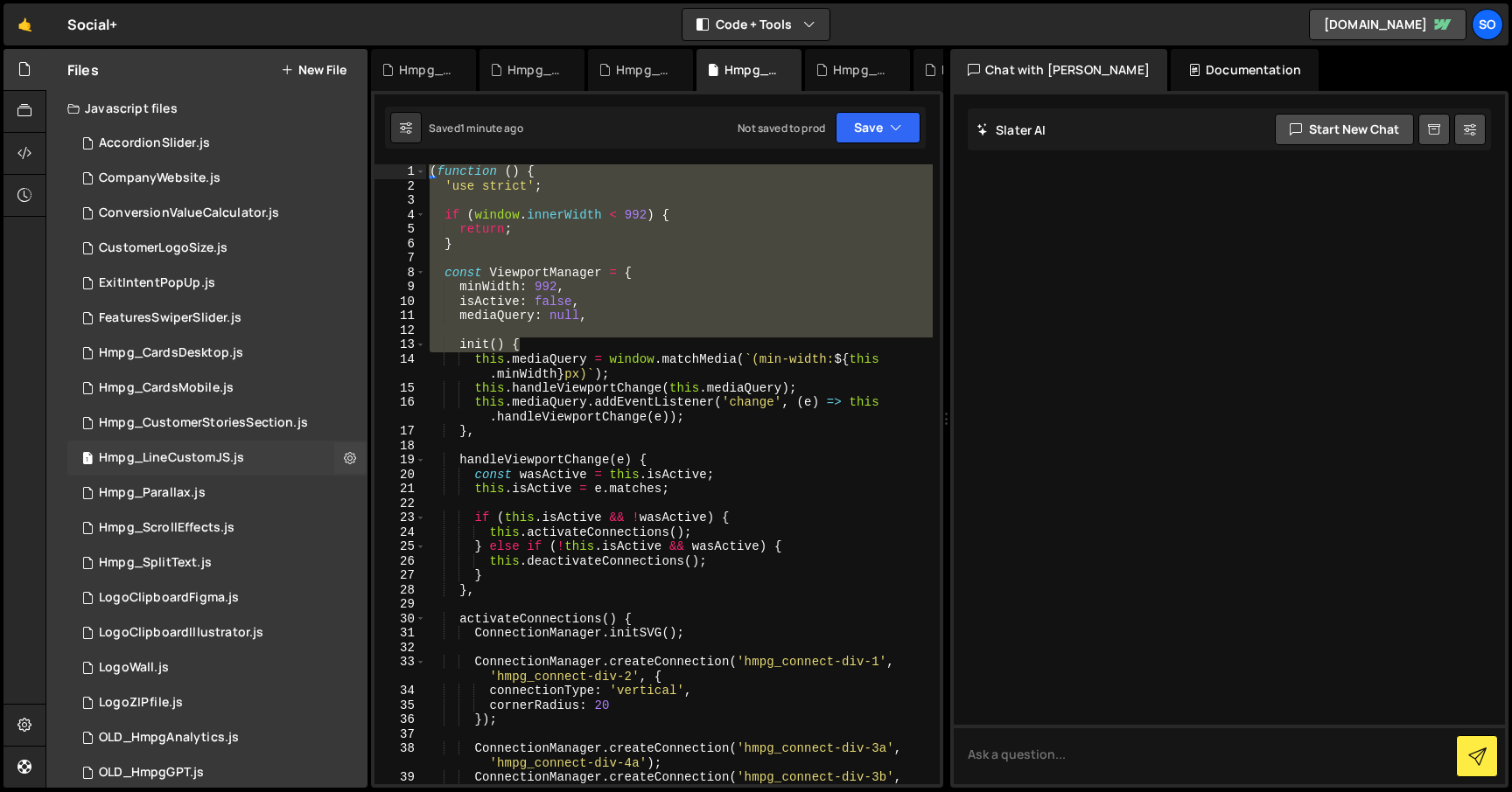
scroll to position [0, 0]
click at [543, 387] on div "( function ( ) { 'use strict' ; if ( window . innerWidth < 992 ) { return ; } c…" at bounding box center [679, 496] width 506 height 664
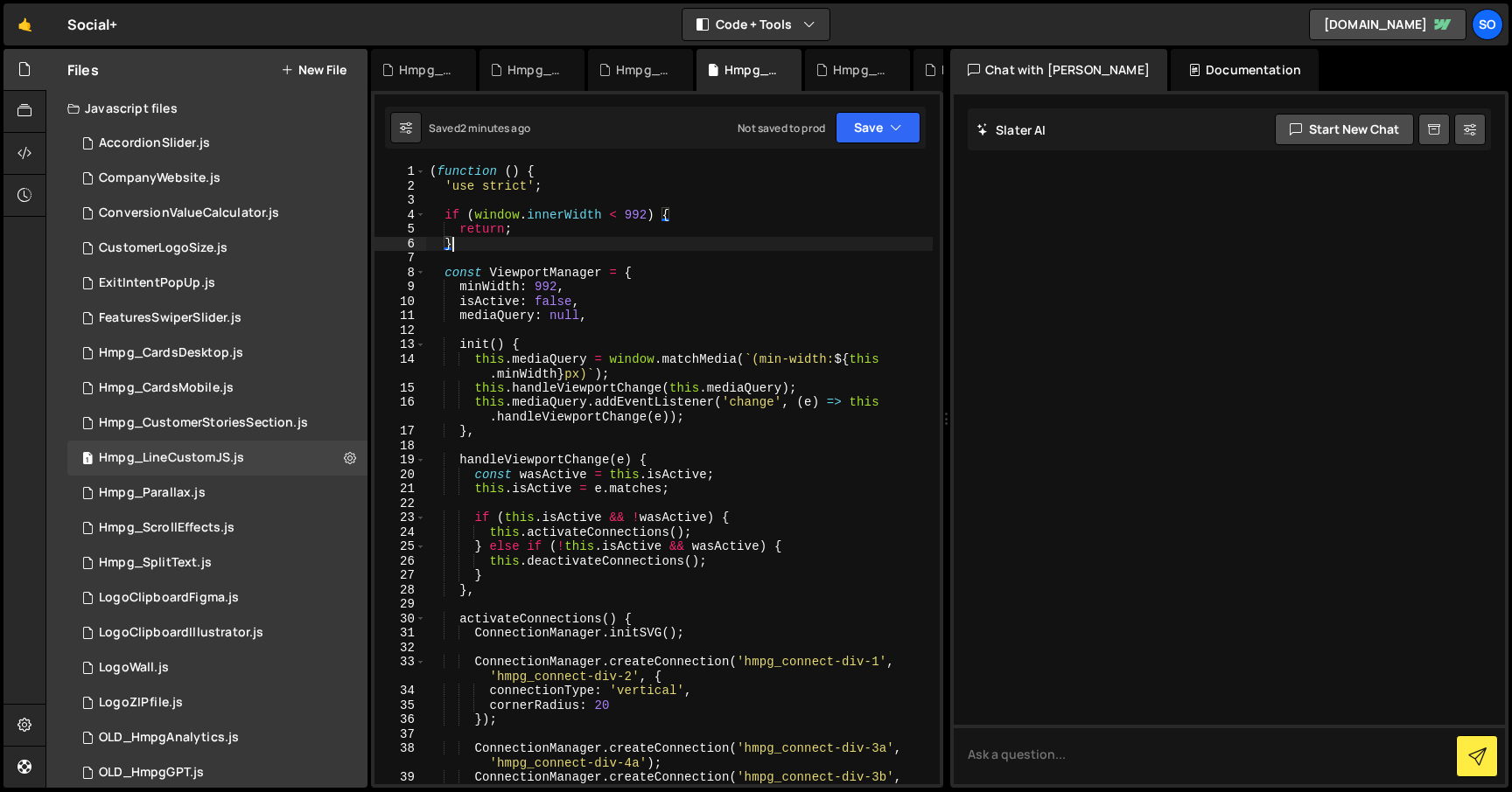
click at [720, 248] on div "( function ( ) { 'use strict' ; if ( window . innerWidth < 992 ) { return ; } c…" at bounding box center [679, 496] width 506 height 664
type textarea "})();"
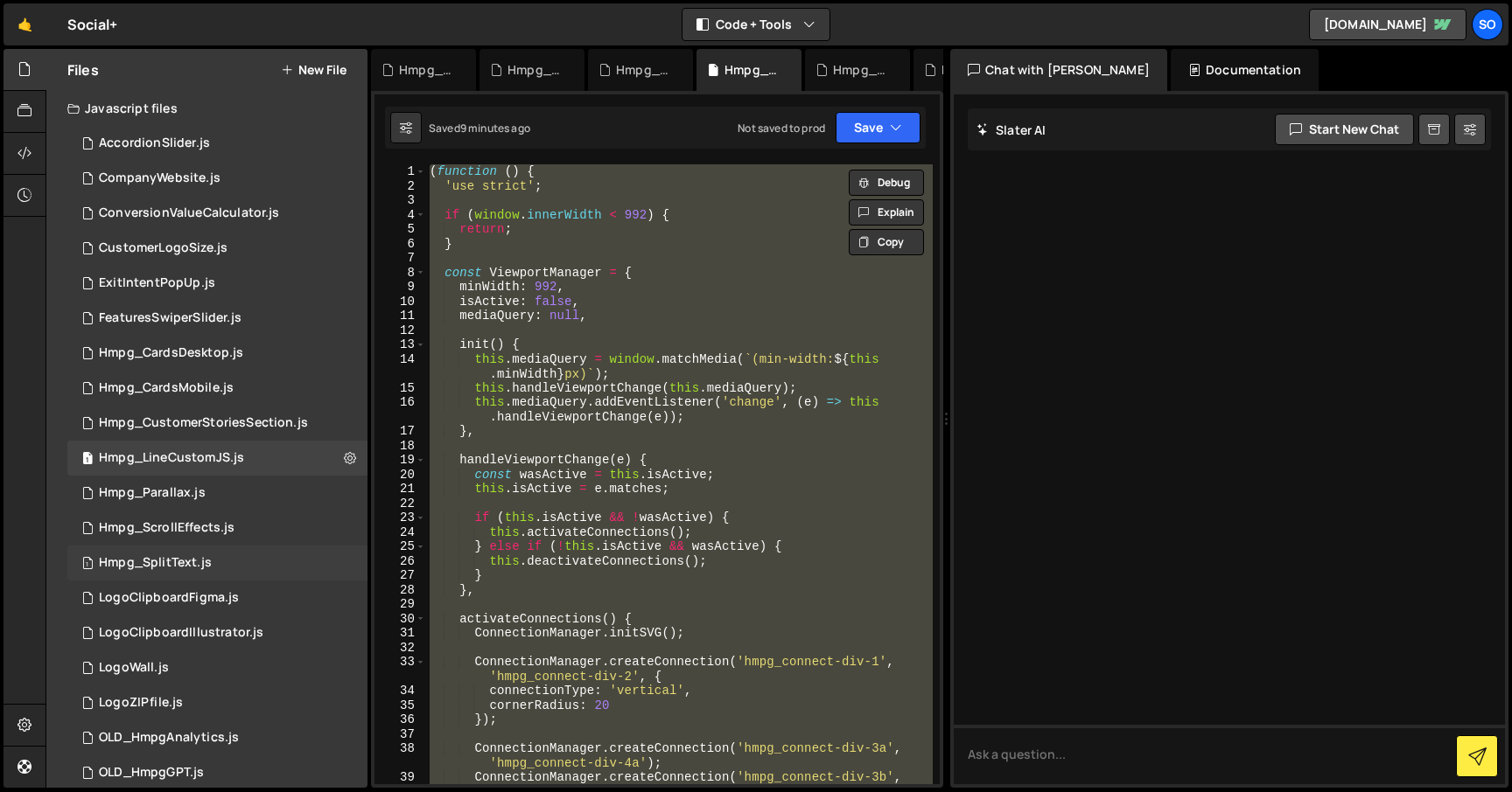
click at [321, 567] on div "1 Hmpg_SplitText.js 0" at bounding box center [217, 562] width 300 height 35
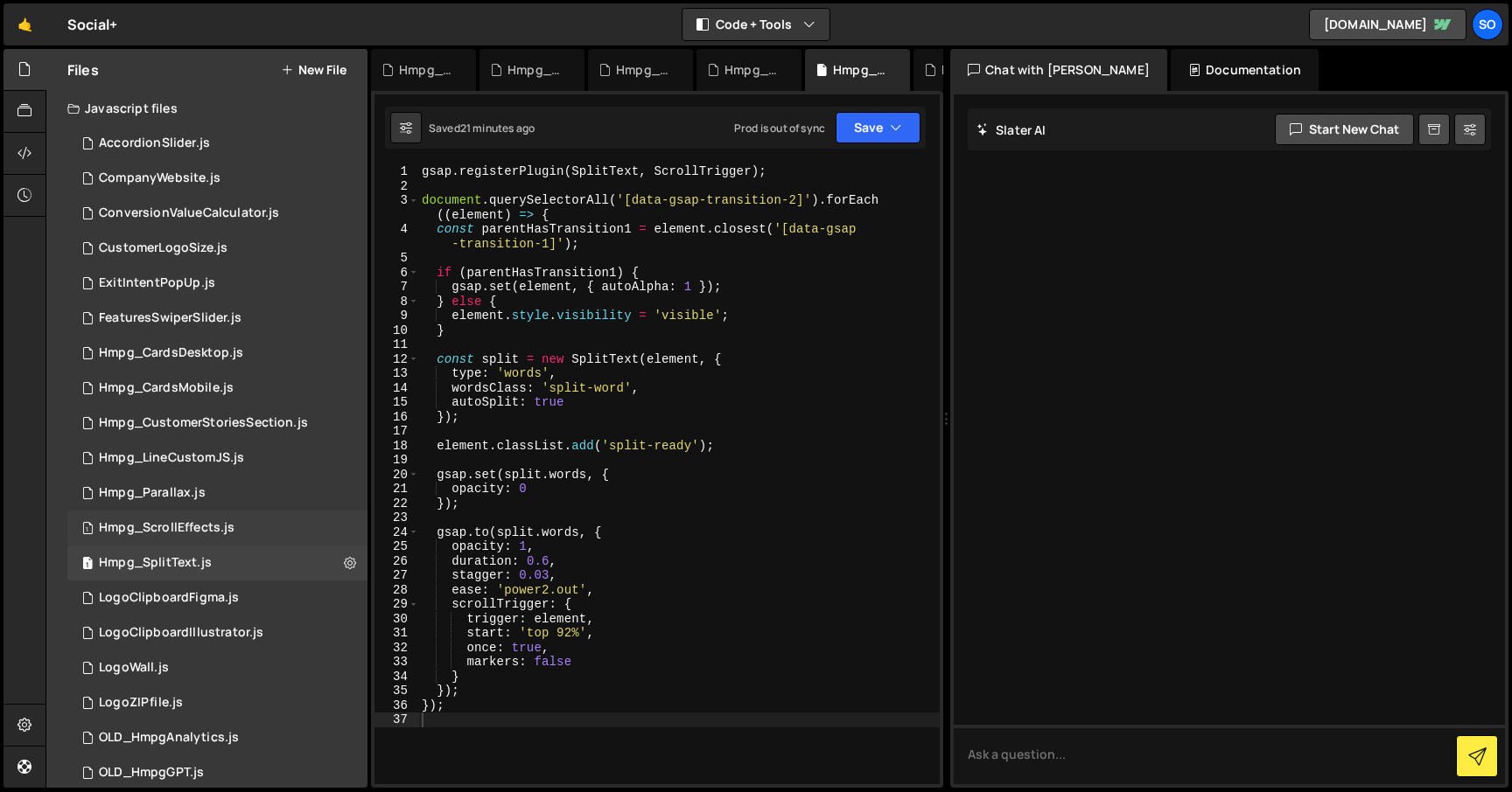
click at [341, 527] on div "1 Hmpg_ScrollEffects.js 0" at bounding box center [217, 528] width 300 height 35
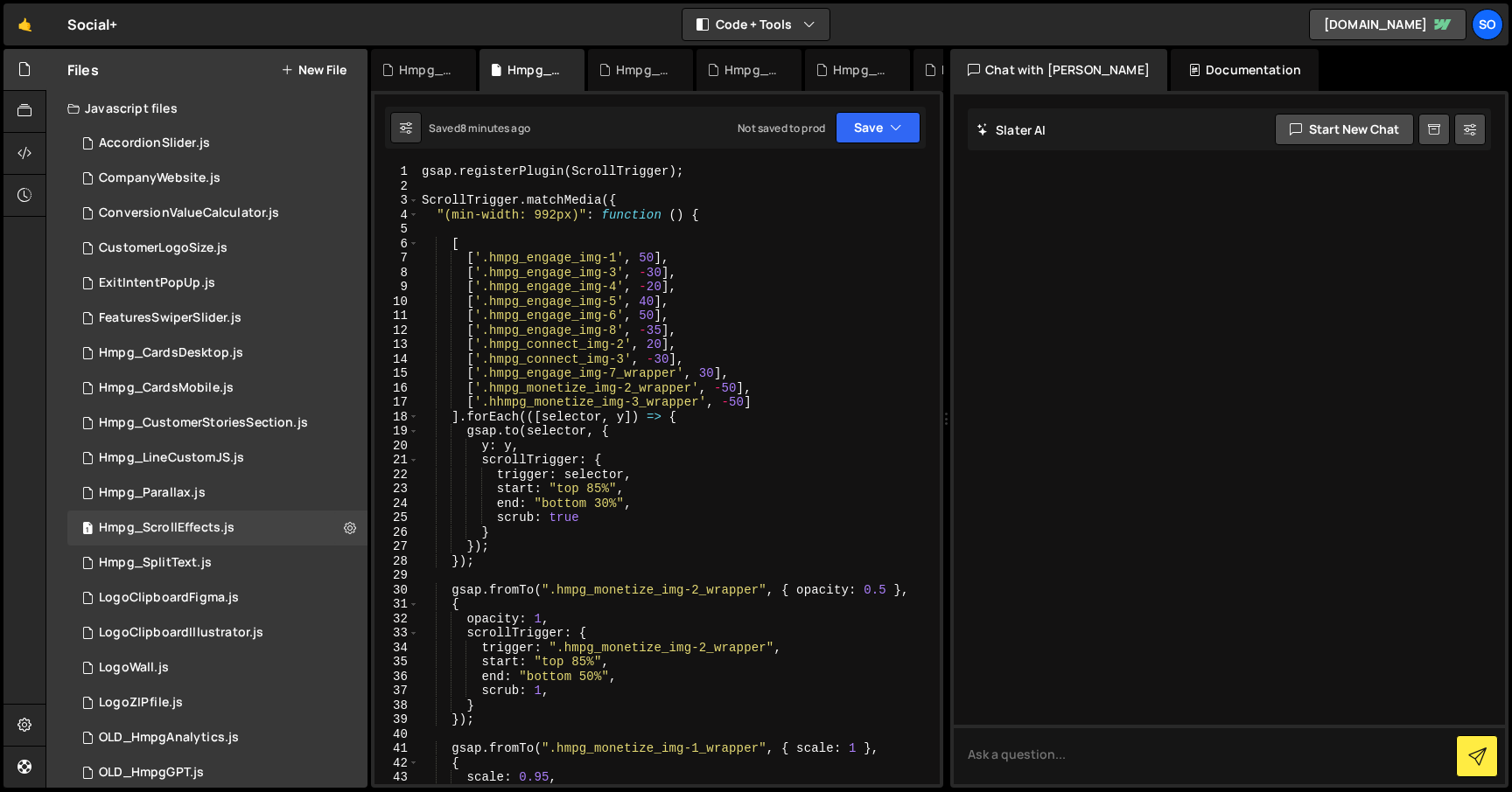
click at [578, 369] on div "gsap . registerPlugin ( ScrollTrigger ) ; ScrollTrigger . matchMedia ({ "(min-w…" at bounding box center [676, 488] width 515 height 649
type textarea "});"
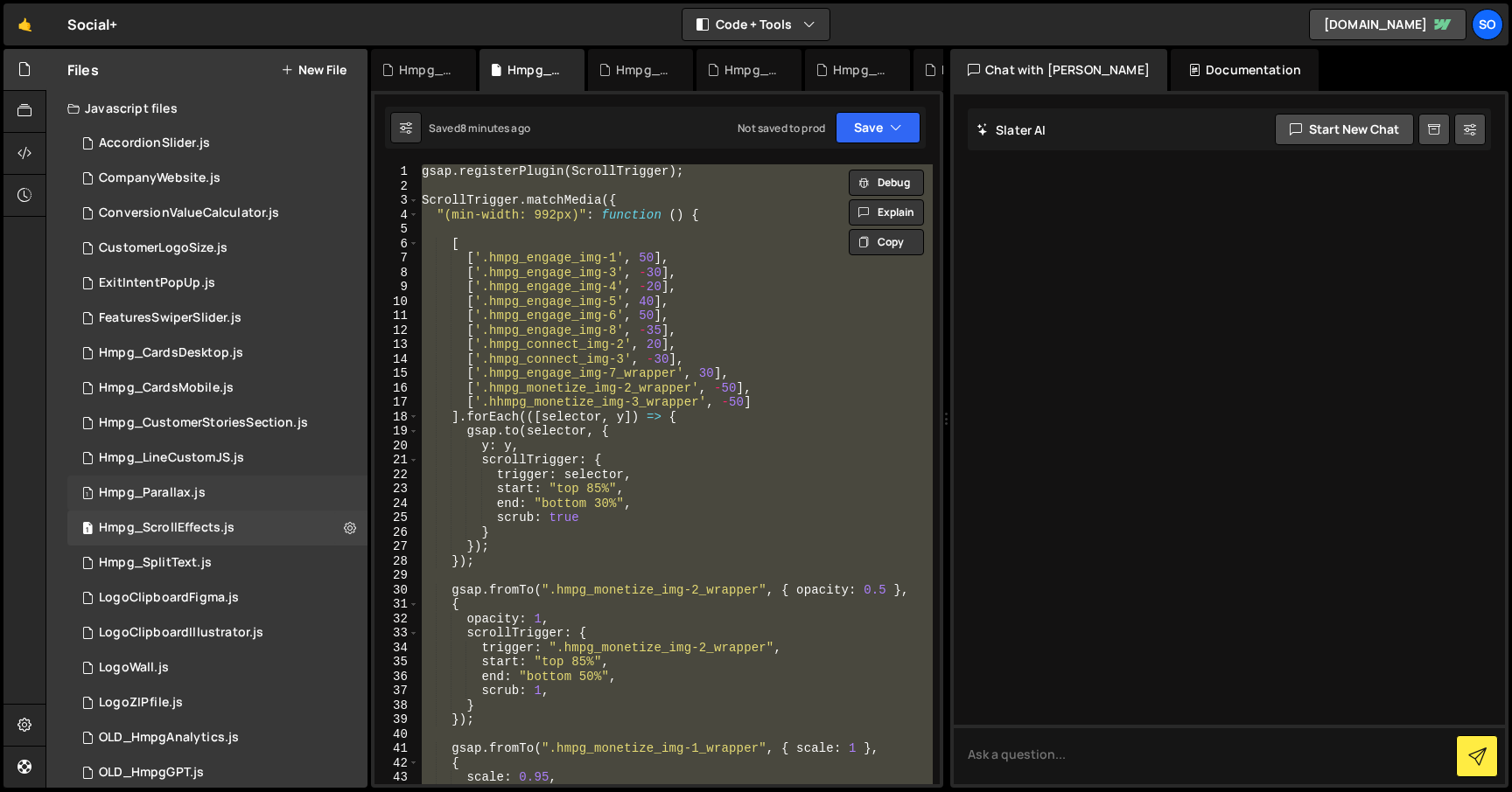
click at [204, 497] on div "1 Hmpg_Parallax.js 0" at bounding box center [217, 492] width 300 height 35
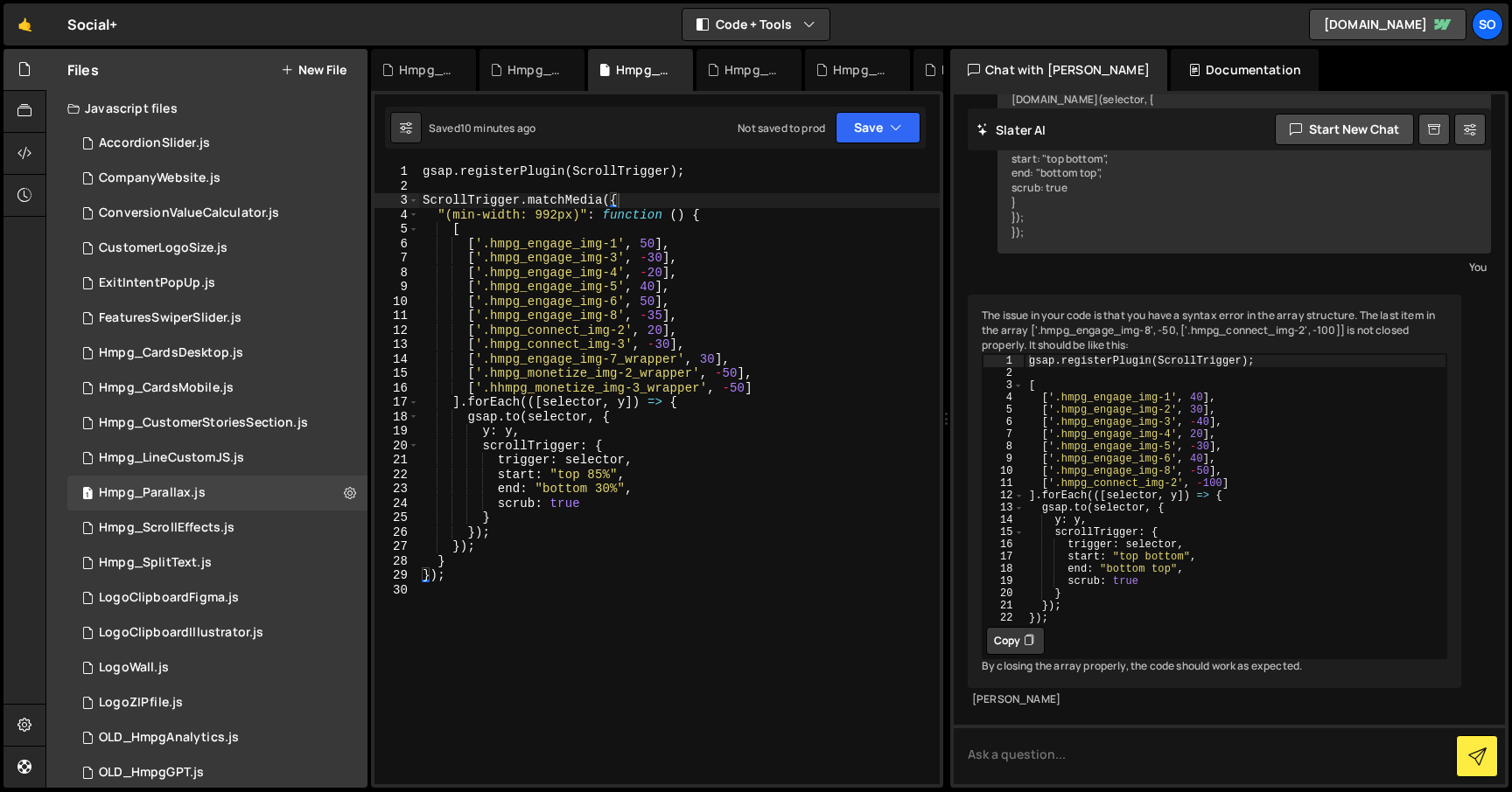
scroll to position [786, 0]
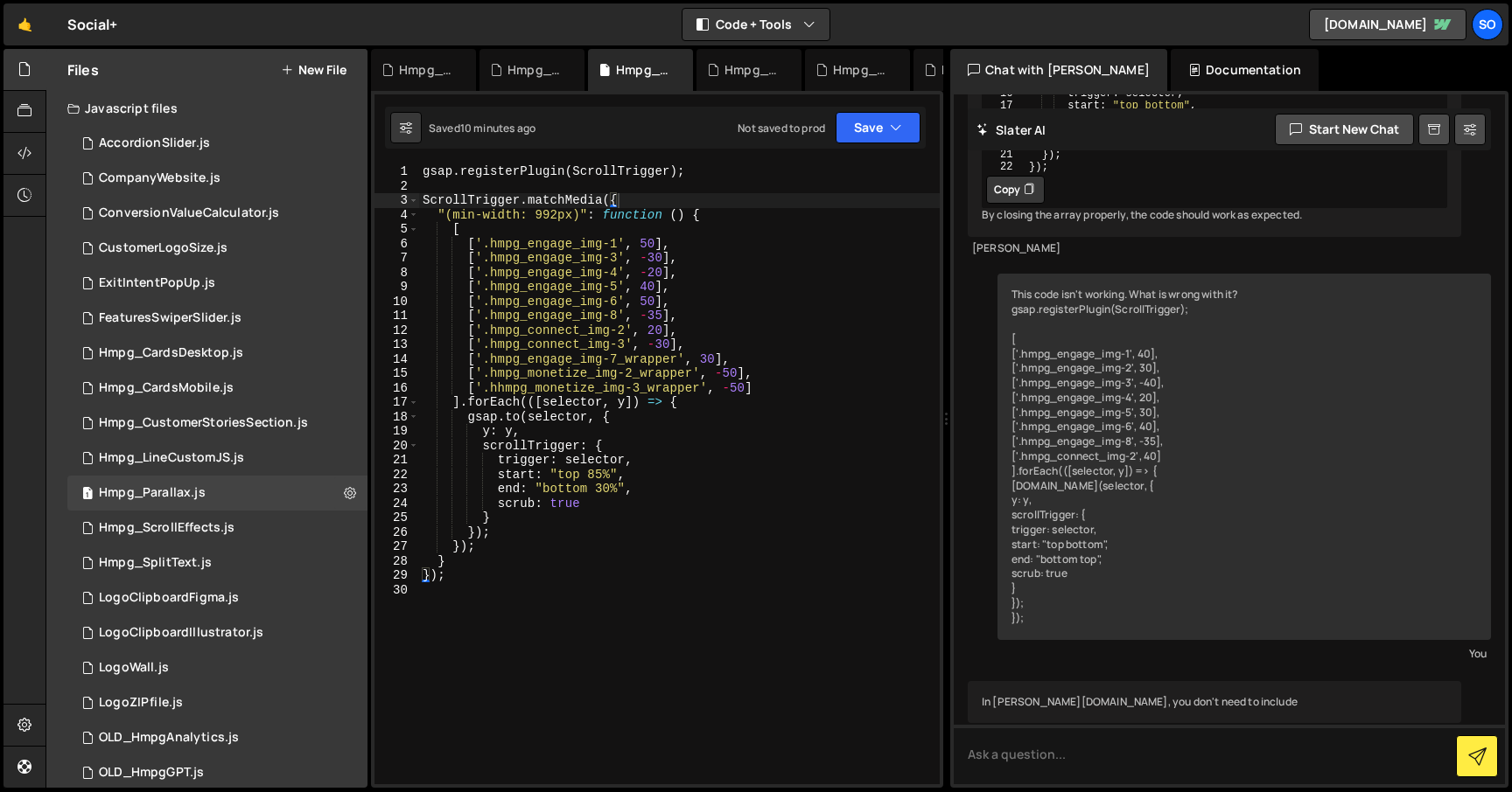
click at [543, 418] on div "gsap . registerPlugin ( ScrollTrigger ) ; ScrollTrigger . matchMedia ({ "(min-w…" at bounding box center [678, 488] width 521 height 649
type textarea "});"
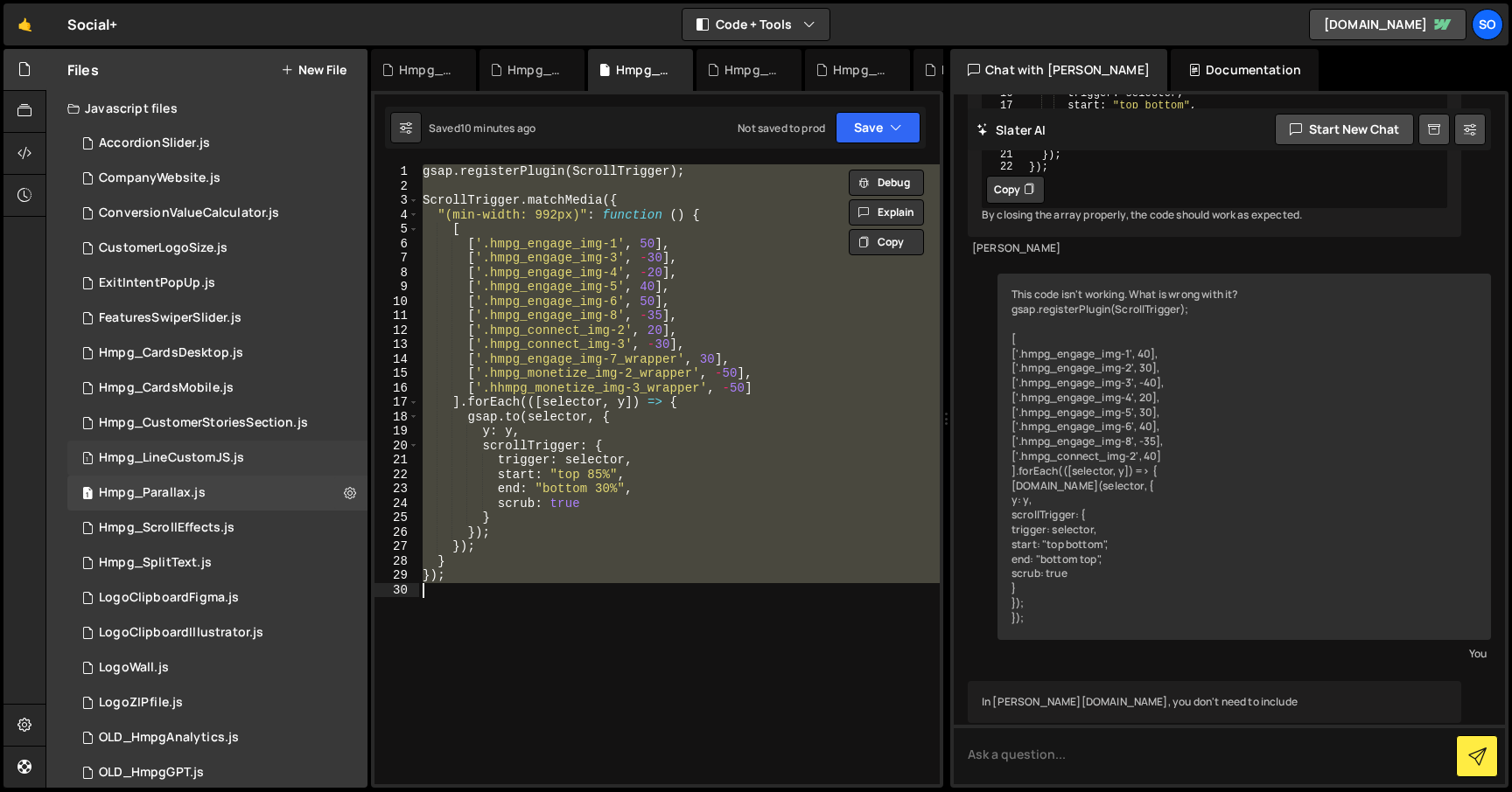
click at [235, 456] on div "Hmpg_LineCustomJS.js" at bounding box center [171, 458] width 145 height 16
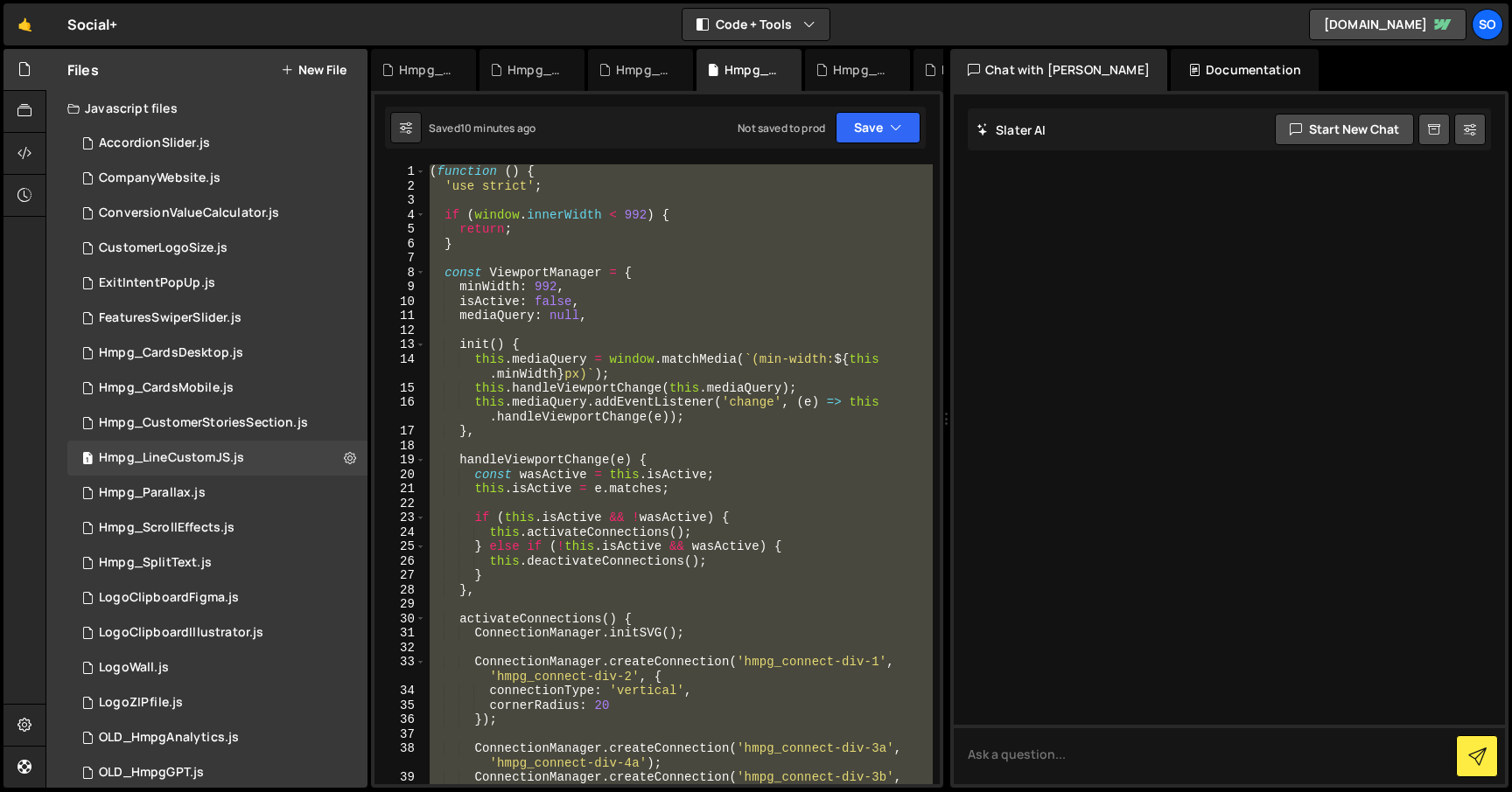
click at [561, 426] on div "( function ( ) { 'use strict' ; if ( window . innerWidth < 992 ) { return ; } c…" at bounding box center [679, 474] width 506 height 620
click at [582, 383] on div "( function ( ) { 'use strict' ; if ( window . innerWidth < 992 ) { return ; } c…" at bounding box center [679, 474] width 506 height 620
paste textarea
type textarea "})();"
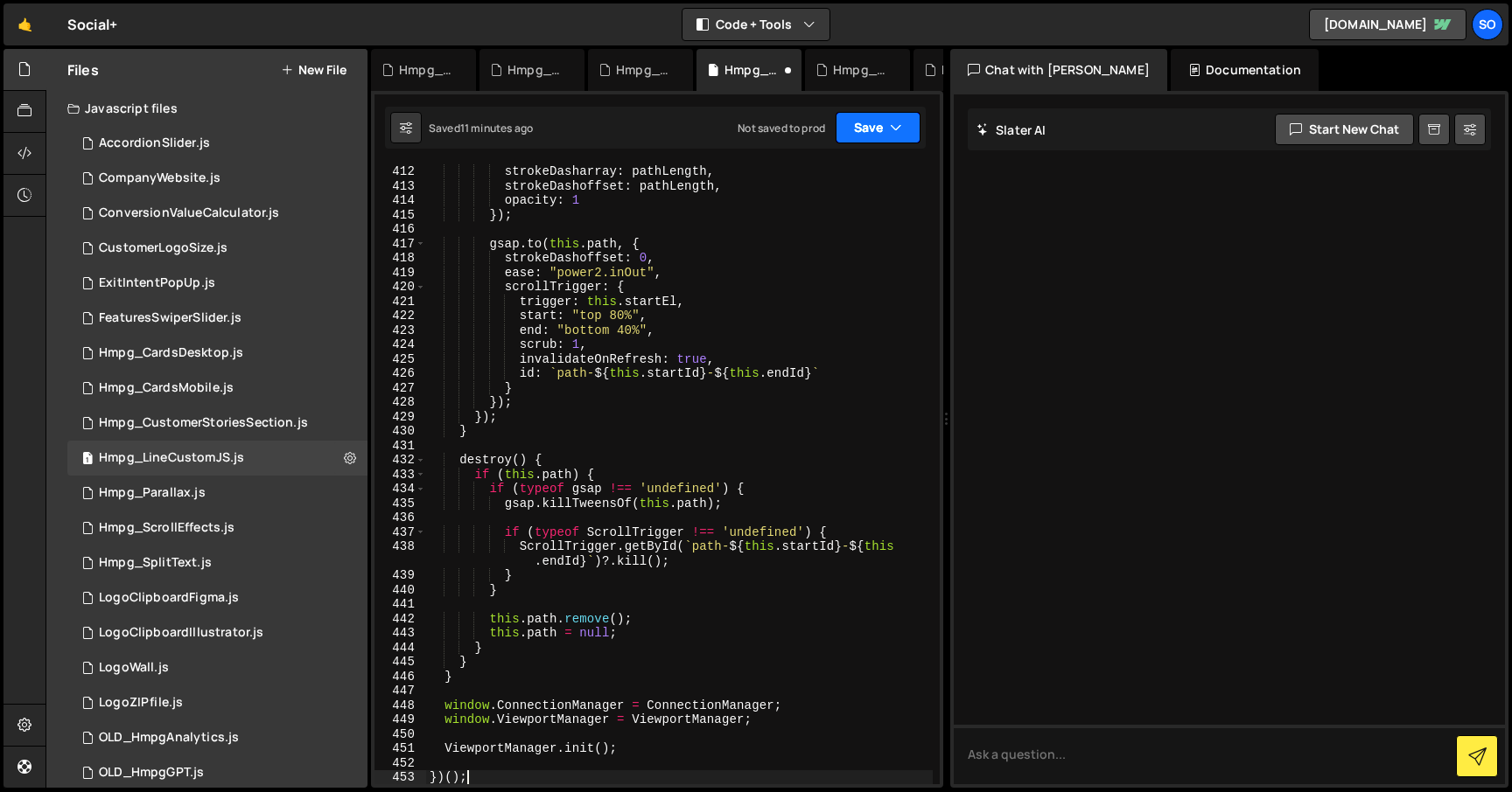
click at [885, 127] on button "Save" at bounding box center [877, 128] width 85 height 32
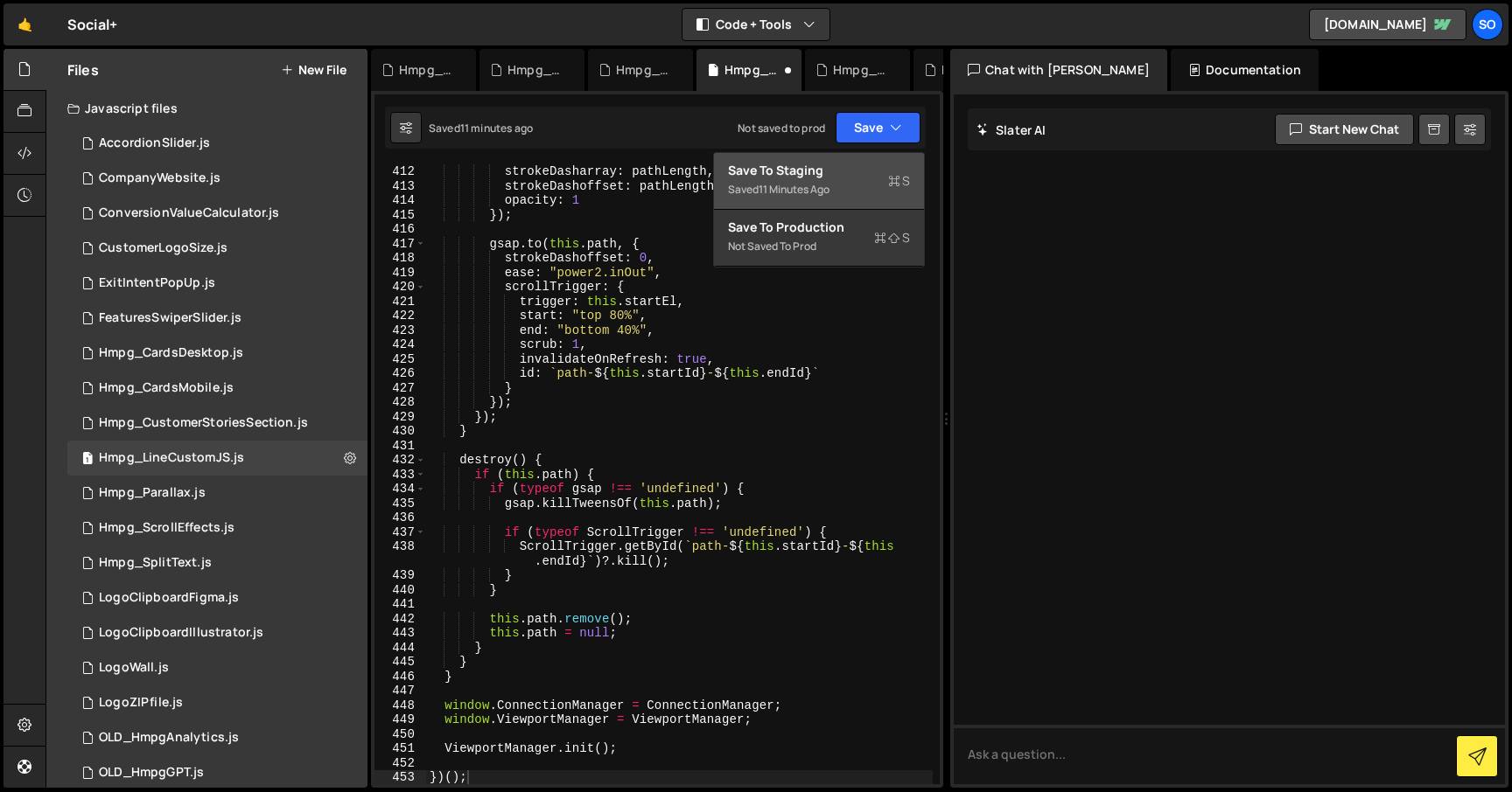
click at [818, 171] on div "Save to Staging S" at bounding box center [819, 170] width 182 height 18
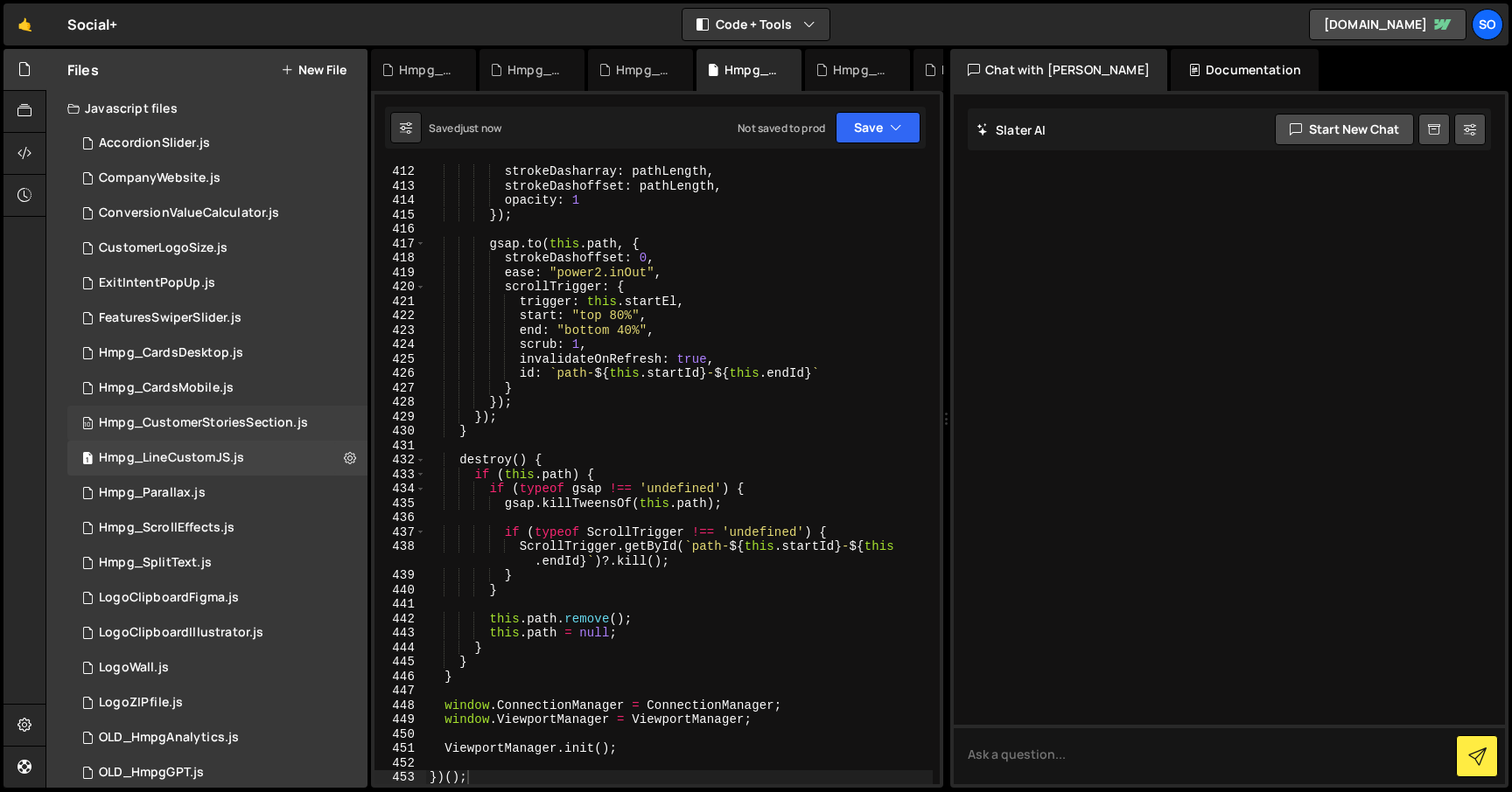
click at [240, 431] on div "Hmpg_CustomerStoriesSection.js" at bounding box center [204, 423] width 209 height 16
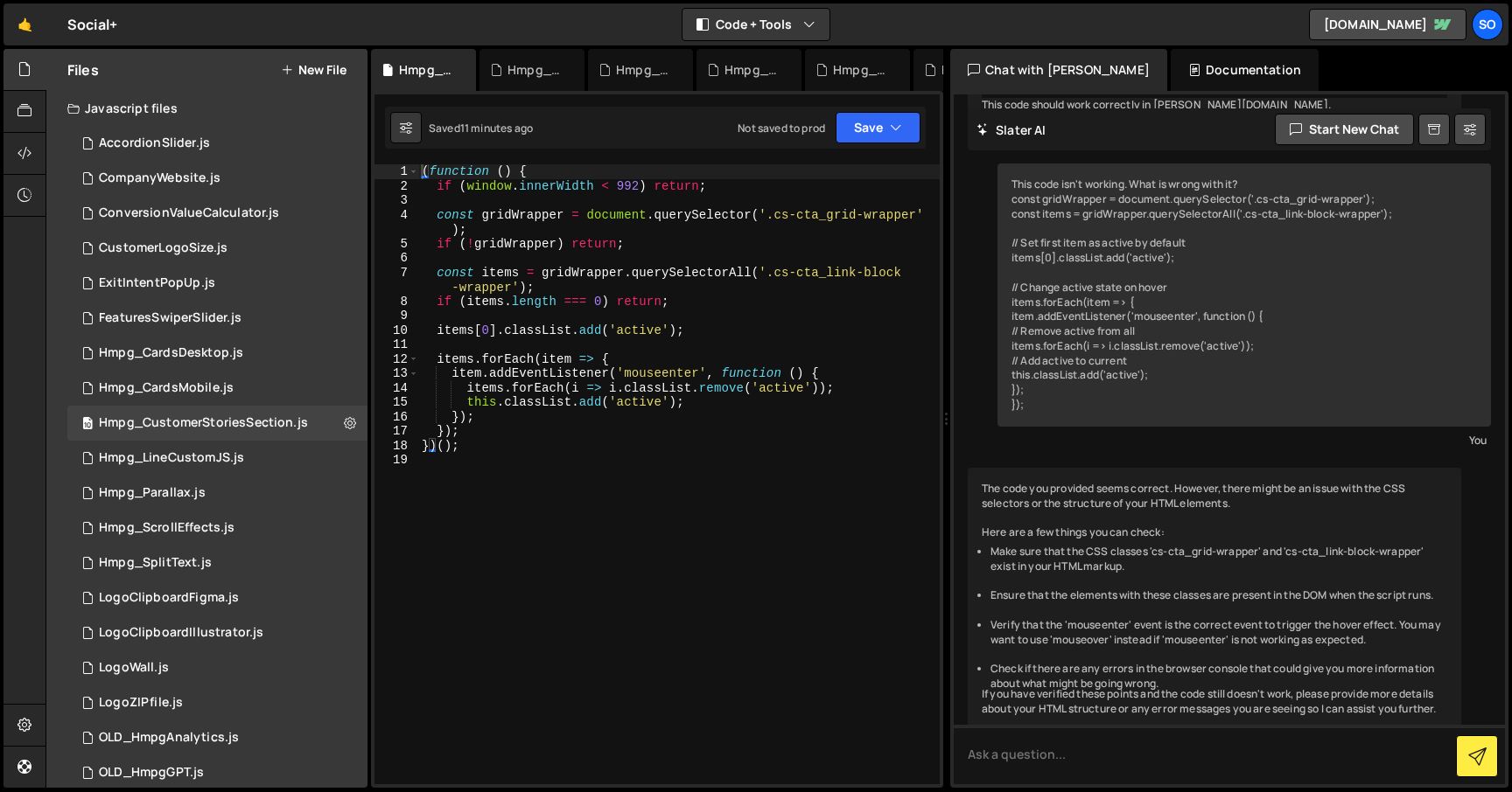
scroll to position [882, 0]
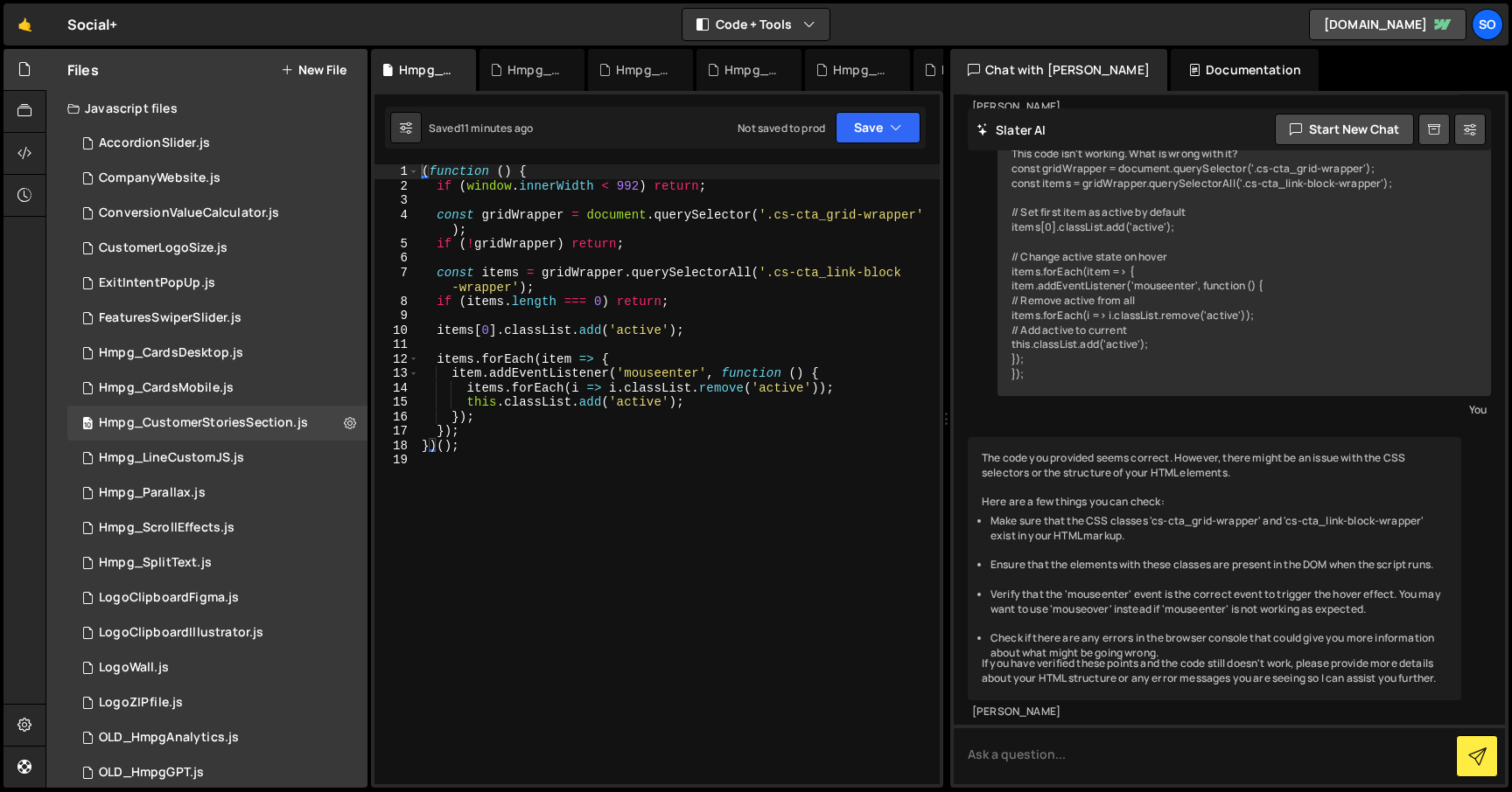
click at [535, 439] on div "( function ( ) { if ( window . innerWidth < 992 ) return ; const gridWrapper = …" at bounding box center [679, 488] width 521 height 649
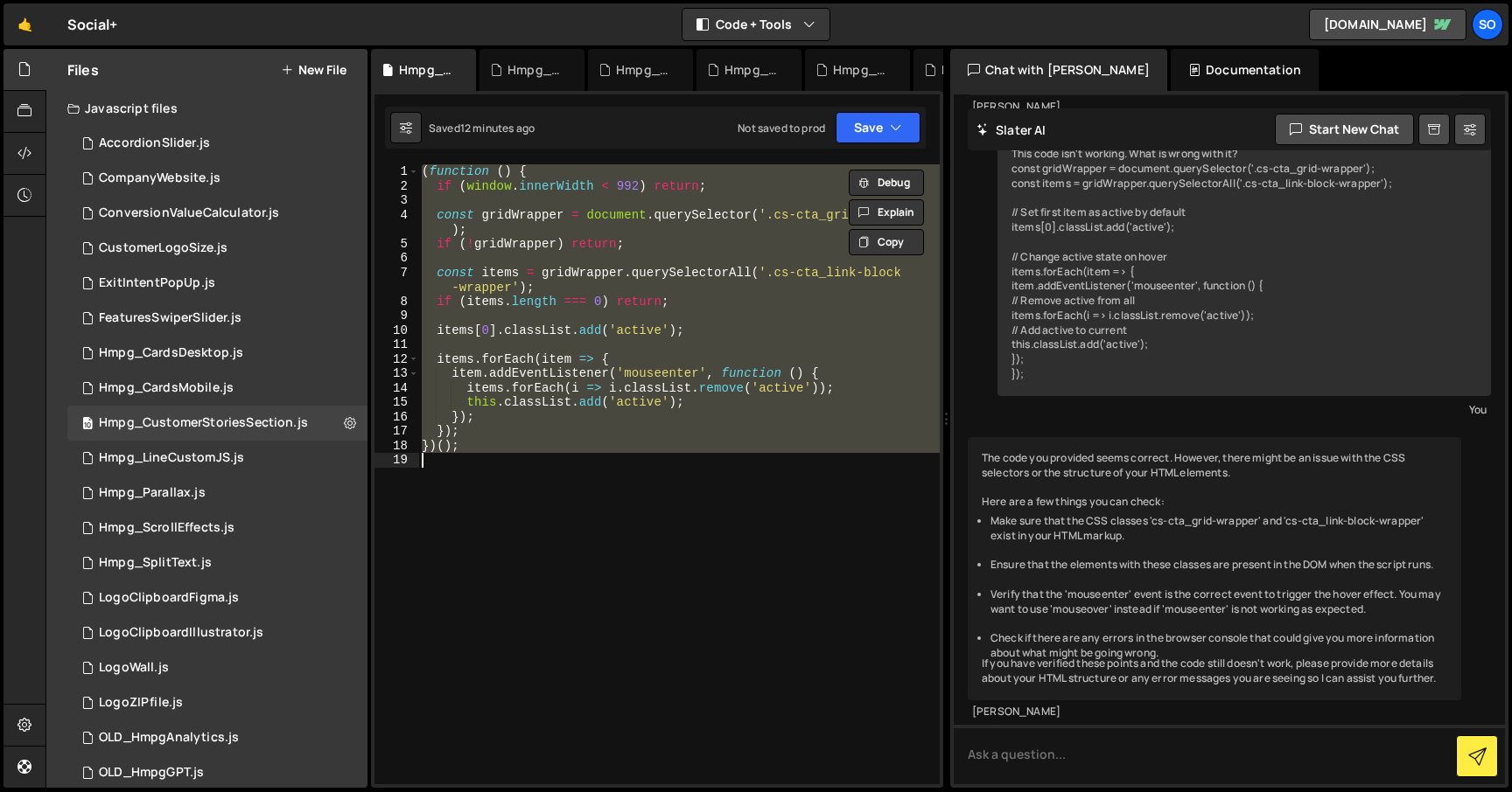
click at [636, 333] on div "( function ( ) { if ( window . innerWidth < 992 ) return ; const gridWrapper = …" at bounding box center [679, 474] width 521 height 620
paste textarea
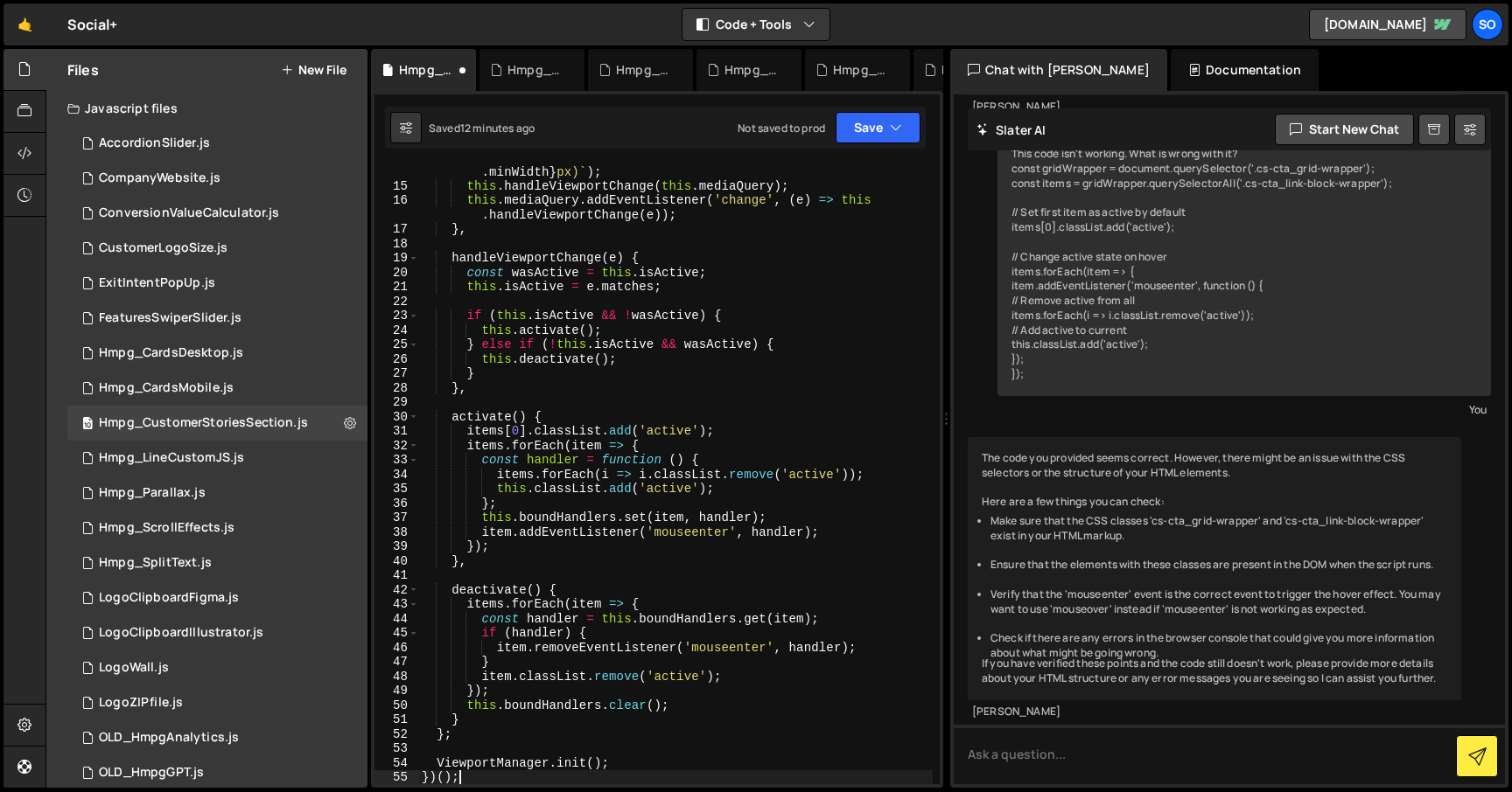
scroll to position [231, 0]
type textarea "})();"
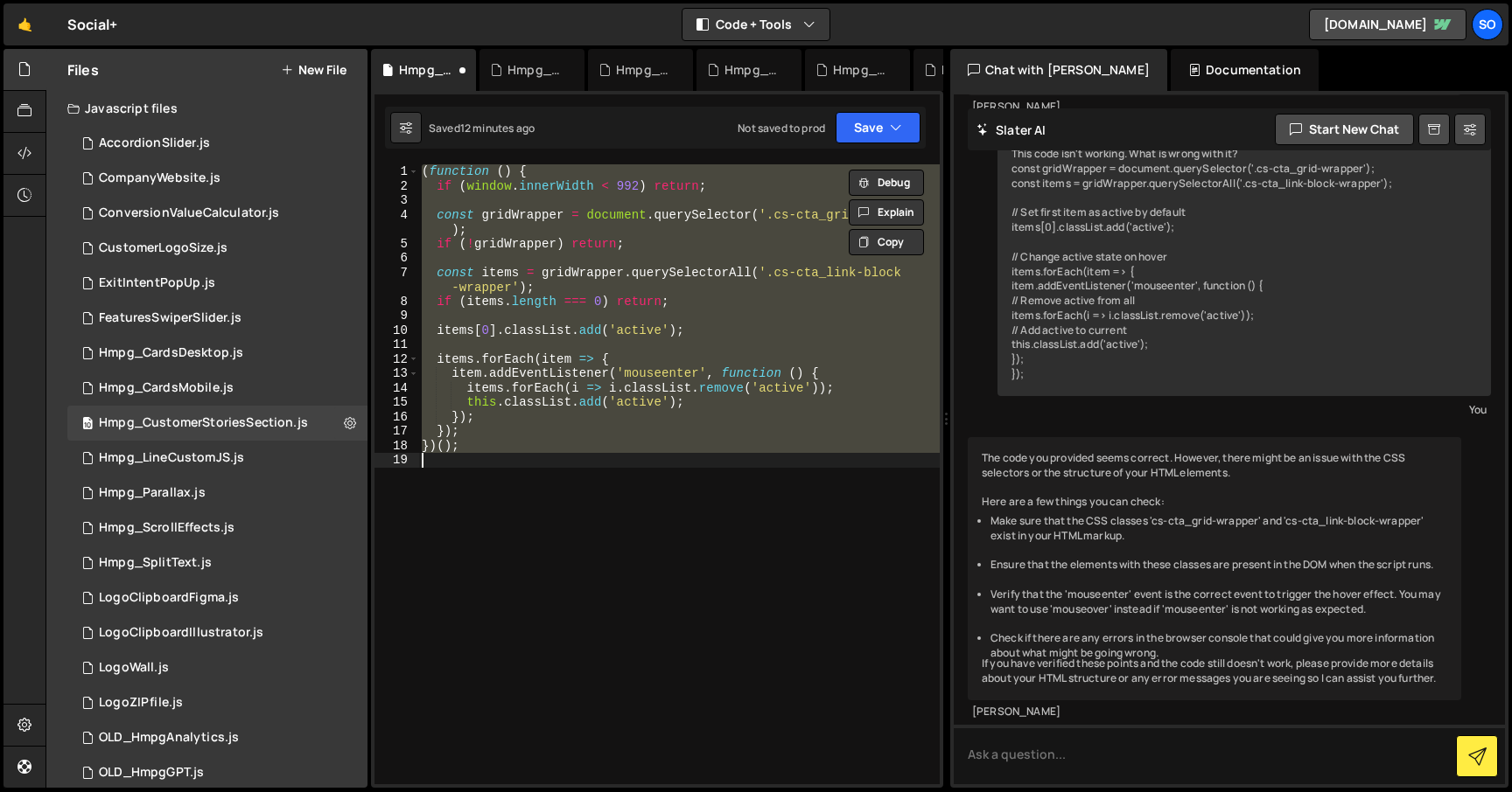
click at [556, 469] on div "( function ( ) { if ( window . innerWidth < 992 ) return ; const gridWrapper = …" at bounding box center [679, 474] width 521 height 620
paste textarea
type textarea "})();"
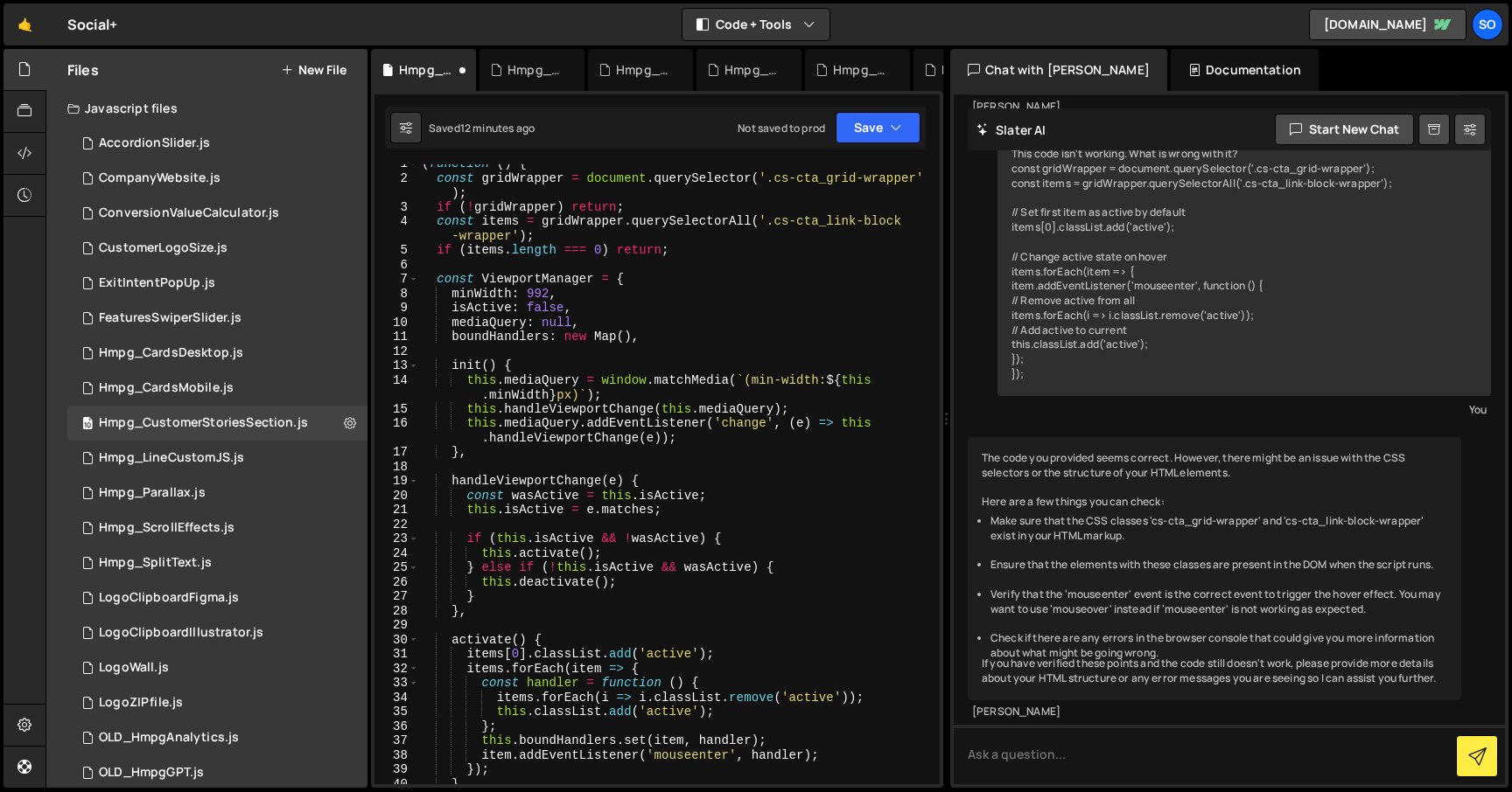
scroll to position [0, 0]
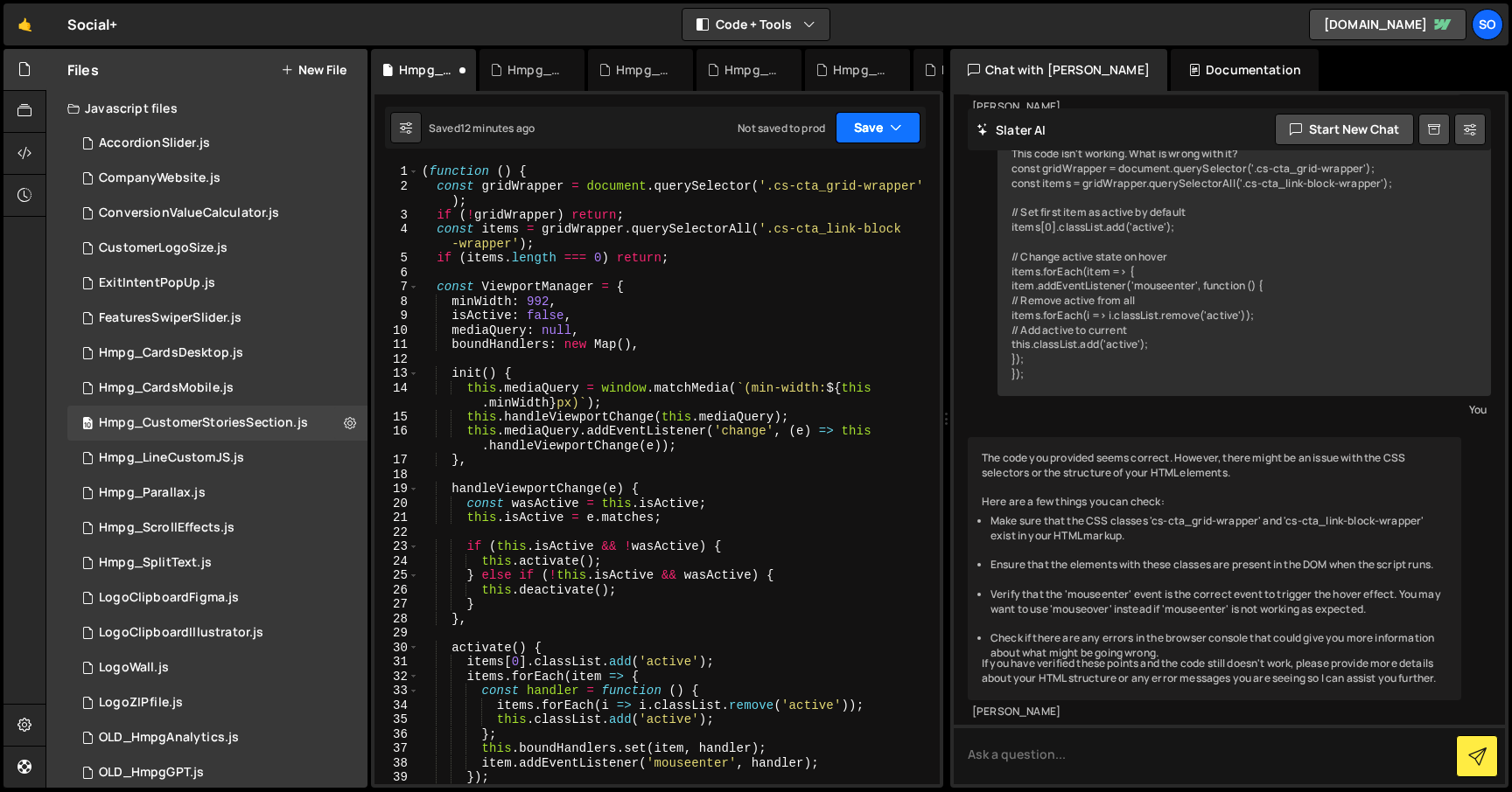
click at [867, 130] on button "Save" at bounding box center [877, 128] width 85 height 32
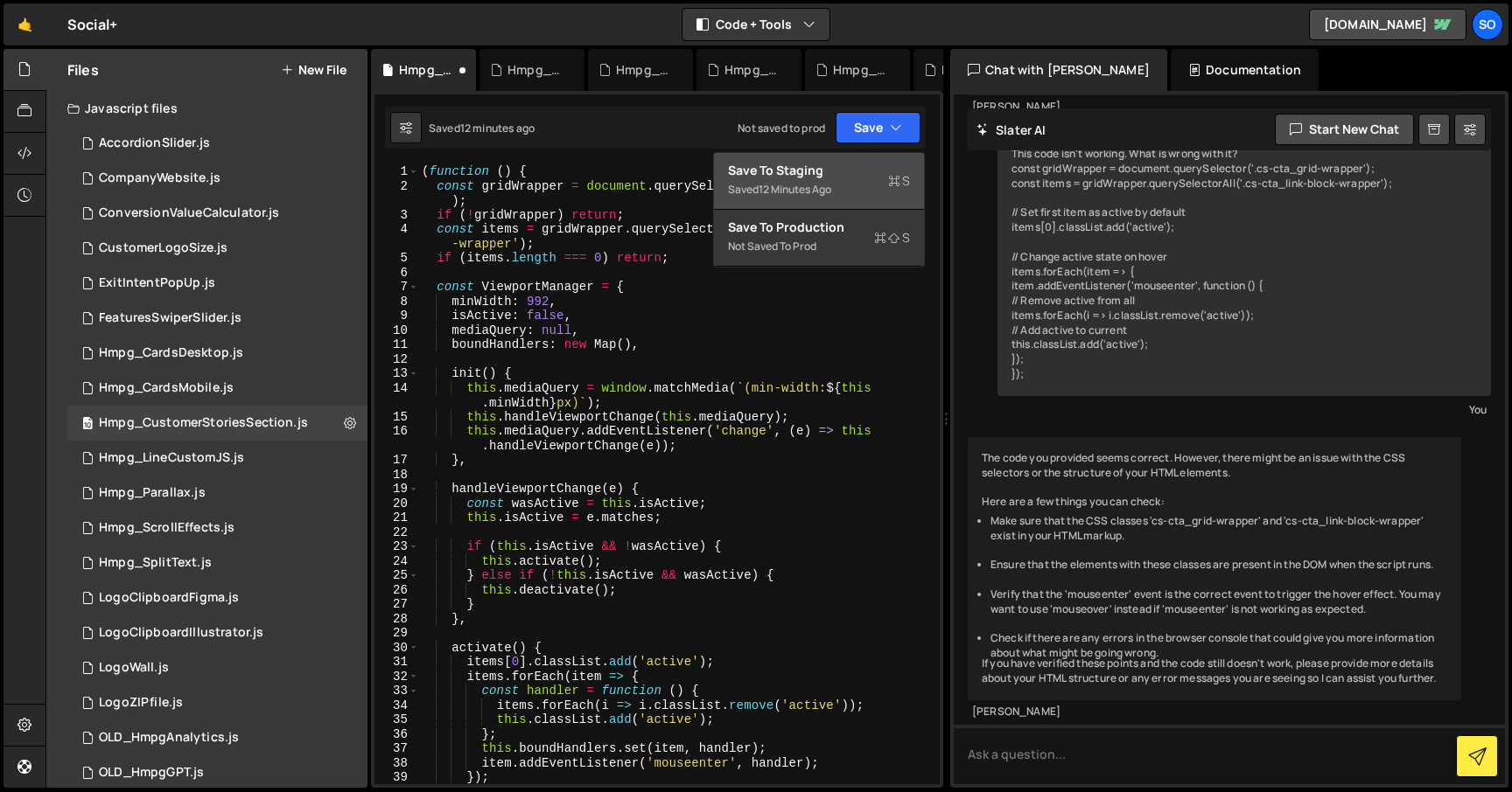
click at [834, 170] on div "Save to Staging S" at bounding box center [819, 170] width 182 height 18
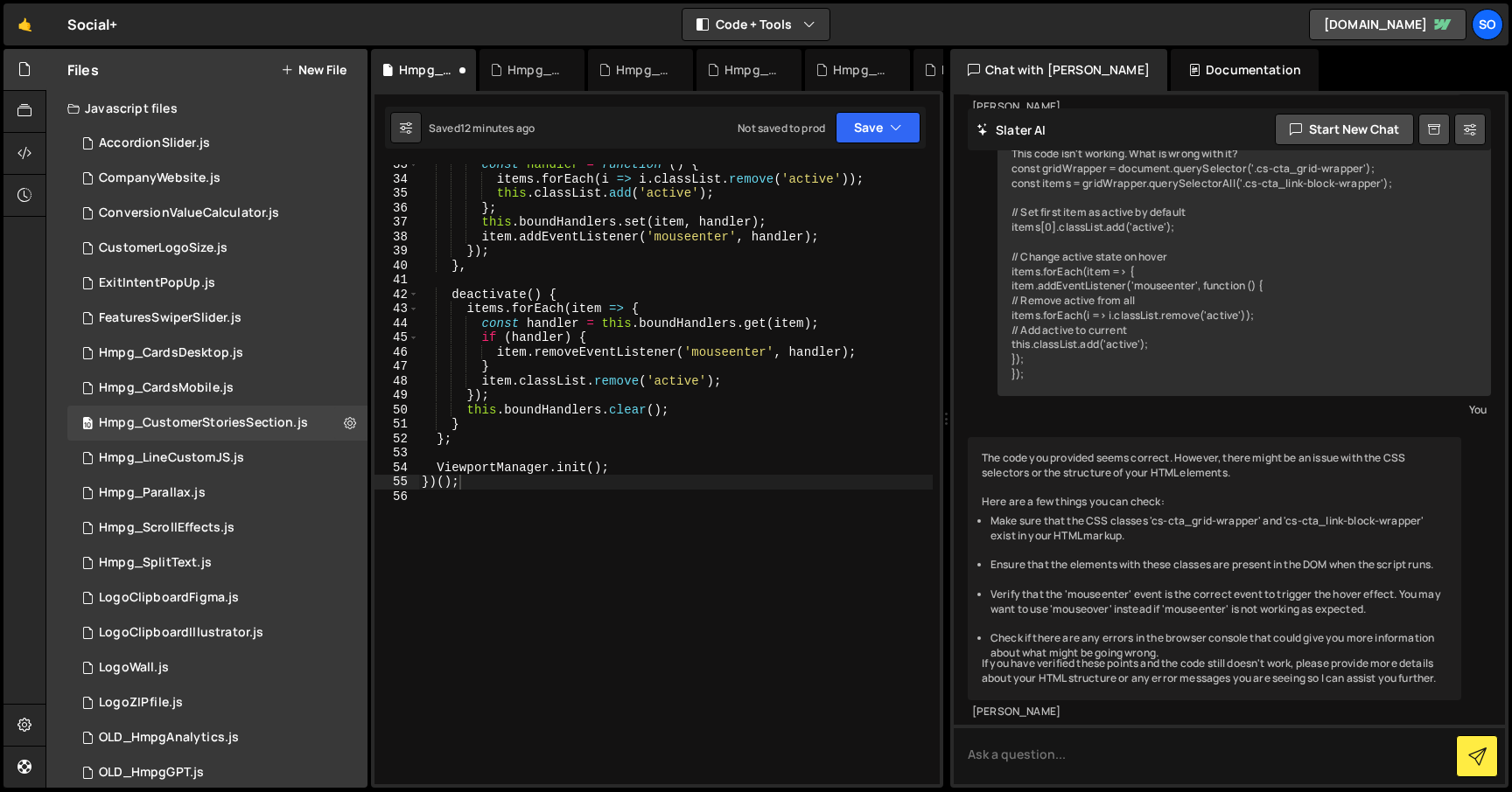
scroll to position [527, 0]
click at [224, 390] on div "Hmpg_CardsMobile.js" at bounding box center [166, 388] width 135 height 16
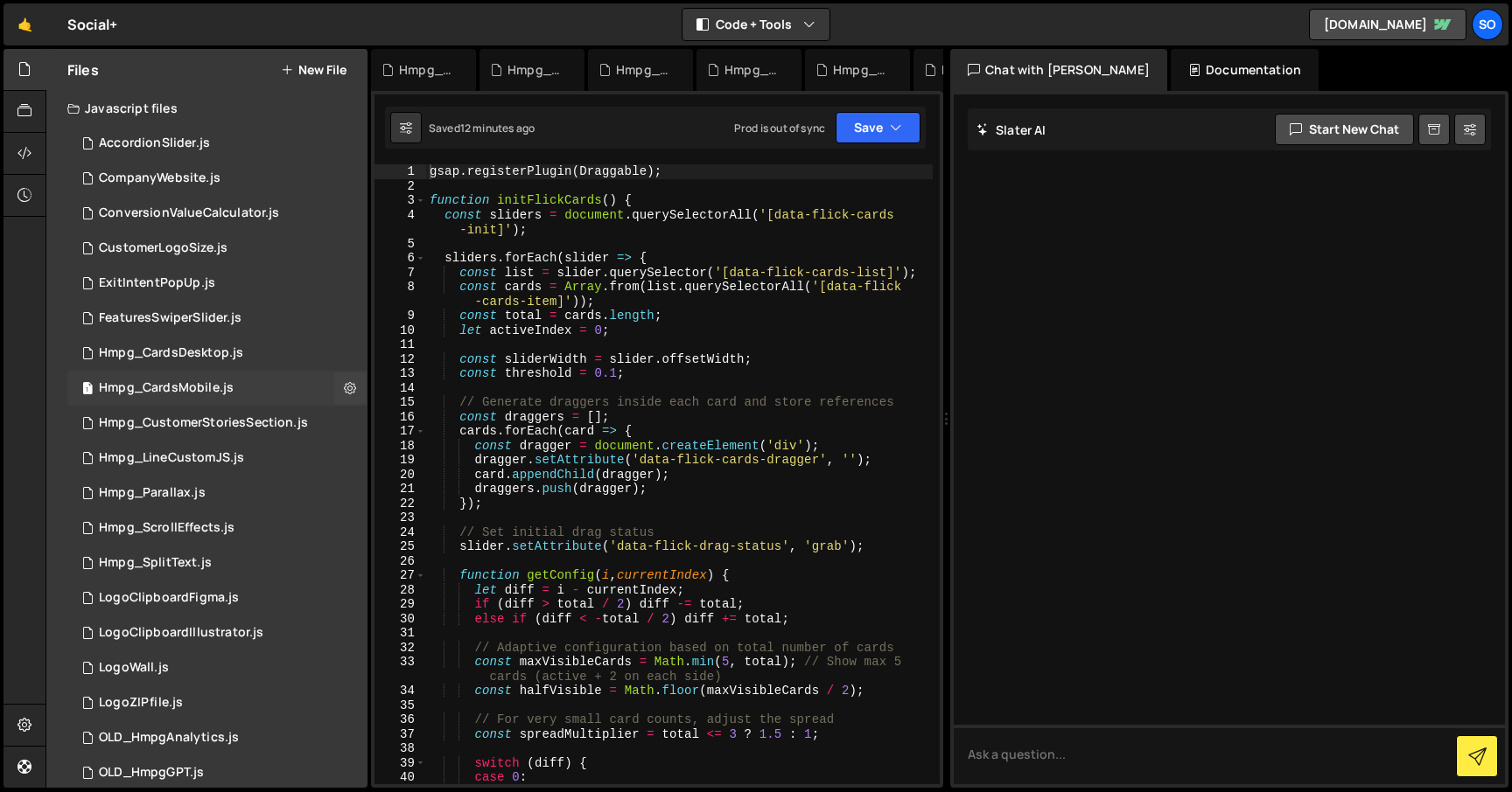
scroll to position [0, 0]
type textarea "const sliderWidth = slider.offsetWidth;"
click at [447, 356] on div "gsap . registerPlugin ( Draggable ) ; function initFlickCards ( ) { const slide…" at bounding box center [679, 488] width 506 height 649
click at [274, 355] on div "1 Hmpg_CardsDesktop.js 0" at bounding box center [217, 353] width 300 height 35
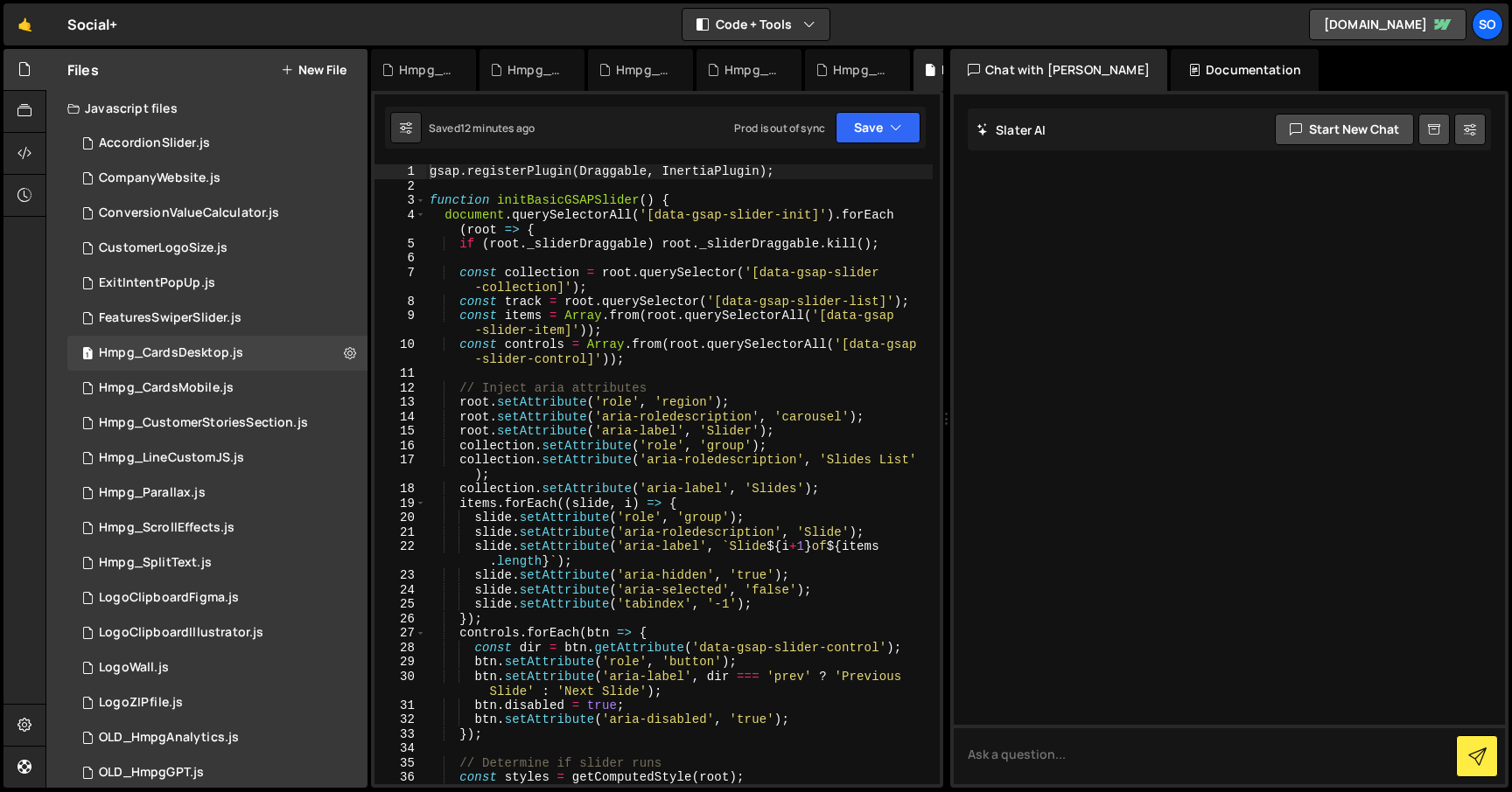
click at [465, 331] on div "gsap . registerPlugin ( Draggable , InertiaPlugin ) ; function initBasicGSAPSli…" at bounding box center [679, 496] width 506 height 664
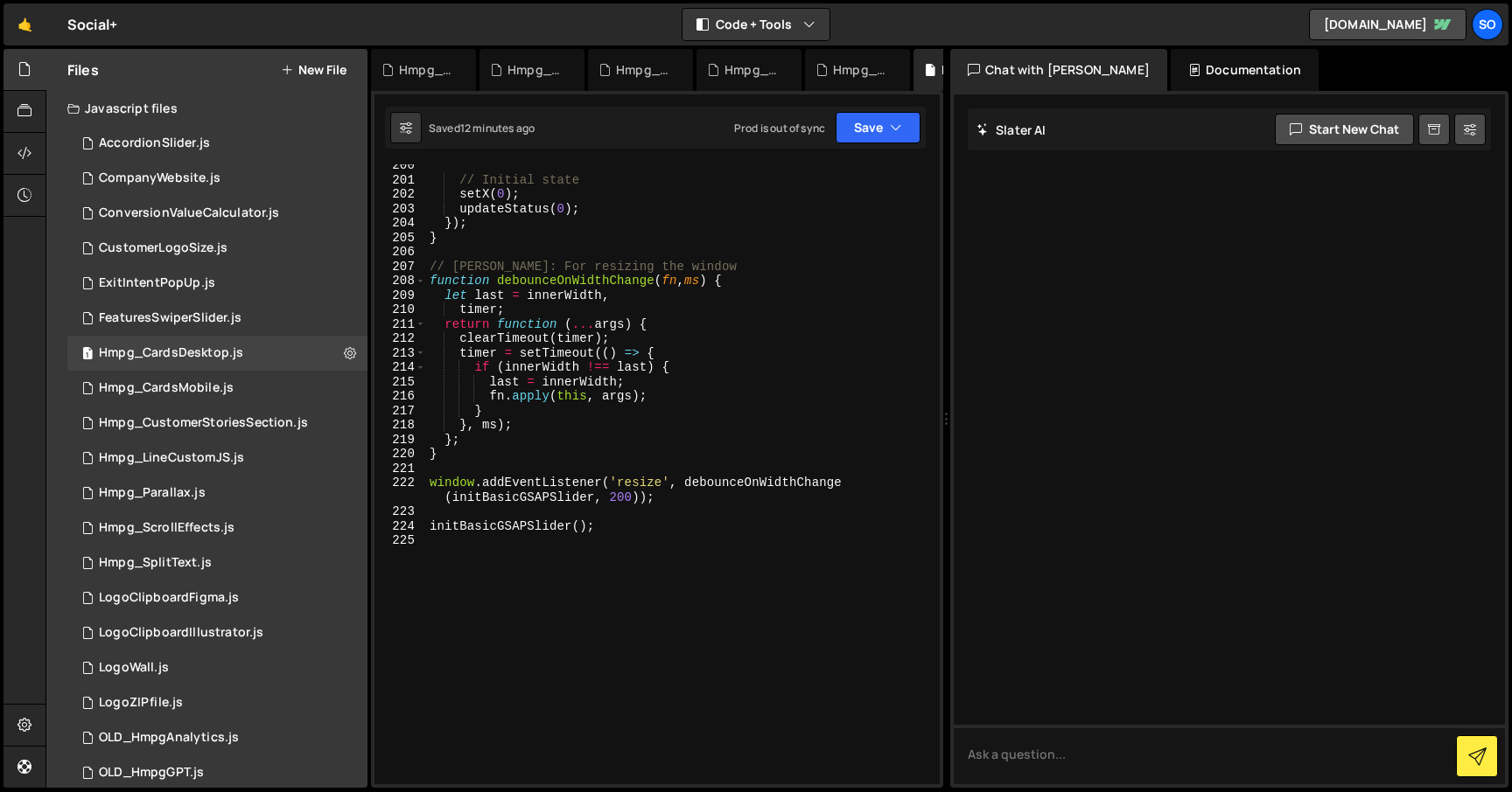
scroll to position [3275, 0]
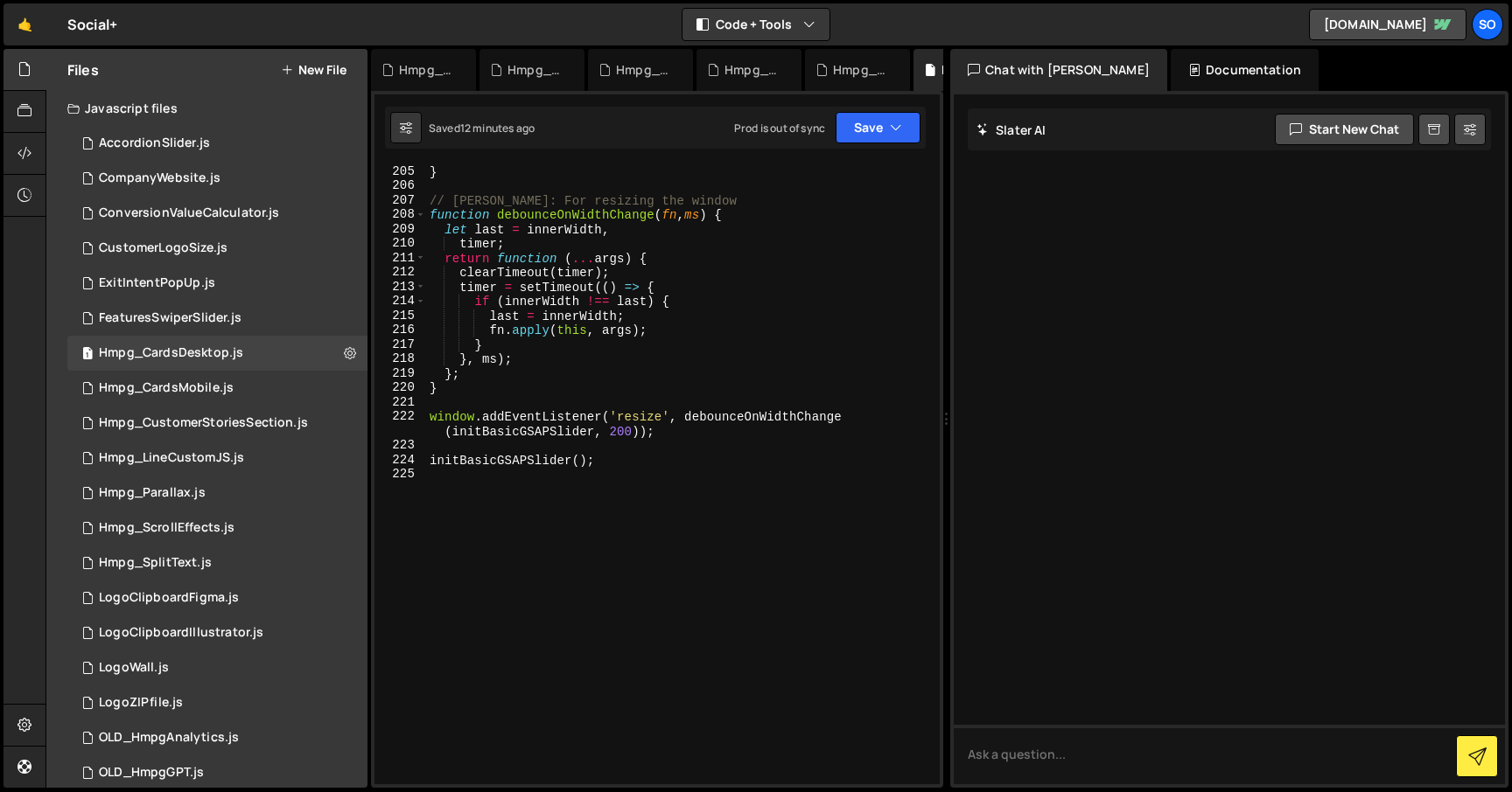
click at [467, 331] on div "} // Debouncer: For resizing the window function debounceOnWidthChange ( fn , m…" at bounding box center [679, 488] width 506 height 649
type textarea "initBasicGSAPSlider();"
